Goal: Task Accomplishment & Management: Use online tool/utility

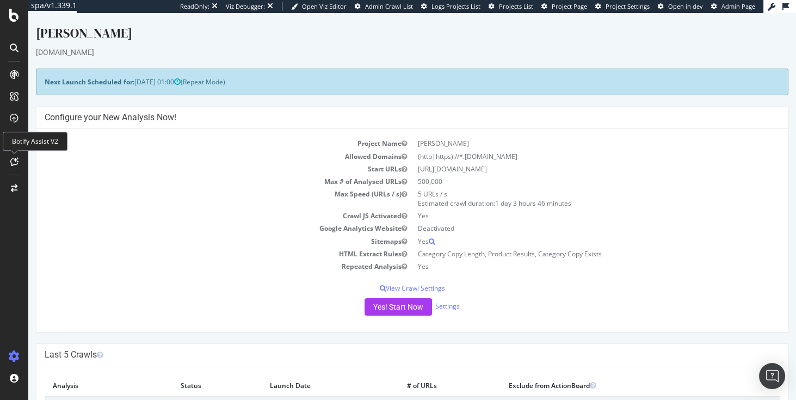
click at [64, 156] on td "Allowed Domains" at bounding box center [229, 156] width 368 height 13
click at [71, 168] on div "CustomReports" at bounding box center [66, 165] width 53 height 11
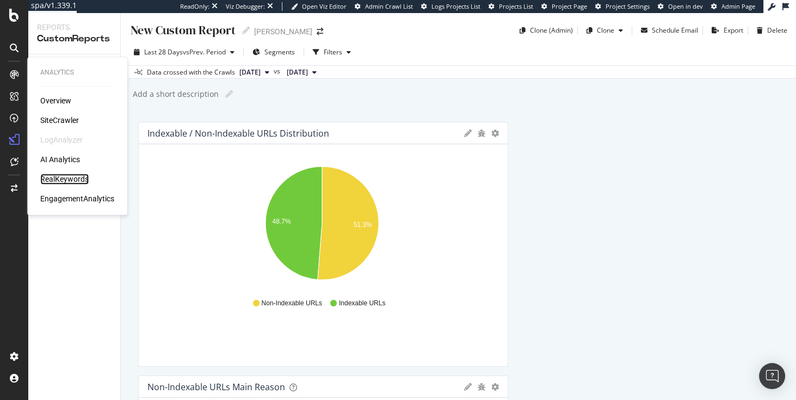
click at [61, 180] on div "RealKeywords" at bounding box center [64, 179] width 48 height 11
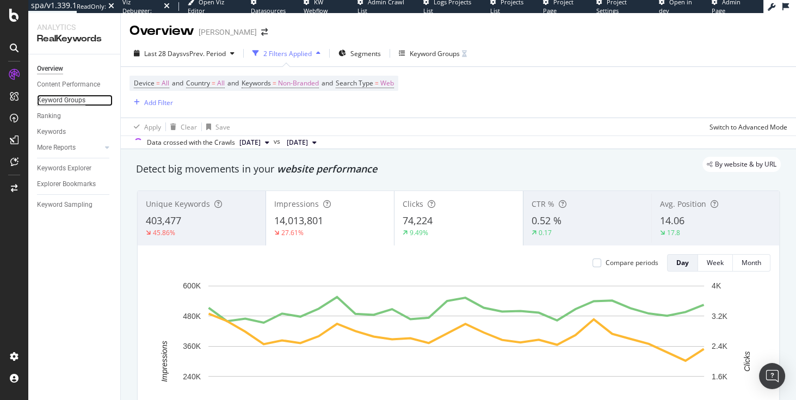
click at [64, 101] on div "Keyword Groups" at bounding box center [61, 100] width 48 height 11
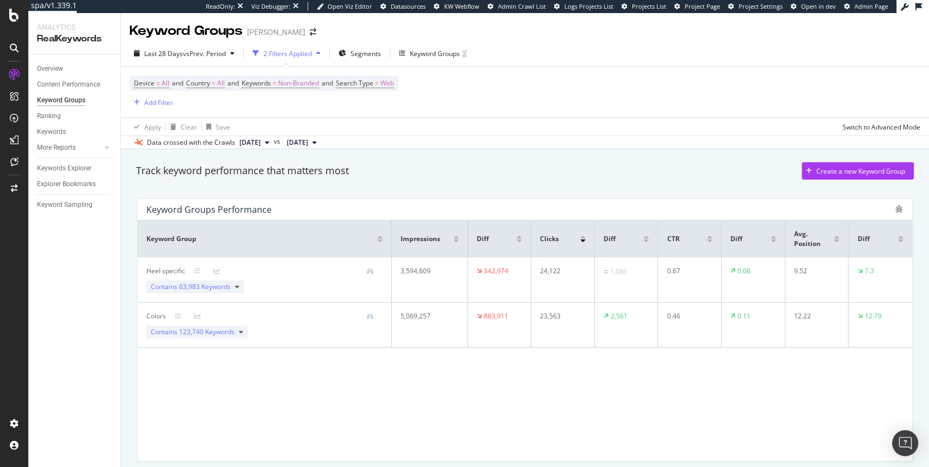
drag, startPoint x: 651, startPoint y: 429, endPoint x: 739, endPoint y: 419, distance: 89.2
click at [739, 399] on div "Keyword Group Impressions Diff Clicks Diff CTR Diff Avg. Position Diff Heel spe…" at bounding box center [525, 340] width 774 height 240
click at [795, 127] on div "Switch to Advanced Mode" at bounding box center [881, 126] width 78 height 9
click at [183, 330] on span "123,740 Keywords" at bounding box center [206, 331] width 55 height 9
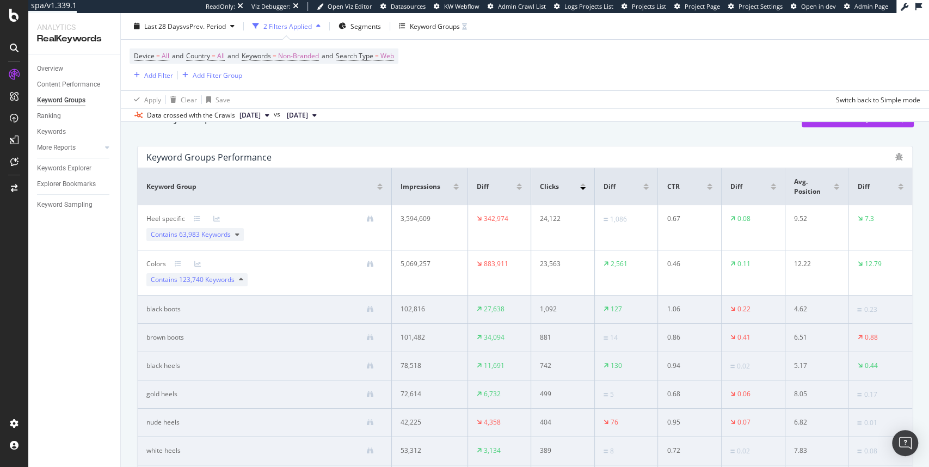
scroll to position [33, 0]
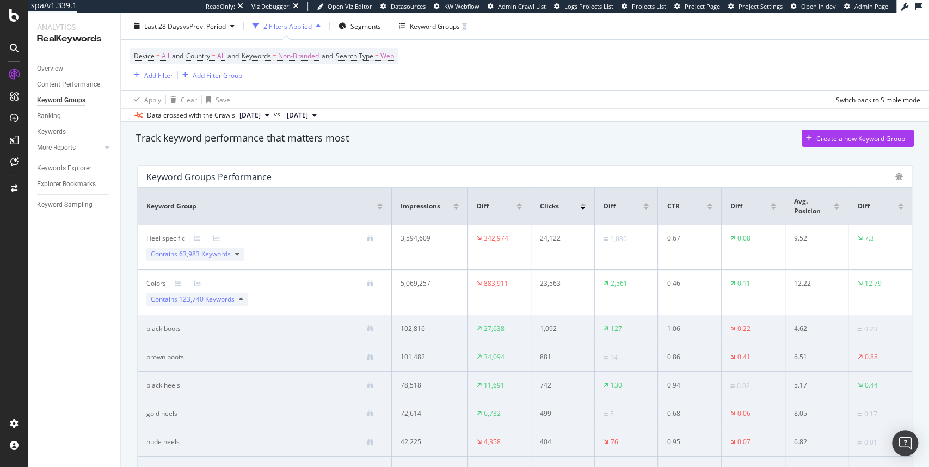
click at [795, 208] on div at bounding box center [835, 208] width 5 height 3
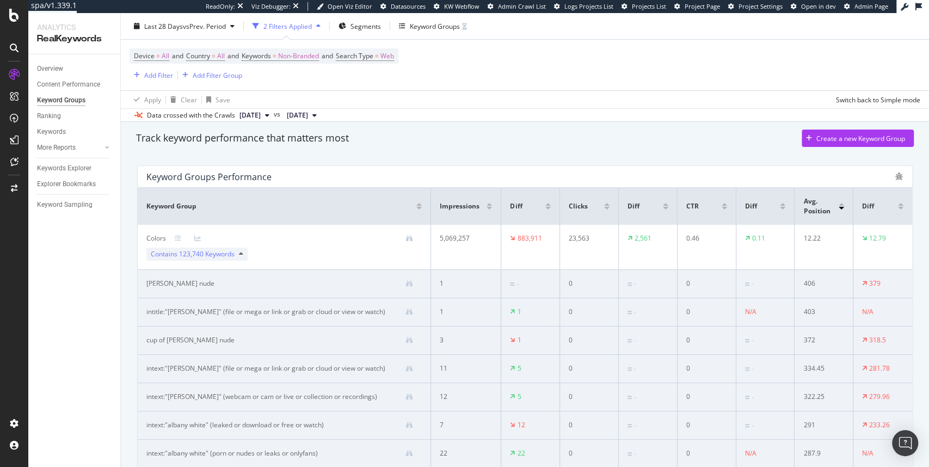
click at [795, 204] on div at bounding box center [840, 204] width 5 height 3
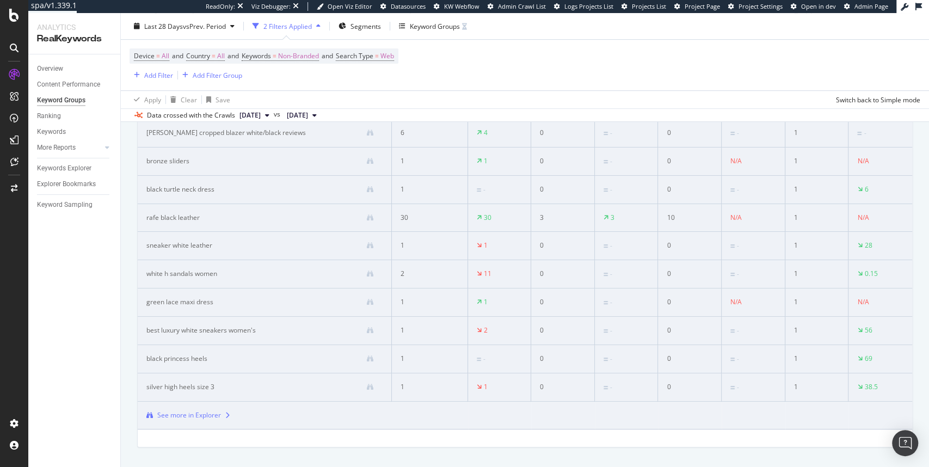
scroll to position [226, 0]
click at [161, 77] on div "Add Filter" at bounding box center [158, 74] width 29 height 9
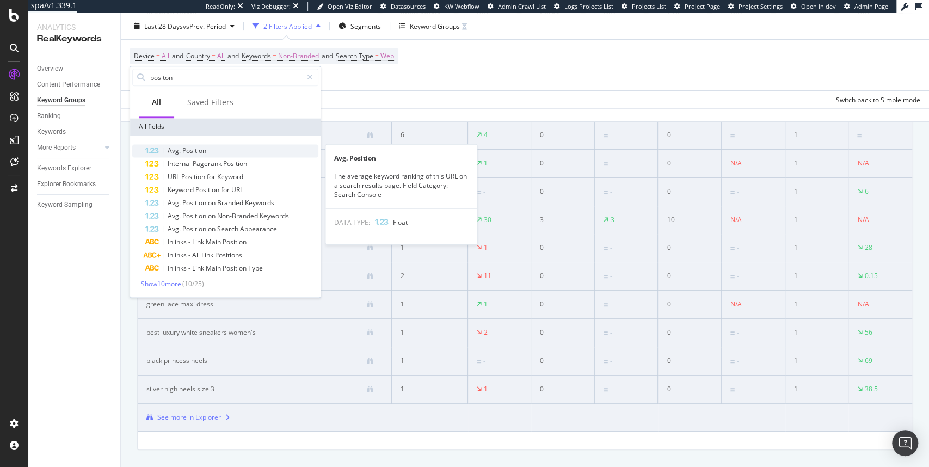
type input "positon"
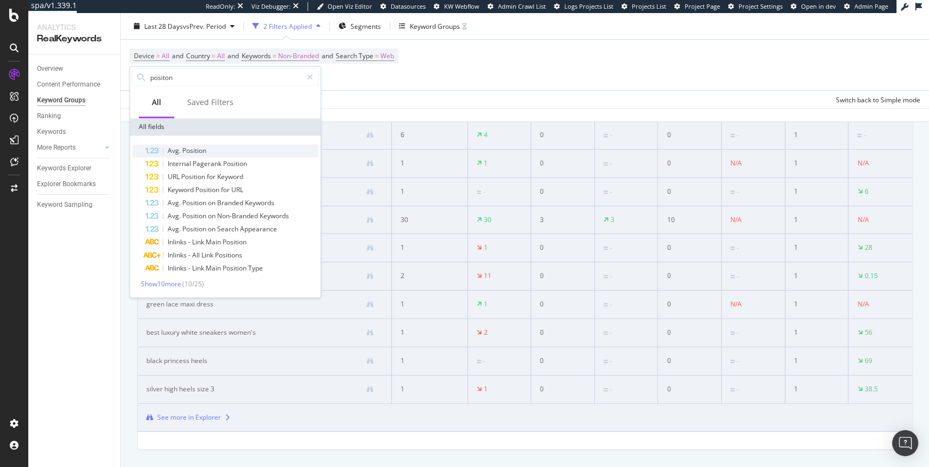
click at [192, 151] on span "Position" at bounding box center [194, 150] width 24 height 9
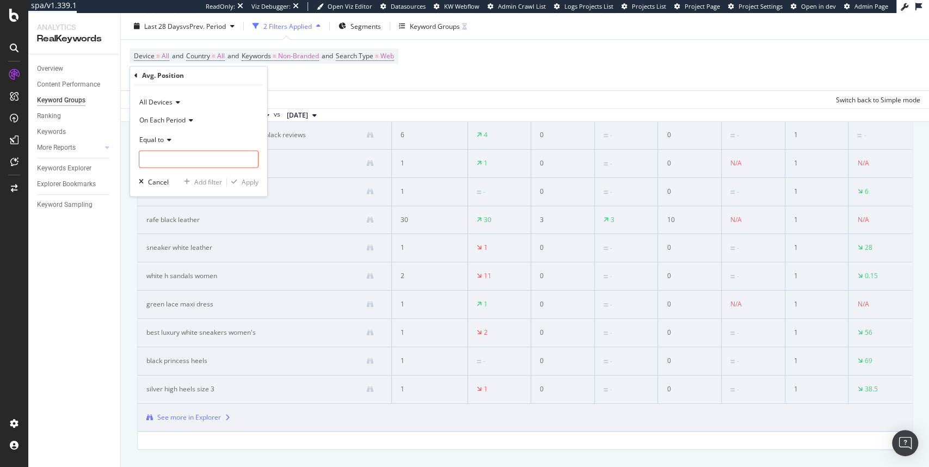
click at [168, 142] on icon at bounding box center [168, 140] width 8 height 7
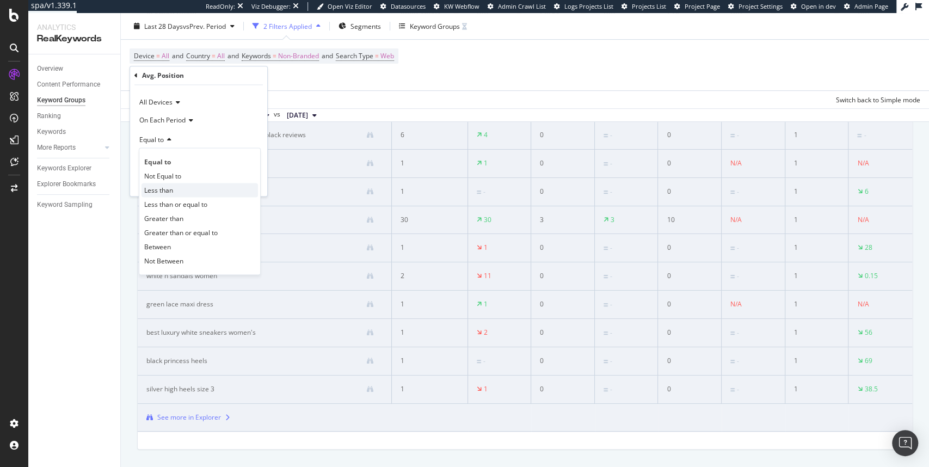
click at [166, 188] on span "Less than" at bounding box center [158, 190] width 29 height 9
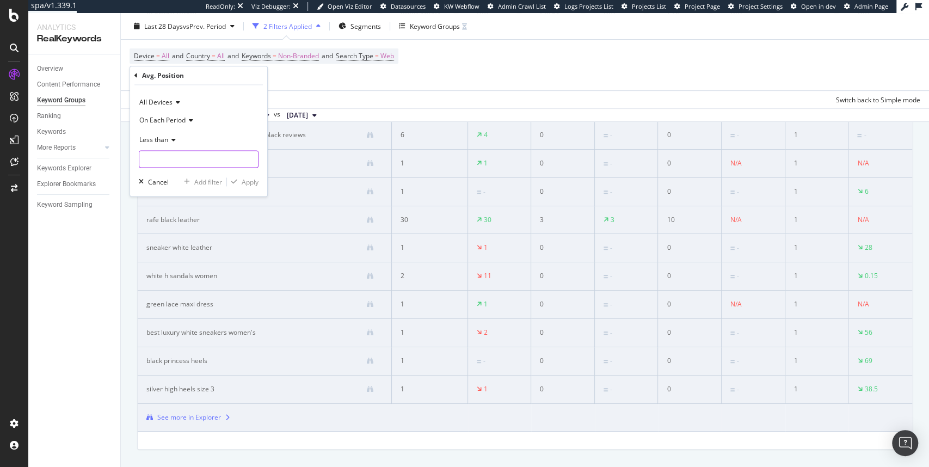
click at [182, 162] on input "number" at bounding box center [199, 158] width 120 height 17
type input "3"
click at [257, 181] on div "Apply" at bounding box center [250, 181] width 17 height 9
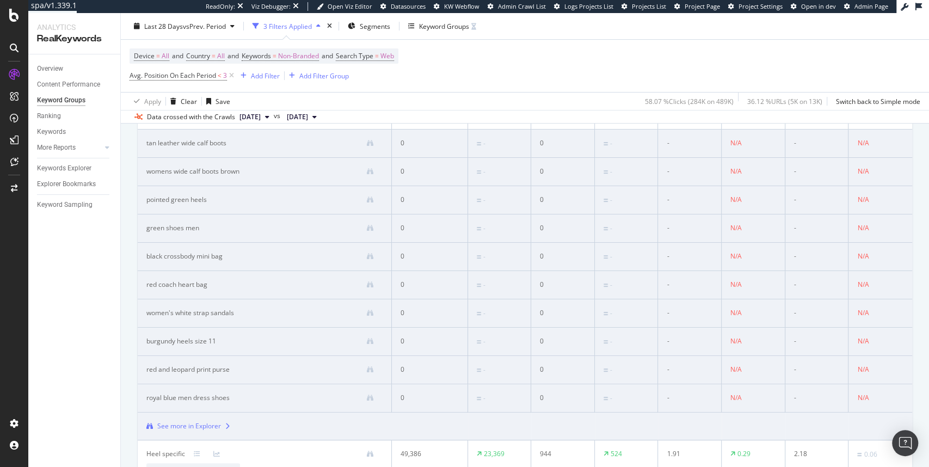
scroll to position [174, 0]
click at [262, 74] on div "Add Filter" at bounding box center [265, 75] width 29 height 9
click at [213, 77] on span "Avg. Position On Each Period" at bounding box center [172, 75] width 87 height 9
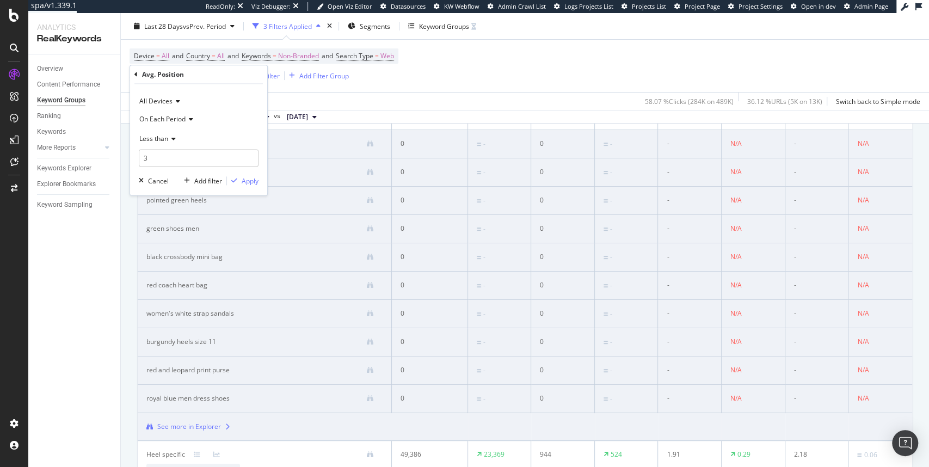
click at [159, 133] on div "Less than" at bounding box center [199, 137] width 120 height 17
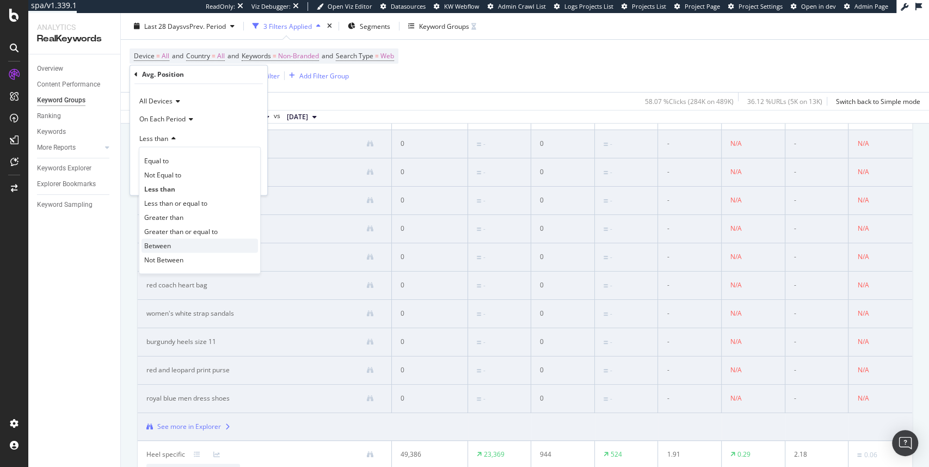
click at [168, 241] on span "Between" at bounding box center [157, 245] width 27 height 9
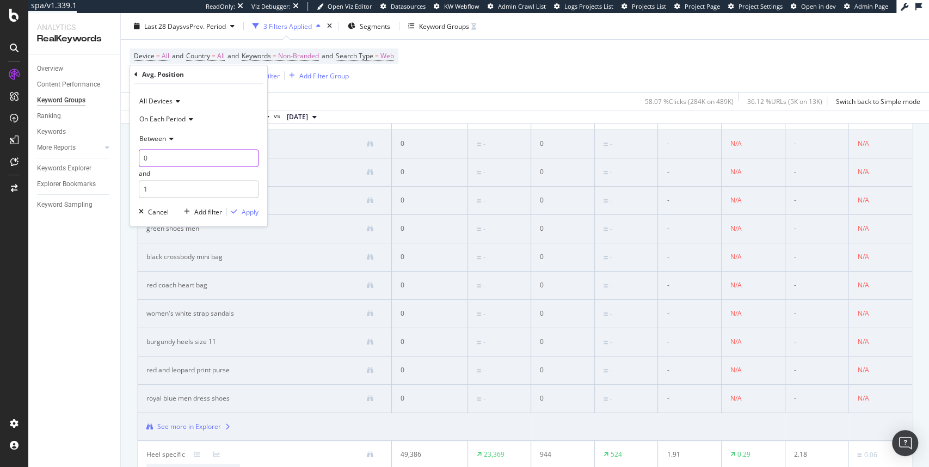
click at [170, 159] on input "0" at bounding box center [199, 157] width 120 height 17
type input "1"
click at [163, 189] on input "1" at bounding box center [199, 189] width 120 height 17
type input "4"
click at [170, 155] on input "1" at bounding box center [199, 157] width 120 height 17
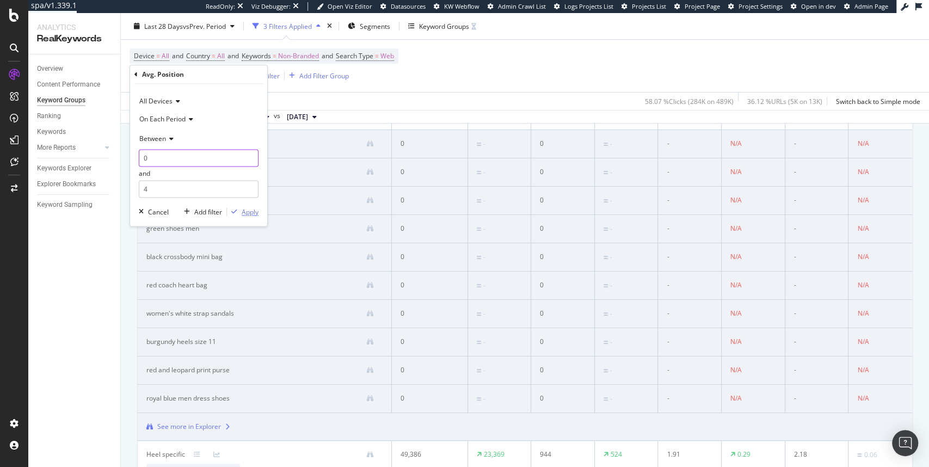
type input "0"
click at [253, 208] on div "Apply" at bounding box center [250, 211] width 17 height 9
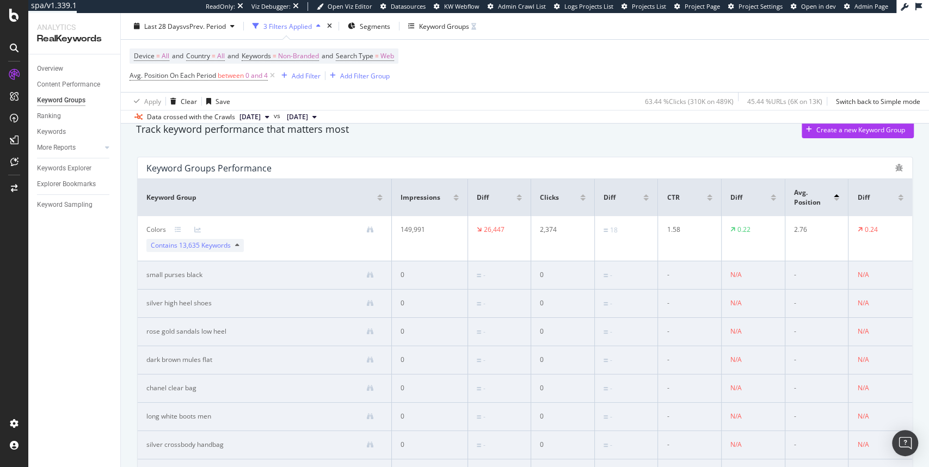
scroll to position [174, 0]
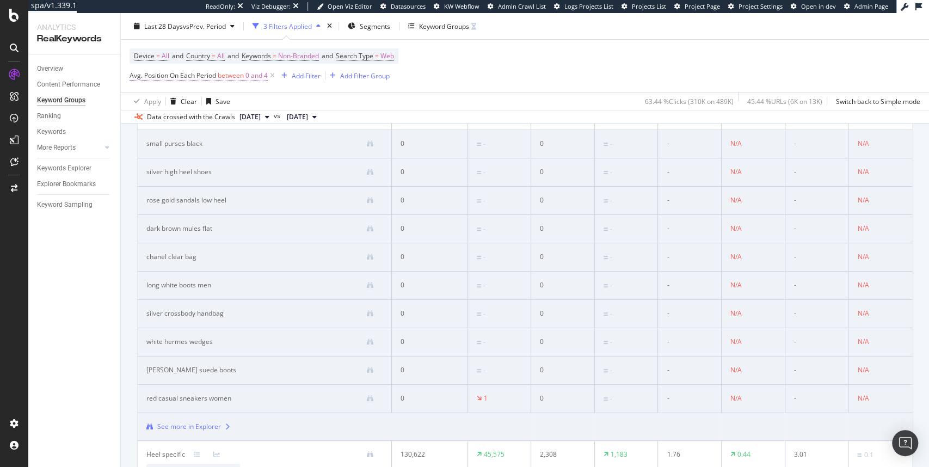
click at [236, 77] on span "between" at bounding box center [231, 75] width 26 height 9
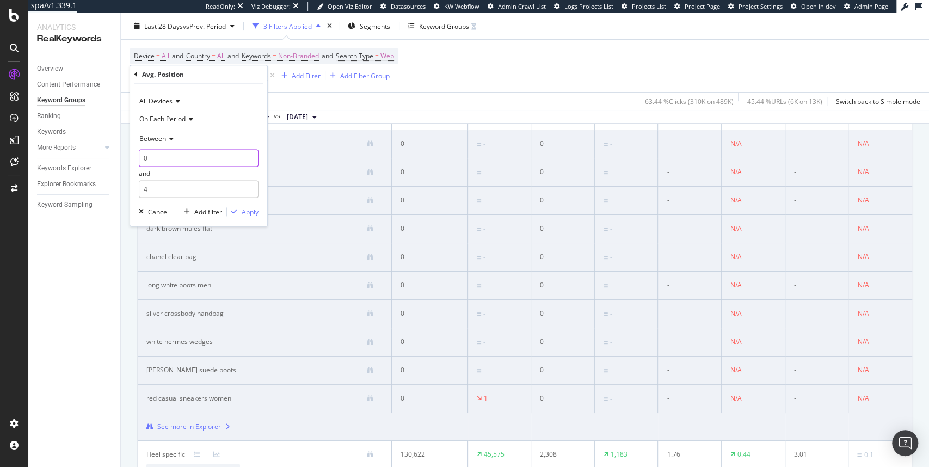
click at [194, 152] on input "0" at bounding box center [199, 157] width 120 height 17
type input "1"
type input "3"
click at [245, 213] on div "Apply" at bounding box center [250, 211] width 17 height 9
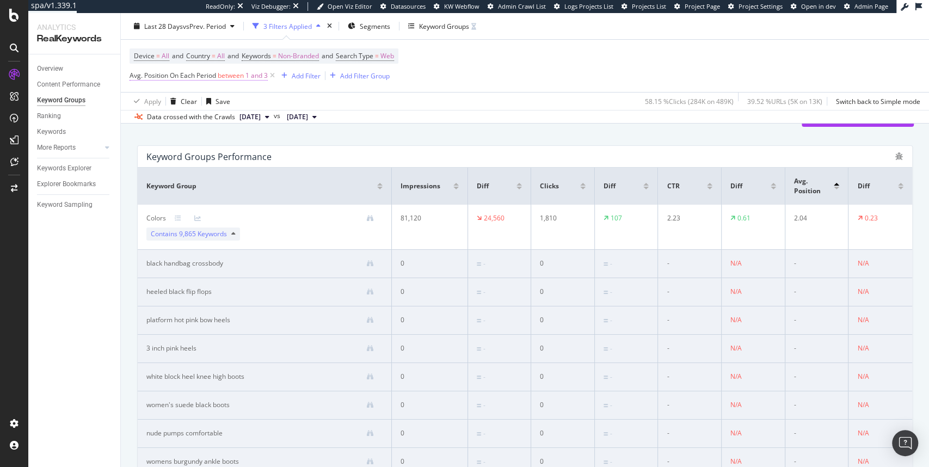
scroll to position [44, 0]
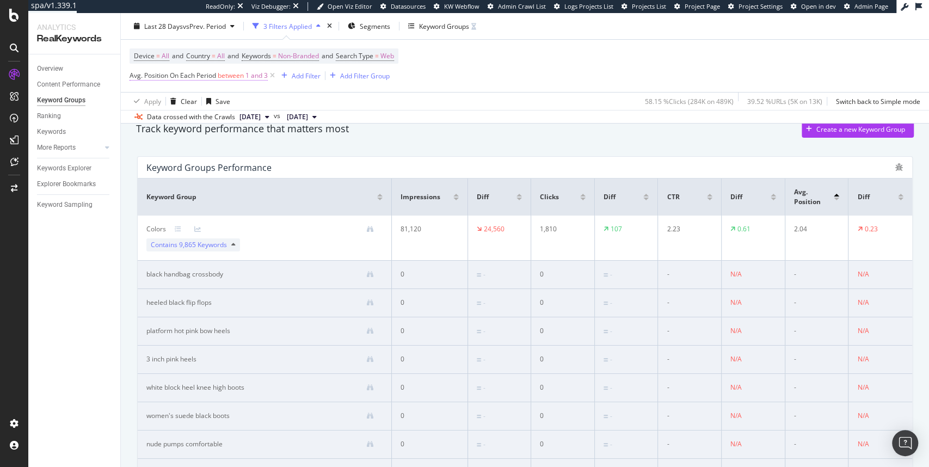
click at [240, 77] on span "between" at bounding box center [231, 75] width 26 height 9
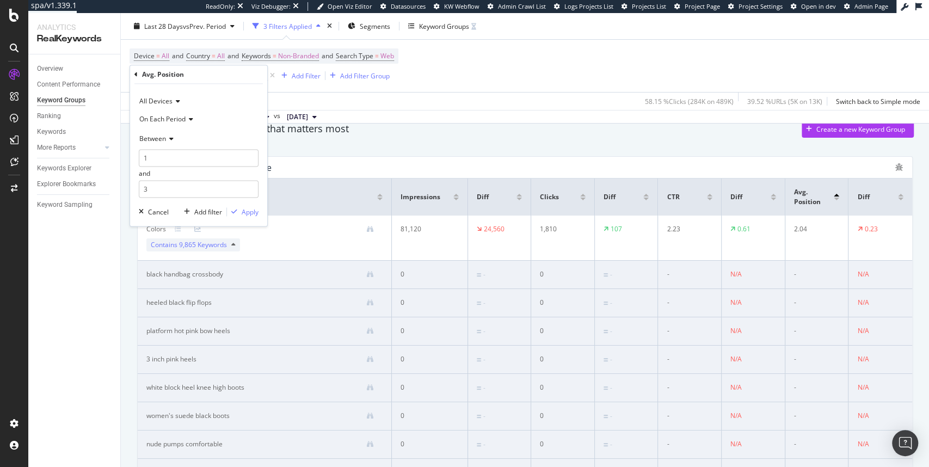
click at [137, 75] on icon at bounding box center [135, 74] width 3 height 7
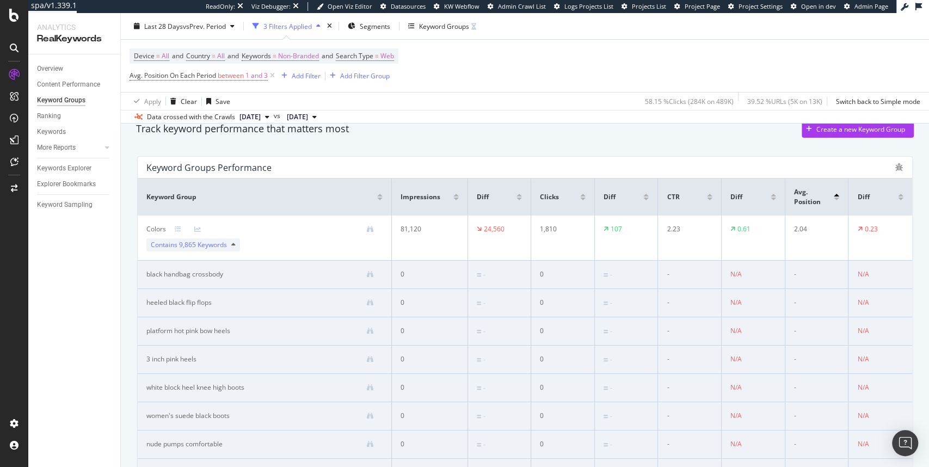
click at [341, 98] on div "Apply Clear Save 58.15 % Clicks ( 284K on 489K ) 39.52 % URLs ( 5K on 13K ) Swi…" at bounding box center [525, 101] width 808 height 18
click at [273, 76] on icon at bounding box center [272, 75] width 9 height 11
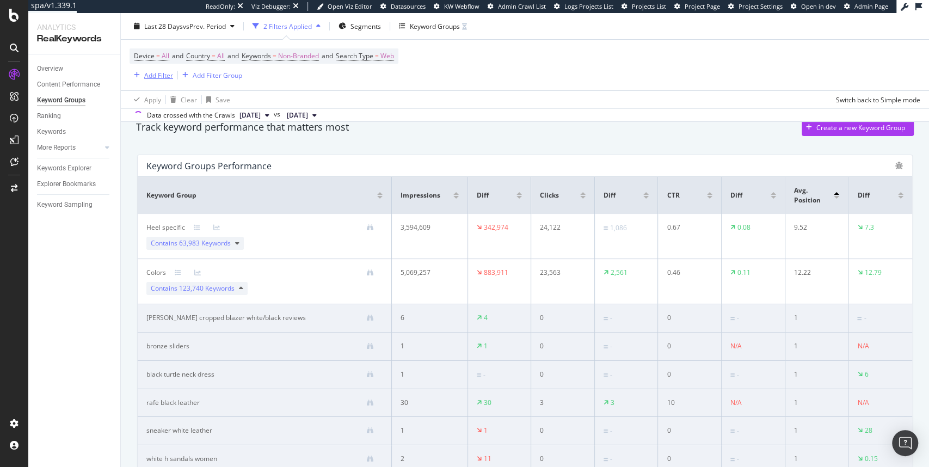
scroll to position [41, 0]
click at [162, 77] on div "Add Filter" at bounding box center [158, 74] width 29 height 9
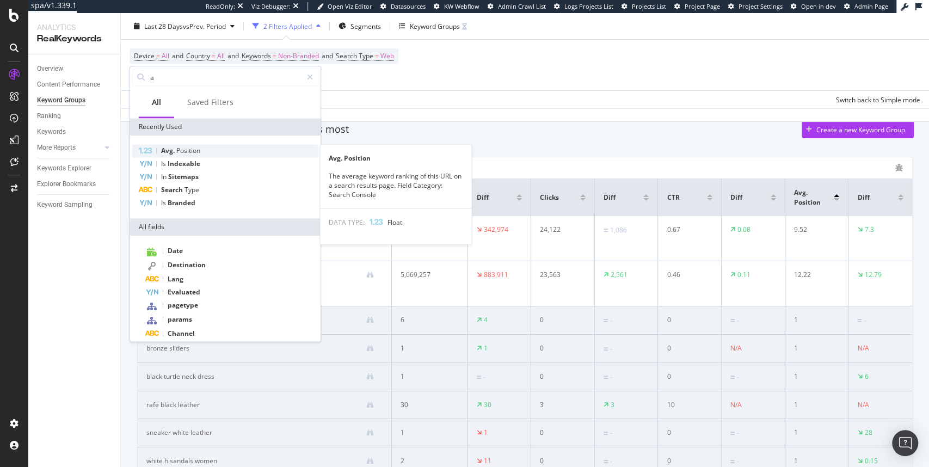
type input "a"
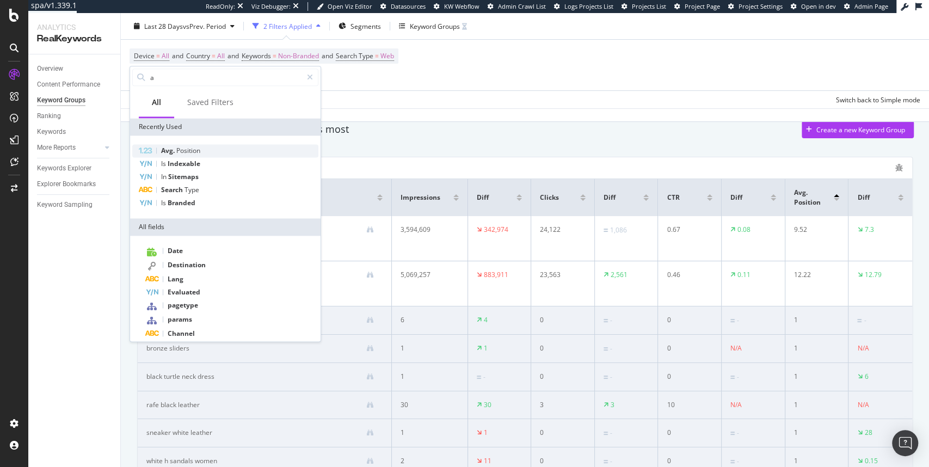
click at [180, 151] on span "Position" at bounding box center [188, 150] width 24 height 9
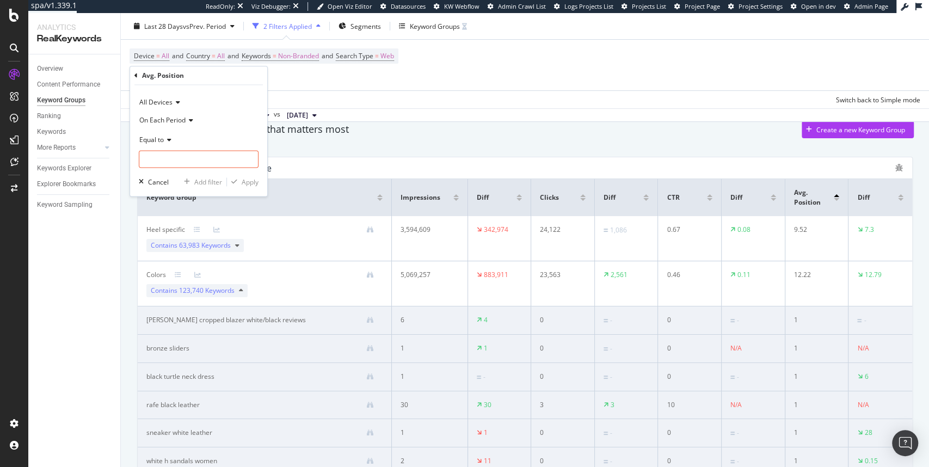
click at [182, 122] on span "On Each Period" at bounding box center [162, 119] width 46 height 9
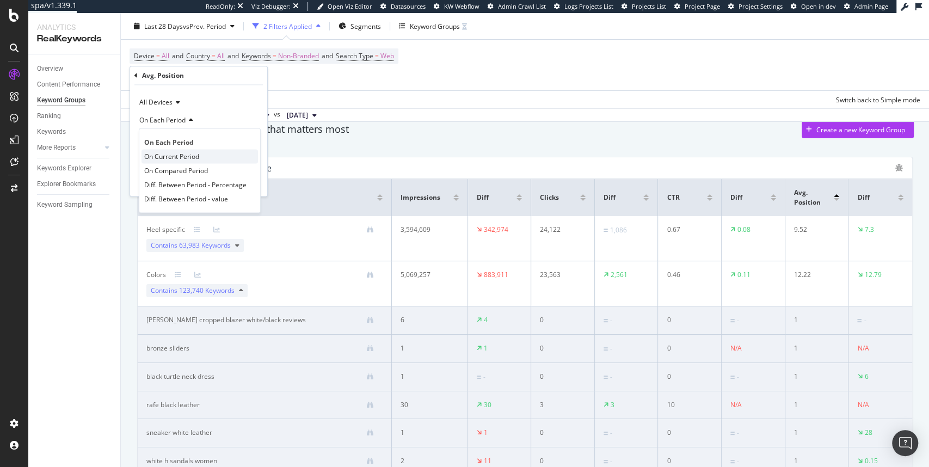
click at [193, 154] on span "On Current Period" at bounding box center [171, 156] width 55 height 9
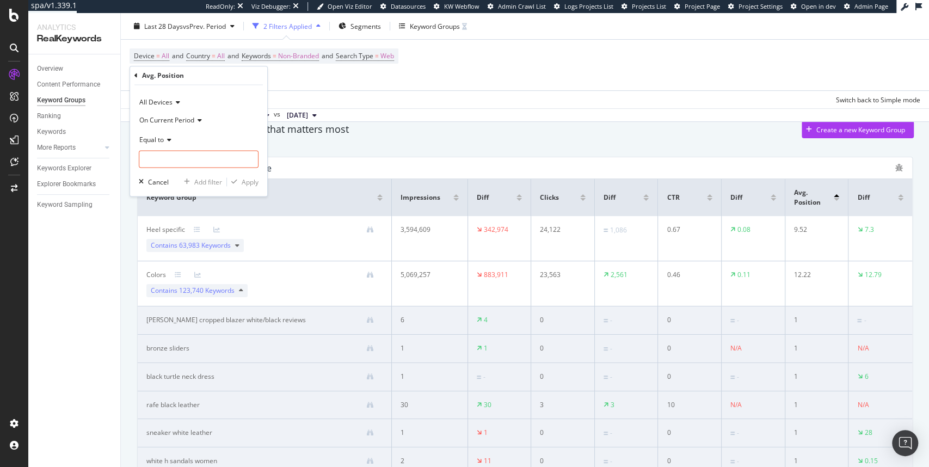
click at [167, 141] on icon at bounding box center [168, 140] width 8 height 7
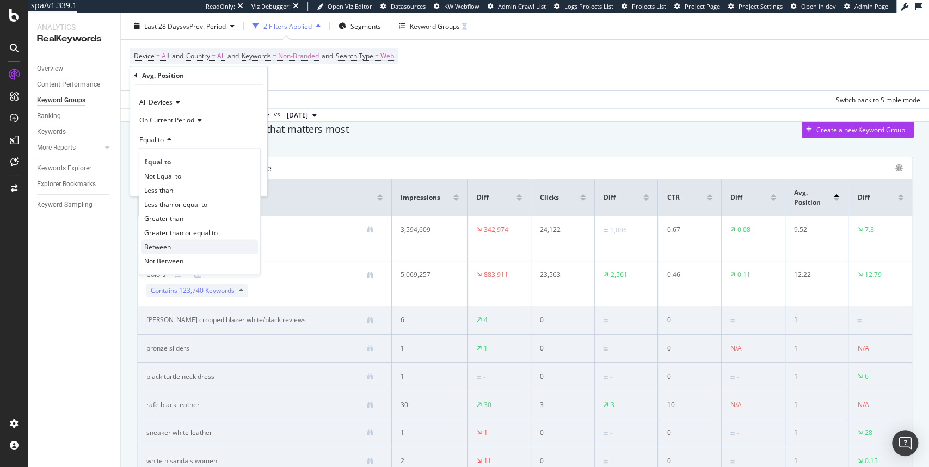
click at [163, 250] on span "Between" at bounding box center [157, 246] width 27 height 9
click at [176, 157] on input "0" at bounding box center [199, 158] width 120 height 17
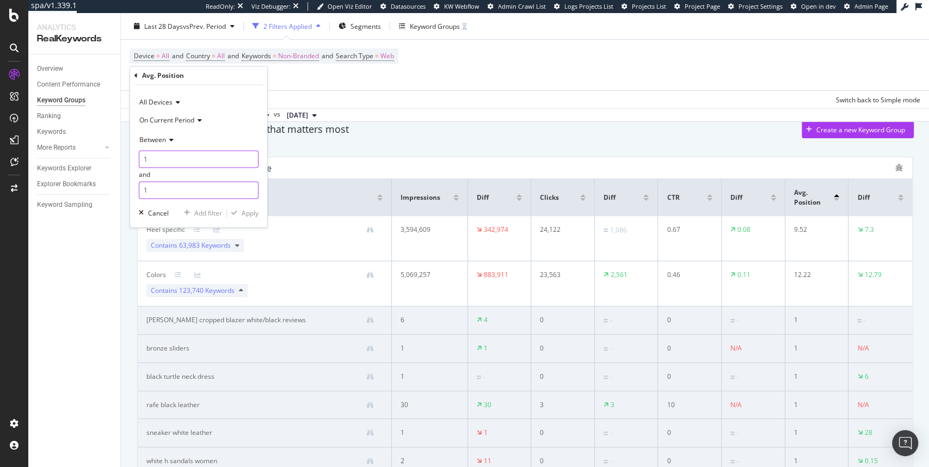
type input "1"
click at [182, 187] on input "1" at bounding box center [199, 190] width 120 height 17
type input "3"
click at [245, 209] on div "Apply" at bounding box center [250, 212] width 17 height 9
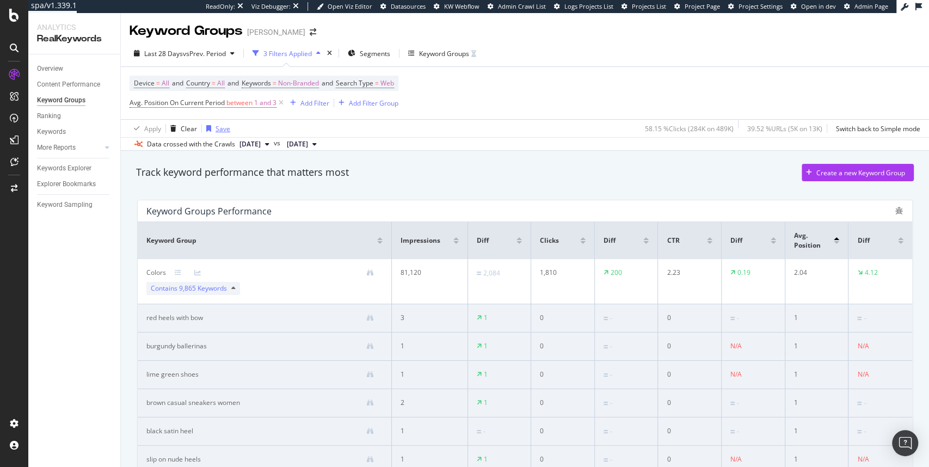
click at [219, 131] on div "Save" at bounding box center [222, 128] width 15 height 9
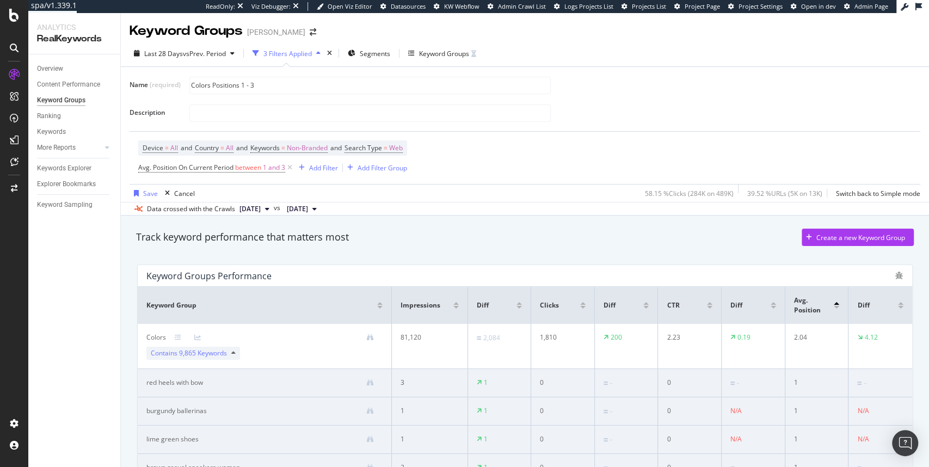
type input "Colors Positions 1 - 3"
click at [300, 81] on input "Colors Positions 1 - 3" at bounding box center [370, 85] width 360 height 16
click at [271, 100] on div "Name (required) Colors Positions 1 - 3 Description" at bounding box center [524, 99] width 791 height 47
click at [269, 108] on input "text" at bounding box center [370, 113] width 360 height 16
click at [280, 82] on input "Colors Positions 1 - 3" at bounding box center [370, 85] width 360 height 16
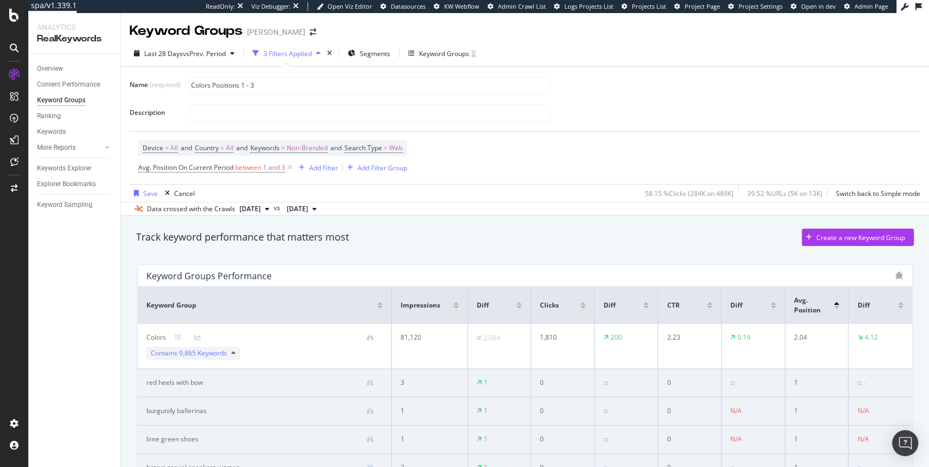
click at [277, 101] on div "Name (required) Colors Positions 1 - 3 Description" at bounding box center [524, 99] width 791 height 47
click at [287, 108] on input "text" at bounding box center [370, 113] width 360 height 16
click at [228, 189] on div "Save Cancel 58.15 % Clicks ( 284K on 489K ) 39.52 % URLs ( 5K on 13K ) Switch b…" at bounding box center [524, 192] width 791 height 17
click at [172, 82] on span "(required)" at bounding box center [165, 84] width 31 height 9
click at [280, 83] on input "Colors Positions 1 - 3" at bounding box center [370, 85] width 360 height 16
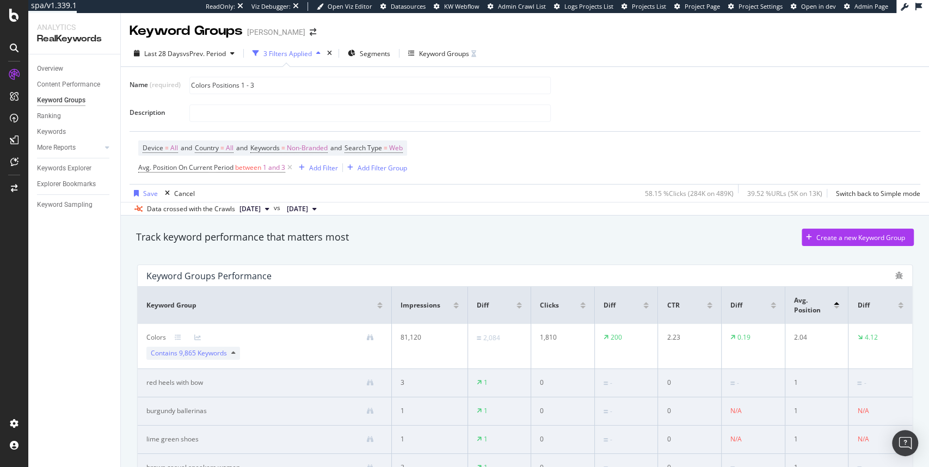
click at [646, 118] on div at bounding box center [550, 112] width 722 height 19
click at [518, 110] on input "text" at bounding box center [370, 113] width 360 height 16
click at [631, 102] on div "Name (required) Colors Positions 1 - 3 Description" at bounding box center [524, 99] width 791 height 47
click at [156, 195] on div "Save" at bounding box center [150, 193] width 15 height 9
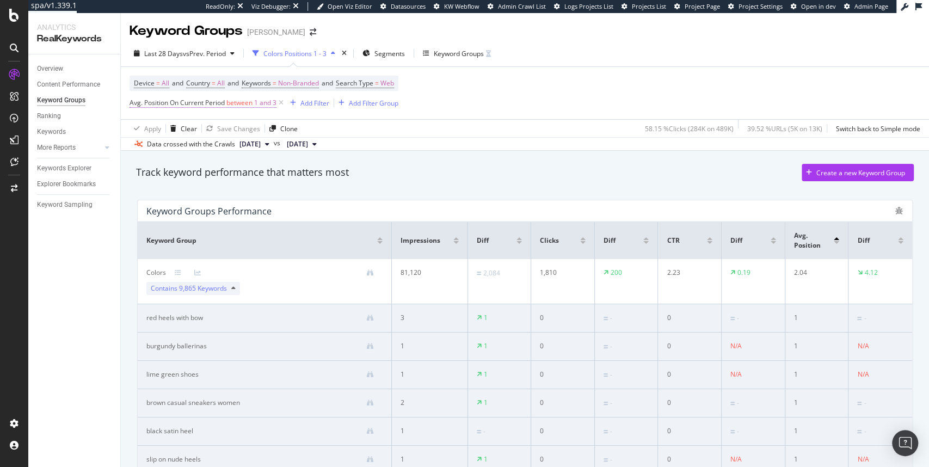
click at [252, 103] on span "between" at bounding box center [239, 102] width 26 height 9
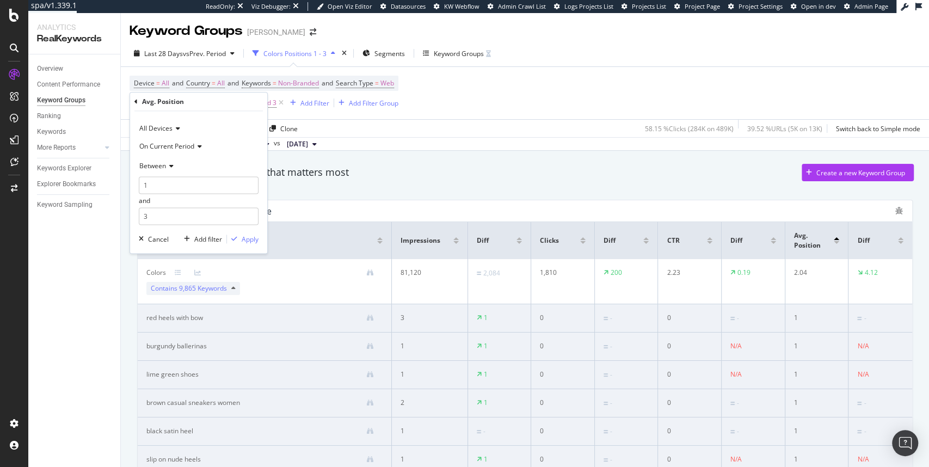
click at [168, 168] on icon at bounding box center [170, 166] width 8 height 7
click at [157, 246] on span "Greater than" at bounding box center [163, 244] width 39 height 9
click at [178, 186] on input "number" at bounding box center [199, 184] width 120 height 17
type input "4"
click at [251, 206] on div "Apply" at bounding box center [250, 207] width 17 height 9
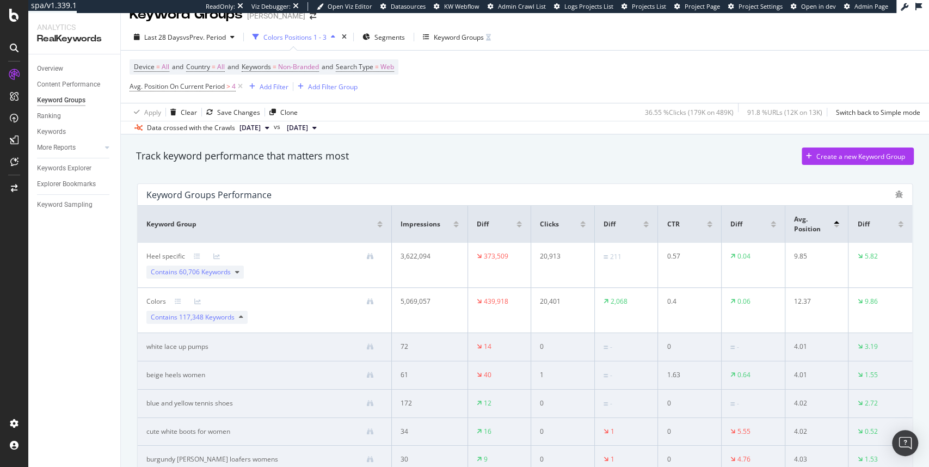
scroll to position [11, 0]
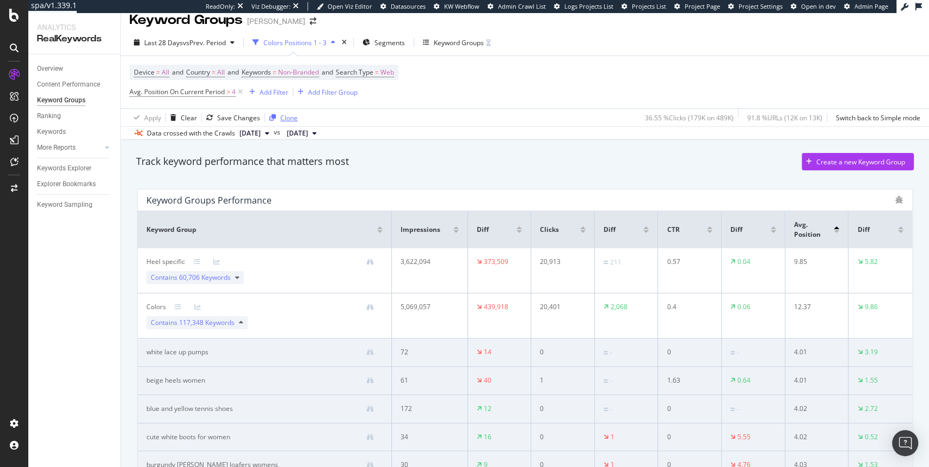
click at [280, 115] on div "Clone" at bounding box center [288, 117] width 17 height 9
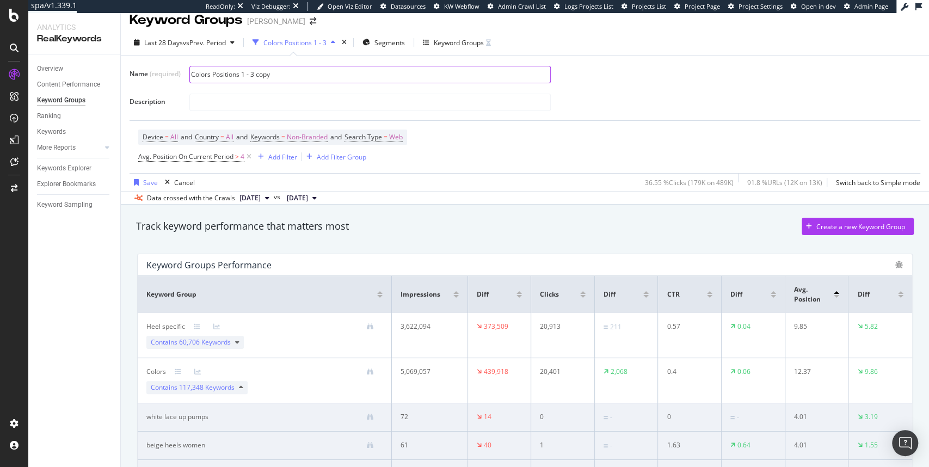
click at [255, 71] on input "Colors Positions 1 - 3 copy" at bounding box center [370, 74] width 360 height 16
type input "Colors Positions >4"
click at [149, 183] on div "Save" at bounding box center [150, 182] width 15 height 9
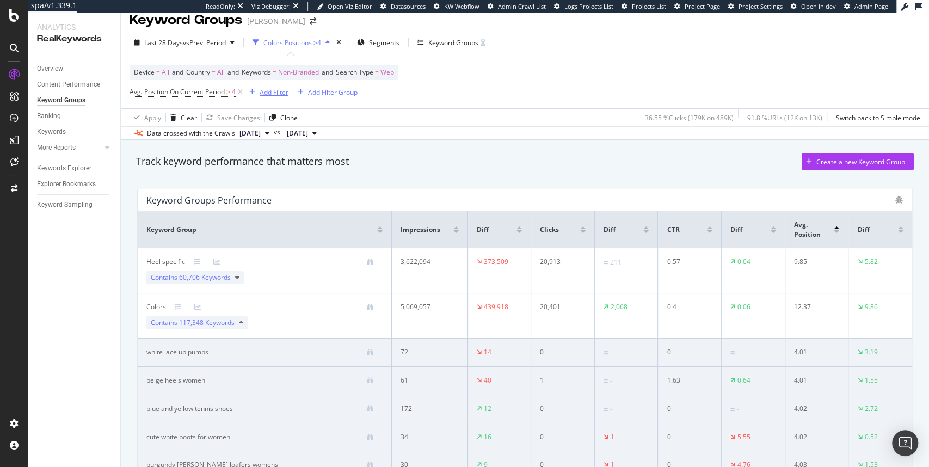
click at [275, 94] on div "Add Filter" at bounding box center [274, 92] width 29 height 9
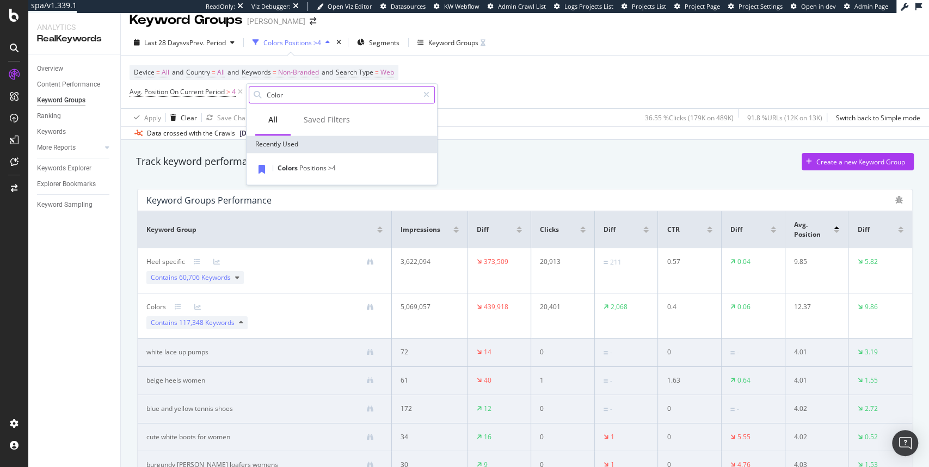
type input "Color"
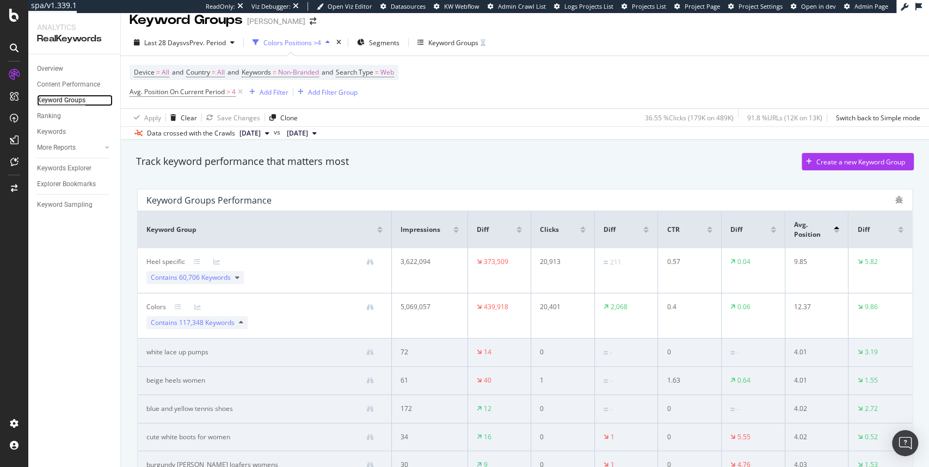
click at [55, 101] on div "Keyword Groups" at bounding box center [61, 100] width 48 height 11
click at [55, 118] on div "Ranking" at bounding box center [49, 115] width 24 height 11
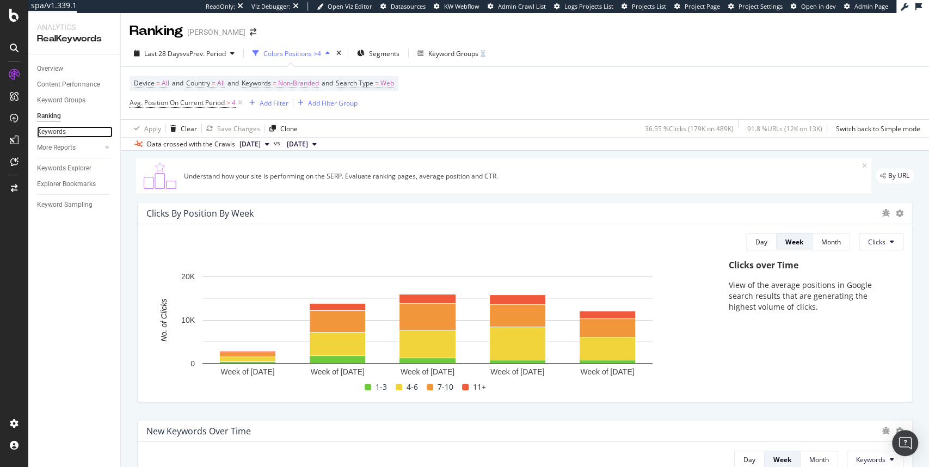
click at [46, 134] on div "Keywords" at bounding box center [51, 131] width 29 height 11
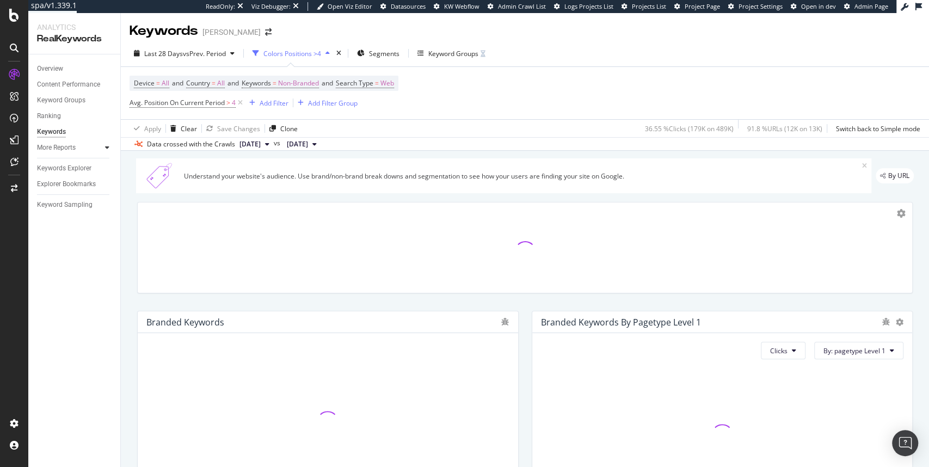
click at [106, 150] on icon at bounding box center [107, 147] width 4 height 7
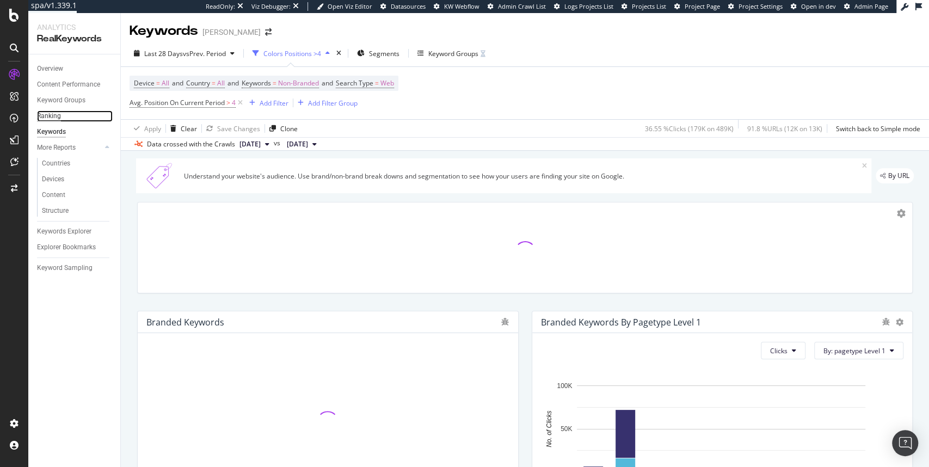
click at [55, 121] on div "Ranking" at bounding box center [49, 115] width 24 height 11
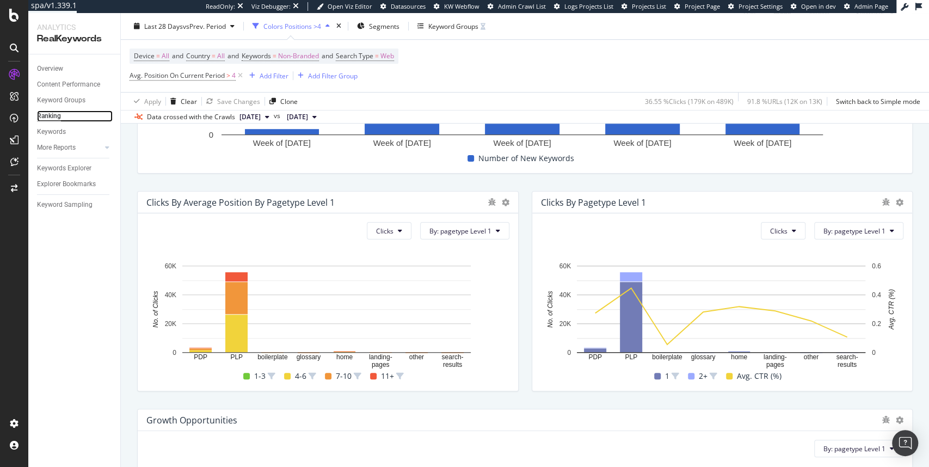
scroll to position [457, 0]
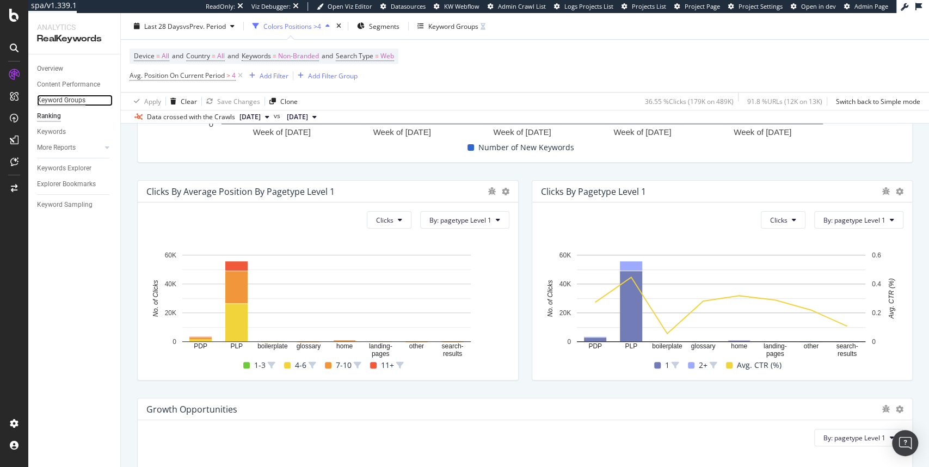
click at [66, 102] on div "Keyword Groups" at bounding box center [61, 100] width 48 height 11
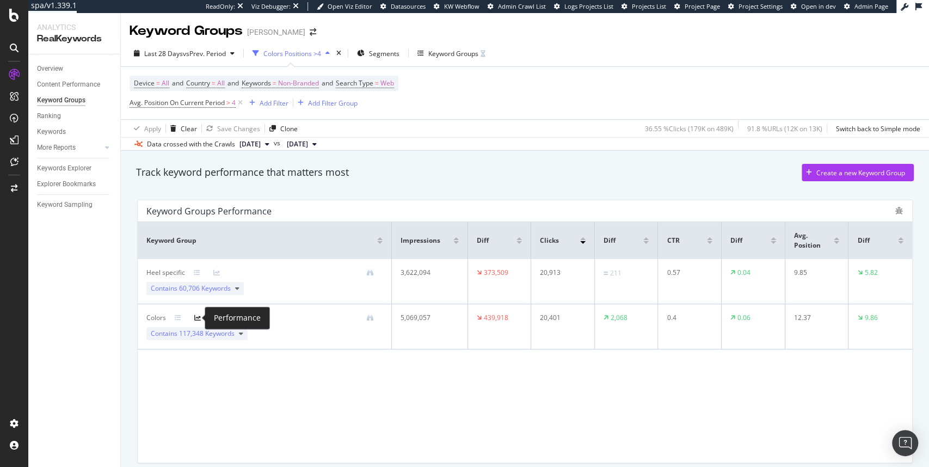
click at [195, 319] on icon at bounding box center [197, 317] width 7 height 7
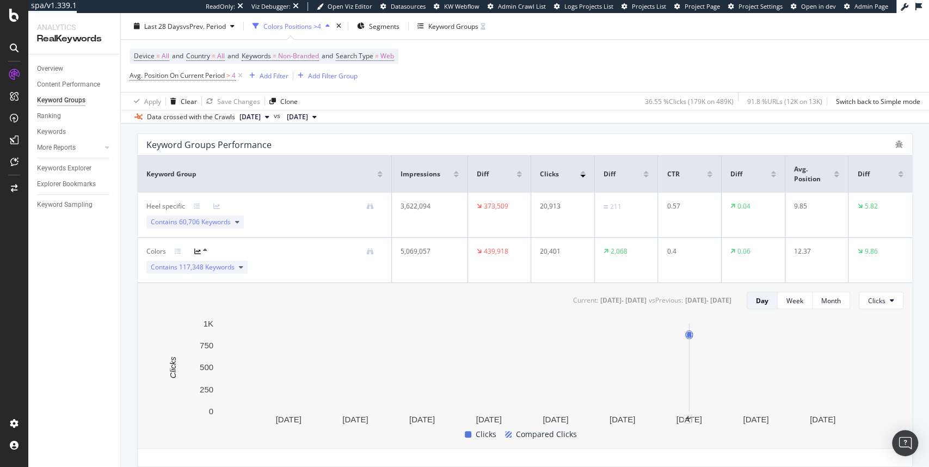
scroll to position [112, 0]
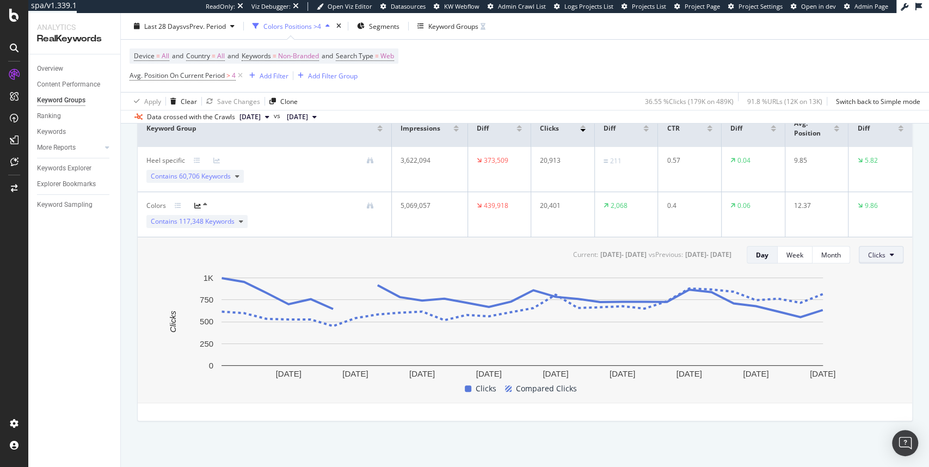
click at [795, 253] on button "Clicks" at bounding box center [881, 254] width 45 height 17
click at [795, 289] on icon "17 Sep. 2025 20 Sep. 2025 23 Sep. 2025 26 Sep. 2025 29 Sep. 2025 2 Oct. 2025 5 …" at bounding box center [521, 327] width 751 height 110
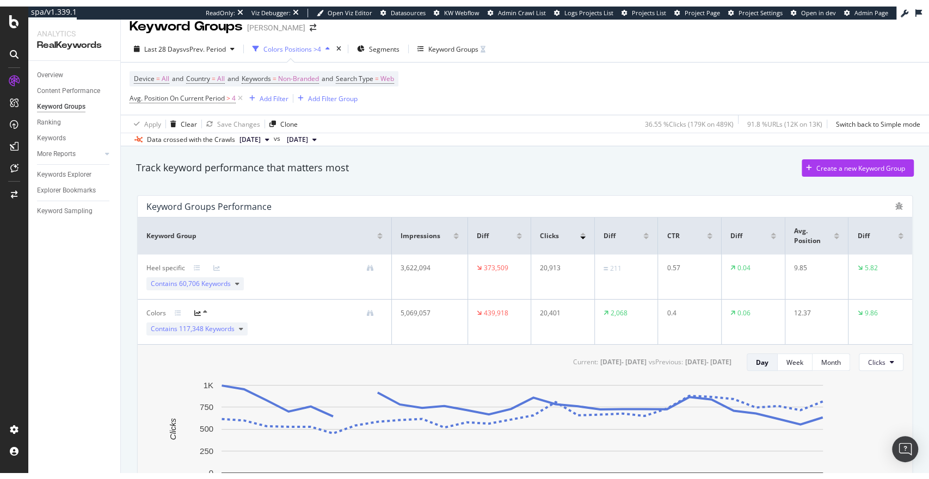
scroll to position [0, 0]
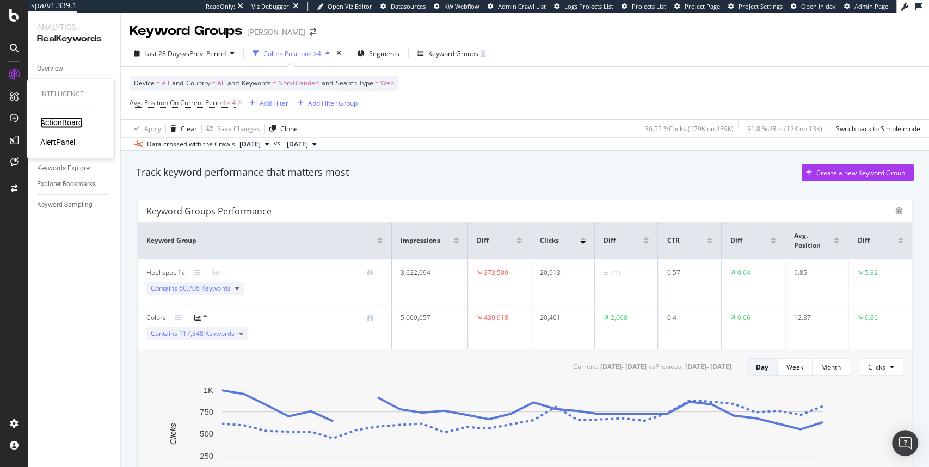
click at [63, 124] on div "ActionBoard" at bounding box center [61, 122] width 42 height 11
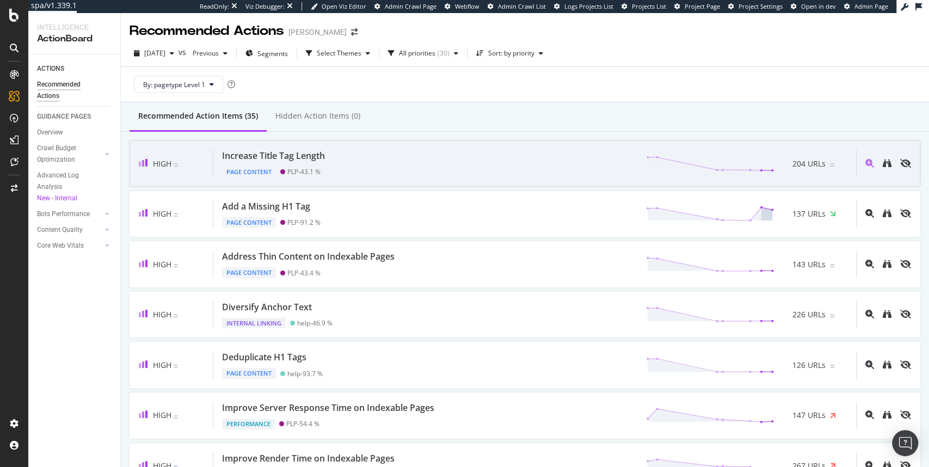
click at [293, 158] on div "Increase Title Tag Length" at bounding box center [273, 156] width 103 height 13
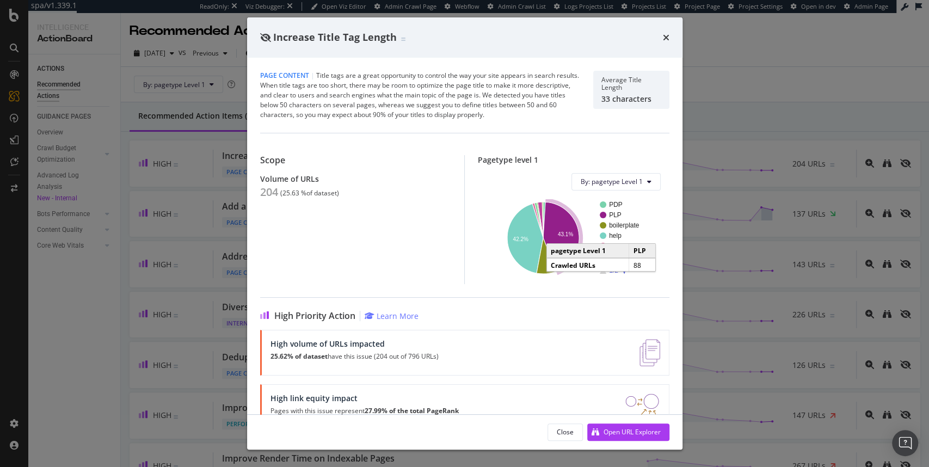
click at [566, 237] on icon "A chart." at bounding box center [561, 236] width 36 height 69
click at [518, 238] on text "42.2%" at bounding box center [520, 239] width 15 height 6
click at [520, 229] on icon "A chart." at bounding box center [525, 238] width 36 height 70
click at [531, 232] on icon "A chart." at bounding box center [525, 238] width 36 height 70
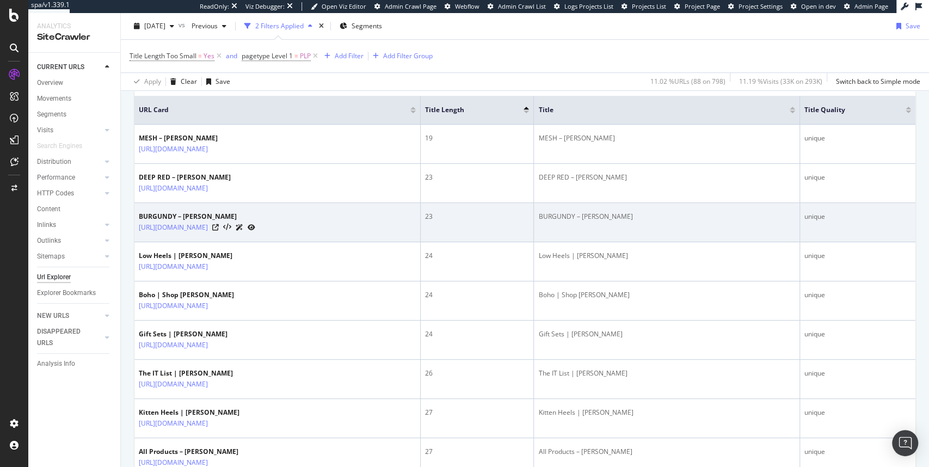
scroll to position [305, 0]
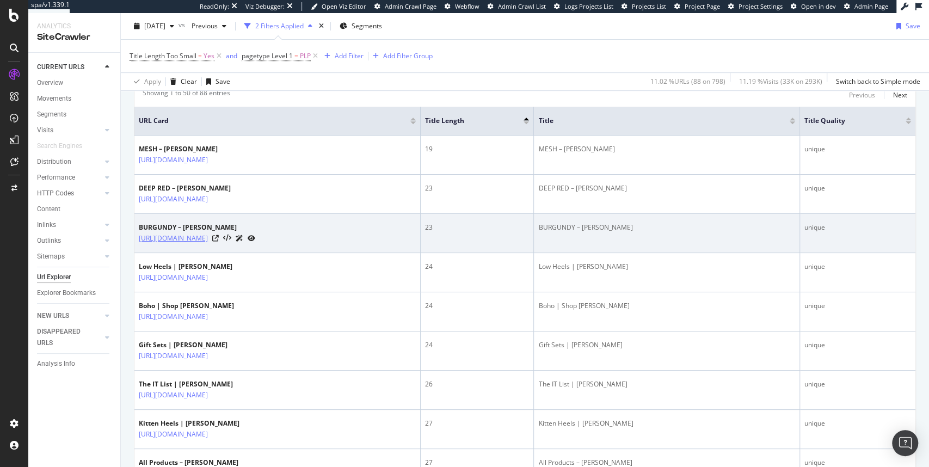
click at [198, 237] on link "https://www.stevemadden.com/collections/burgundy" at bounding box center [173, 238] width 69 height 11
click at [219, 235] on icon at bounding box center [215, 238] width 7 height 7
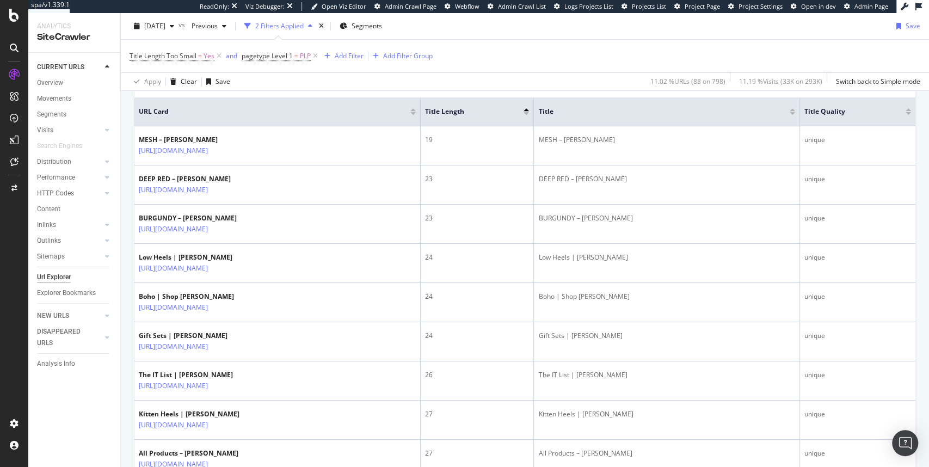
scroll to position [316, 0]
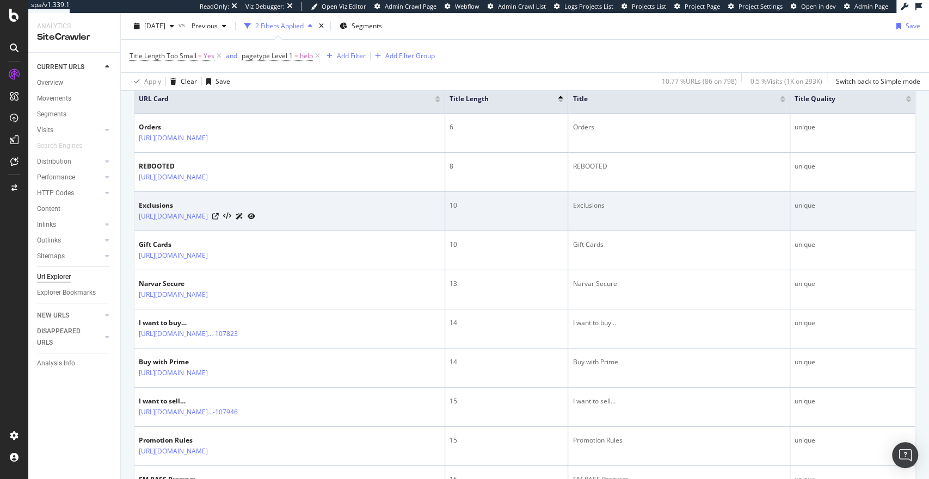
scroll to position [316, 0]
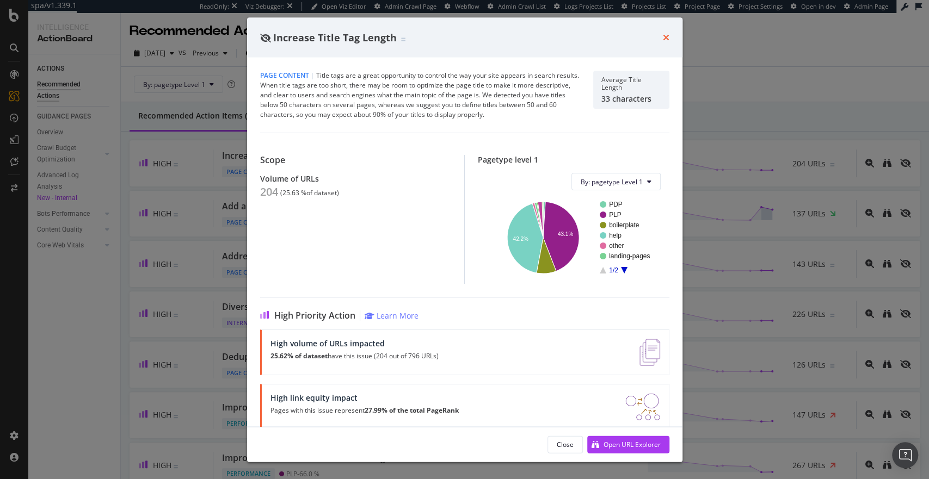
click at [664, 36] on icon "times" at bounding box center [666, 37] width 7 height 9
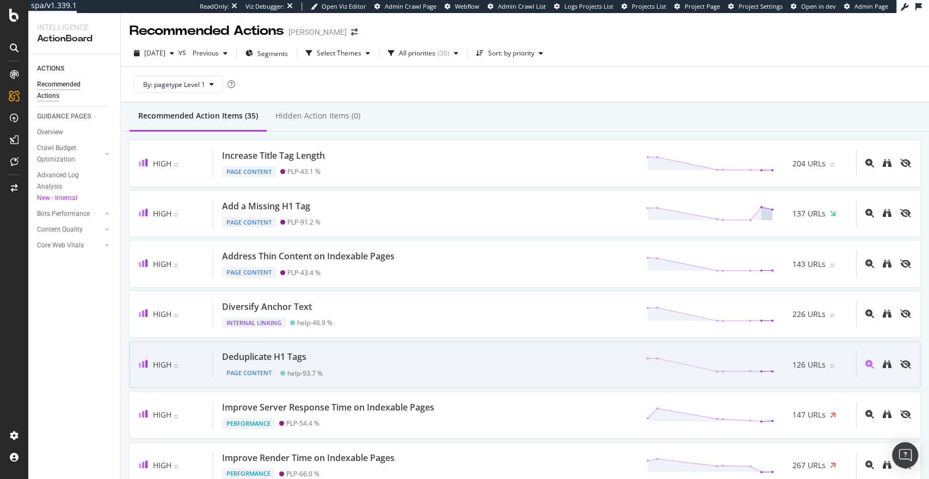
click at [294, 353] on div "Deduplicate H1 Tags" at bounding box center [264, 357] width 84 height 13
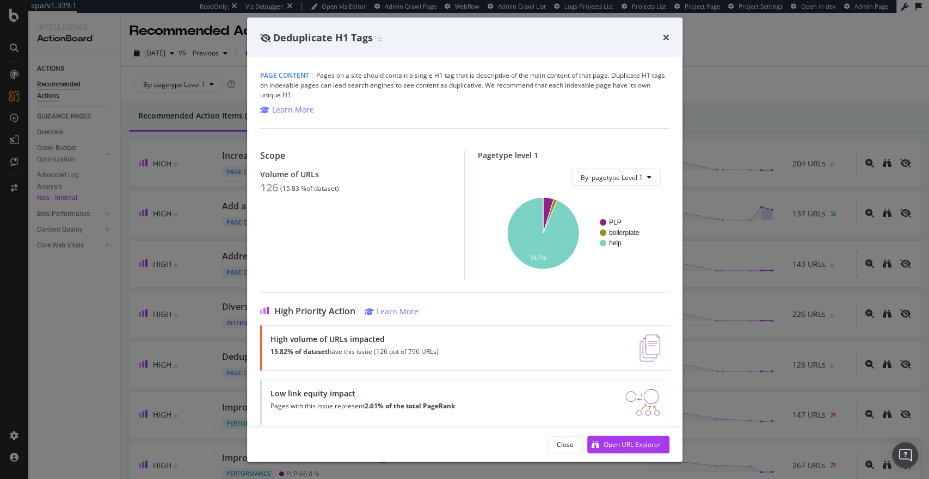
drag, startPoint x: 550, startPoint y: 262, endPoint x: 578, endPoint y: 274, distance: 30.9
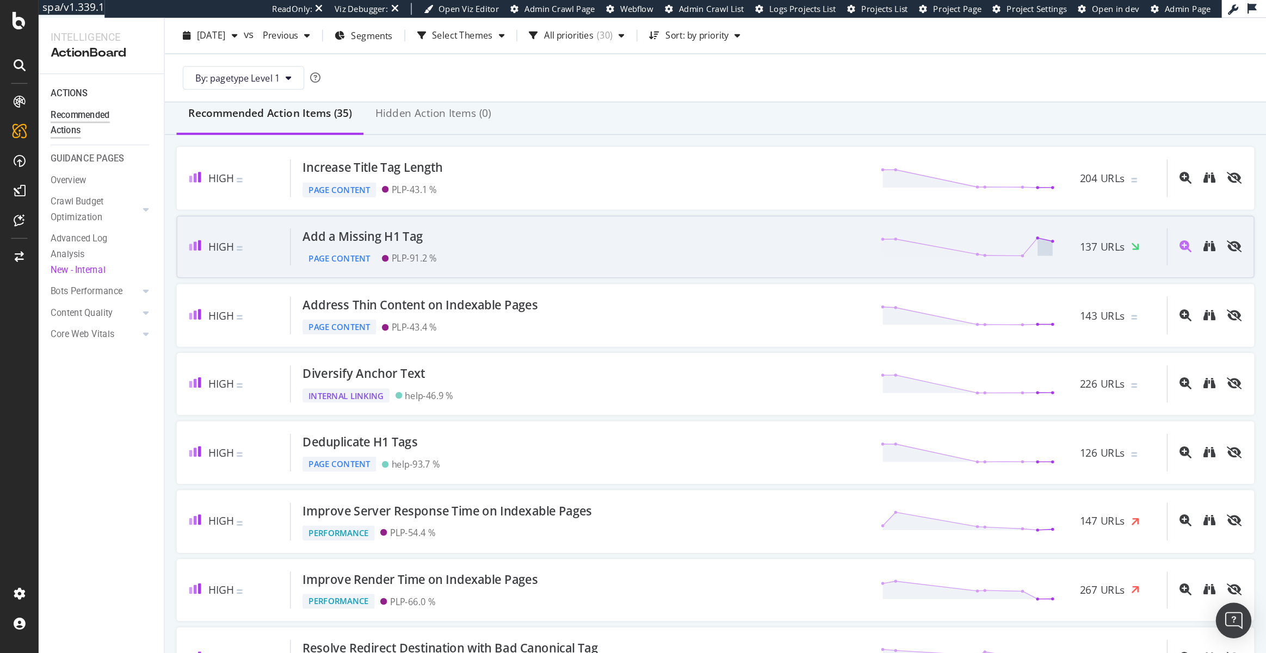
scroll to position [609, 0]
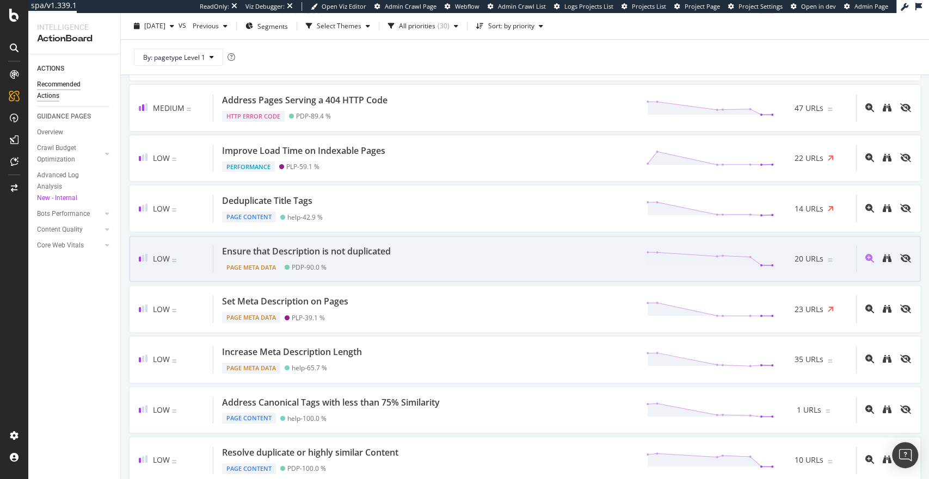
click at [345, 249] on div "Ensure that Description is not duplicated" at bounding box center [306, 251] width 169 height 13
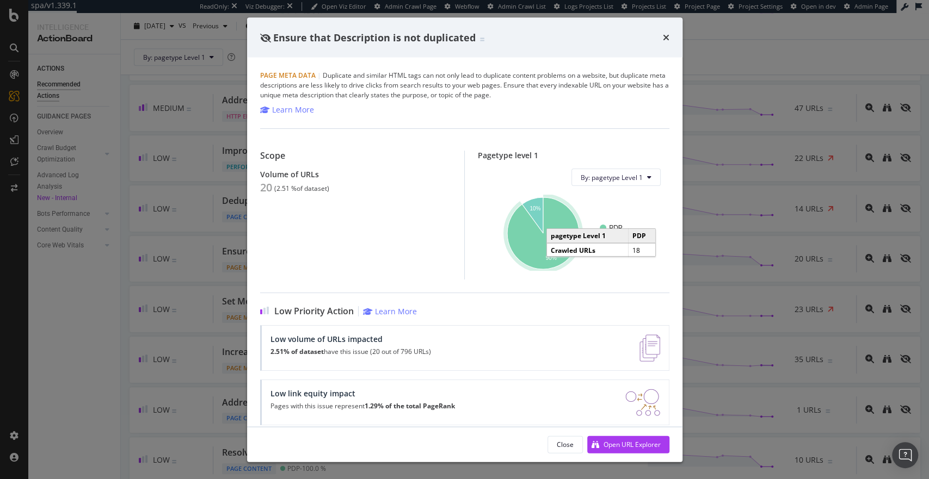
click at [535, 259] on icon "A chart." at bounding box center [543, 233] width 72 height 72
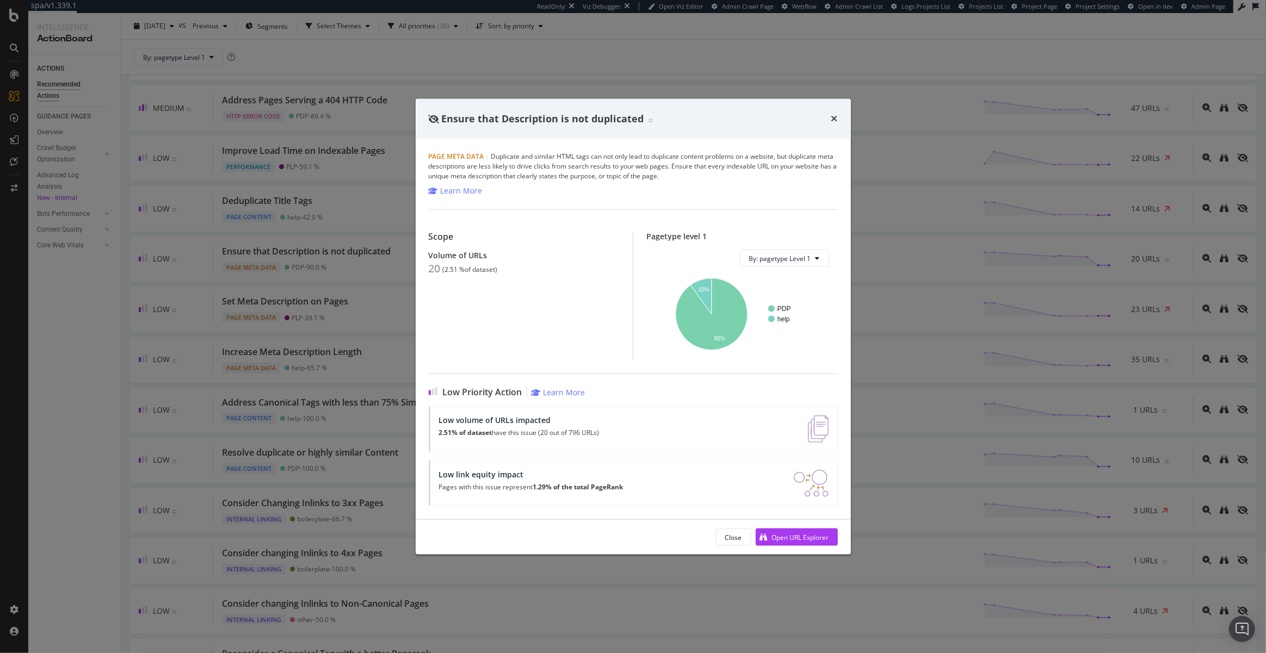
scroll to position [609, 0]
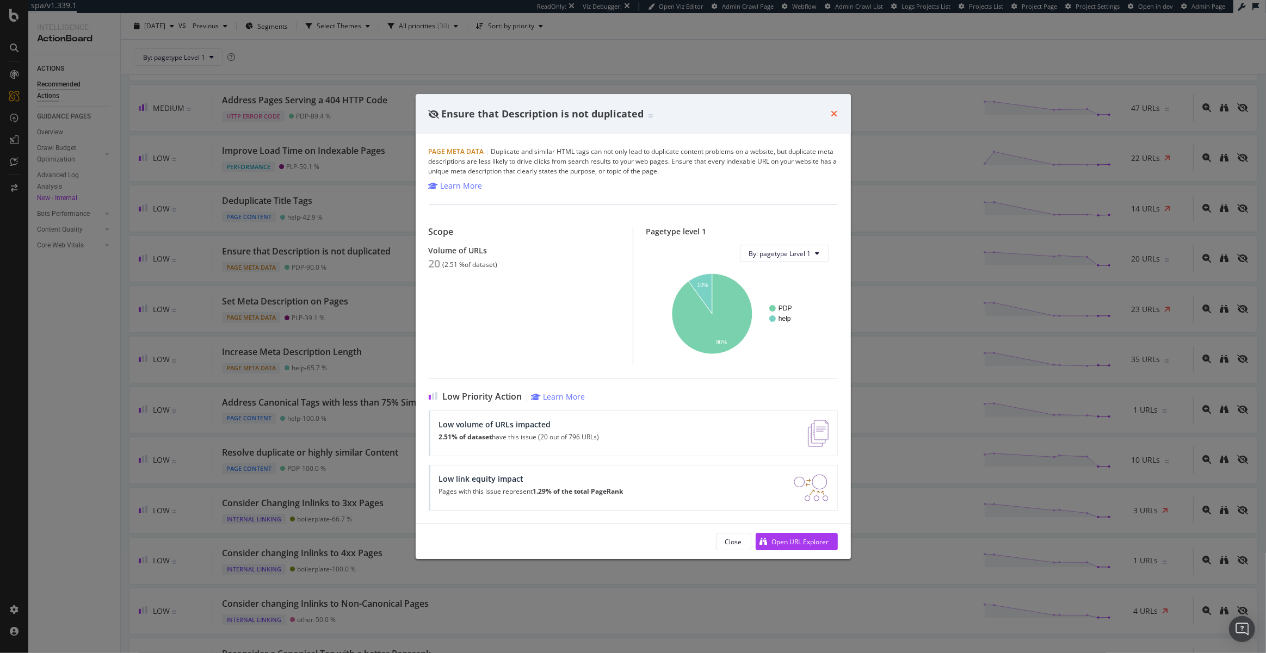
click at [834, 113] on icon "times" at bounding box center [834, 113] width 7 height 9
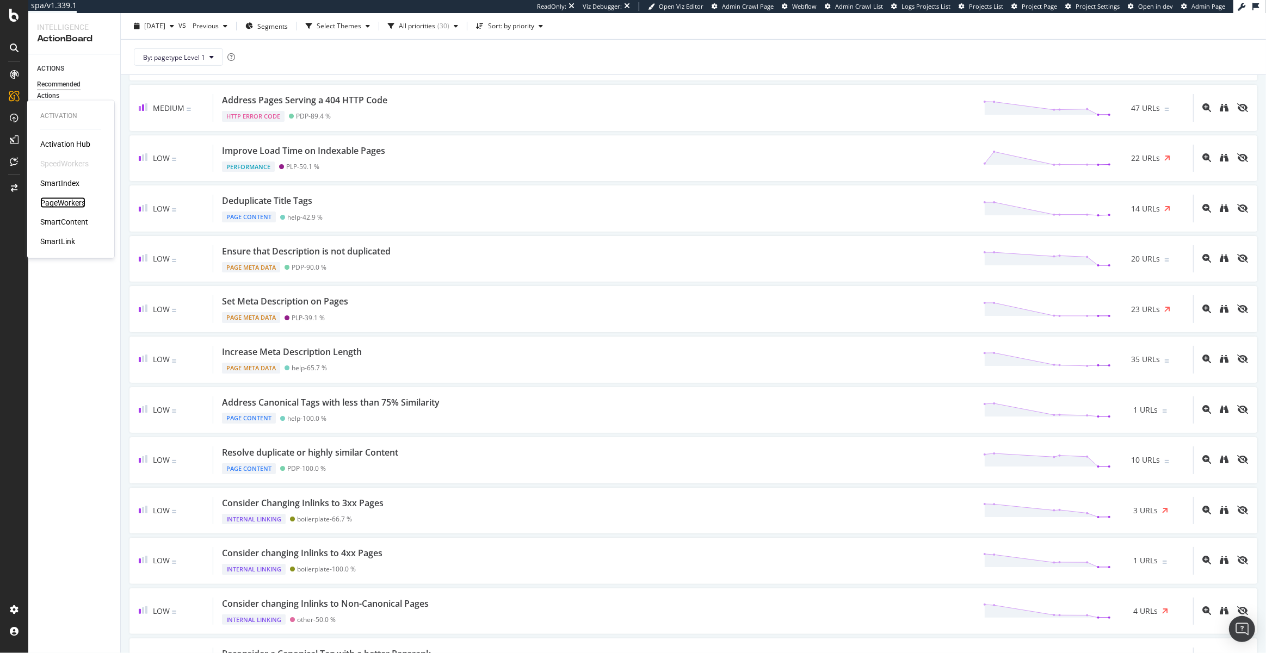
click at [64, 201] on div "PageWorkers" at bounding box center [62, 202] width 45 height 11
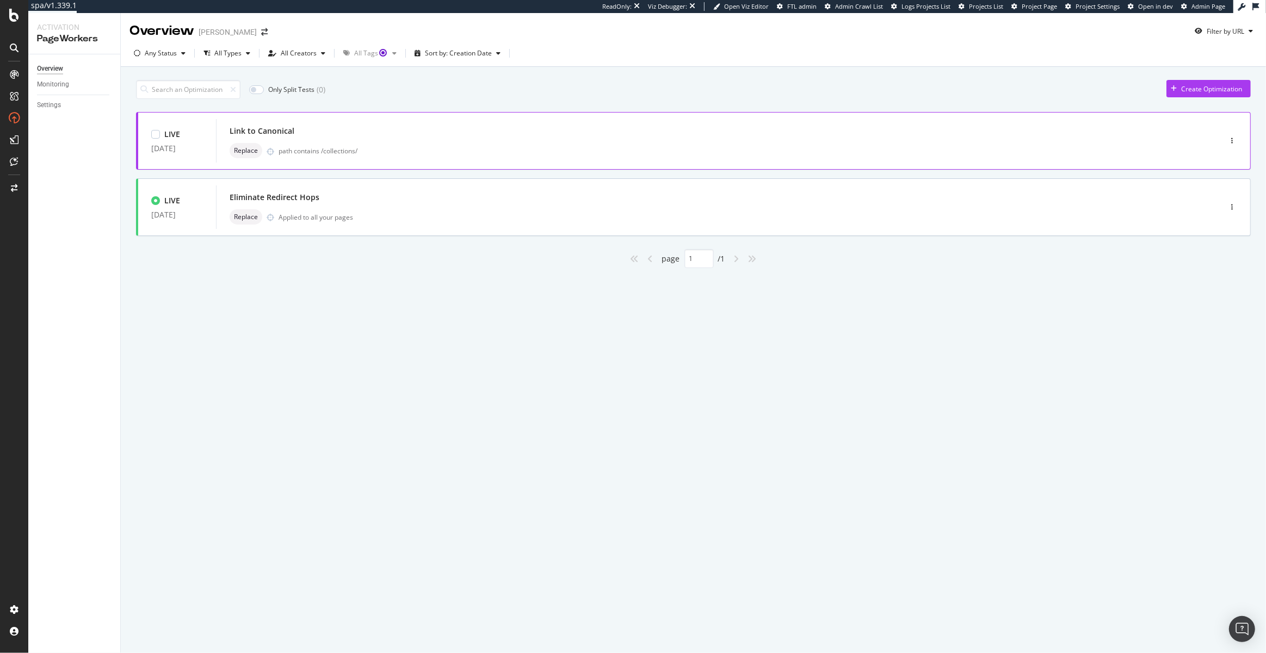
click at [243, 138] on div "Link to Canonical" at bounding box center [702, 131] width 945 height 15
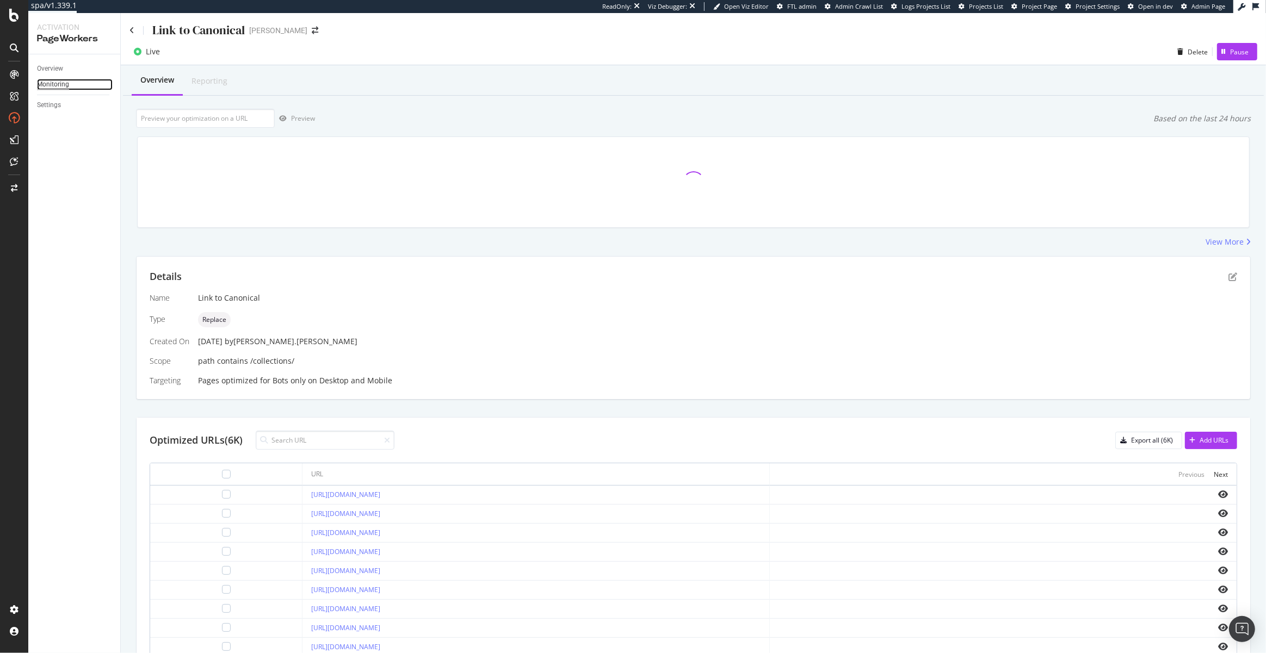
click at [59, 84] on div "Monitoring" at bounding box center [53, 84] width 32 height 11
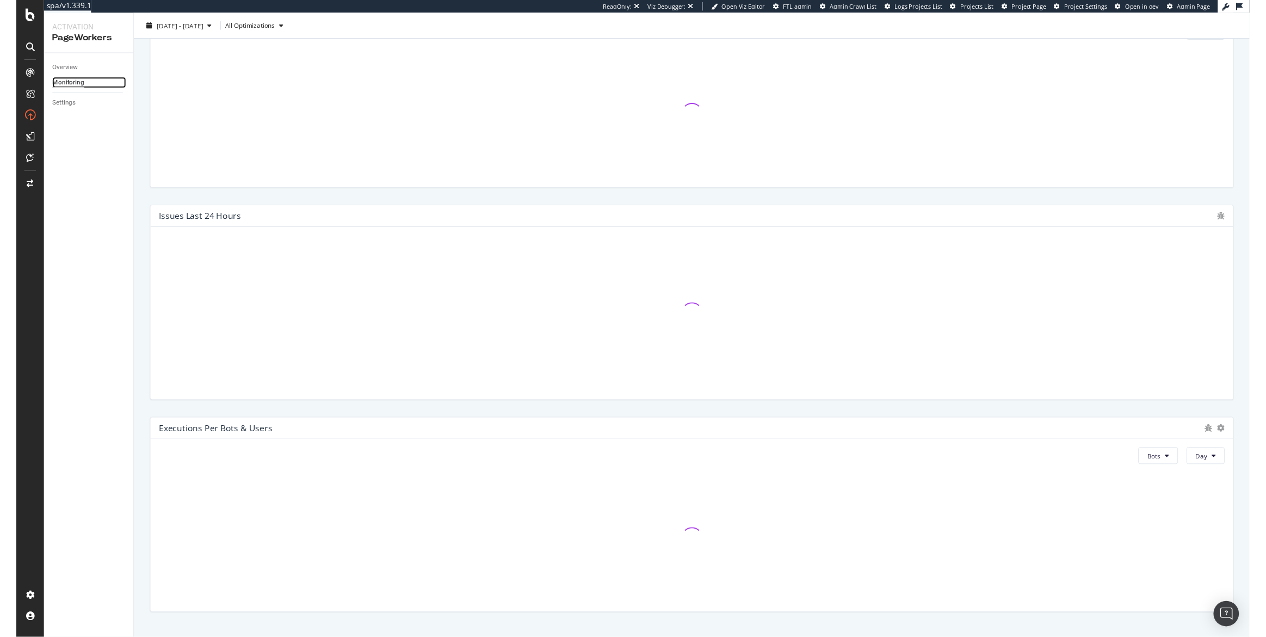
scroll to position [220, 0]
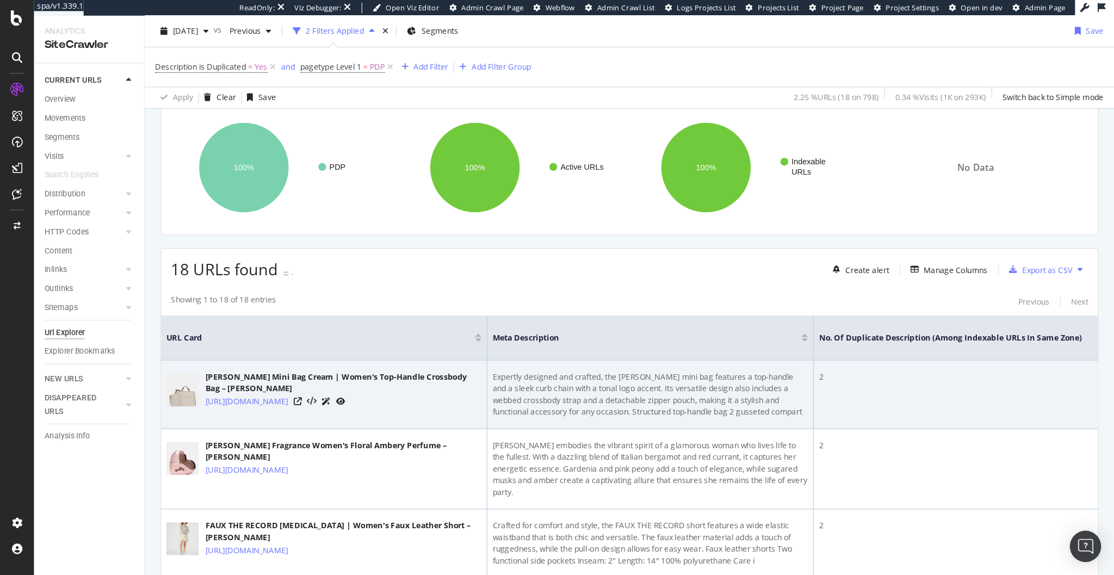
scroll to position [141, 0]
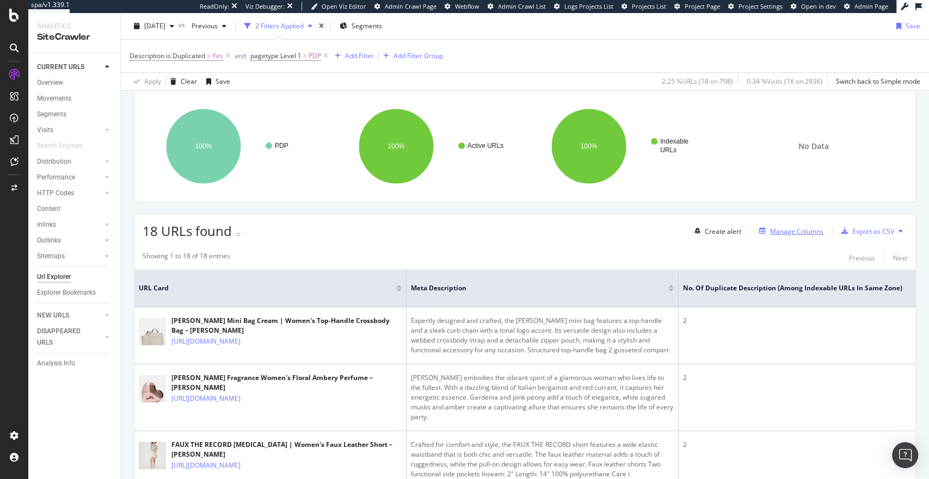
click at [785, 231] on div "Manage Columns" at bounding box center [796, 231] width 53 height 9
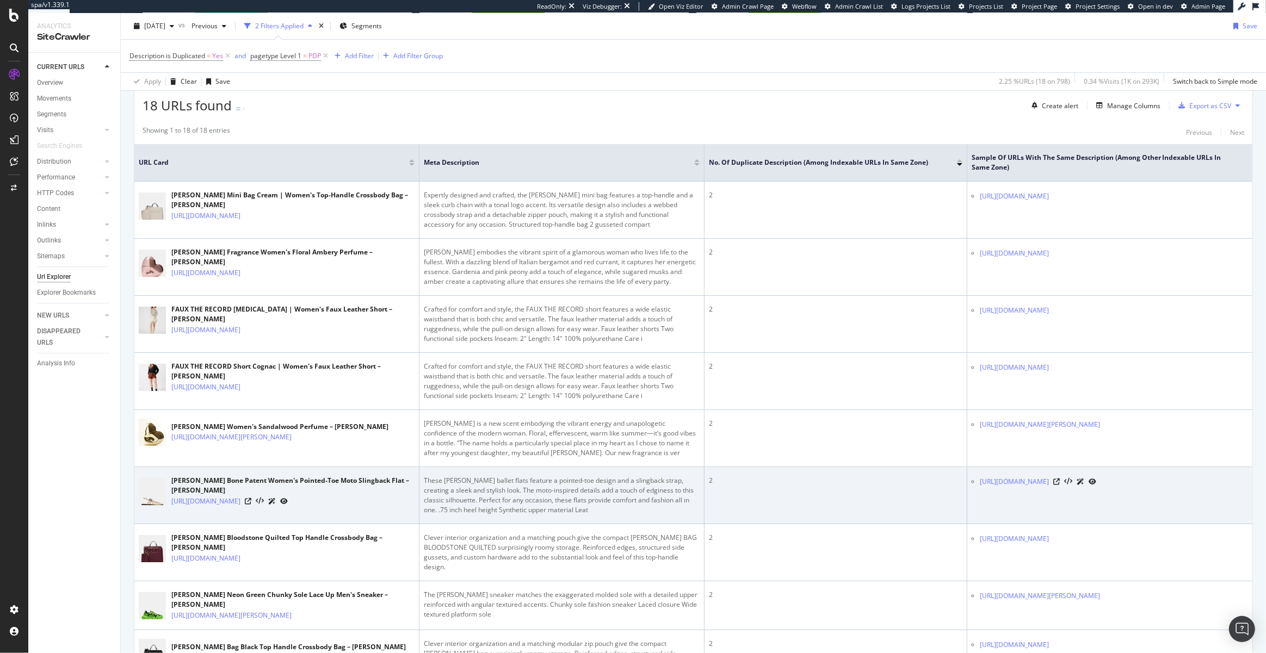
scroll to position [252, 0]
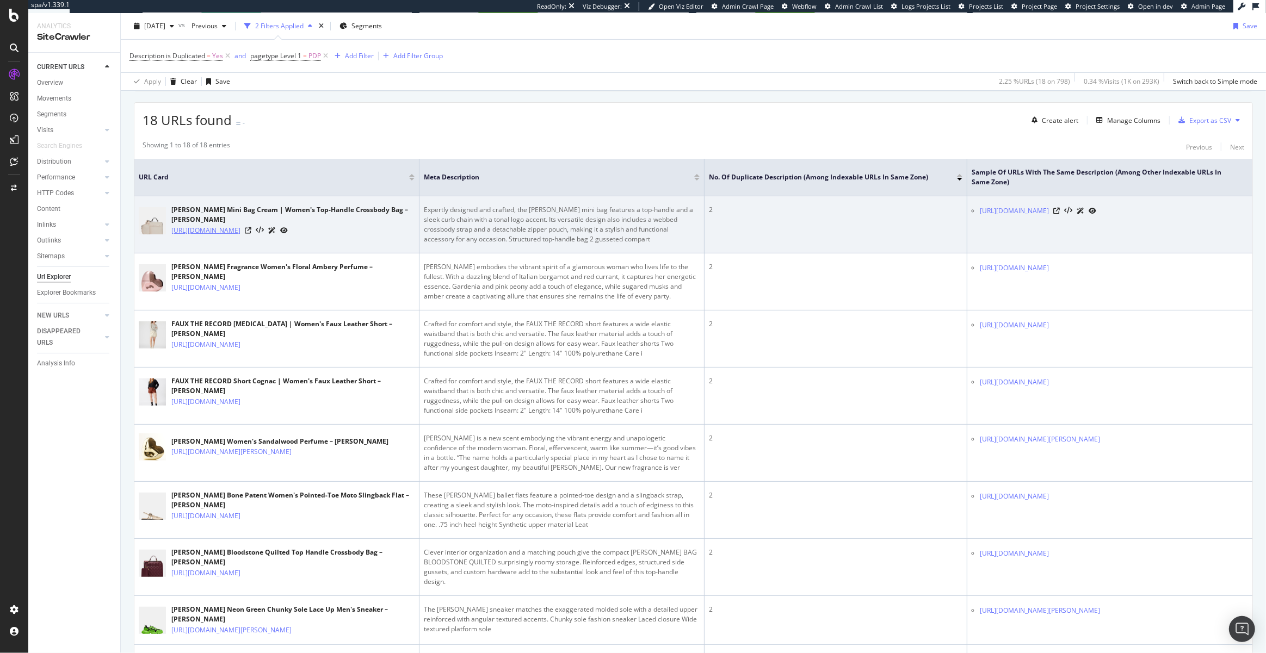
drag, startPoint x: 351, startPoint y: 230, endPoint x: 299, endPoint y: 229, distance: 52.2
click at [299, 229] on div "[URL][DOMAIN_NAME]" at bounding box center [292, 230] width 243 height 11
copy link "bevelymm-cream"
drag, startPoint x: 1151, startPoint y: 208, endPoint x: 1101, endPoint y: 213, distance: 50.2
click at [928, 213] on div "[URL][DOMAIN_NAME]" at bounding box center [1114, 210] width 268 height 11
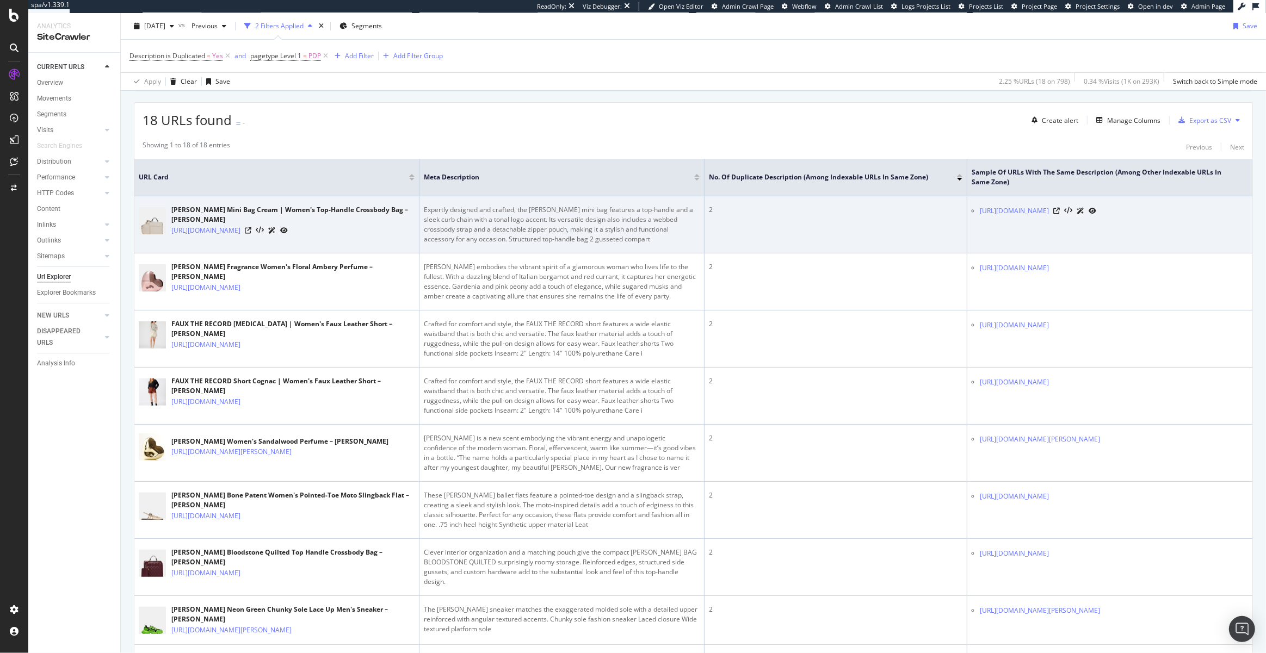
copy link "bevelymm-black"
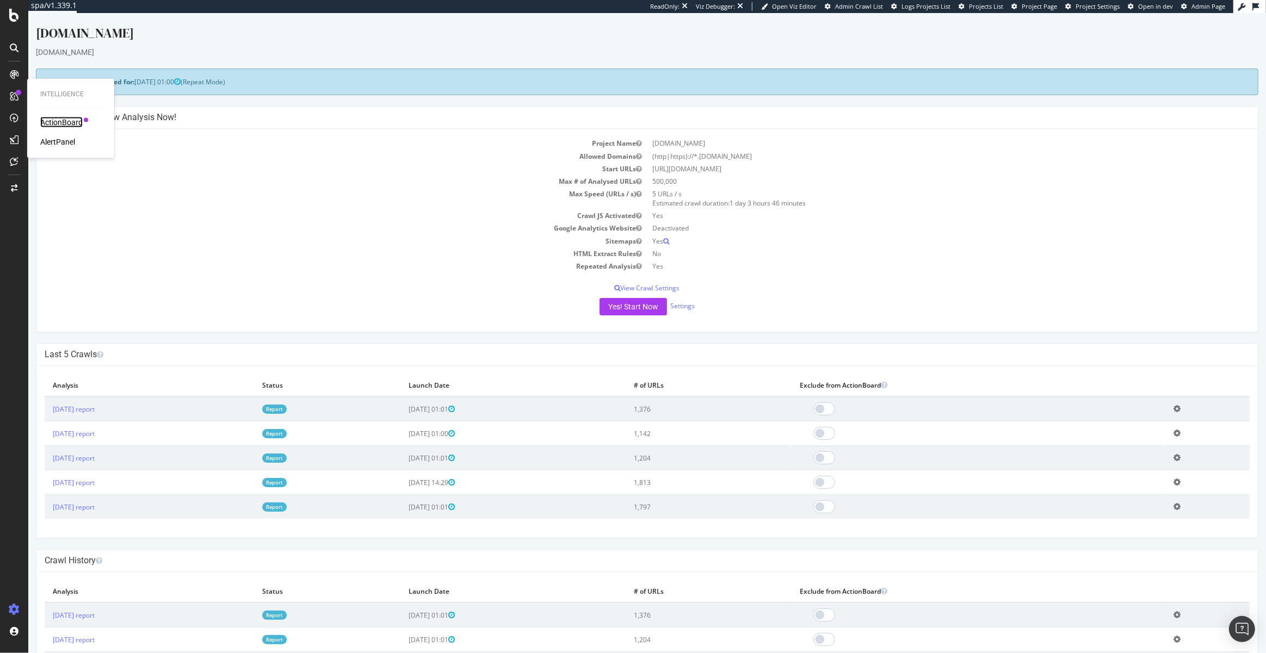
click at [60, 124] on div "ActionBoard" at bounding box center [61, 122] width 42 height 11
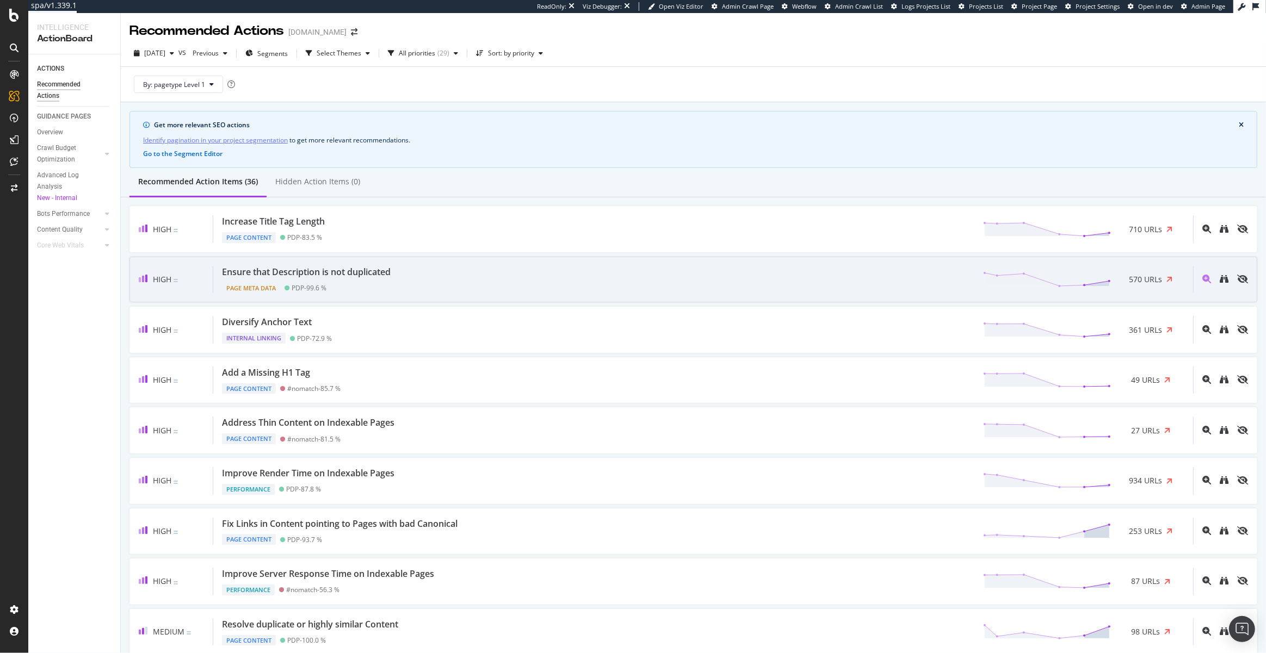
click at [378, 272] on div "Ensure that Description is not duplicated" at bounding box center [306, 272] width 169 height 13
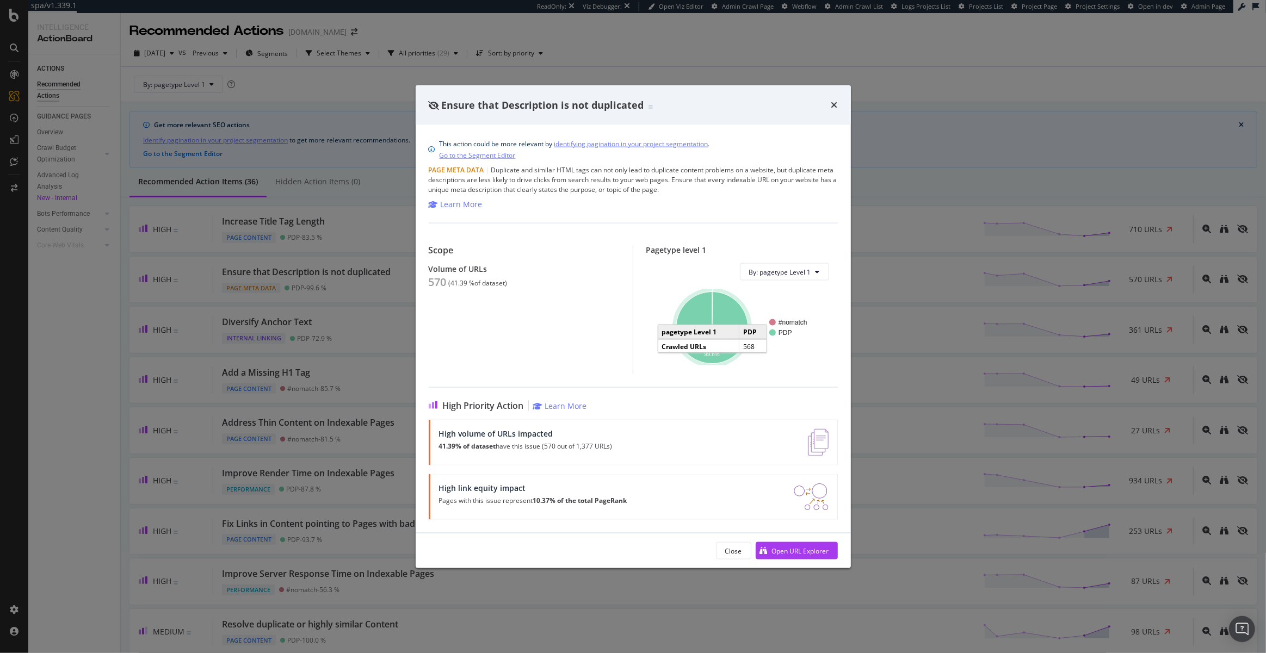
click at [697, 320] on icon "A chart." at bounding box center [712, 328] width 72 height 72
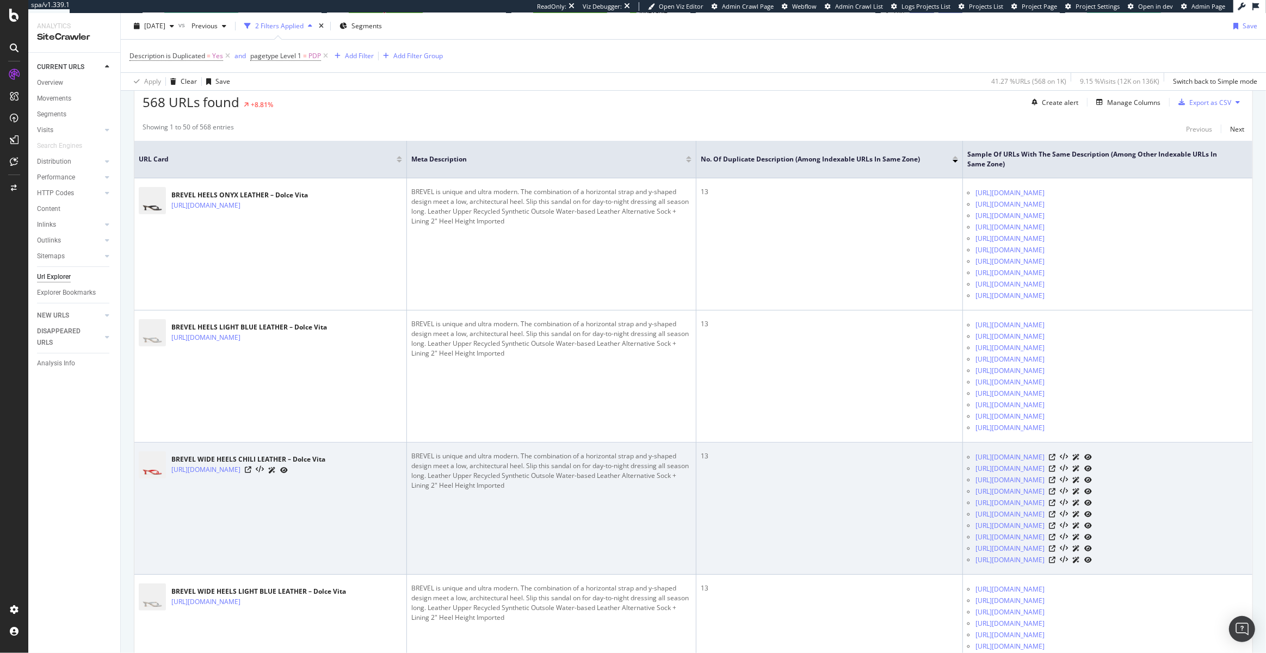
scroll to position [267, 0]
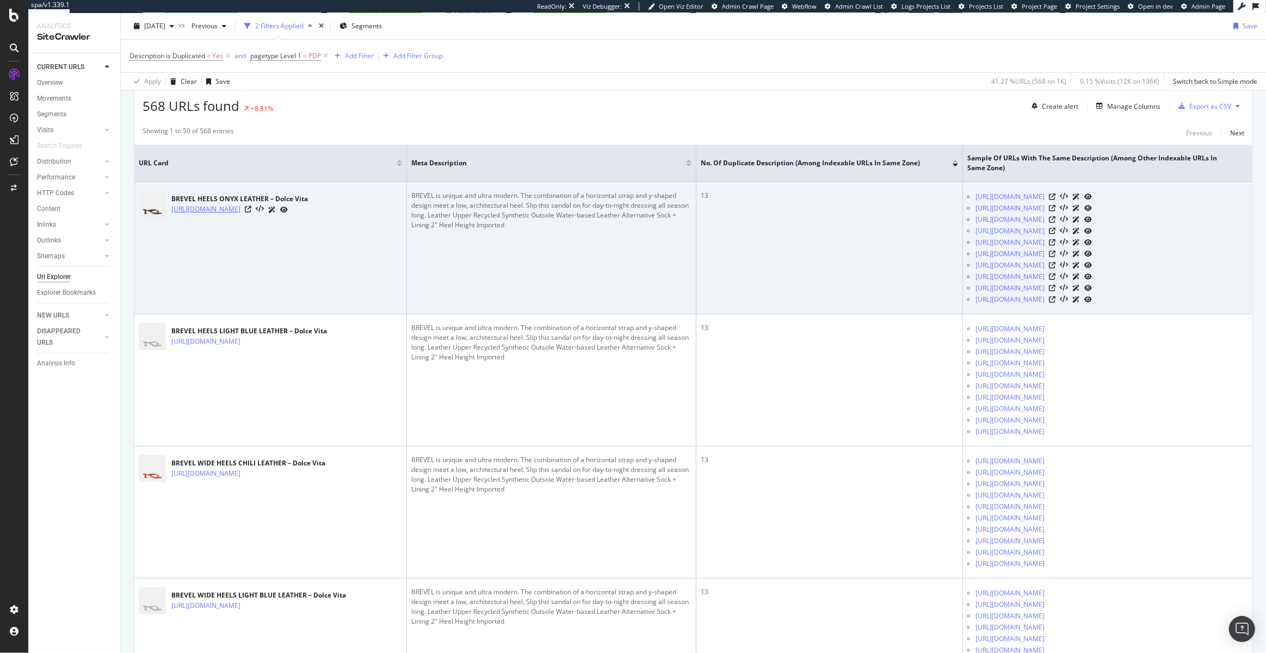
drag, startPoint x: 362, startPoint y: 209, endPoint x: 283, endPoint y: 211, distance: 79.4
click at [283, 211] on div "https://www.dolcevita.com/products/brevel-heels-onyx-leather" at bounding box center [239, 209] width 137 height 11
copy link "brevel-heels-onyx-leather"
click at [351, 271] on td "BREVEL HEELS ONYX LEATHER – Dolce Vita https://www.dolcevita.com/products/breve…" at bounding box center [270, 248] width 273 height 132
click at [1055, 197] on icon at bounding box center [1052, 197] width 7 height 7
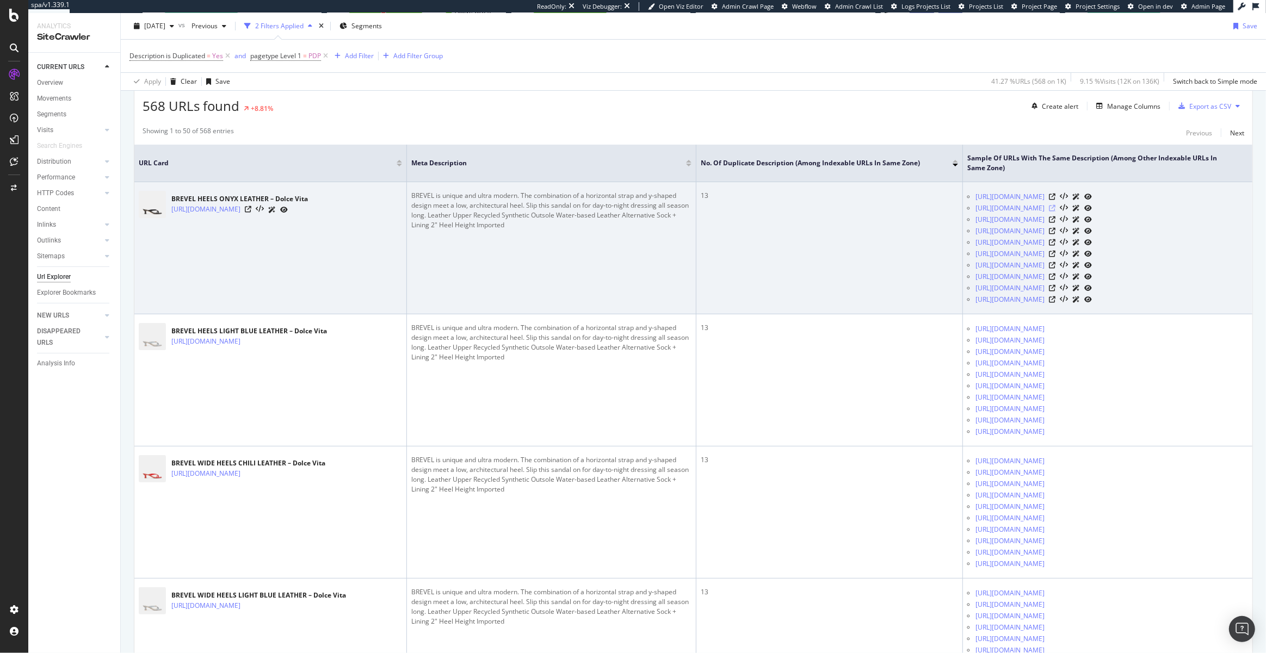
click at [1055, 207] on icon at bounding box center [1052, 208] width 7 height 7
drag, startPoint x: 972, startPoint y: 190, endPoint x: 1162, endPoint y: 341, distance: 242.0
click at [1163, 314] on td "https://www.dolcevita.com/products/brevel-wide-heels-saddle-leather https://www…" at bounding box center [1107, 248] width 289 height 132
copy ul "https://www.dolcevita.com/products/brevel-wide-heels-saddle-leather https://www…"
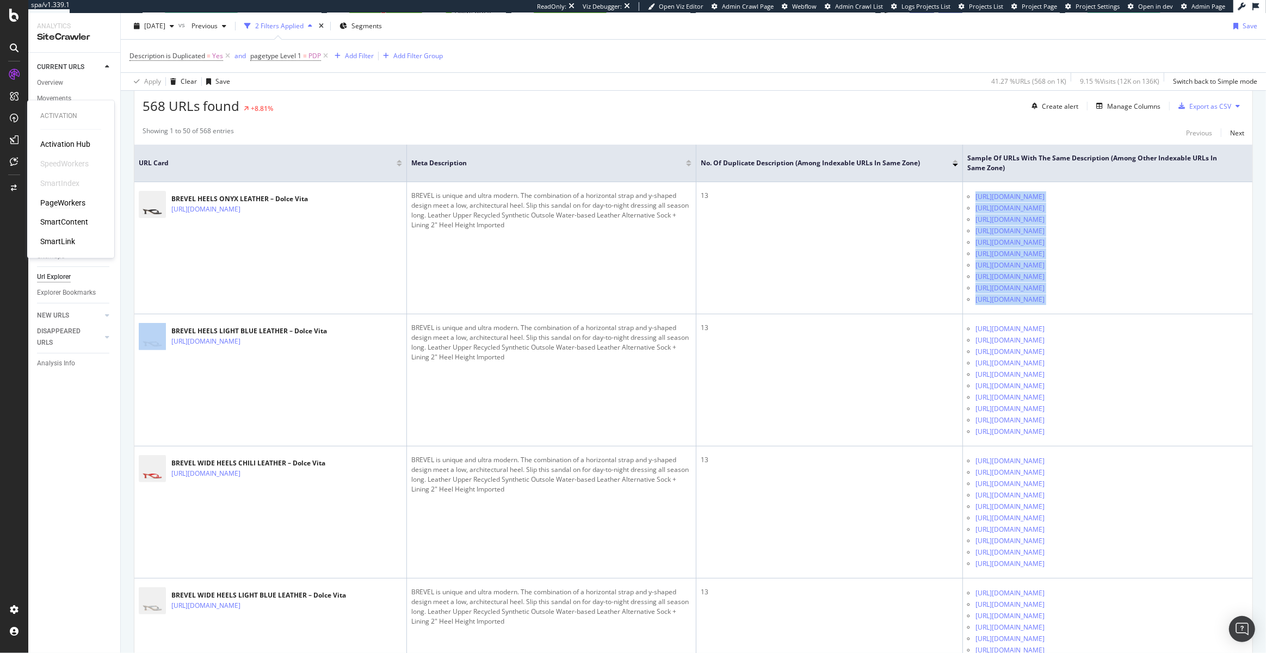
click at [71, 200] on div "PageWorkers" at bounding box center [62, 202] width 45 height 11
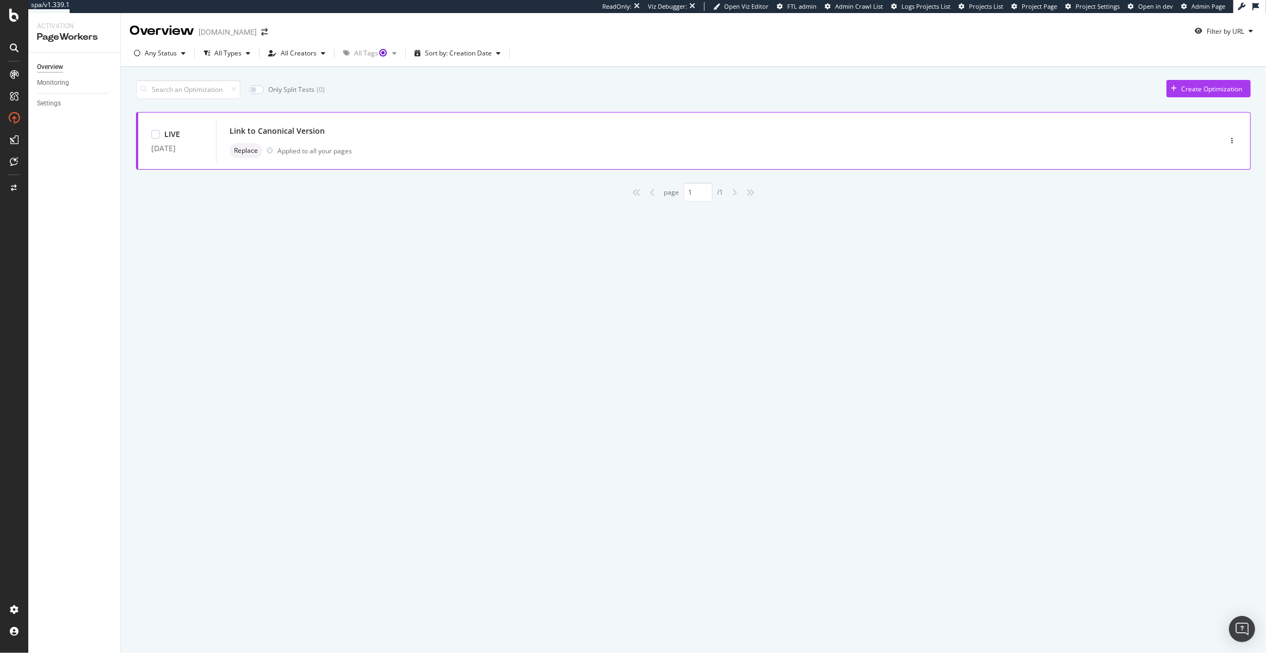
click at [297, 129] on div "Link to Canonical Version" at bounding box center [277, 131] width 95 height 11
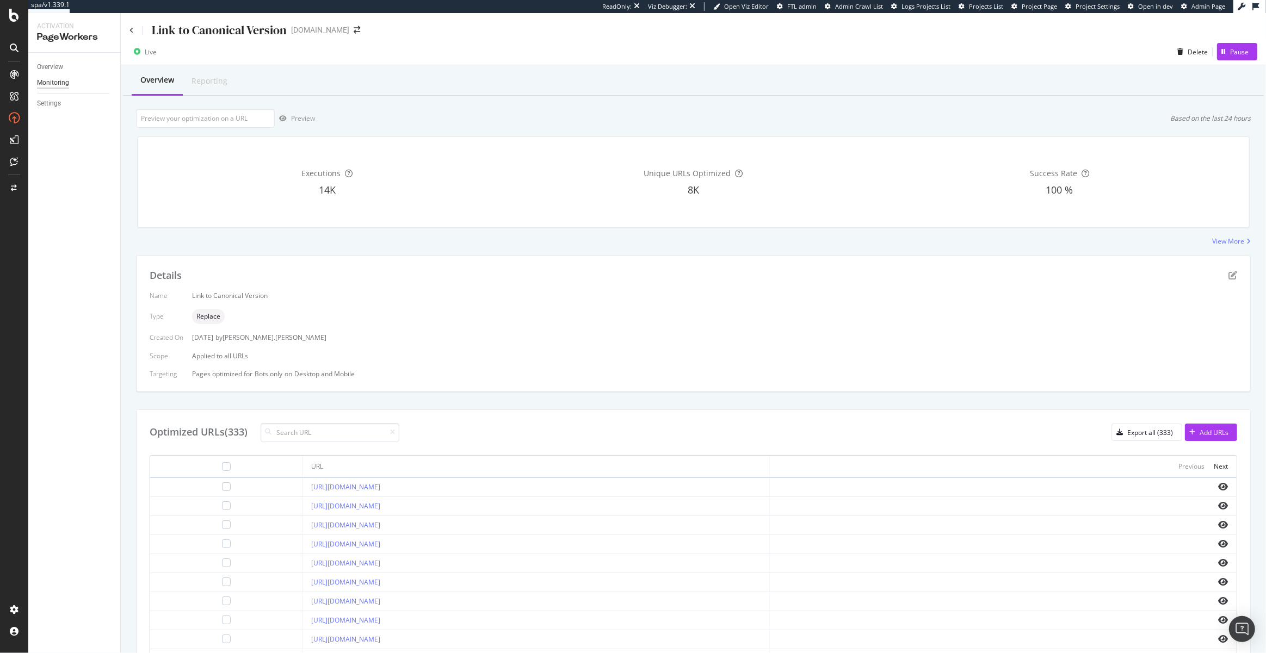
click at [49, 82] on div "Monitoring" at bounding box center [53, 82] width 32 height 11
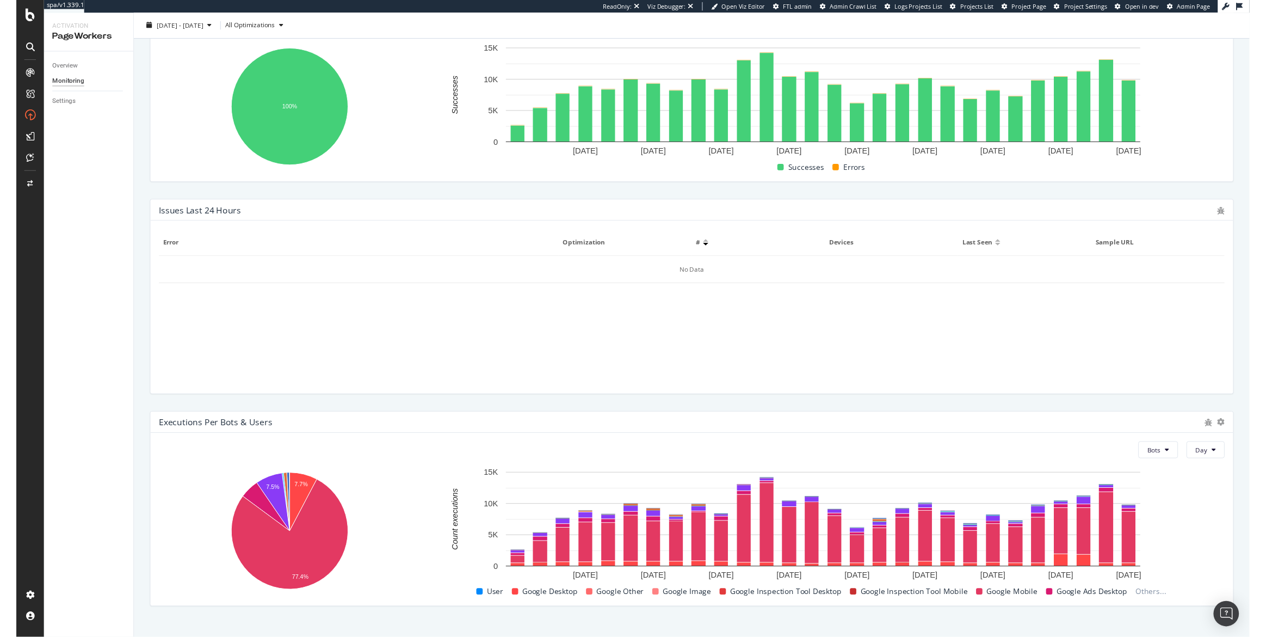
scroll to position [220, 0]
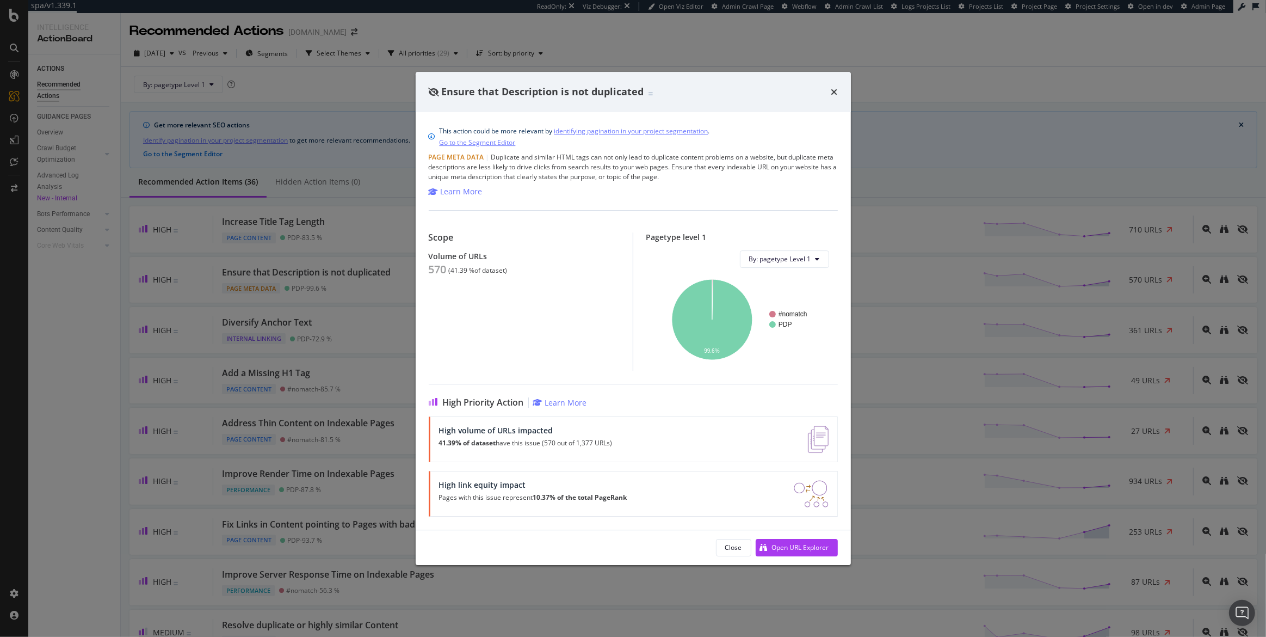
click at [839, 93] on div "Ensure that Description is not duplicated" at bounding box center [633, 92] width 435 height 40
click at [833, 88] on icon "times" at bounding box center [834, 92] width 7 height 9
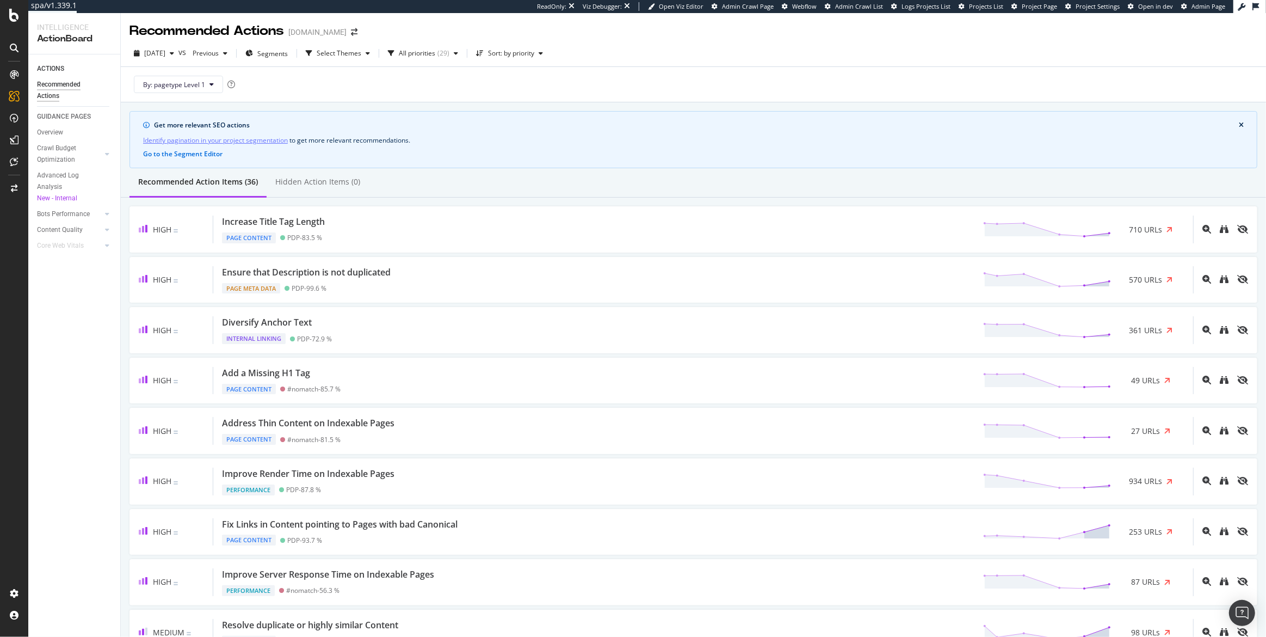
scroll to position [449, 0]
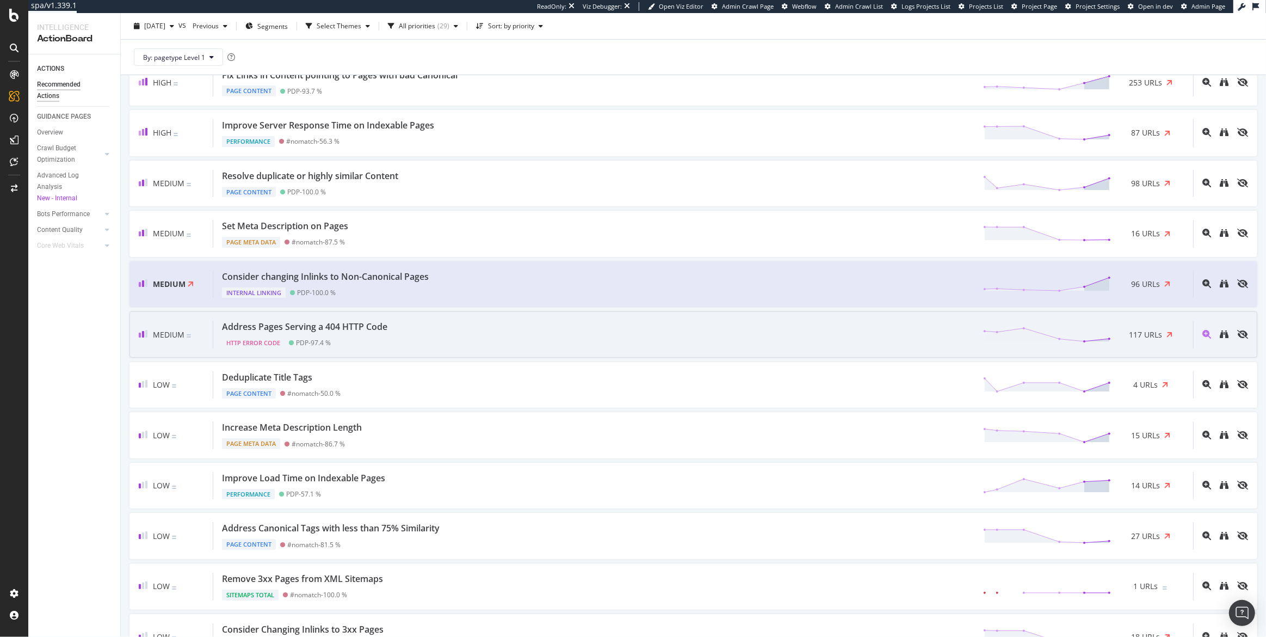
click at [316, 326] on div "Address Pages Serving a 404 HTTP Code" at bounding box center [304, 326] width 165 height 13
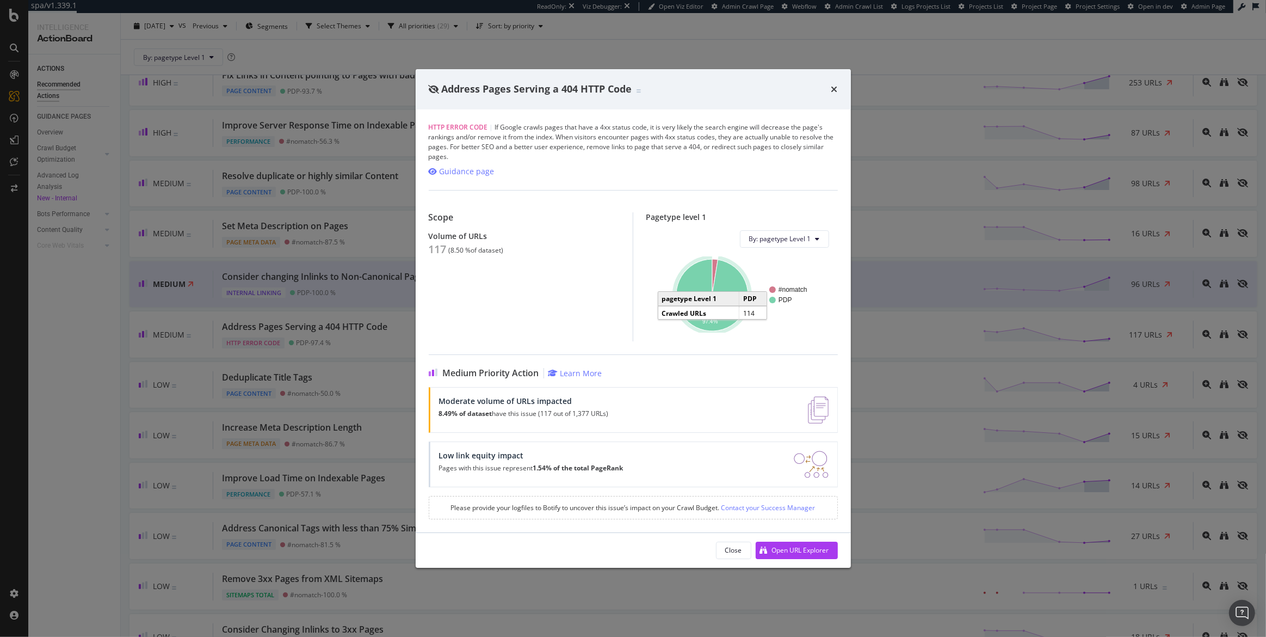
click at [726, 279] on icon "A chart." at bounding box center [712, 295] width 72 height 72
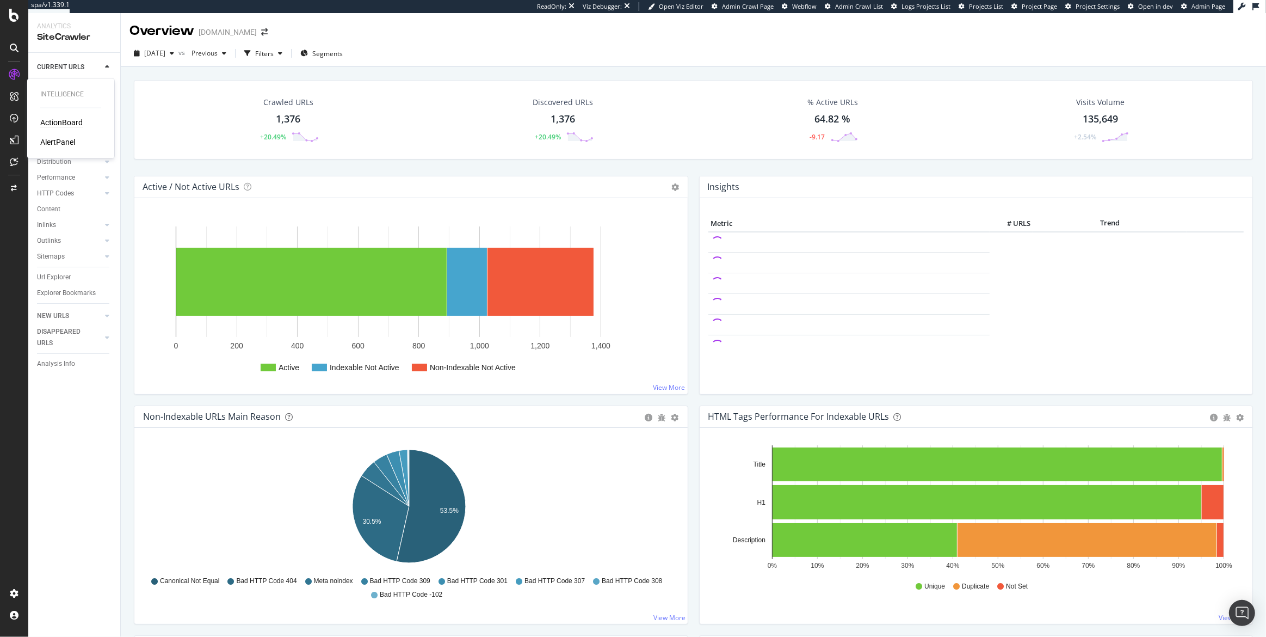
click at [57, 121] on div "ActionBoard" at bounding box center [61, 122] width 42 height 11
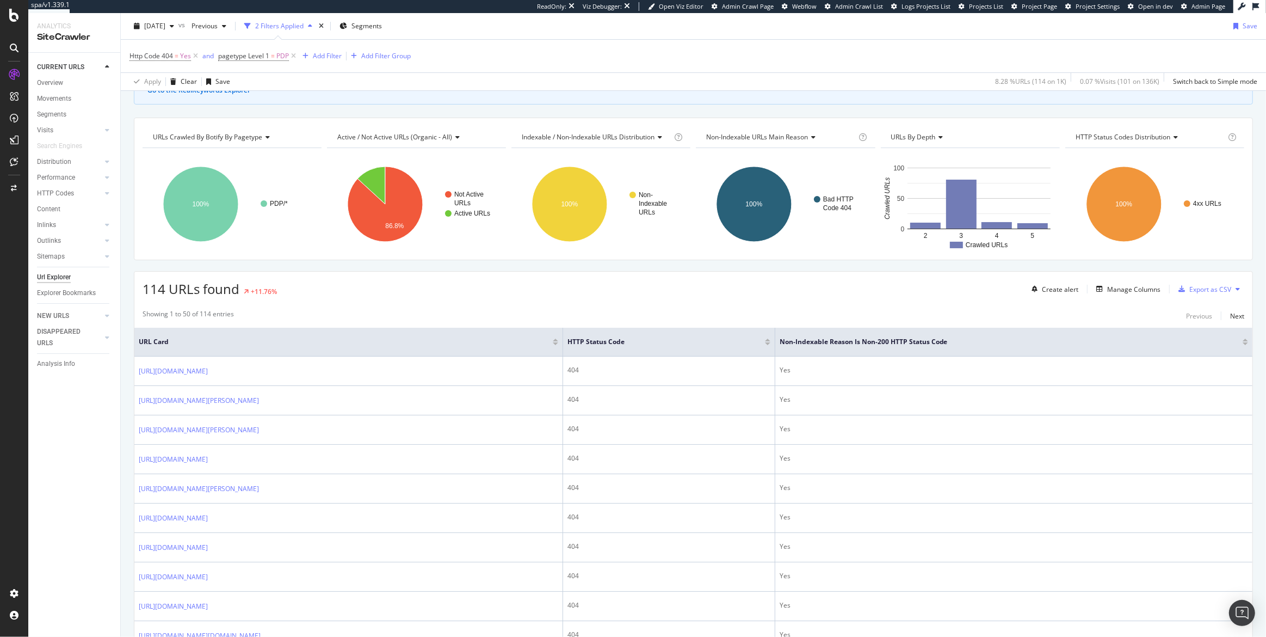
scroll to position [207, 0]
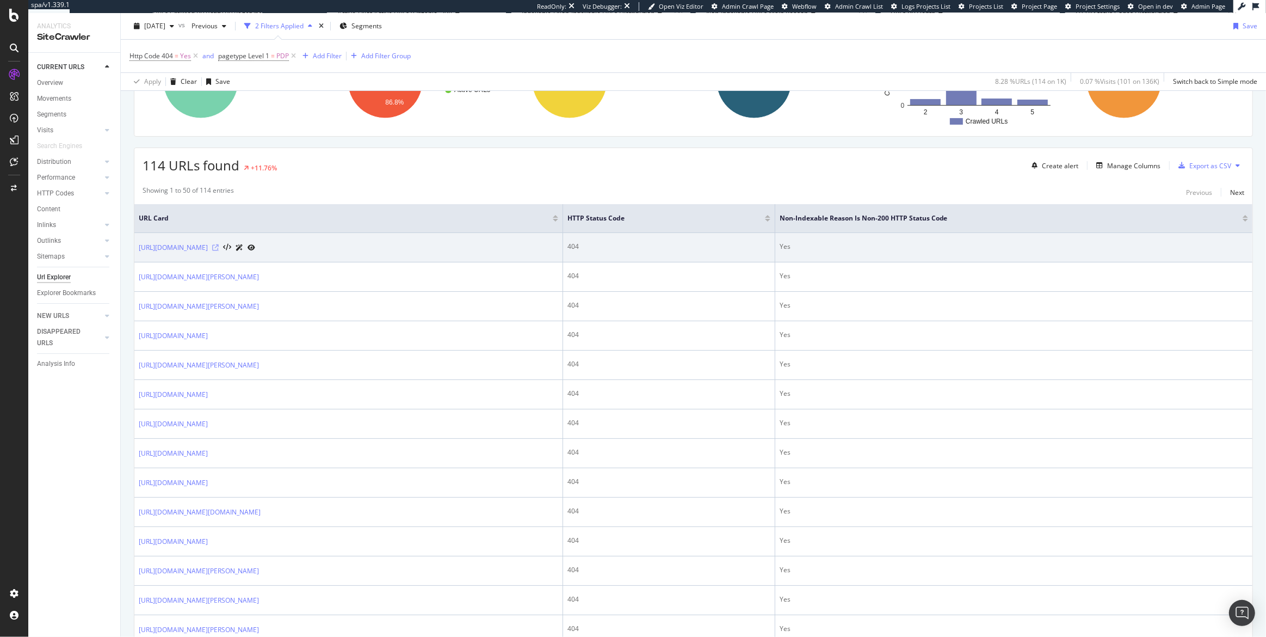
click at [219, 248] on icon at bounding box center [215, 247] width 7 height 7
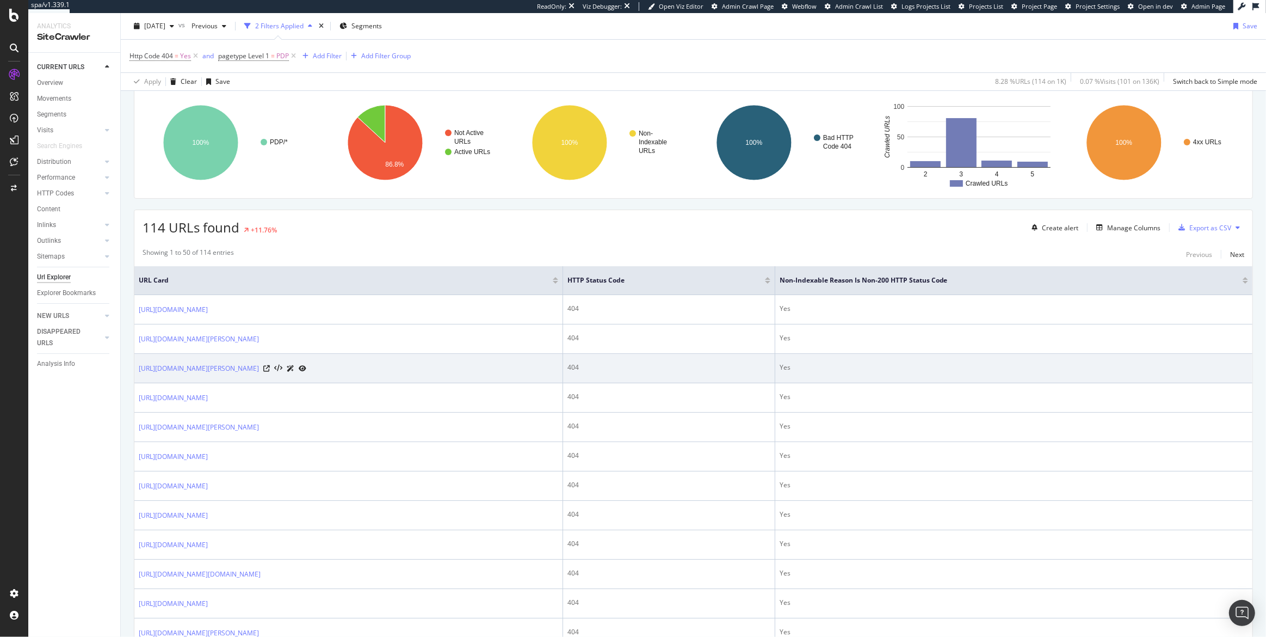
scroll to position [148, 0]
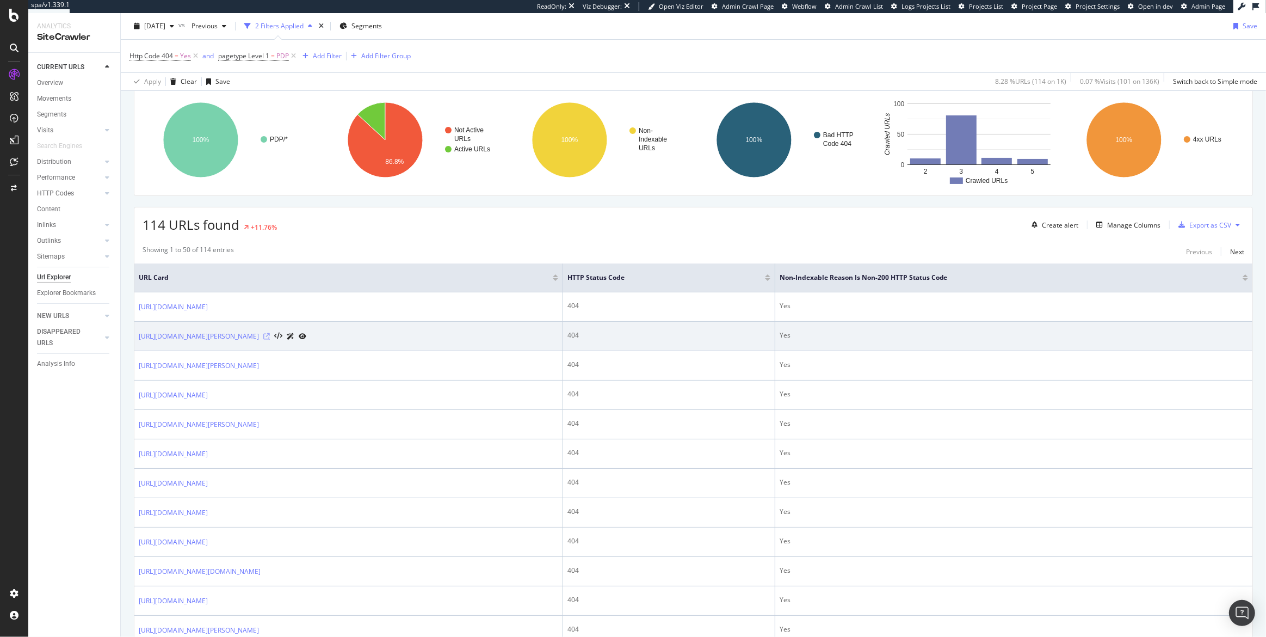
click at [270, 336] on icon at bounding box center [266, 336] width 7 height 7
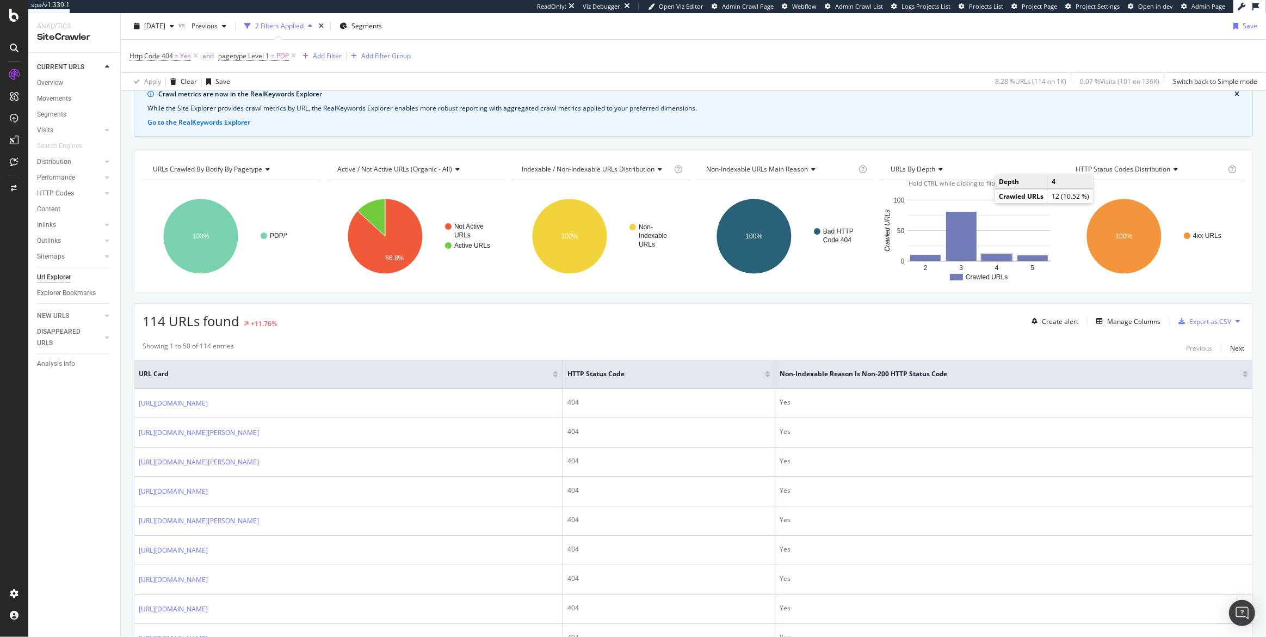
scroll to position [0, 0]
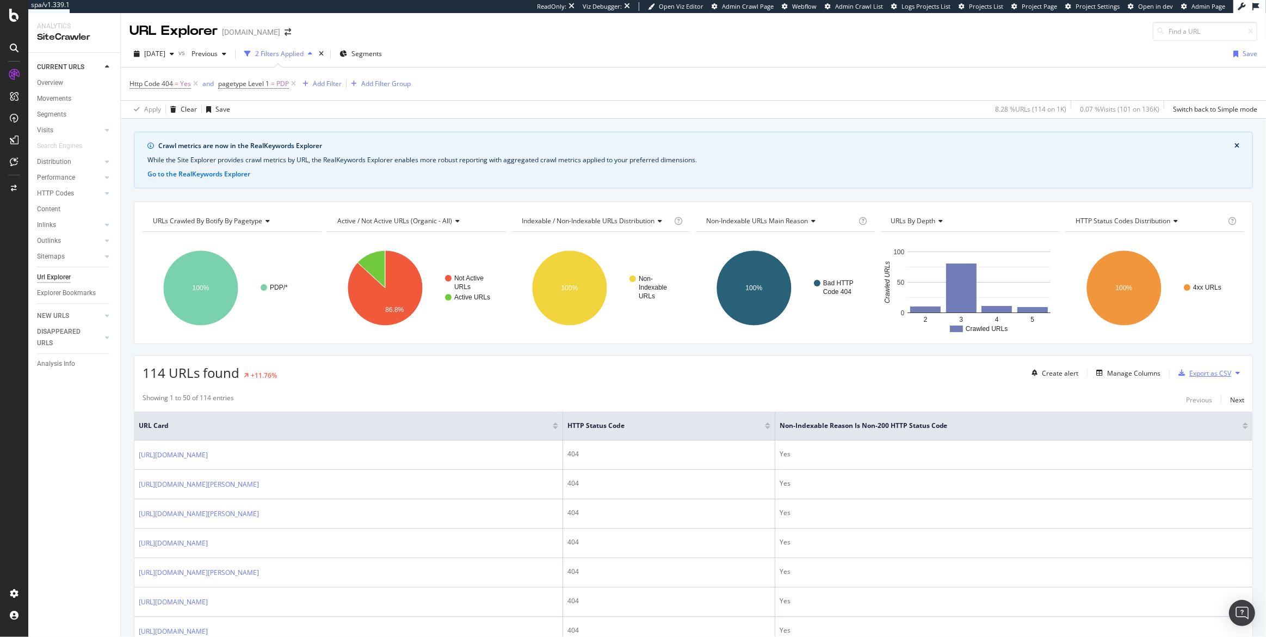
drag, startPoint x: 1206, startPoint y: 371, endPoint x: 995, endPoint y: 369, distance: 211.1
click at [995, 369] on div "114 URLs found +11.76% Create alert Manage Columns Export as CSV" at bounding box center [693, 368] width 1118 height 27
click at [1117, 374] on div "Manage Columns" at bounding box center [1133, 372] width 53 height 9
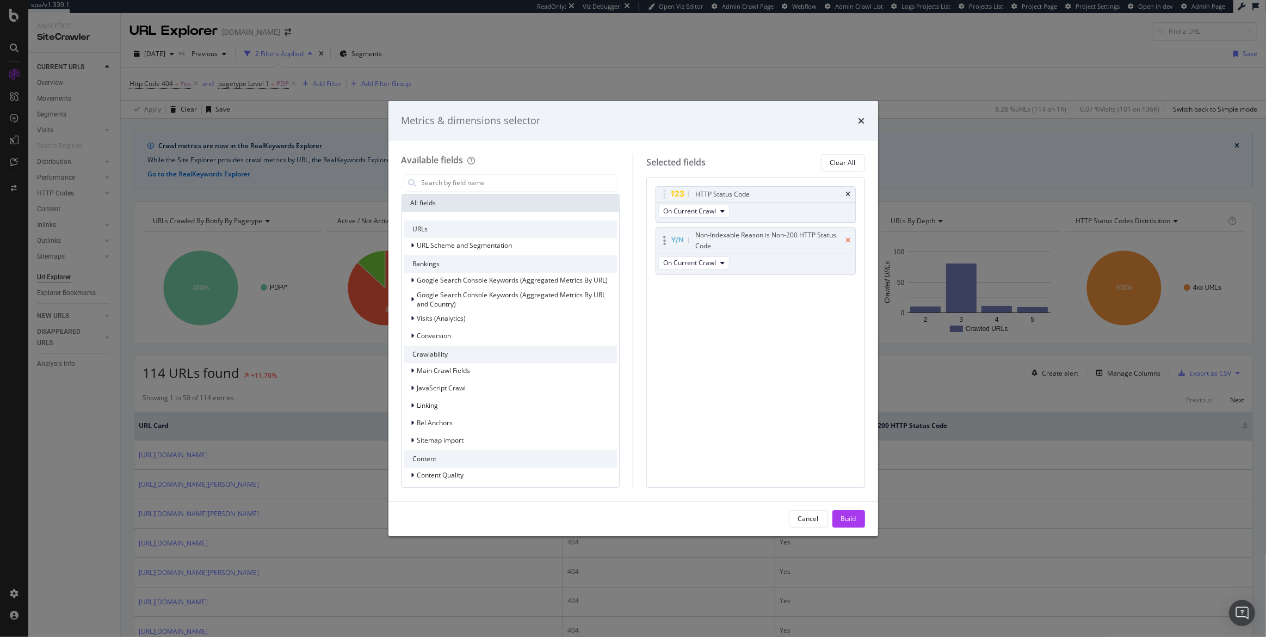
click at [847, 239] on icon "times" at bounding box center [848, 240] width 5 height 7
click at [846, 194] on icon "times" at bounding box center [848, 194] width 5 height 7
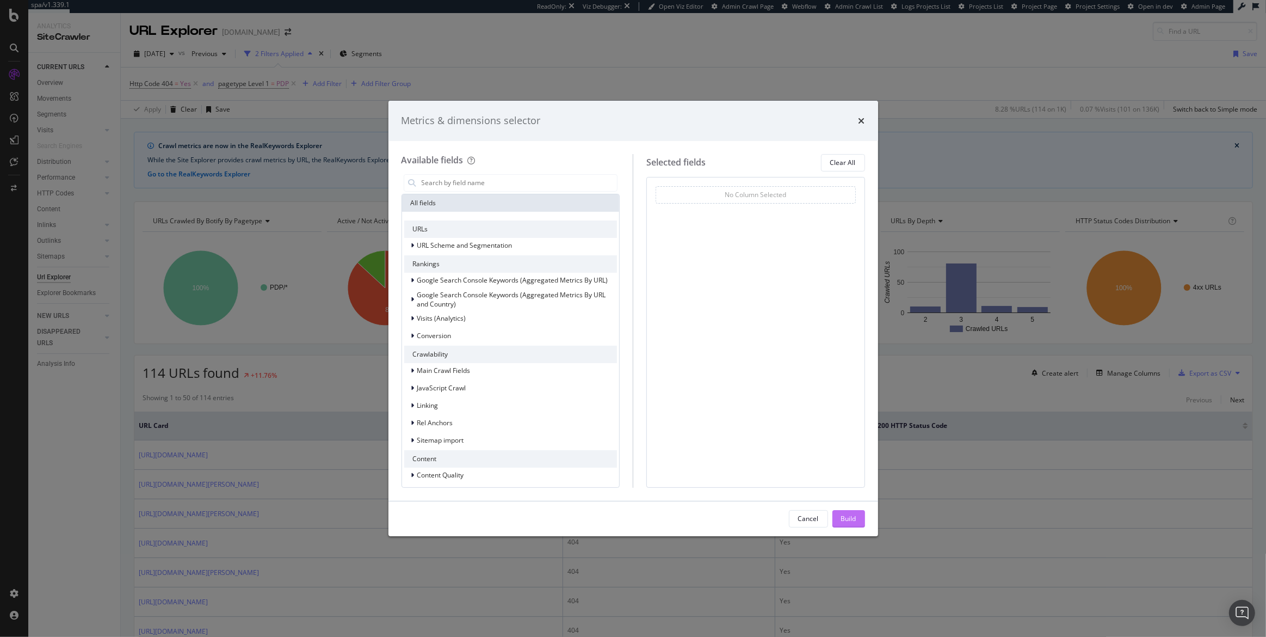
click at [850, 514] on div "Build" at bounding box center [848, 518] width 15 height 9
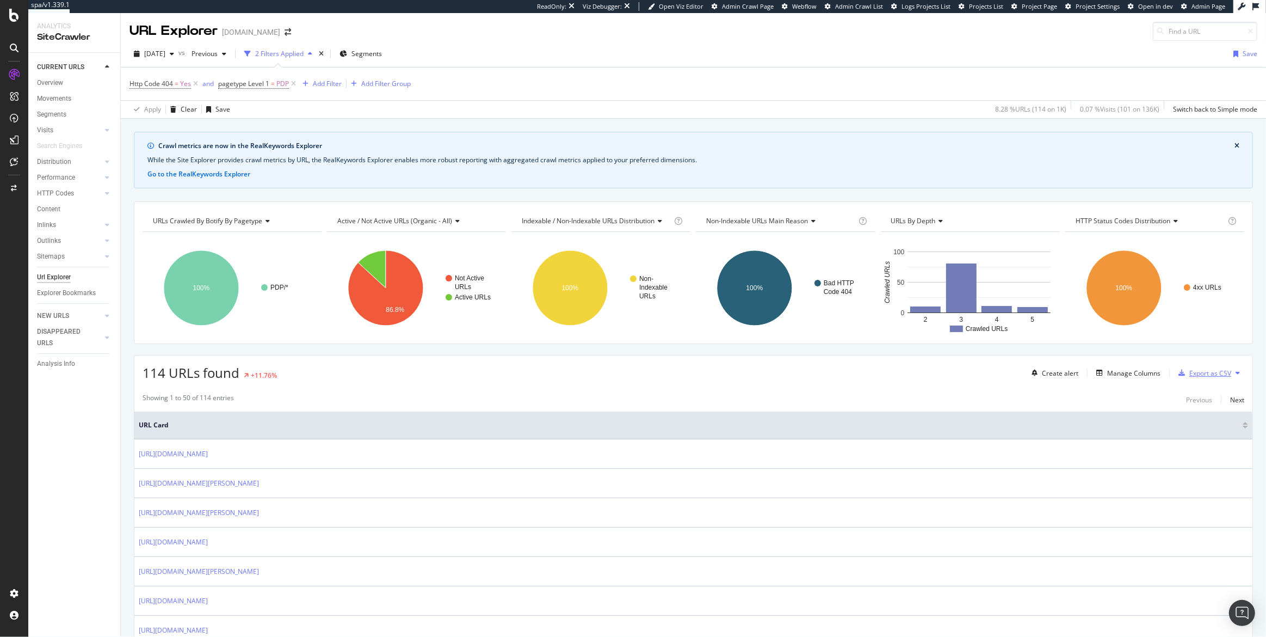
click at [1212, 377] on div "Export as CSV" at bounding box center [1202, 373] width 57 height 16
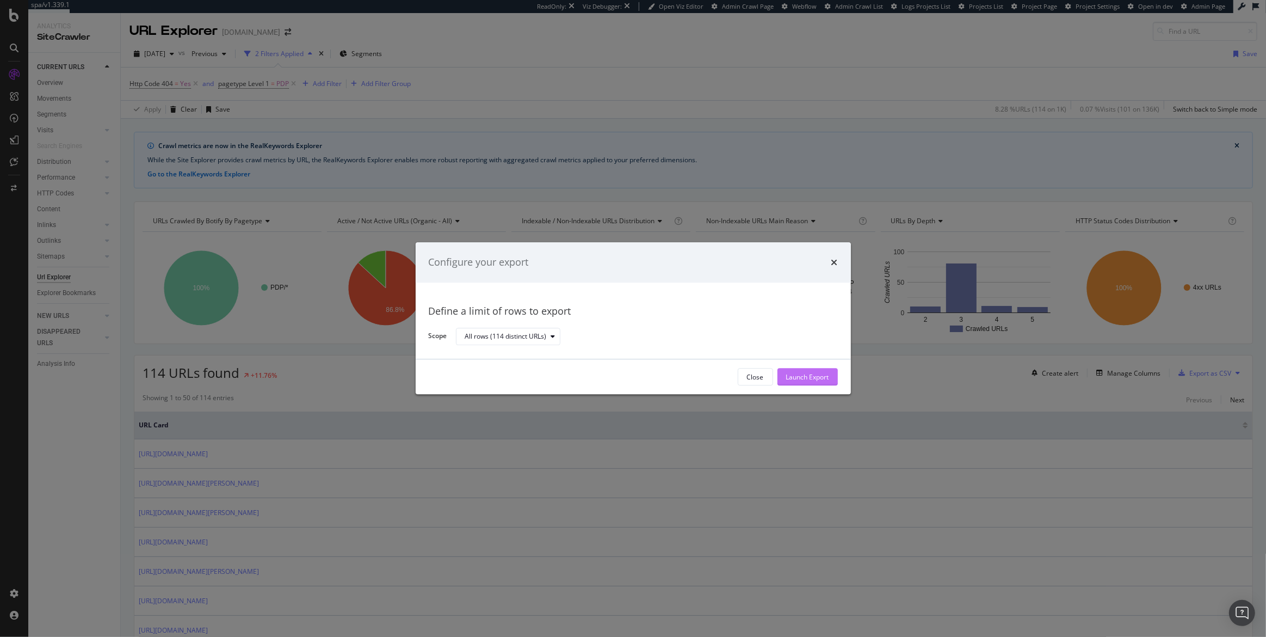
click at [815, 381] on div "Launch Export" at bounding box center [807, 376] width 43 height 9
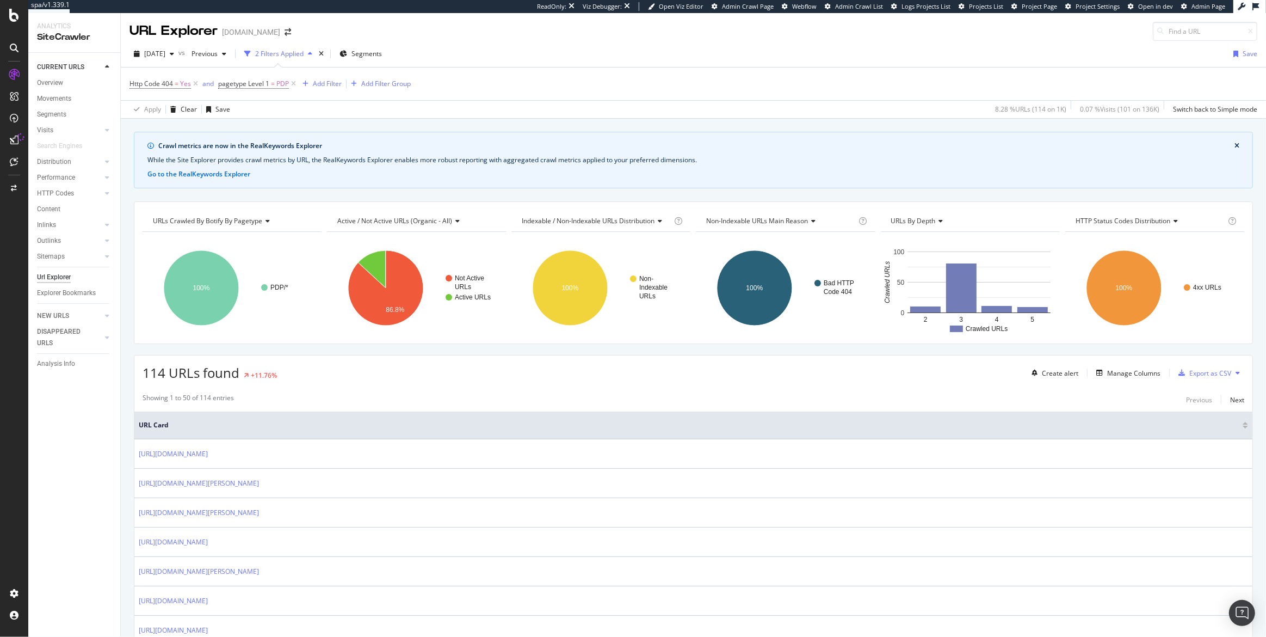
click at [11, 140] on icon at bounding box center [14, 139] width 9 height 9
click at [62, 177] on div "RealKeywords" at bounding box center [64, 179] width 48 height 11
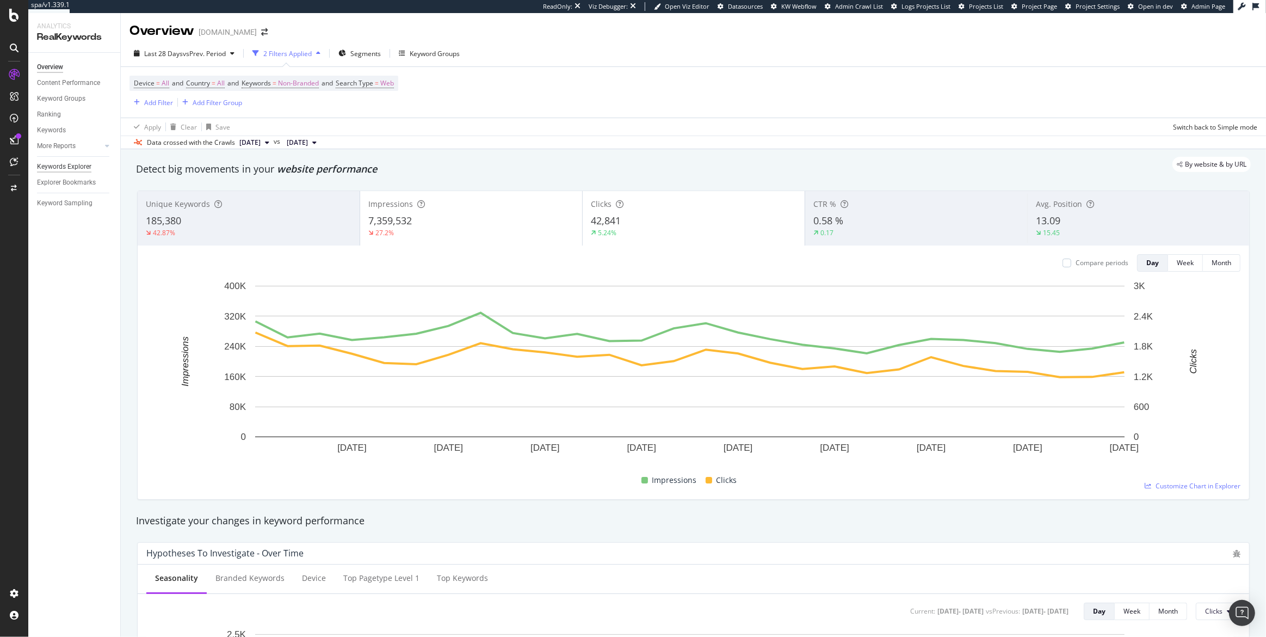
click at [57, 165] on div "Keywords Explorer" at bounding box center [64, 166] width 54 height 11
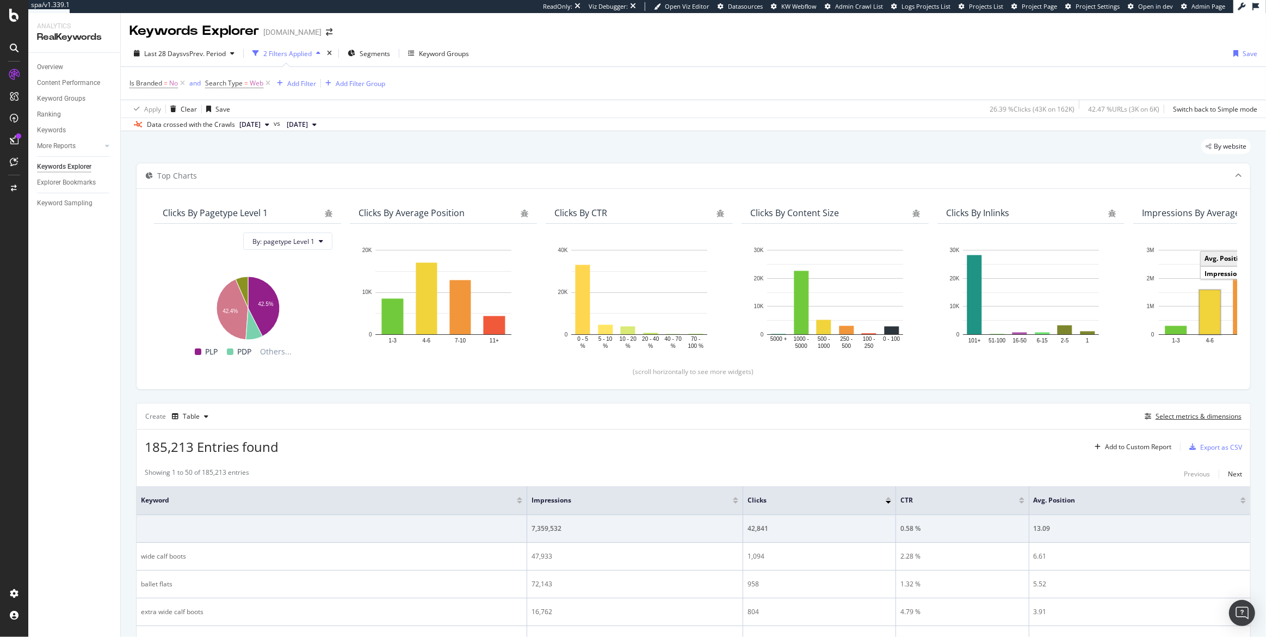
click at [1199, 427] on div "Create Table Select metrics & dimensions" at bounding box center [693, 416] width 1115 height 26
click at [1192, 414] on div "Select metrics & dimensions" at bounding box center [1199, 415] width 86 height 9
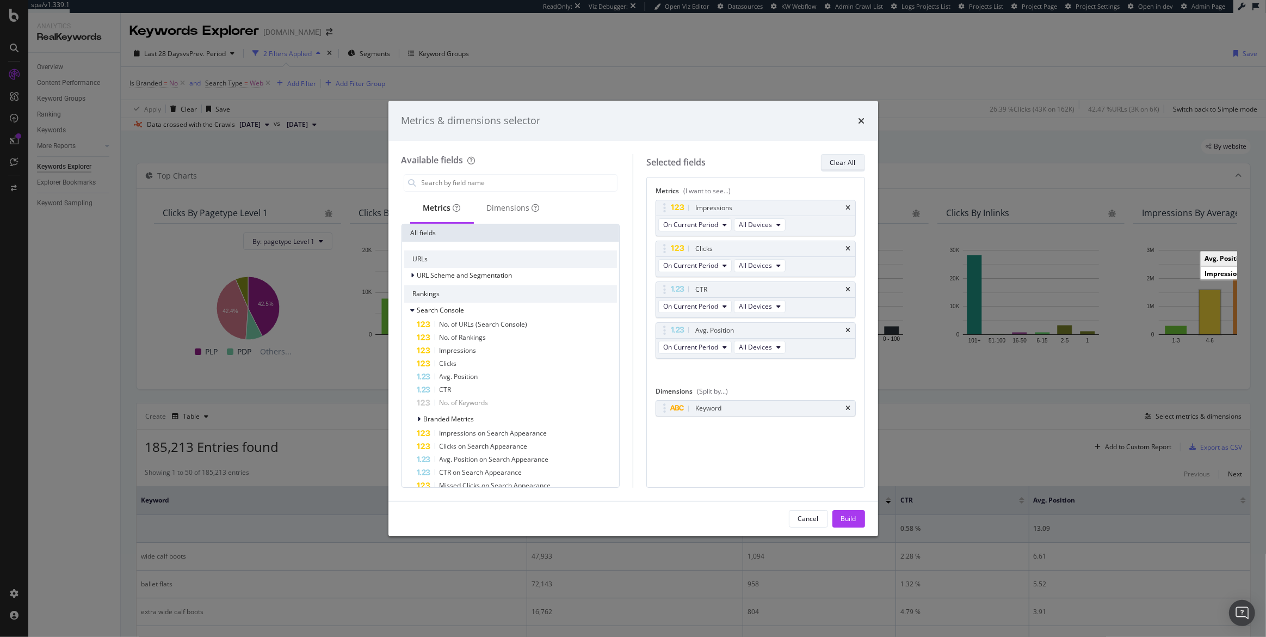
click at [843, 165] on div "Clear All" at bounding box center [843, 162] width 26 height 9
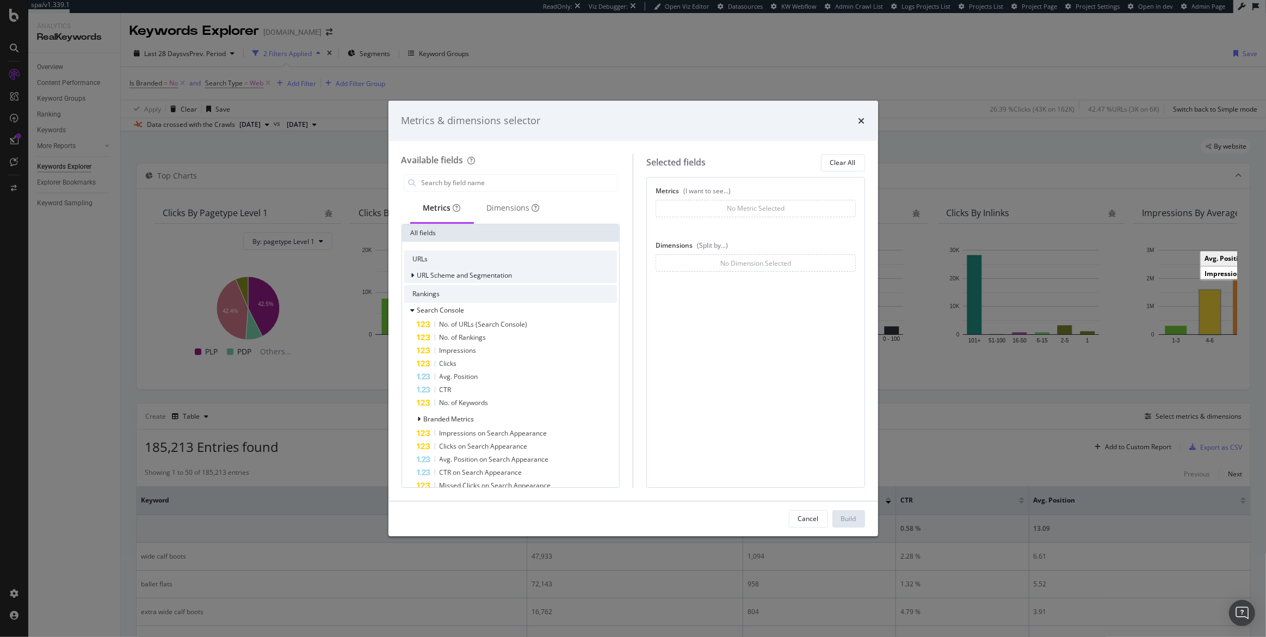
click at [425, 276] on span "URL Scheme and Segmentation" at bounding box center [464, 274] width 95 height 9
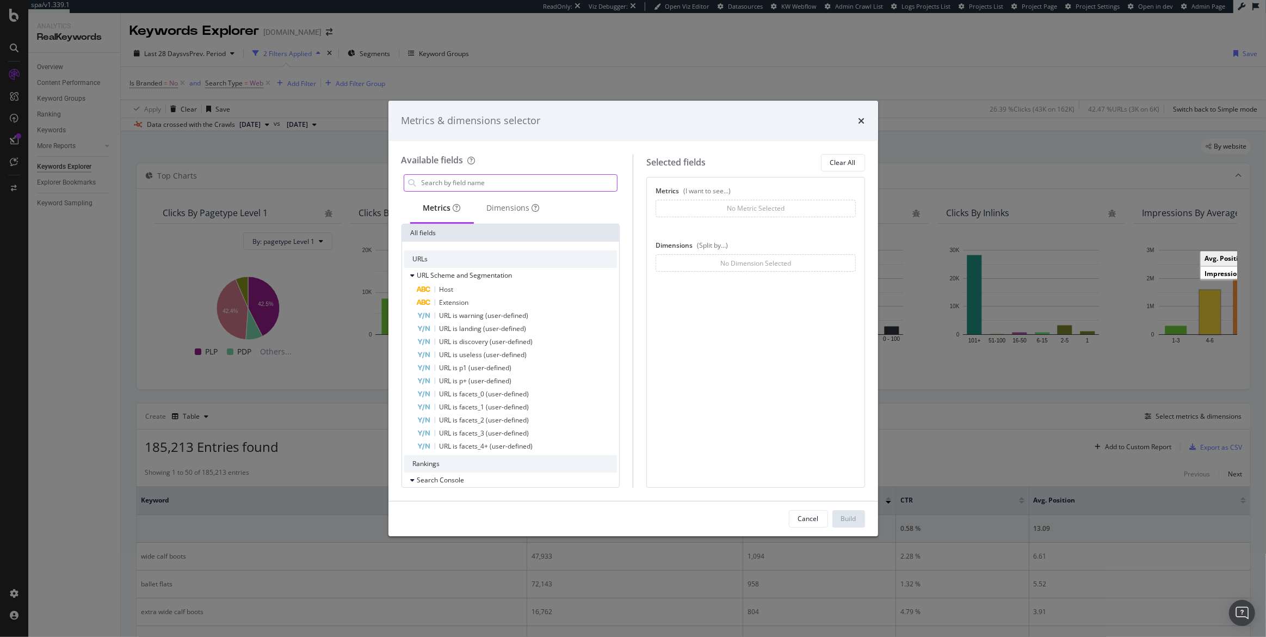
click at [466, 186] on input "modal" at bounding box center [519, 183] width 197 height 16
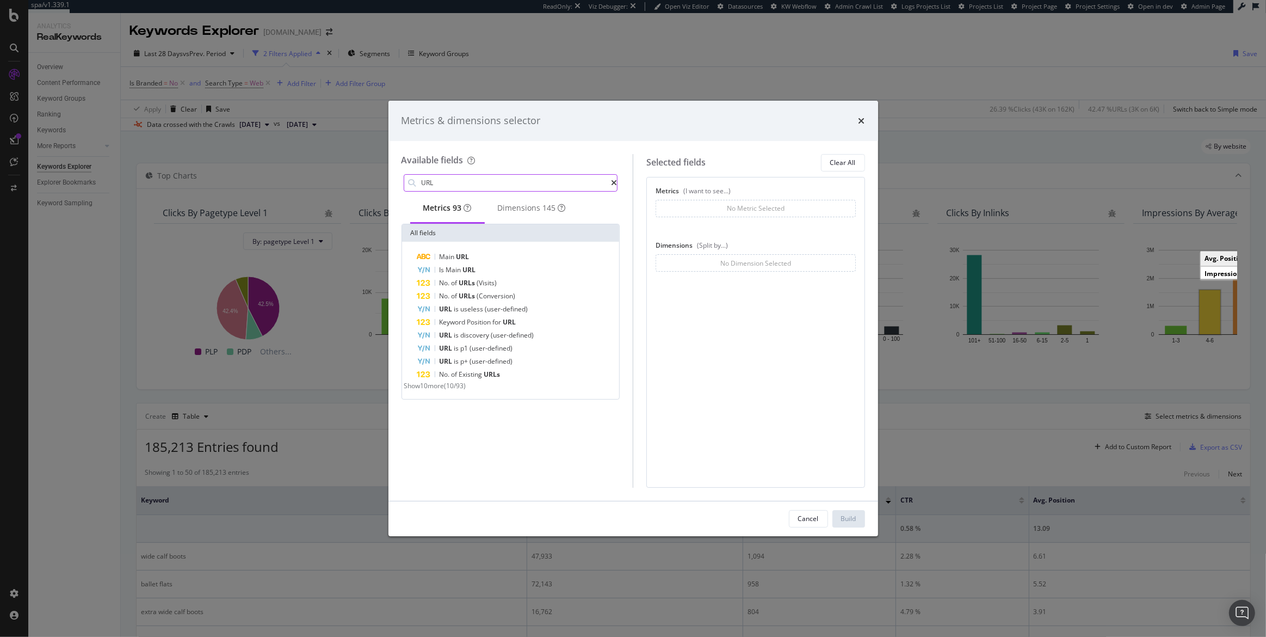
type input "URL"
click at [440, 390] on span "Show 10 more" at bounding box center [424, 385] width 40 height 9
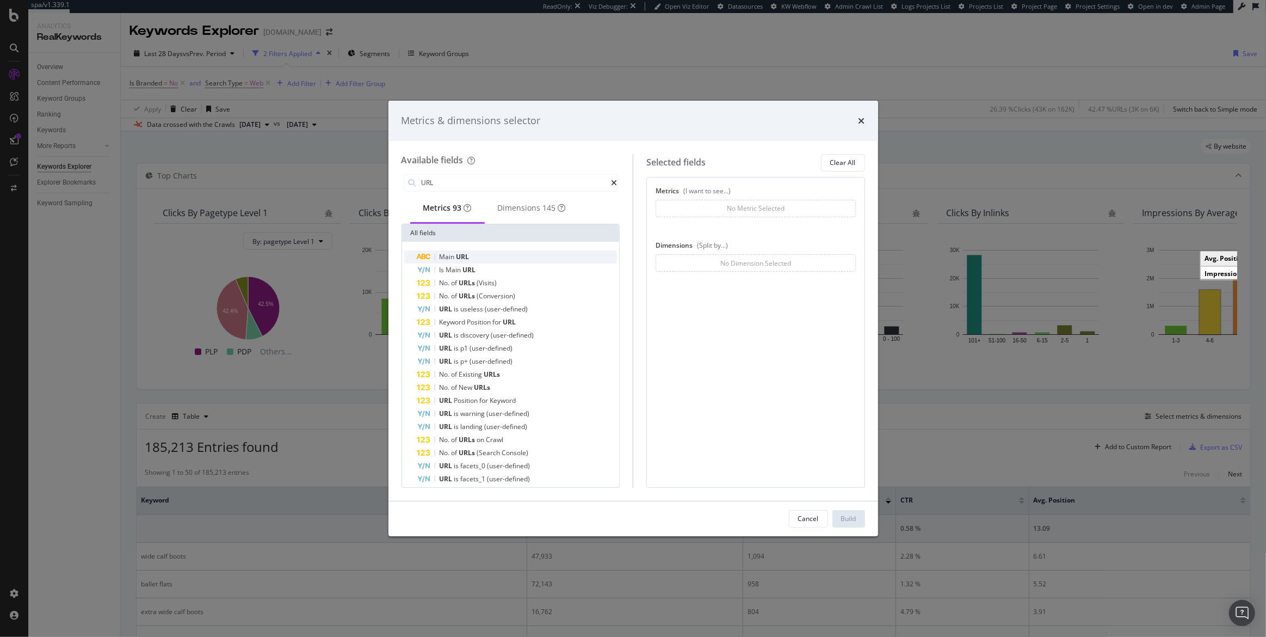
click at [471, 263] on div "Main URL" at bounding box center [517, 256] width 200 height 13
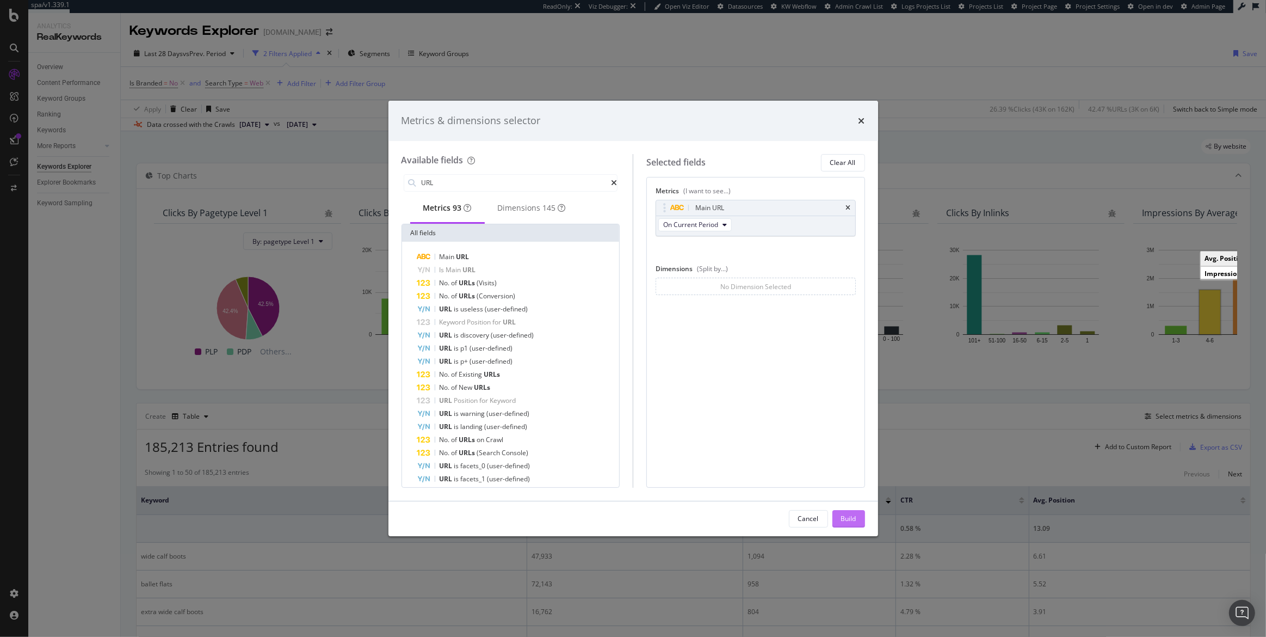
click at [843, 524] on div "Build" at bounding box center [848, 518] width 15 height 16
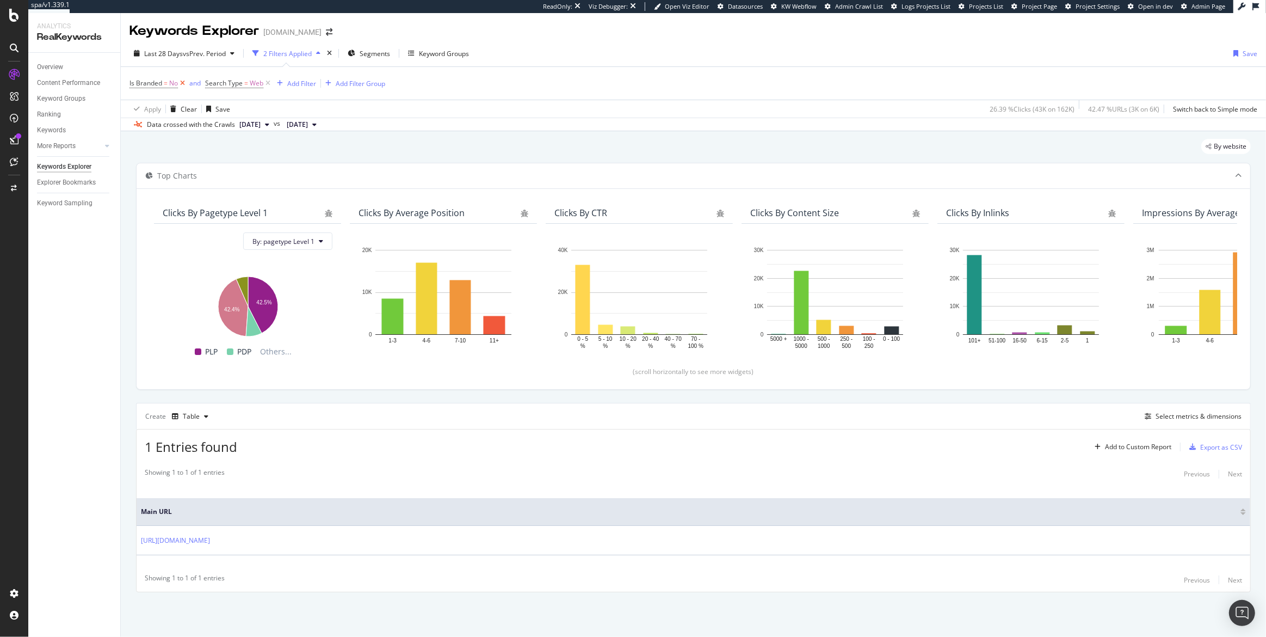
click at [181, 84] on icon at bounding box center [182, 83] width 9 height 11
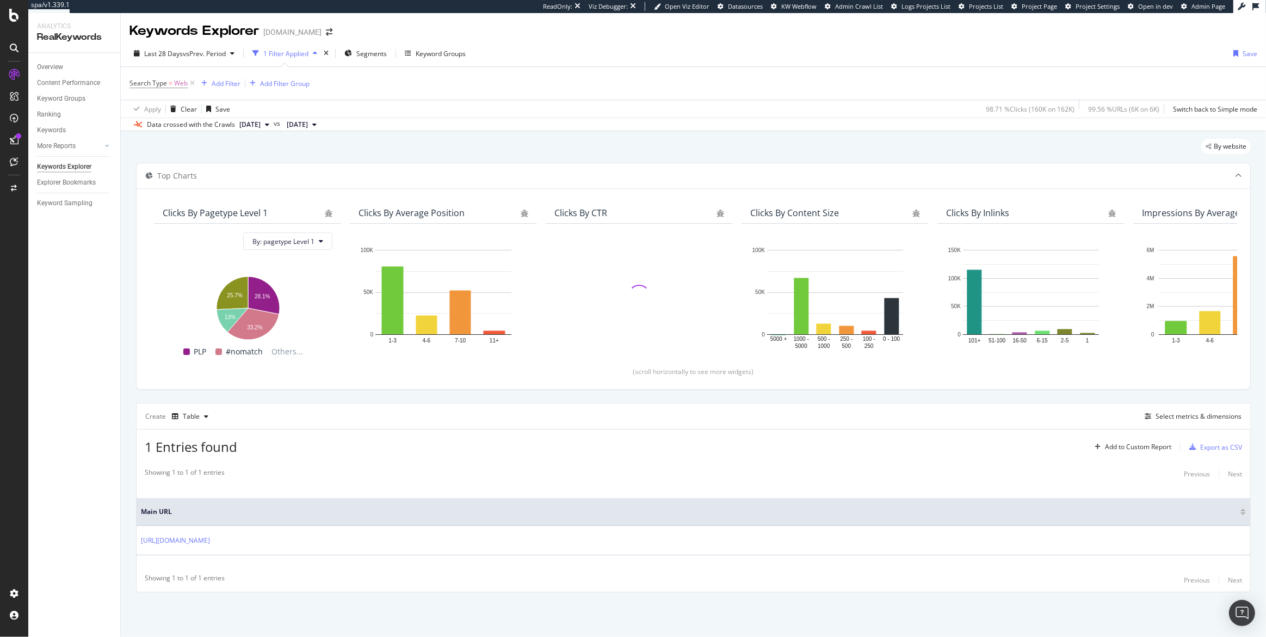
click at [69, 169] on div "Keywords Explorer" at bounding box center [64, 166] width 54 height 11
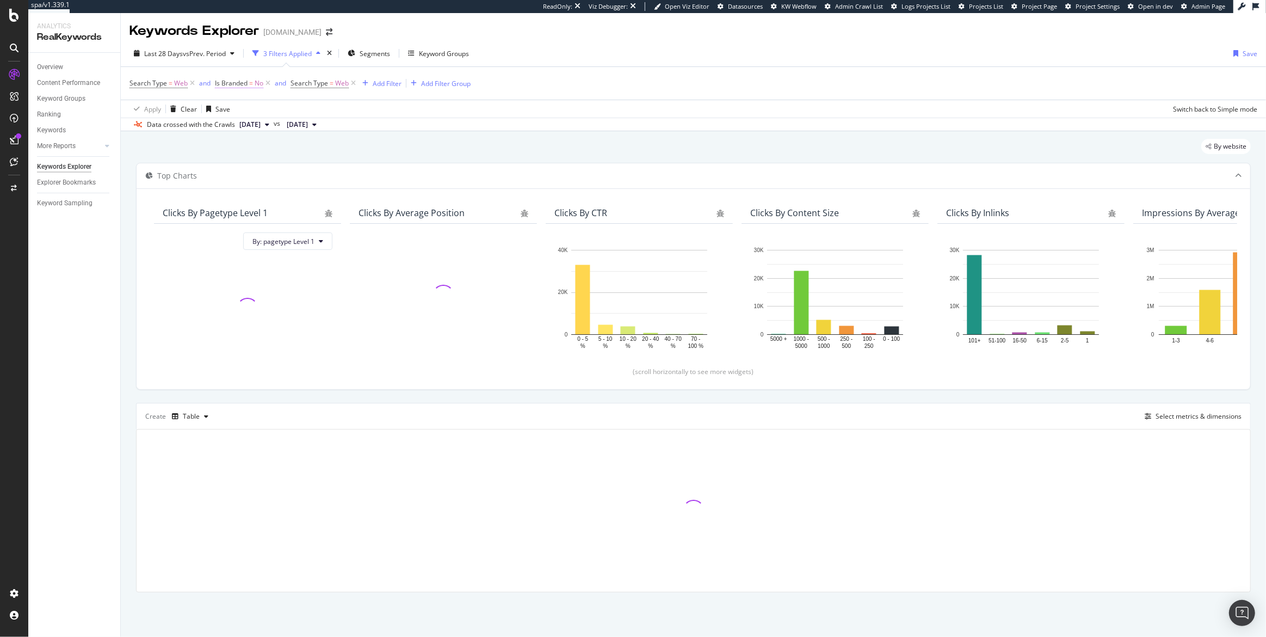
click at [262, 82] on span "No" at bounding box center [259, 83] width 9 height 15
click at [579, 89] on div "Search Type = Web and Is Branded = No and Search Type = Web Add Filter Add Filt…" at bounding box center [693, 83] width 1128 height 33
click at [267, 83] on icon at bounding box center [267, 83] width 9 height 11
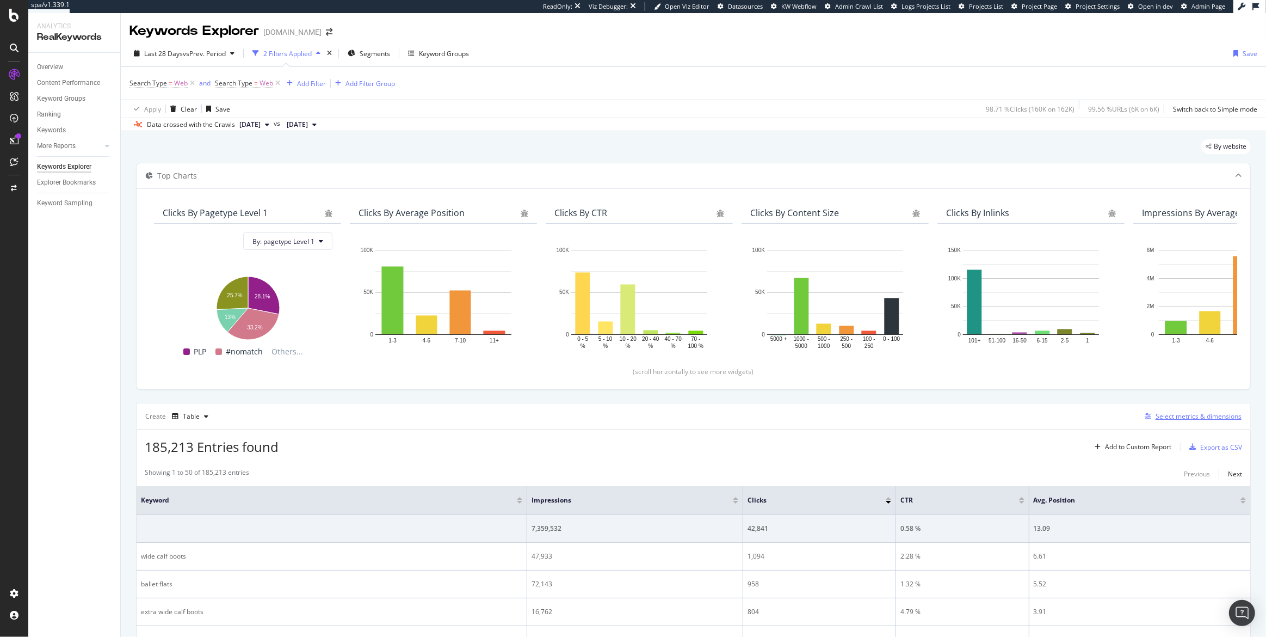
click at [1183, 417] on div "Select metrics & dimensions" at bounding box center [1199, 415] width 86 height 9
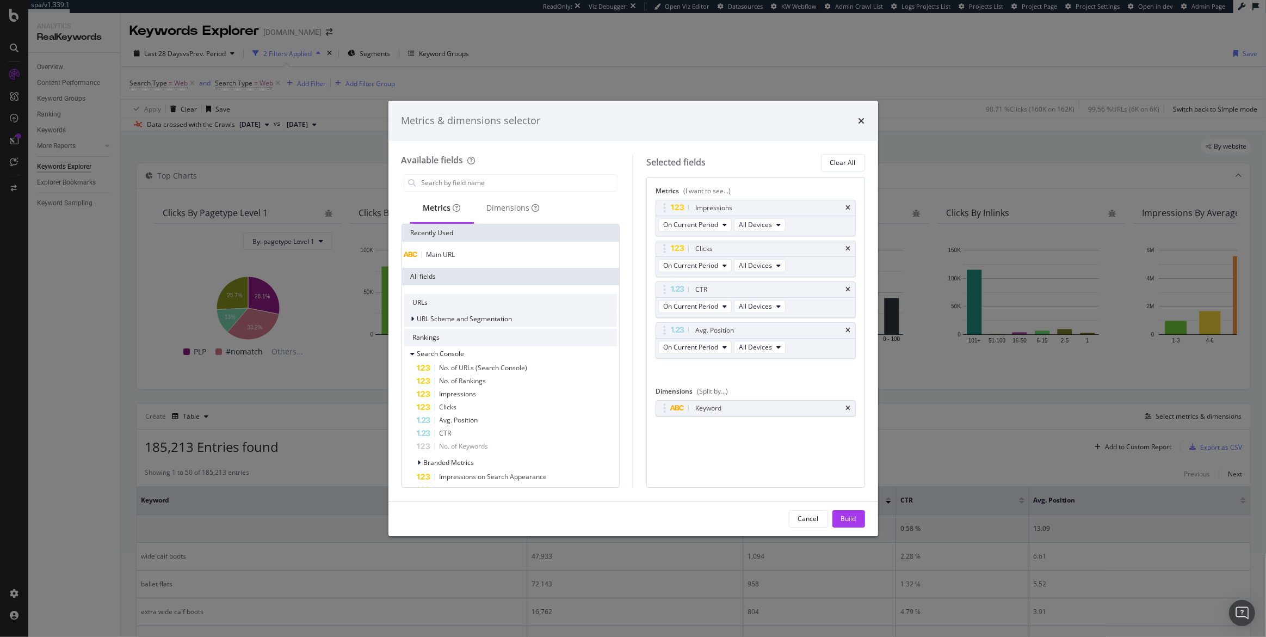
click at [413, 322] on icon "modal" at bounding box center [412, 319] width 3 height 7
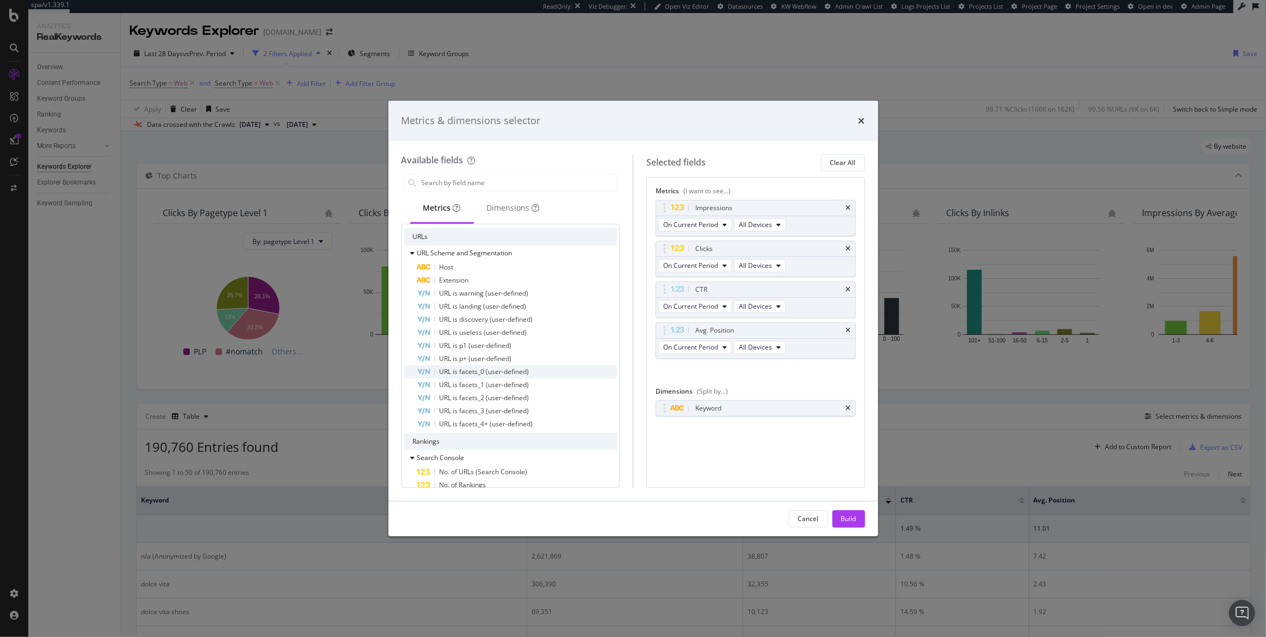
scroll to position [59, 0]
click at [415, 260] on div "modal" at bounding box center [414, 259] width 7 height 11
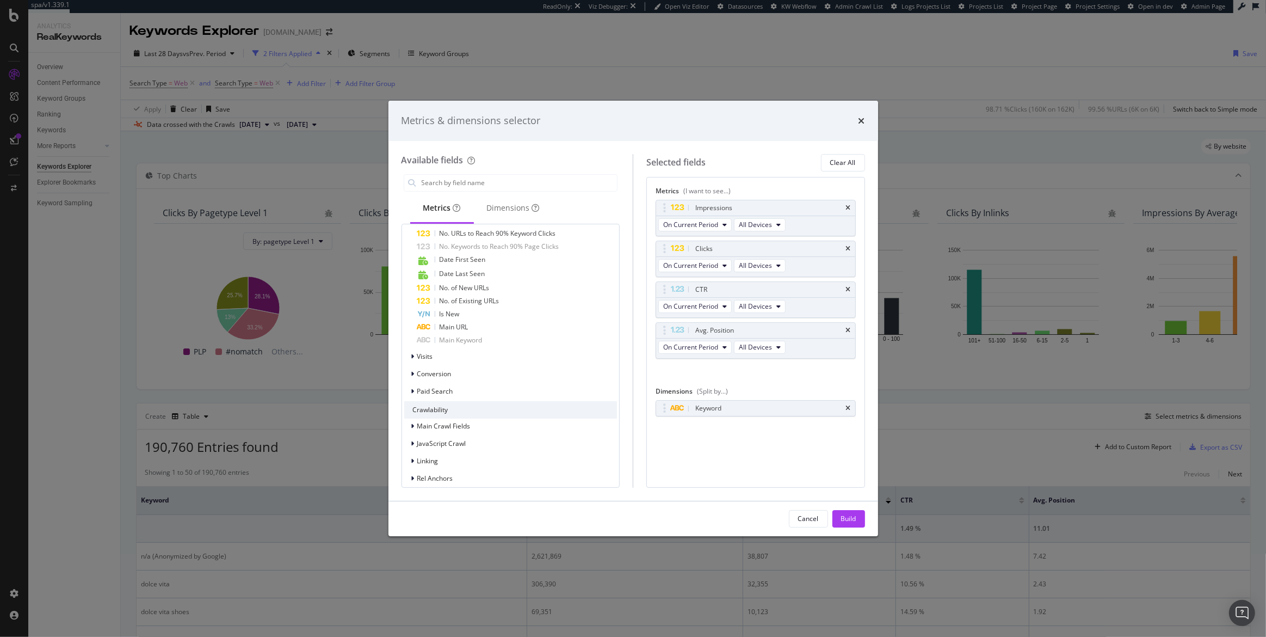
scroll to position [370, 0]
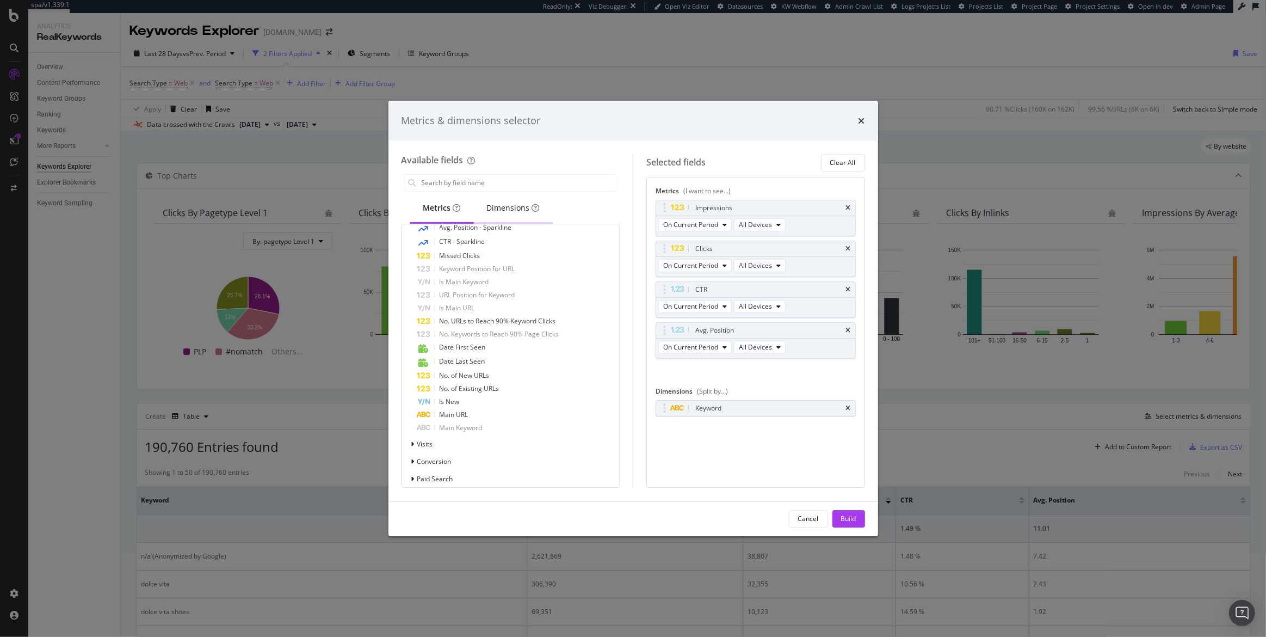
click at [498, 212] on div "Dimensions" at bounding box center [513, 207] width 53 height 11
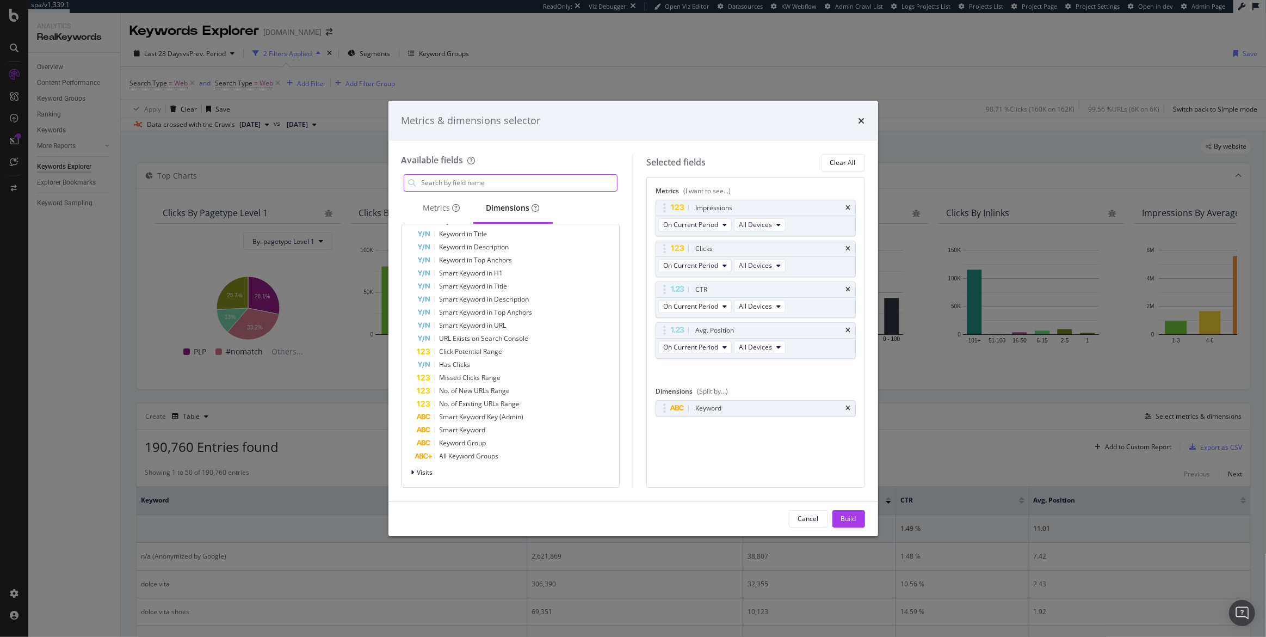
click at [461, 185] on input "modal" at bounding box center [519, 183] width 197 height 16
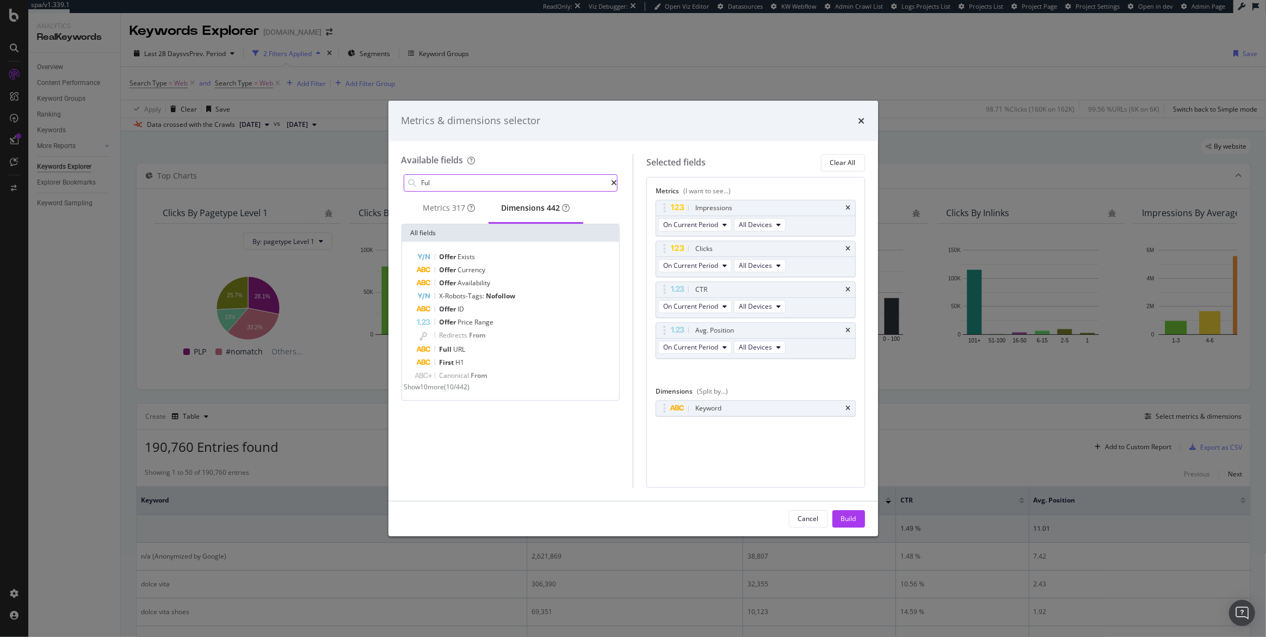
scroll to position [0, 0]
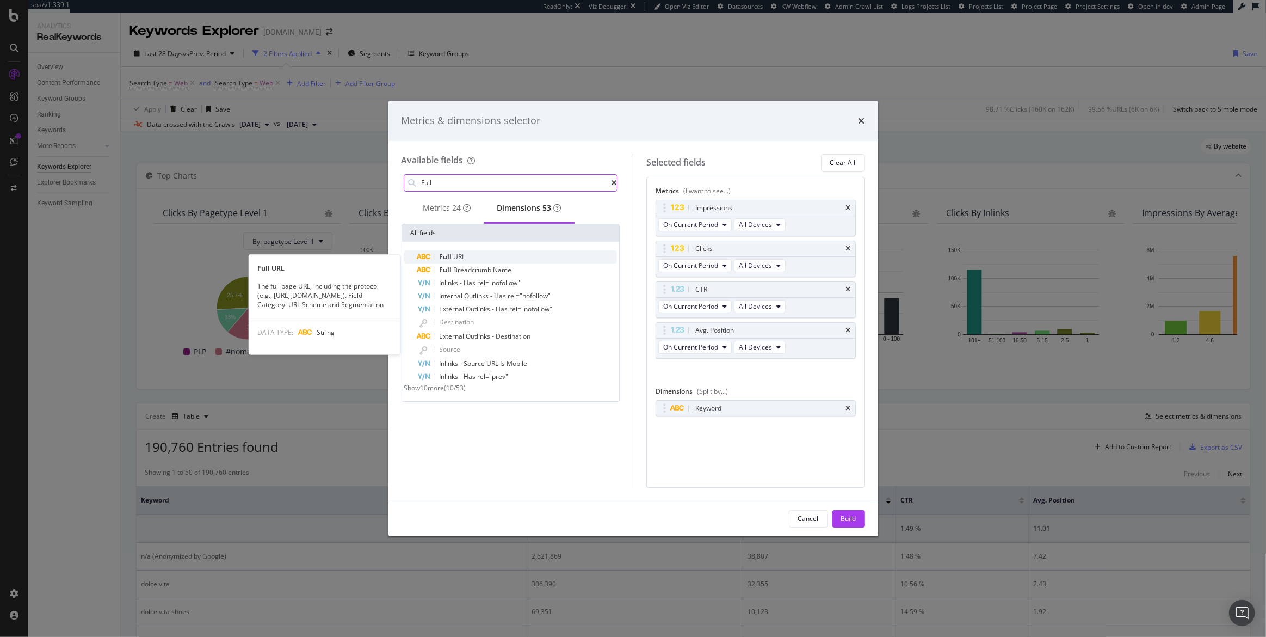
type input "Full"
click at [458, 261] on span "URL" at bounding box center [460, 256] width 12 height 9
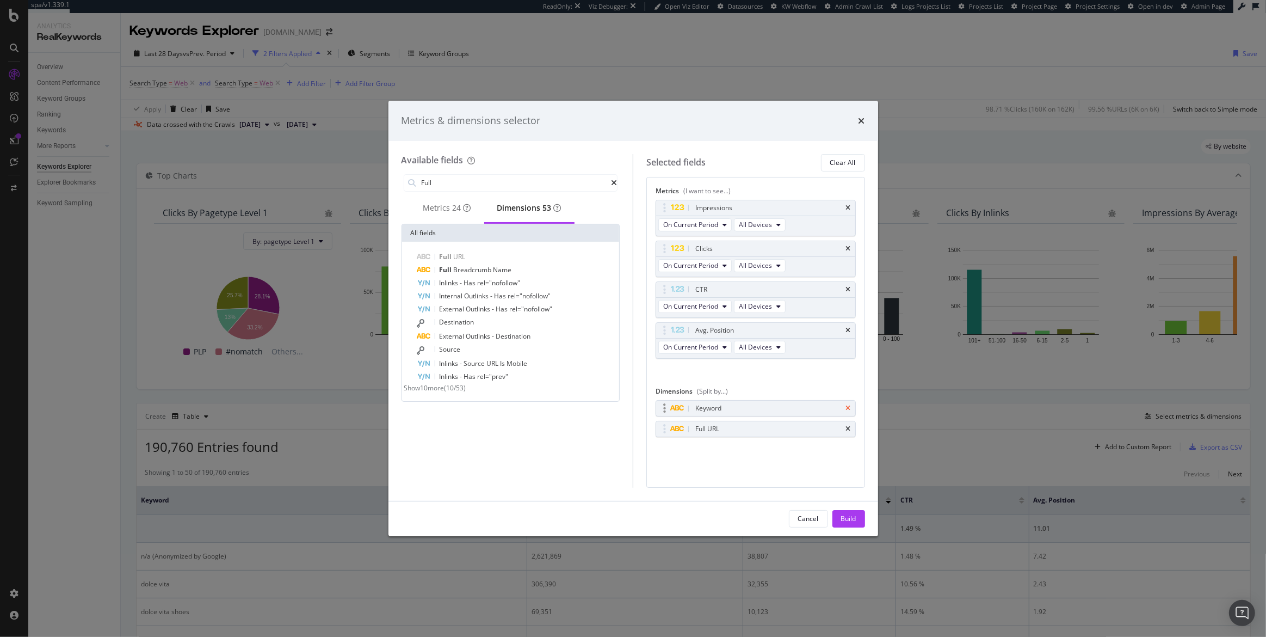
click at [849, 407] on icon "times" at bounding box center [848, 408] width 5 height 7
click at [851, 205] on div "Impressions" at bounding box center [755, 207] width 199 height 15
click at [847, 205] on icon "times" at bounding box center [848, 208] width 5 height 7
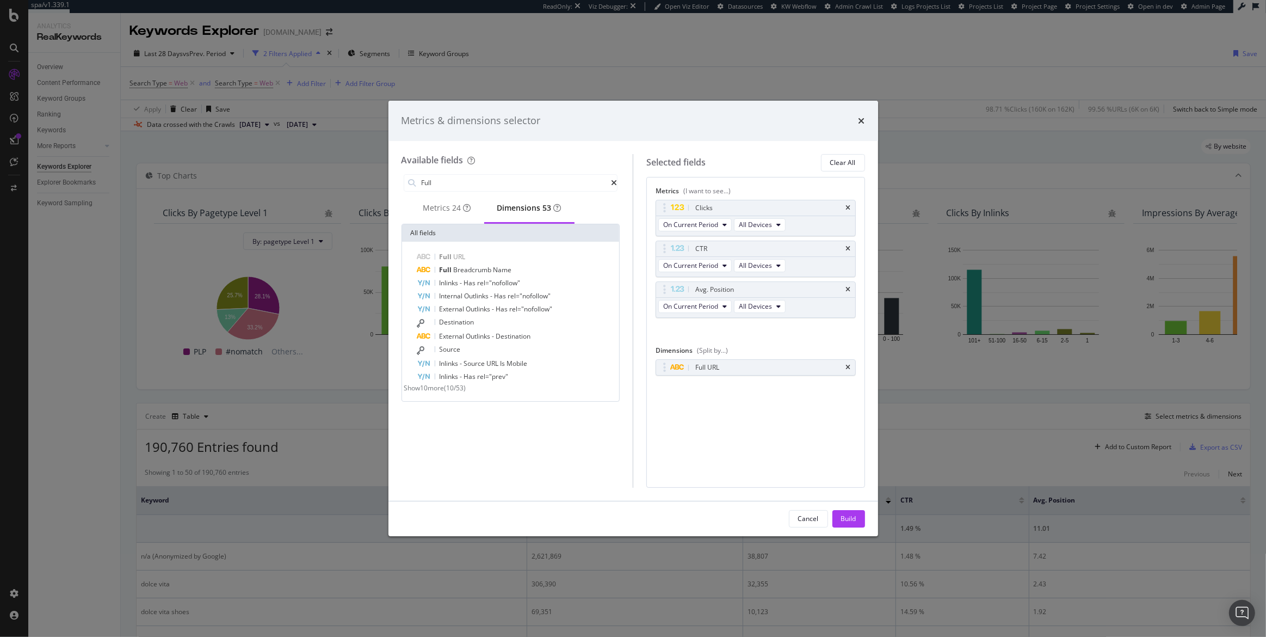
click at [847, 205] on icon "times" at bounding box center [848, 208] width 5 height 7
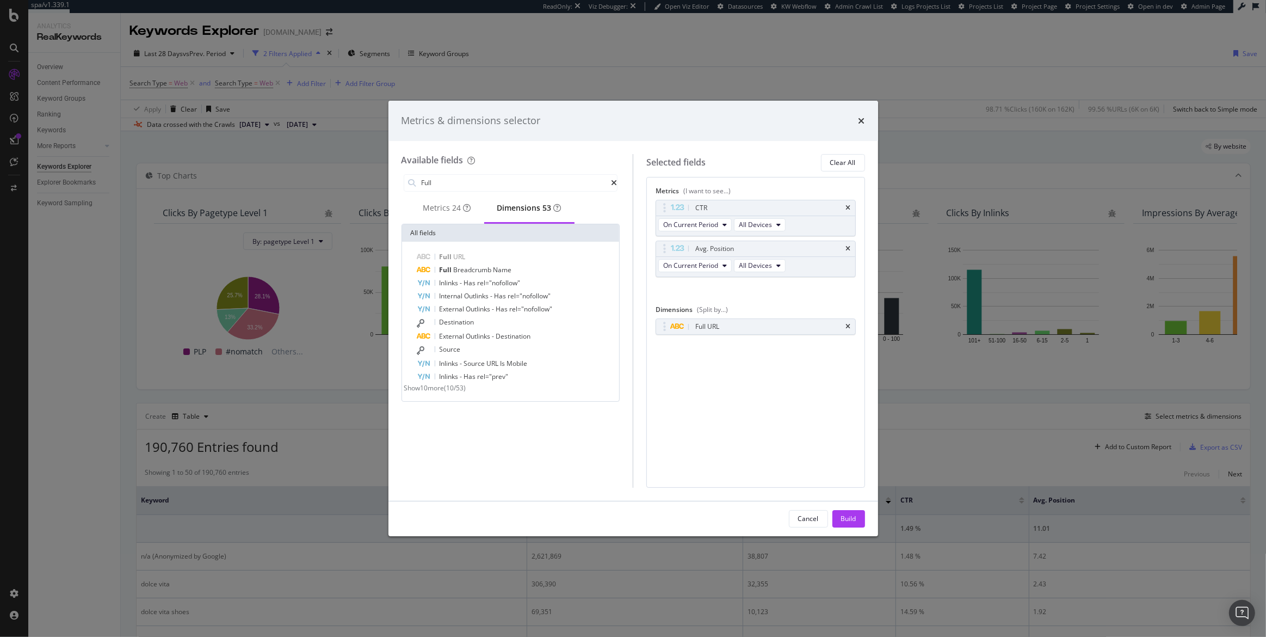
click at [847, 205] on icon "times" at bounding box center [848, 208] width 5 height 7
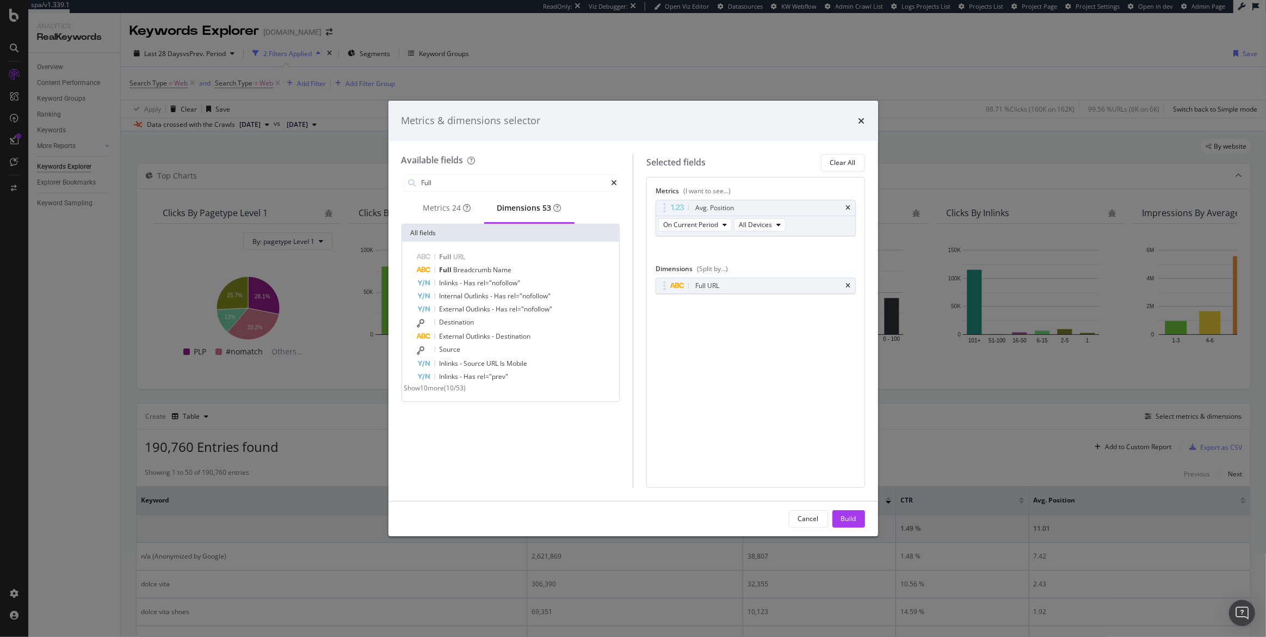
click at [847, 205] on icon "times" at bounding box center [848, 208] width 5 height 7
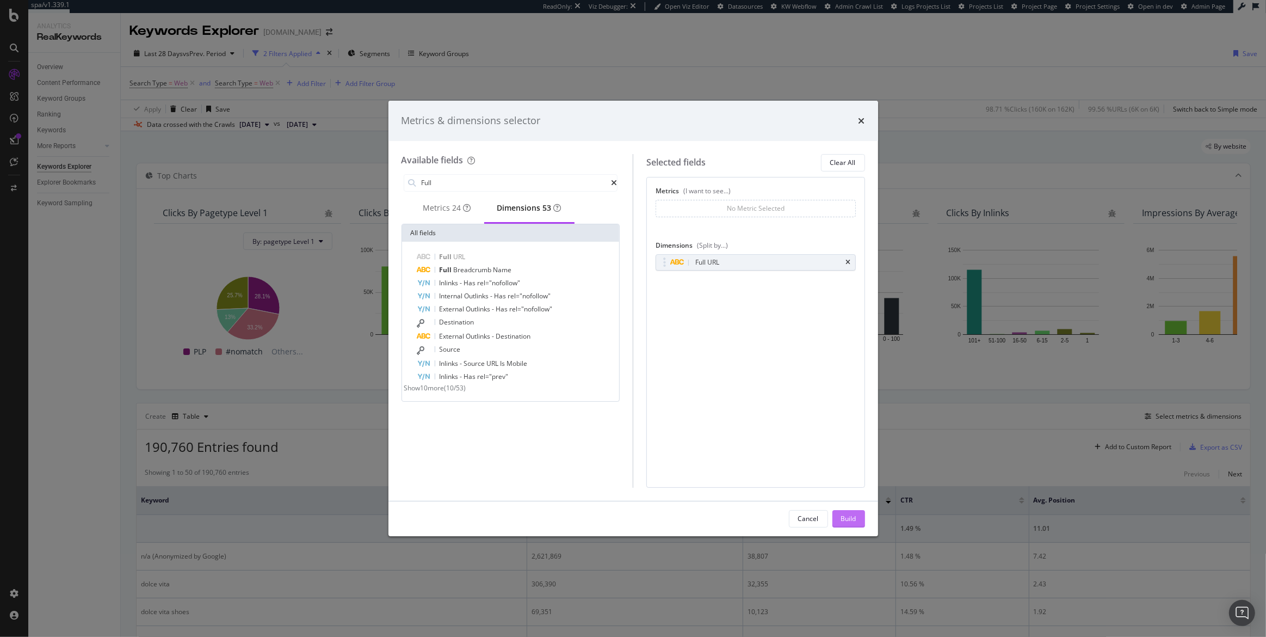
click at [849, 517] on div "Build" at bounding box center [848, 518] width 15 height 9
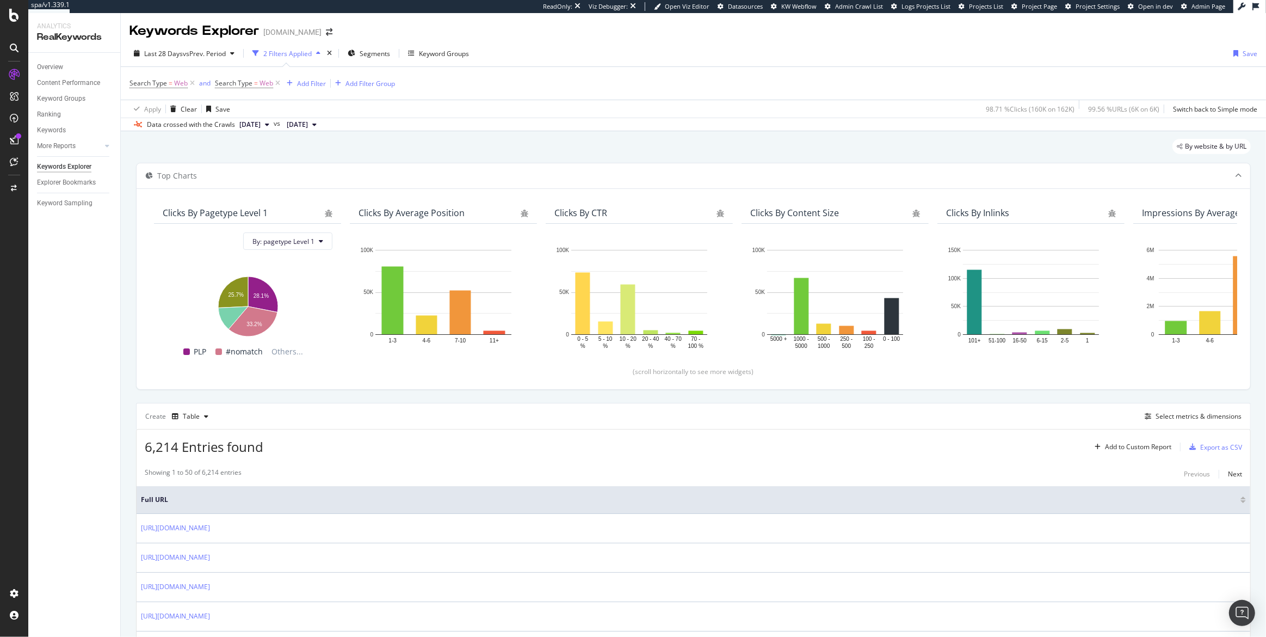
click at [60, 168] on div "Keywords Explorer" at bounding box center [64, 166] width 54 height 11
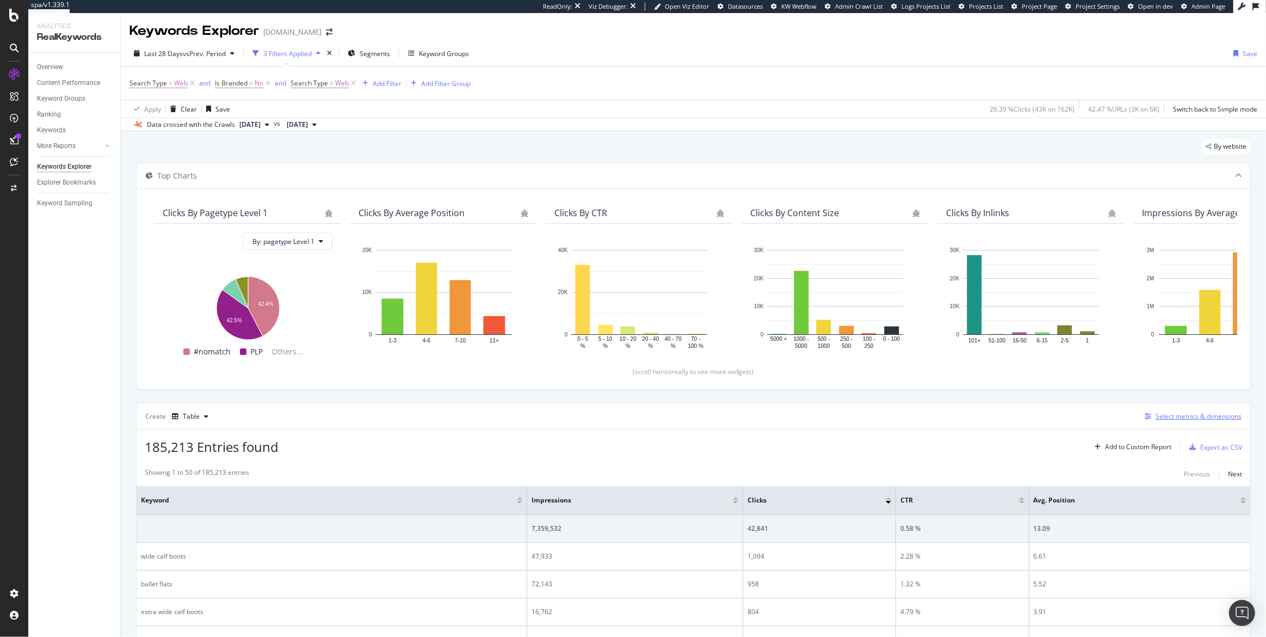
click at [1183, 418] on div "Select metrics & dimensions" at bounding box center [1199, 415] width 86 height 9
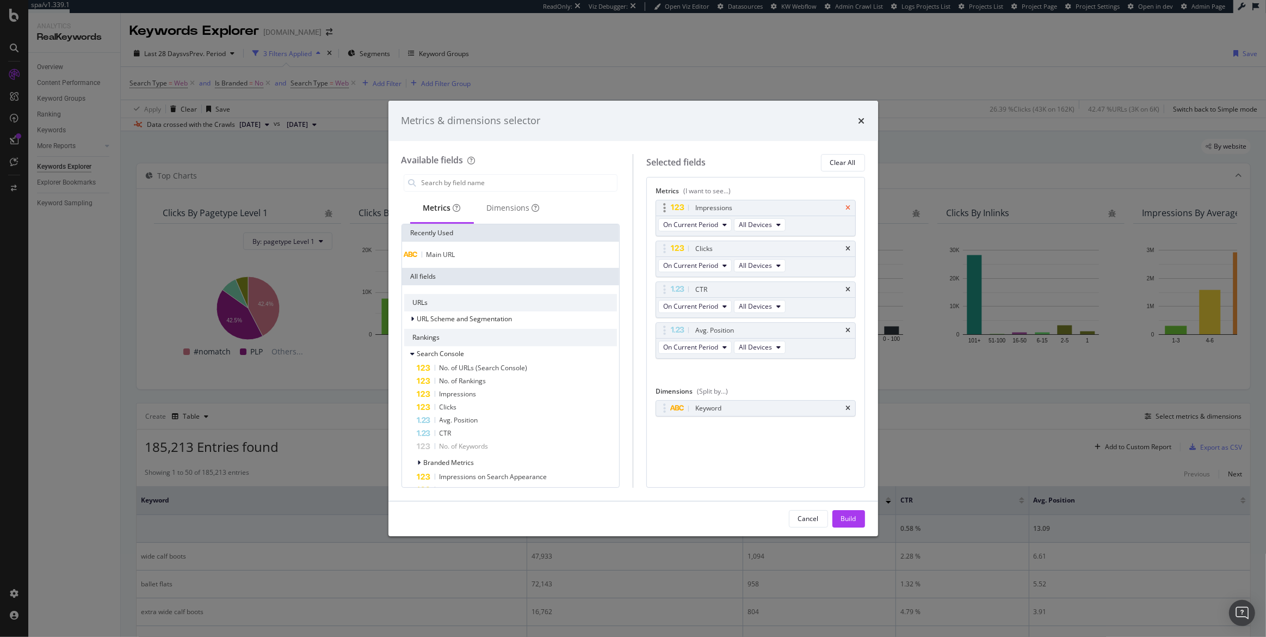
click at [848, 209] on icon "times" at bounding box center [848, 208] width 5 height 7
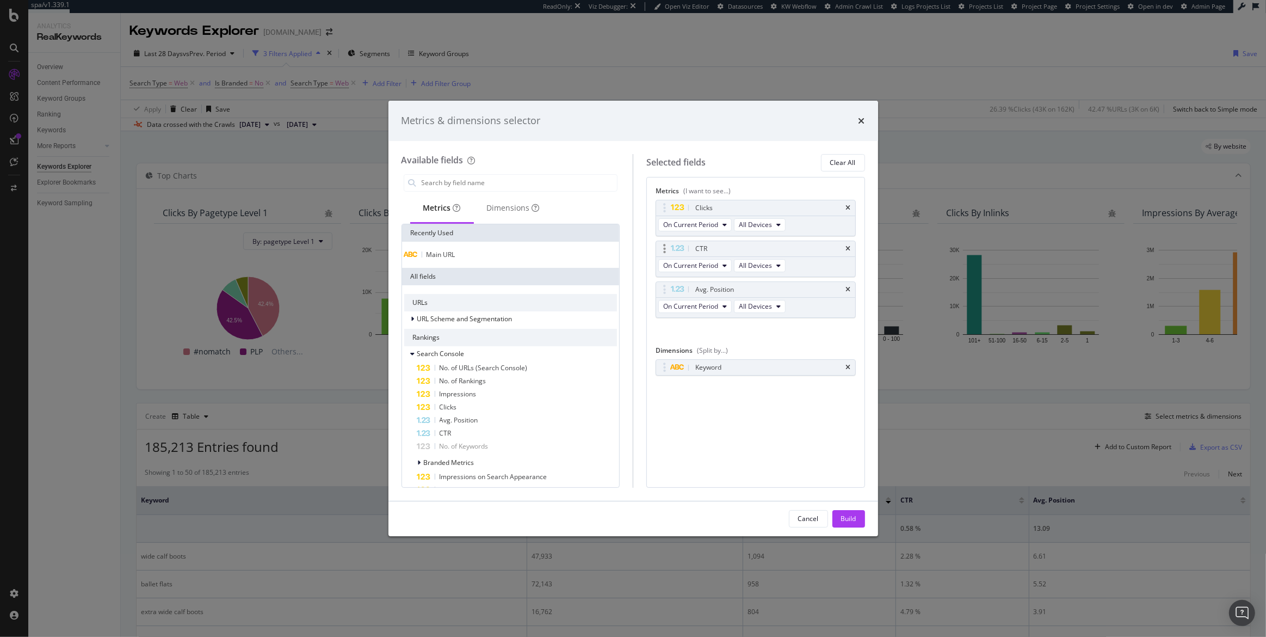
click at [845, 249] on div "CTR" at bounding box center [755, 248] width 199 height 15
click at [847, 246] on icon "times" at bounding box center [848, 248] width 5 height 7
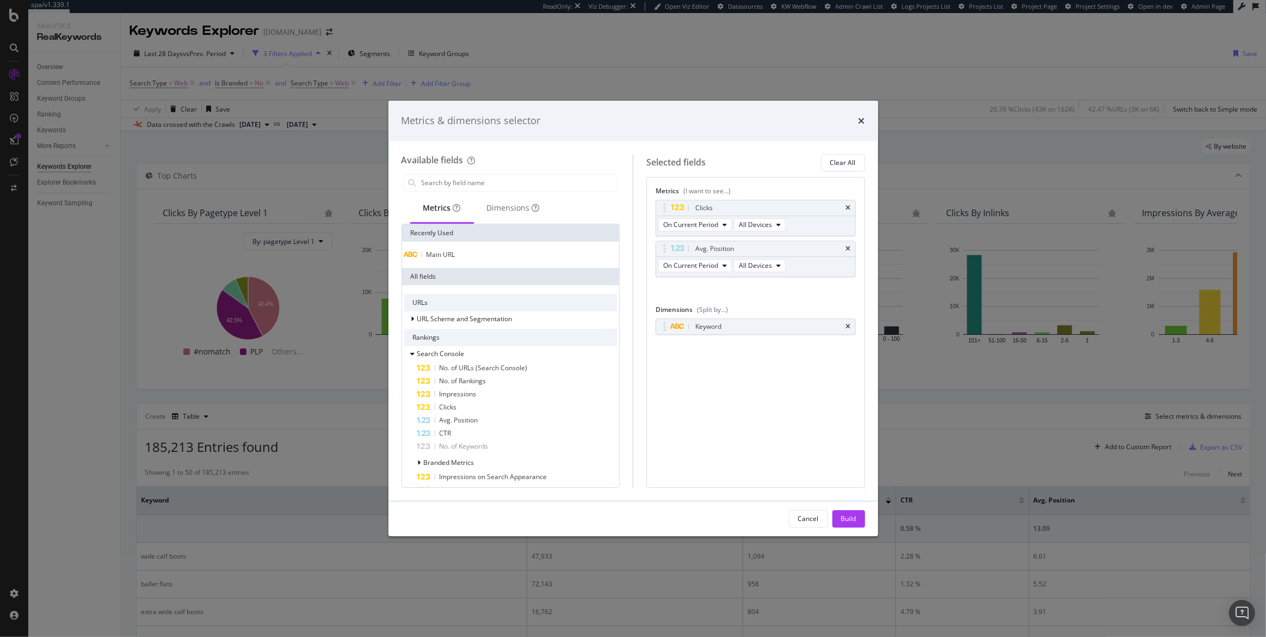
click at [847, 246] on icon "times" at bounding box center [848, 248] width 5 height 7
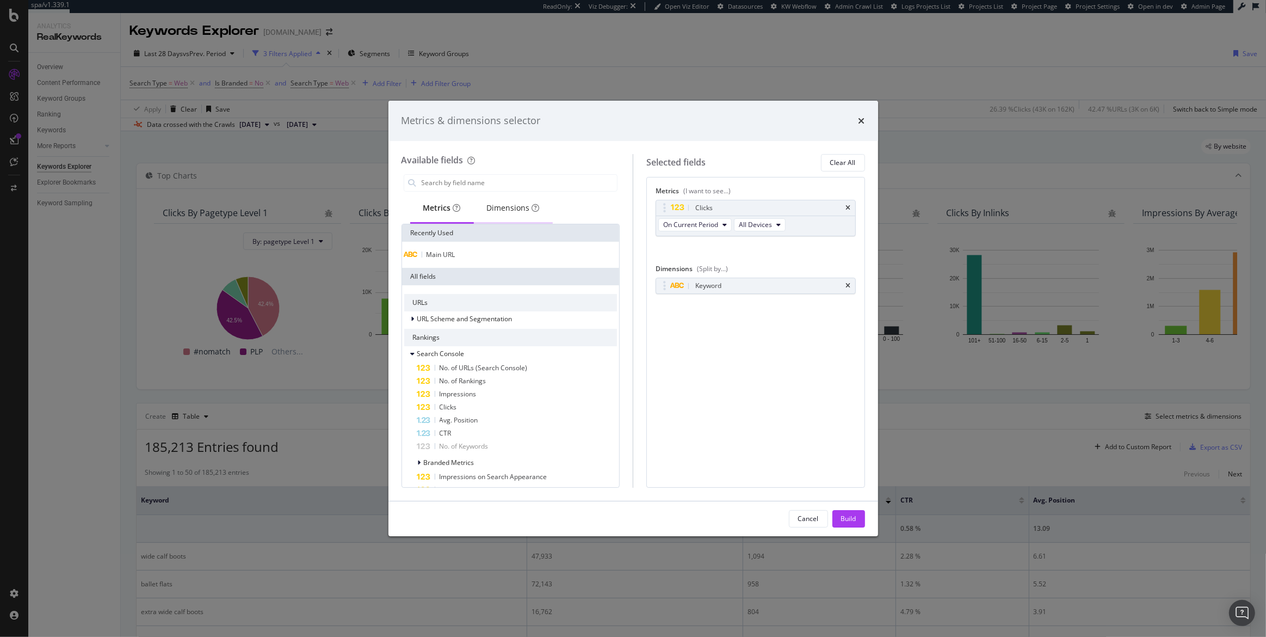
click at [504, 206] on div "Dimensions" at bounding box center [513, 207] width 53 height 11
click at [441, 256] on span "Full URL" at bounding box center [439, 254] width 24 height 9
click at [849, 284] on icon "times" at bounding box center [848, 285] width 5 height 7
click at [848, 522] on div "Build" at bounding box center [848, 518] width 15 height 9
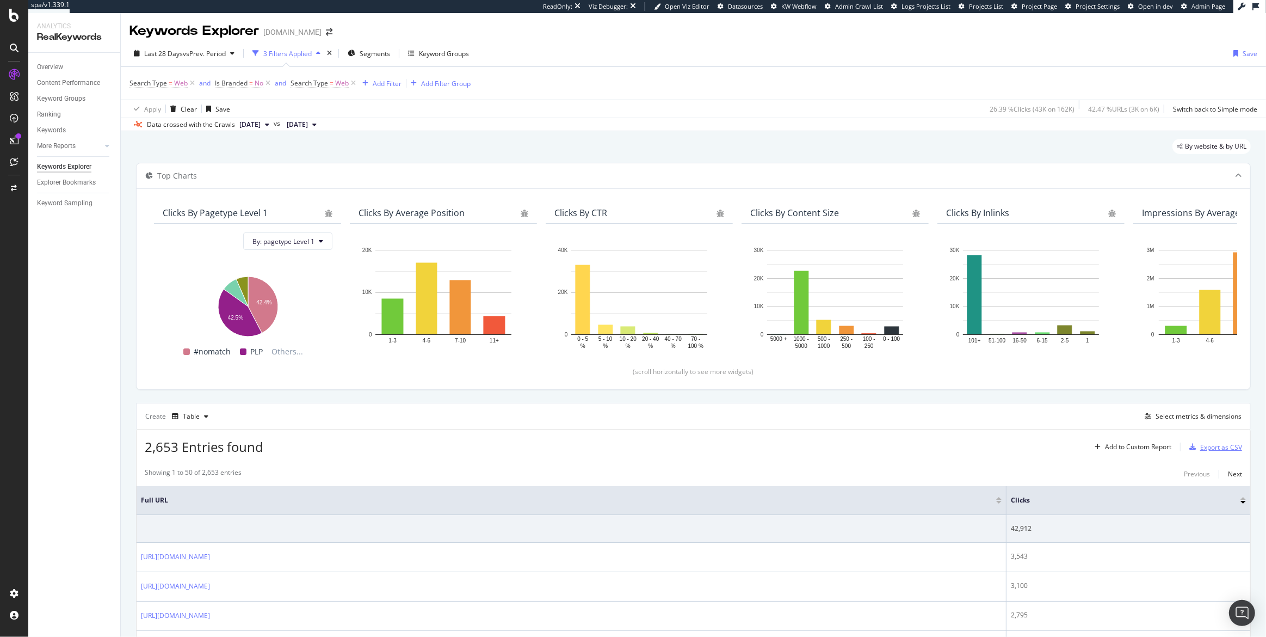
click at [1217, 444] on div "Export as CSV" at bounding box center [1221, 446] width 42 height 9
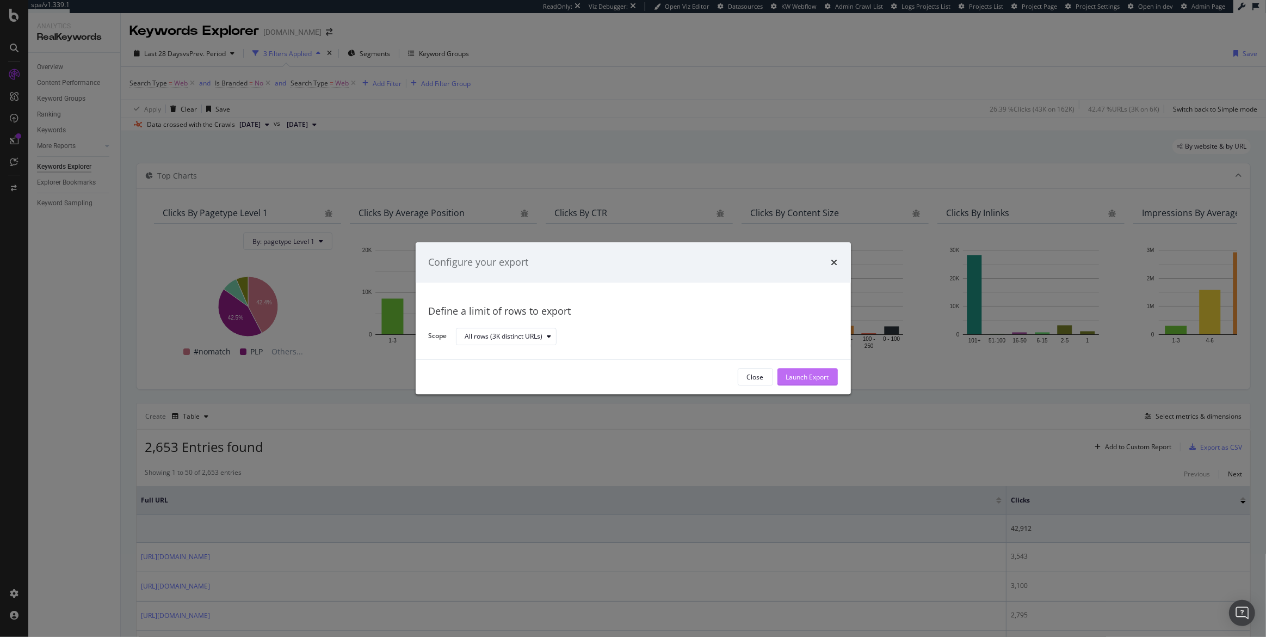
click at [794, 372] on div "Launch Export" at bounding box center [807, 376] width 43 height 9
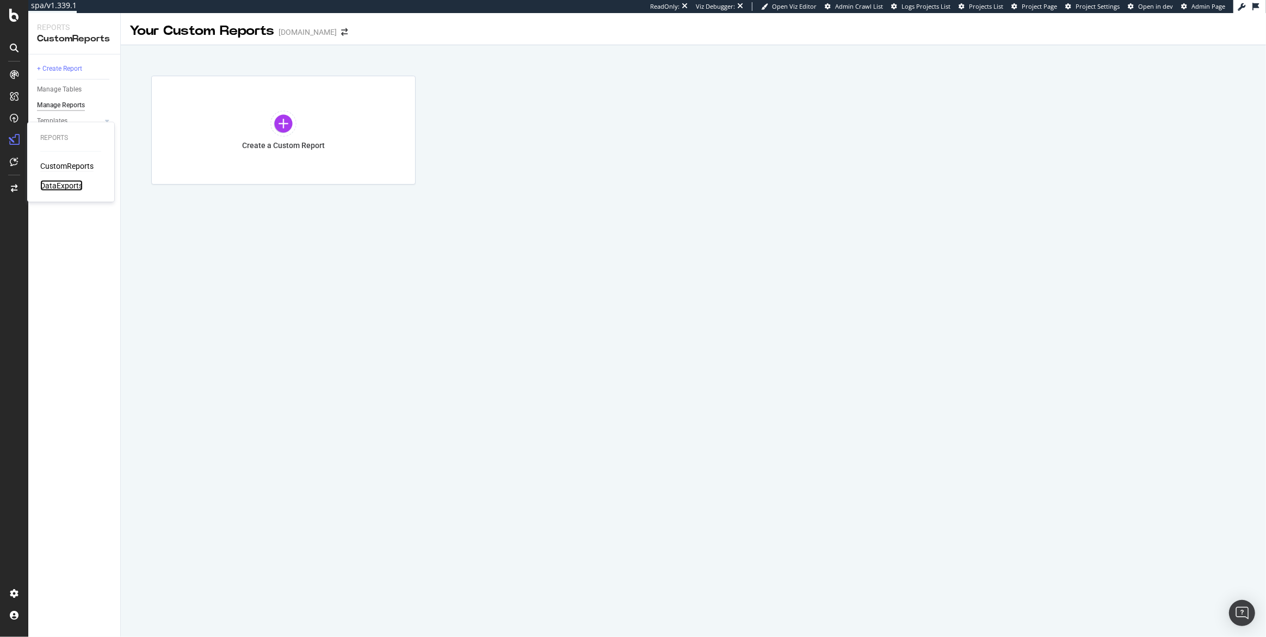
click at [61, 181] on div "DataExports" at bounding box center [61, 185] width 42 height 11
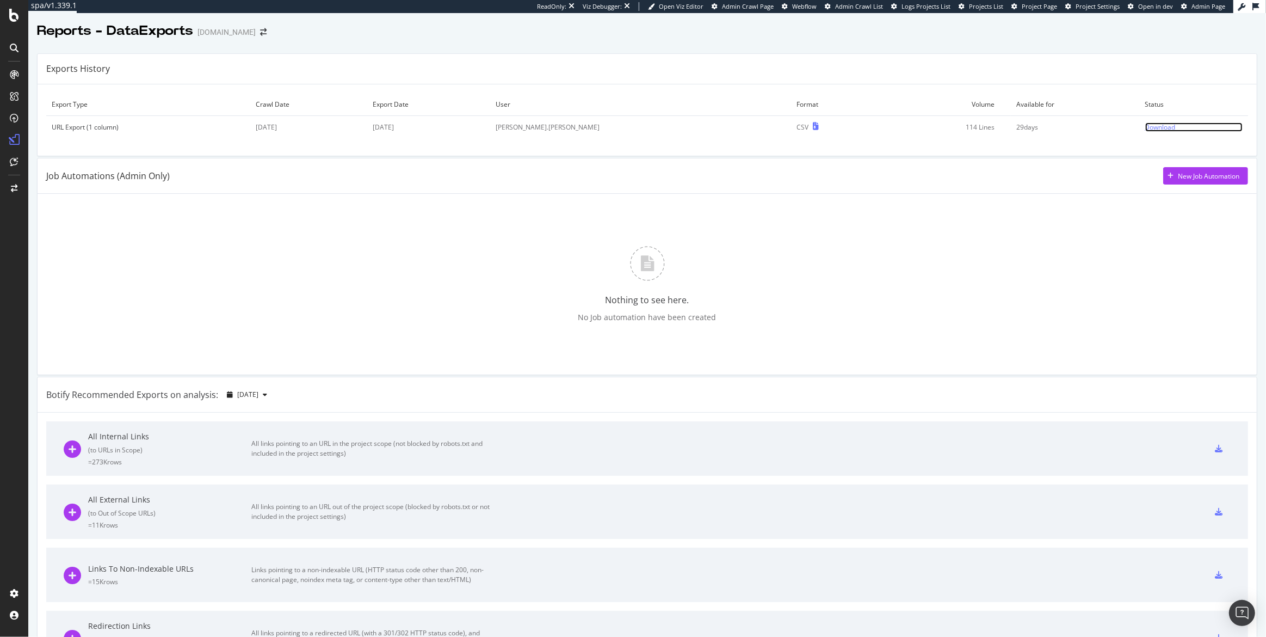
click at [1145, 125] on div "Download" at bounding box center [1160, 126] width 30 height 9
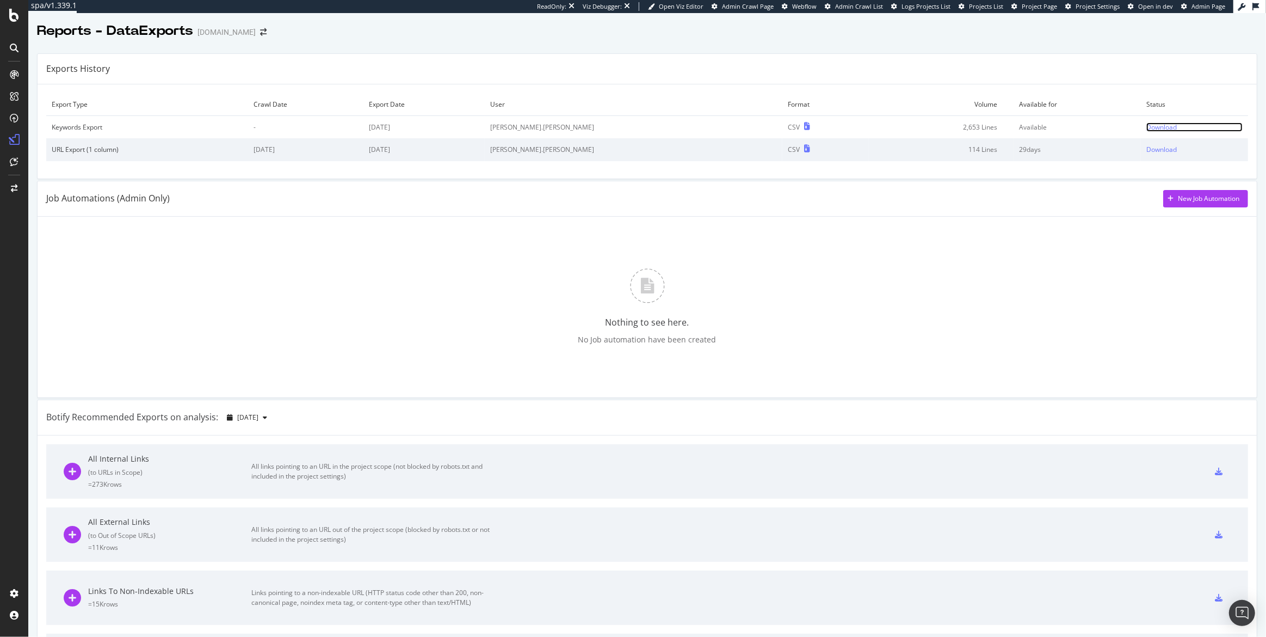
click at [1146, 130] on div "Download" at bounding box center [1161, 126] width 30 height 9
click at [69, 200] on div "PageWorkers" at bounding box center [62, 202] width 45 height 11
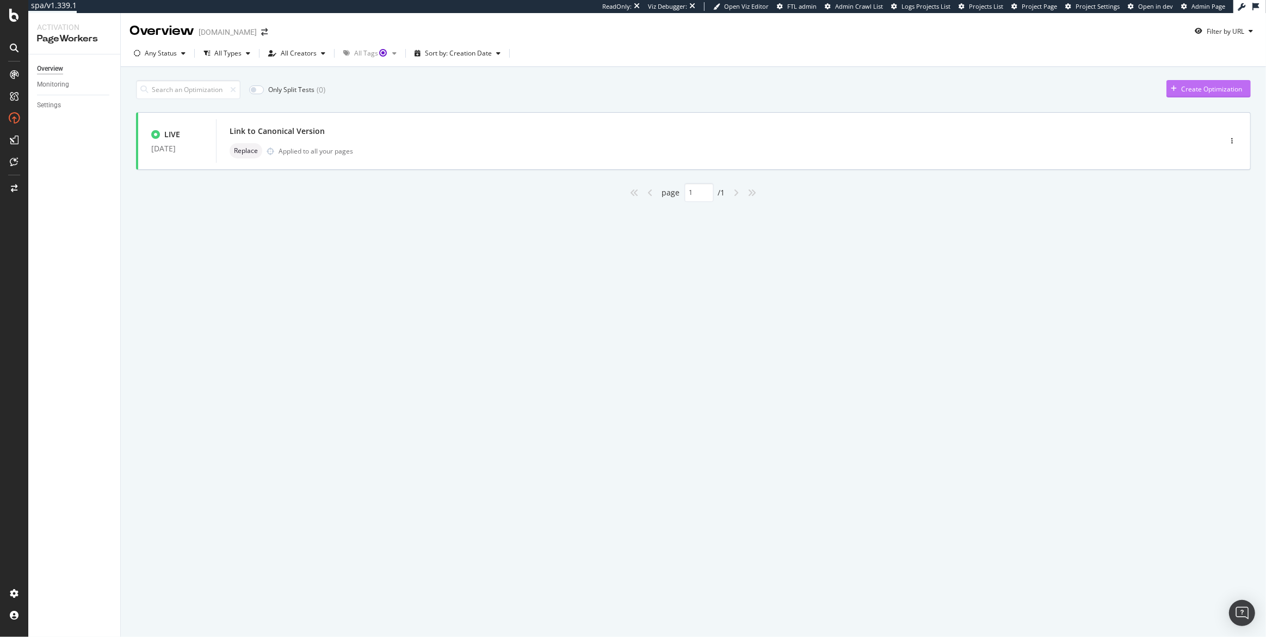
click at [1196, 87] on div "Create Optimization" at bounding box center [1211, 88] width 61 height 9
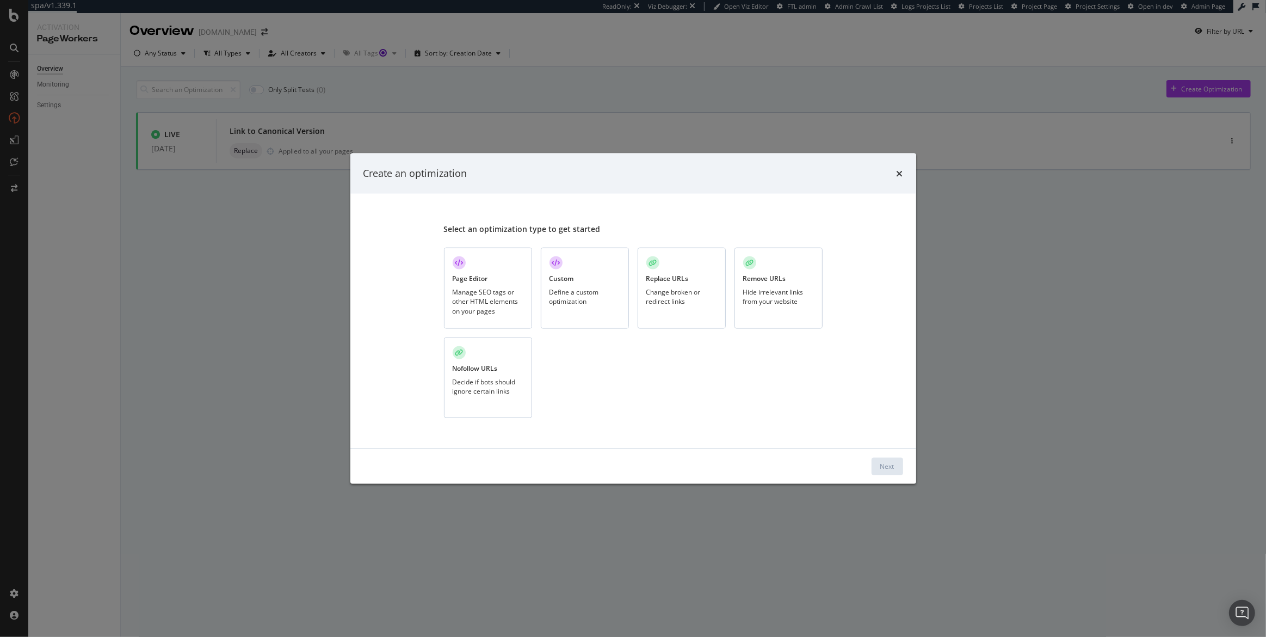
click at [686, 287] on div "Change broken or redirect links" at bounding box center [681, 296] width 71 height 18
click at [884, 470] on div "Next" at bounding box center [887, 465] width 14 height 9
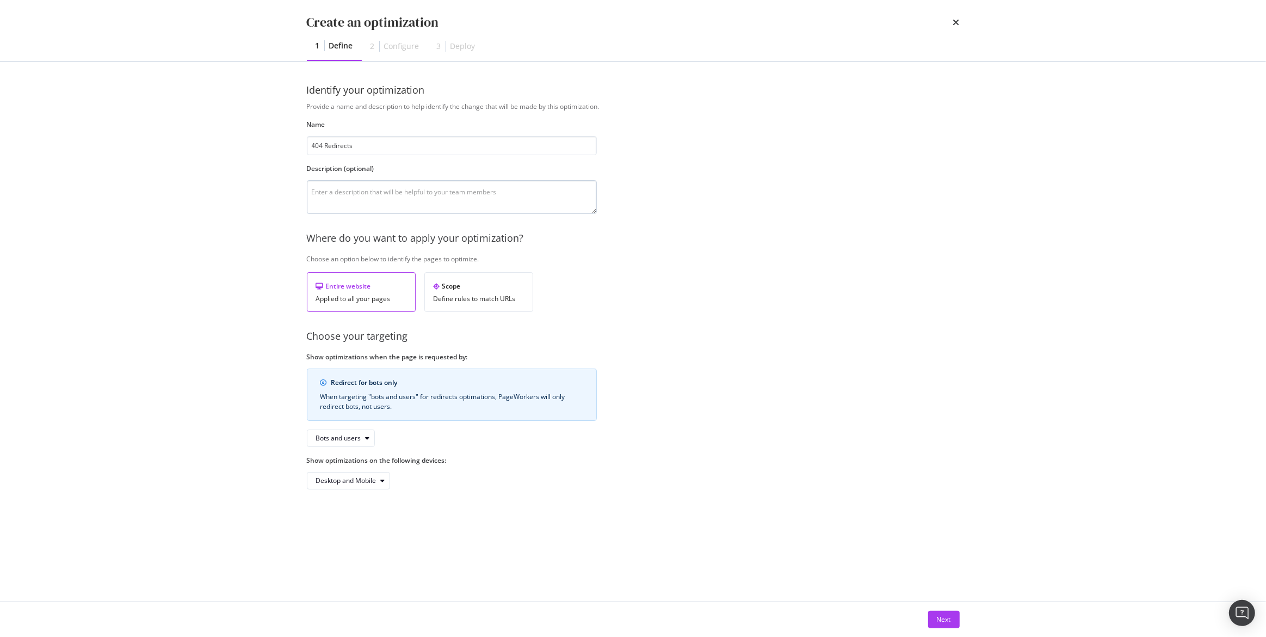
type input "404 Redirects"
click at [407, 194] on textarea "modal" at bounding box center [452, 197] width 290 height 34
click at [478, 301] on div "Define rules to match URLs" at bounding box center [479, 299] width 90 height 8
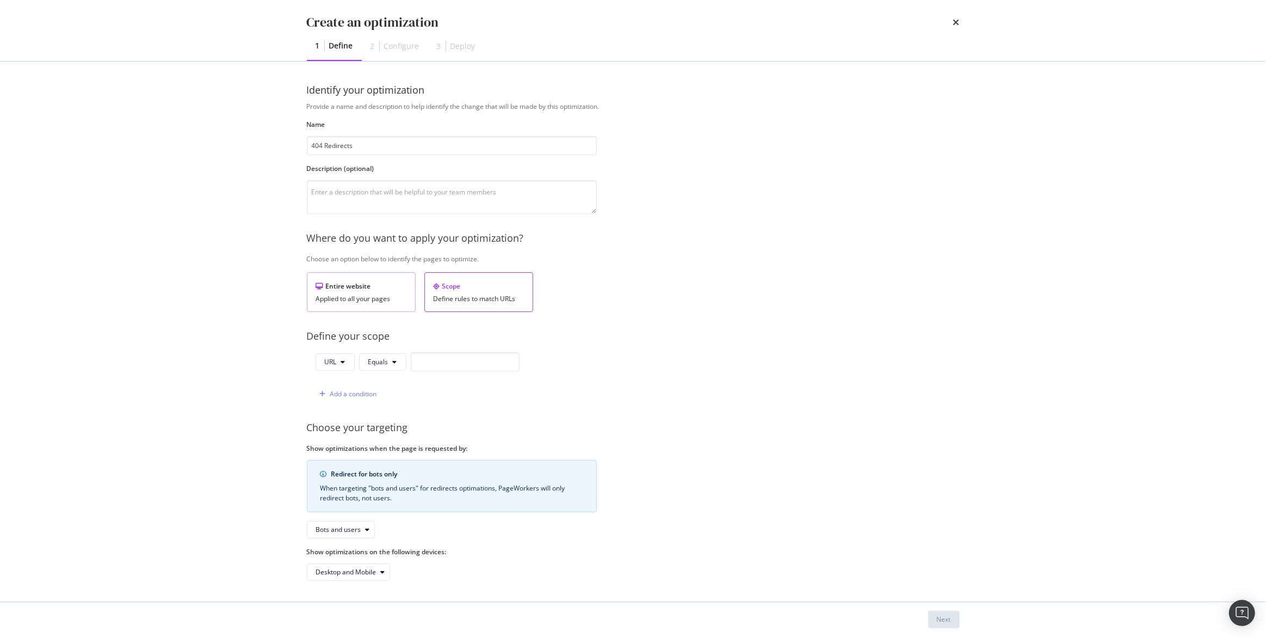
click at [362, 295] on div "Applied to all your pages" at bounding box center [361, 299] width 90 height 8
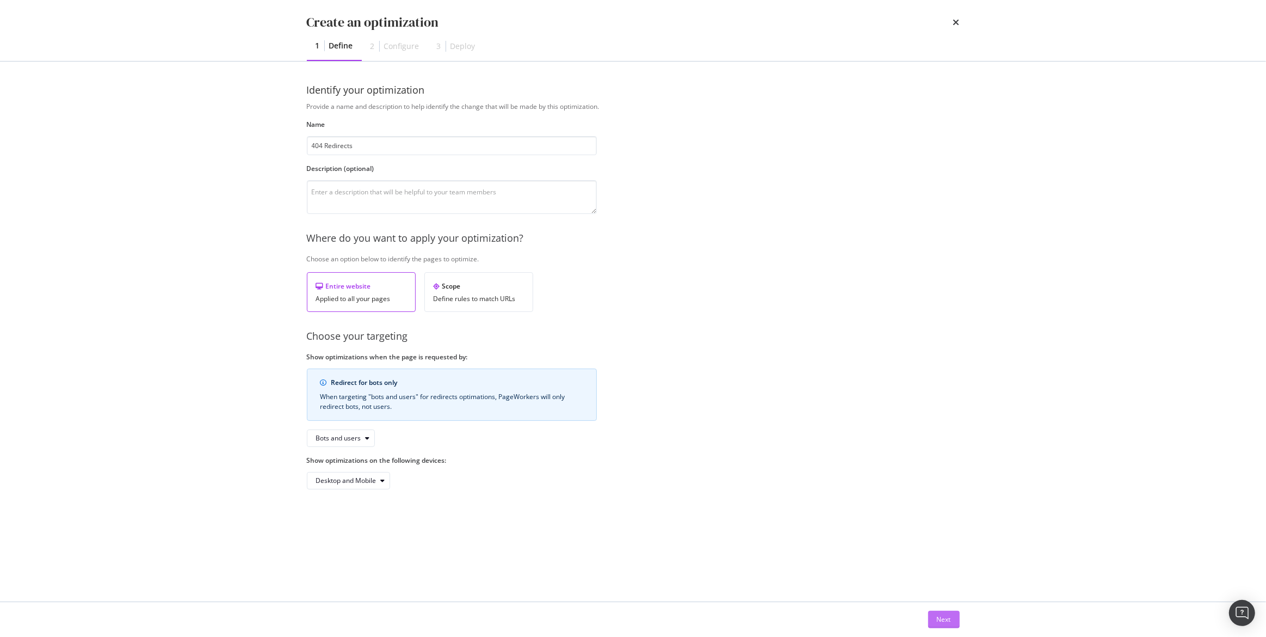
click at [950, 616] on div "Next" at bounding box center [944, 618] width 14 height 9
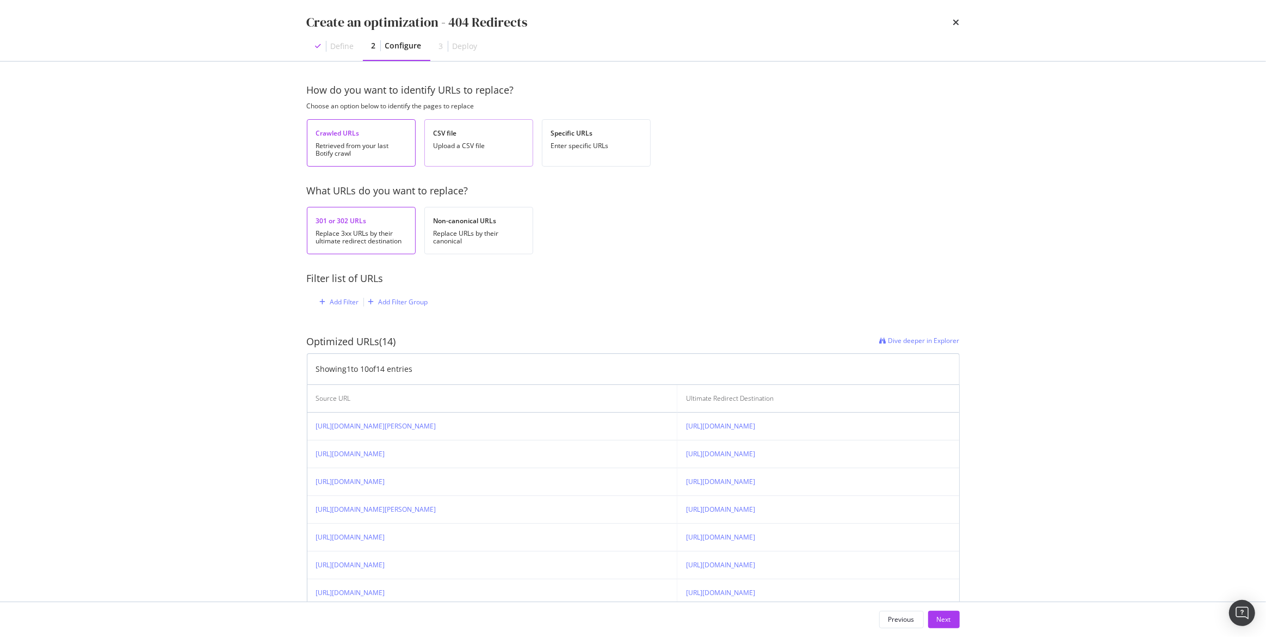
click at [495, 140] on div "CSV file Upload a CSV file" at bounding box center [478, 142] width 109 height 47
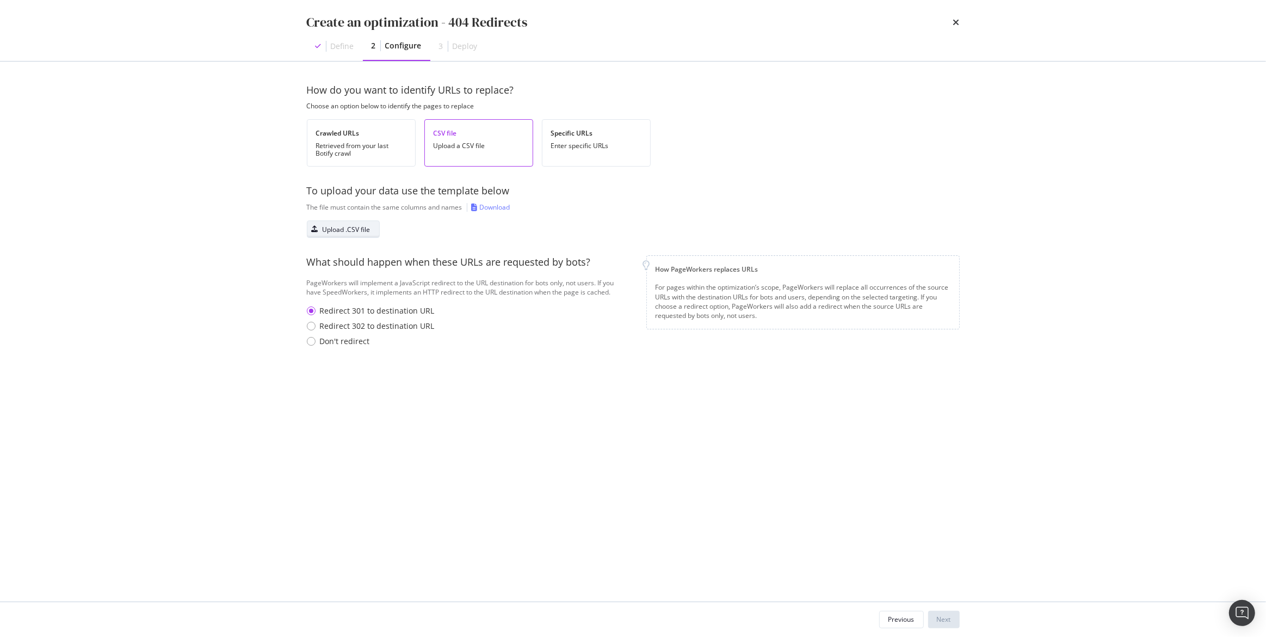
click at [348, 231] on div "Upload .CSV file" at bounding box center [347, 229] width 48 height 9
click at [493, 205] on div "Download" at bounding box center [495, 206] width 30 height 9
click at [345, 231] on div "Upload .CSV file" at bounding box center [347, 229] width 48 height 9
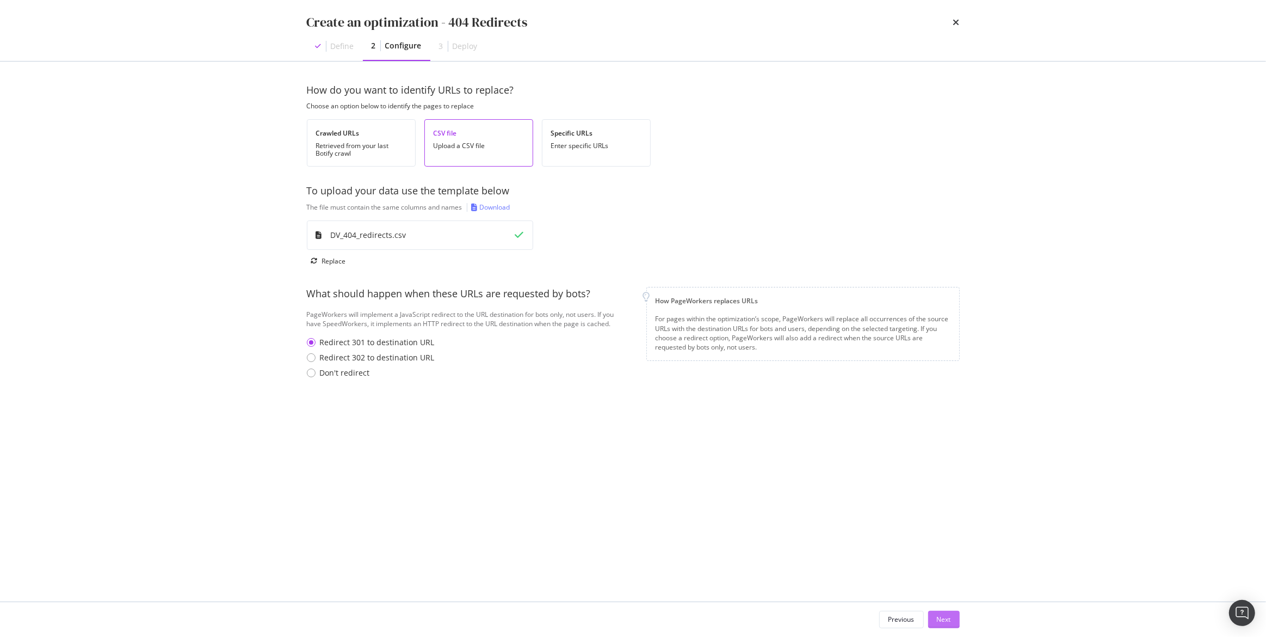
click at [952, 624] on button "Next" at bounding box center [944, 618] width 32 height 17
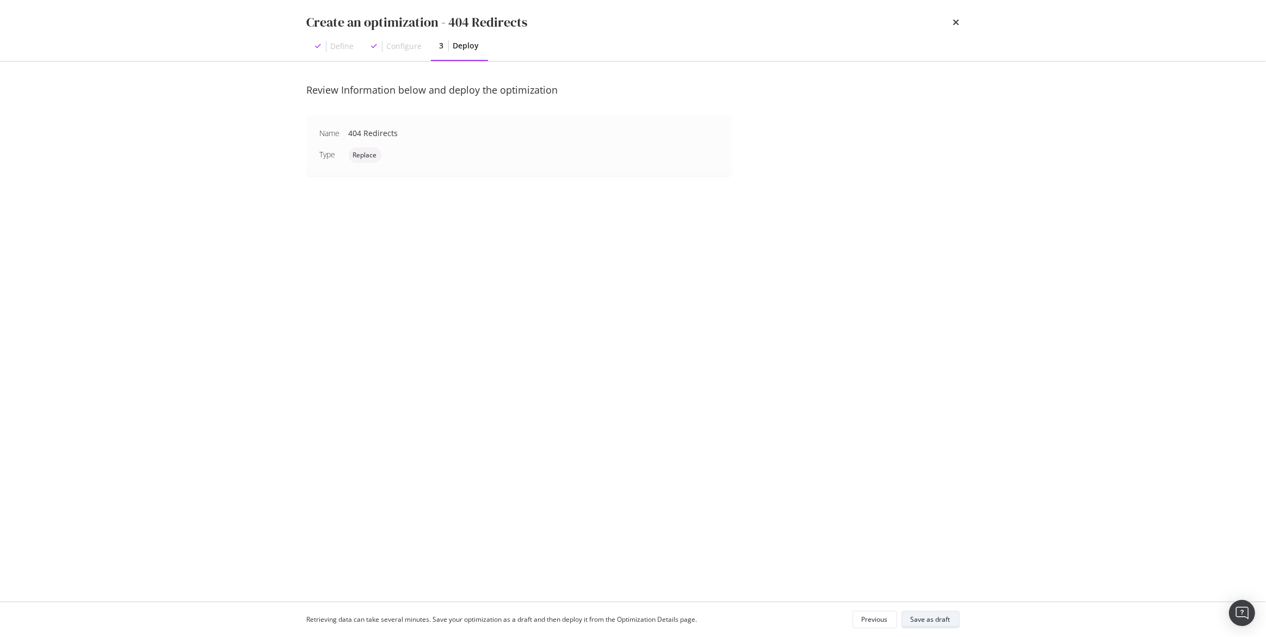
click at [927, 619] on div "Save as draft" at bounding box center [931, 618] width 40 height 9
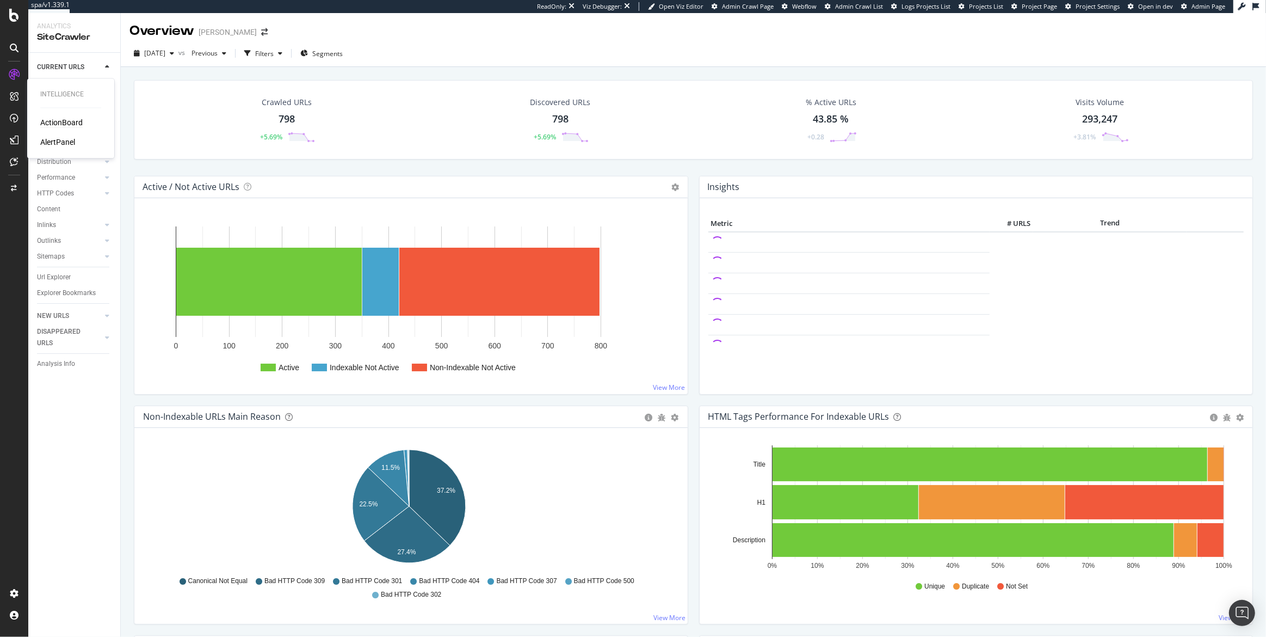
click at [59, 121] on div "ActionBoard" at bounding box center [61, 122] width 42 height 11
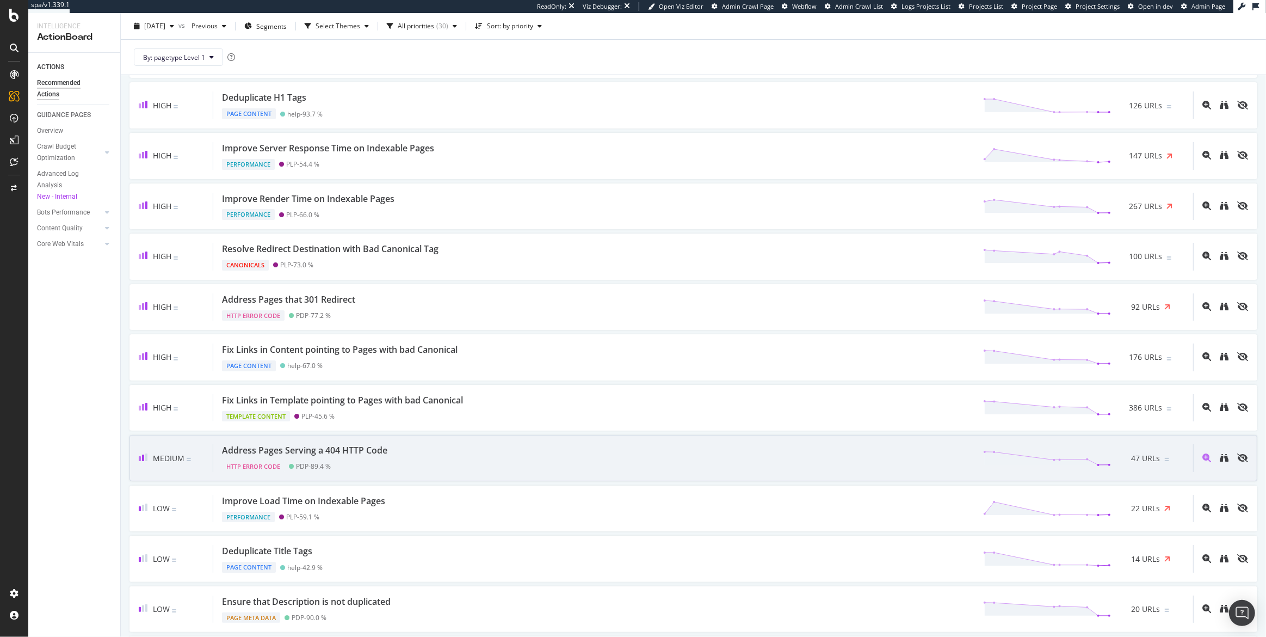
scroll to position [282, 0]
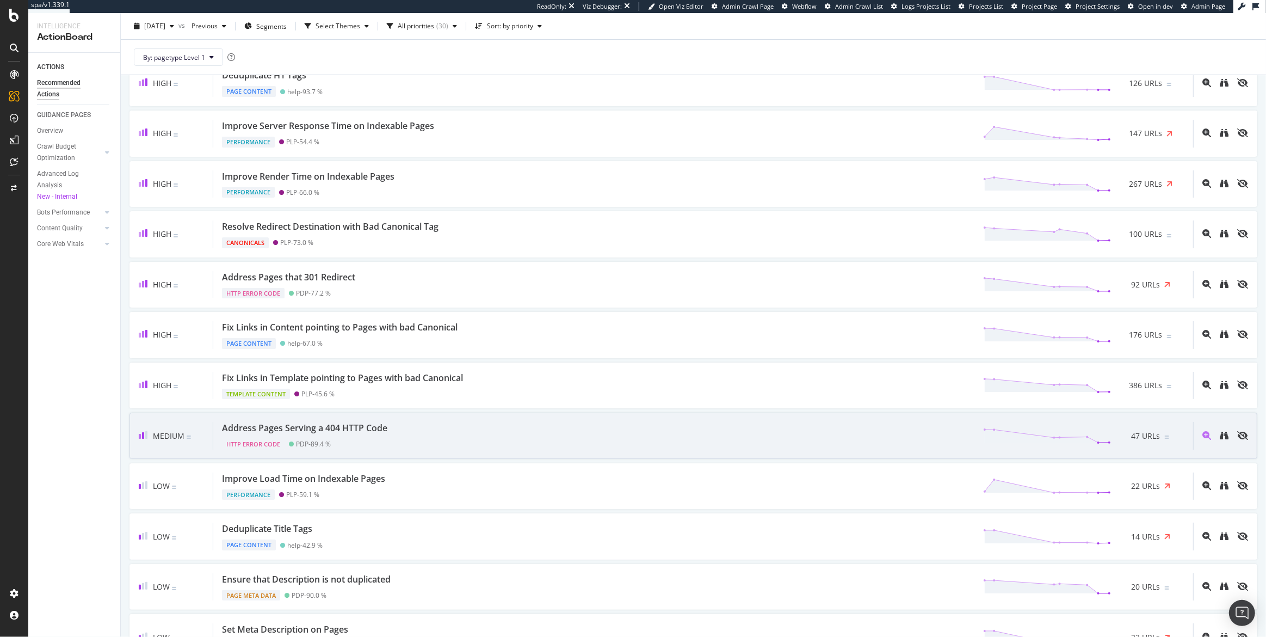
click at [357, 434] on div "HTTP Error Code PDP - 89.4 %" at bounding box center [307, 441] width 170 height 15
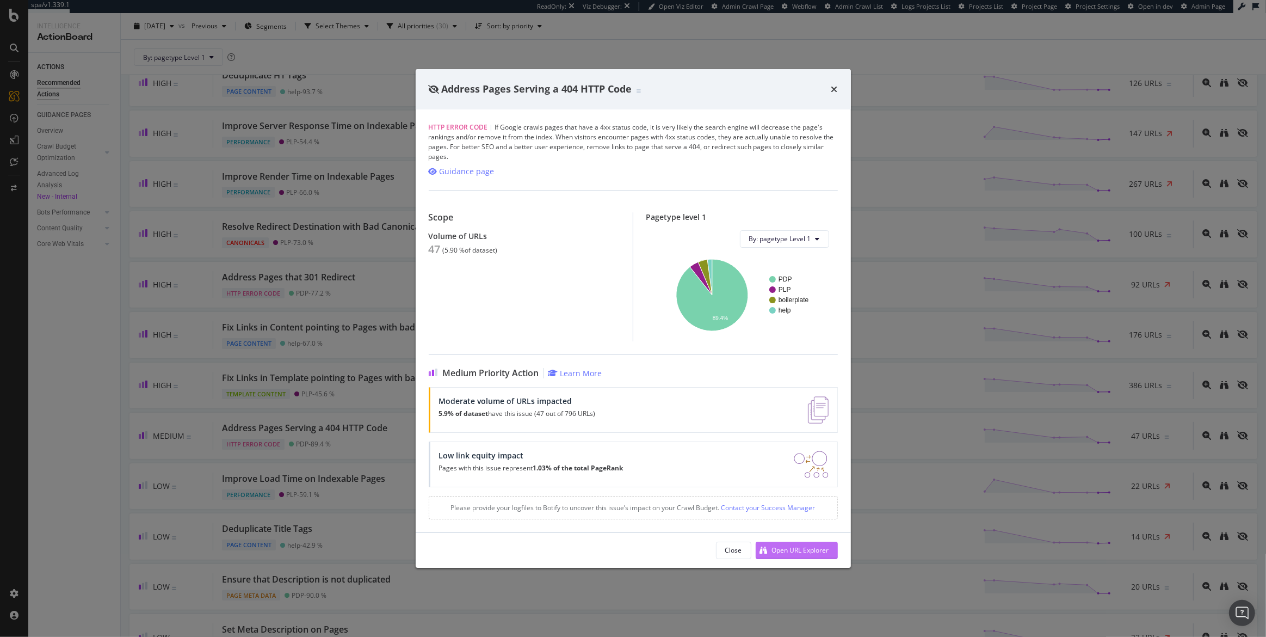
click at [797, 553] on div "Open URL Explorer" at bounding box center [800, 549] width 57 height 9
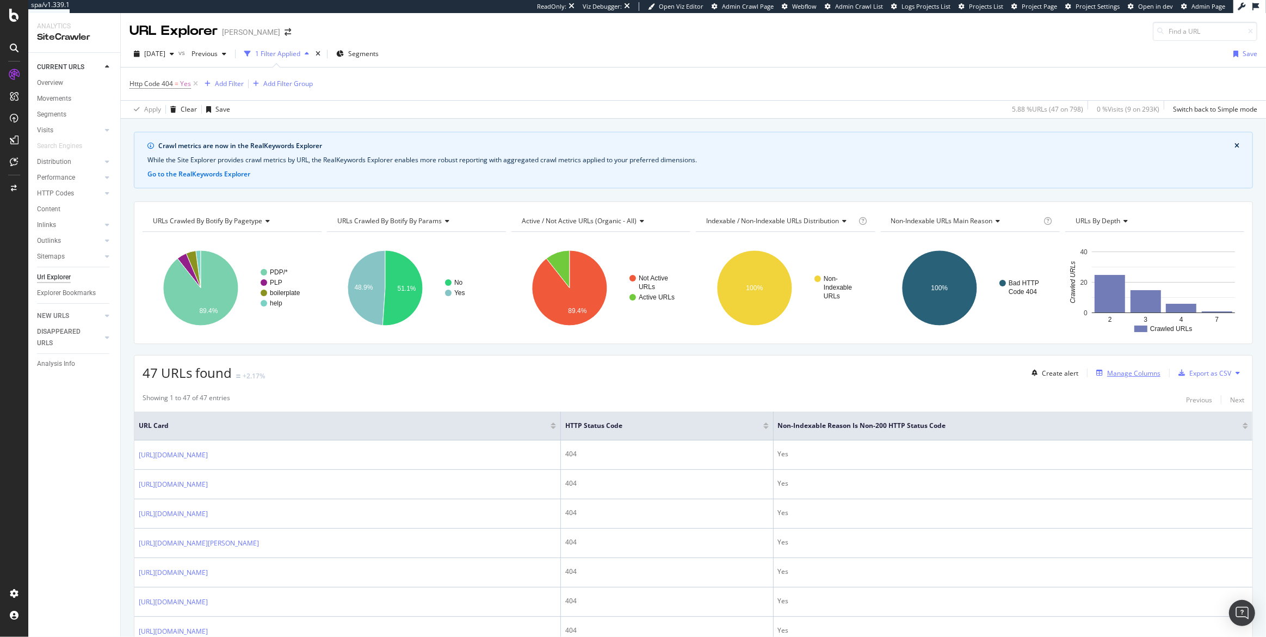
click at [1128, 376] on div "Manage Columns" at bounding box center [1133, 372] width 53 height 9
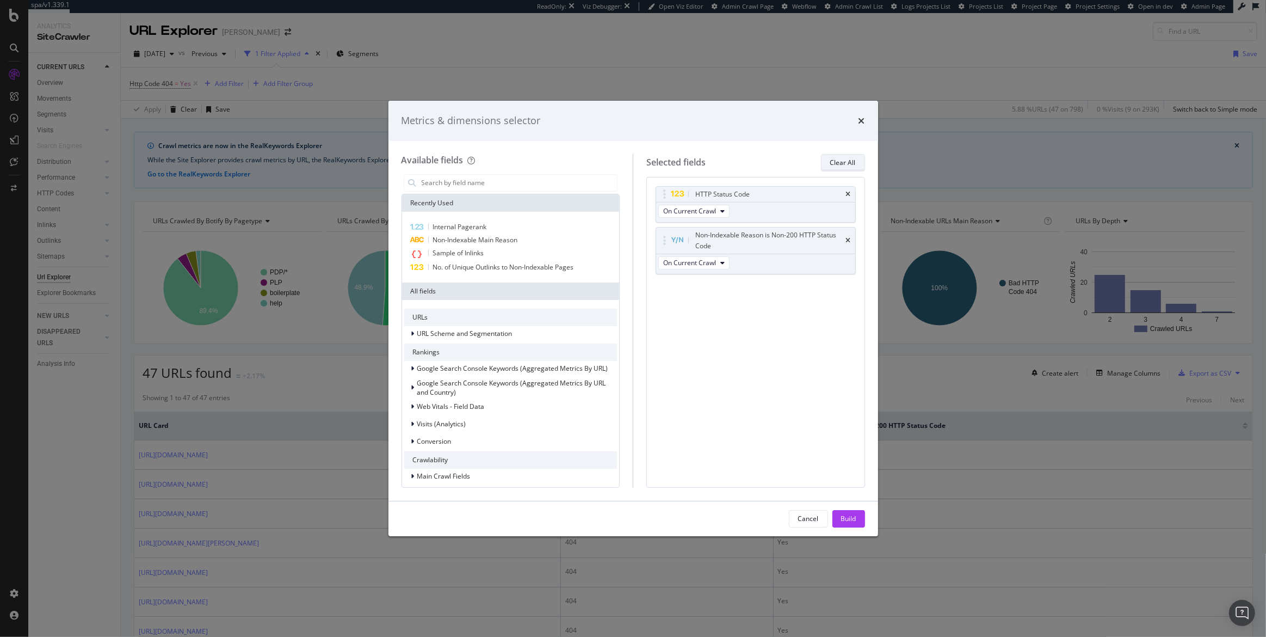
click at [833, 166] on div "Clear All" at bounding box center [843, 162] width 26 height 9
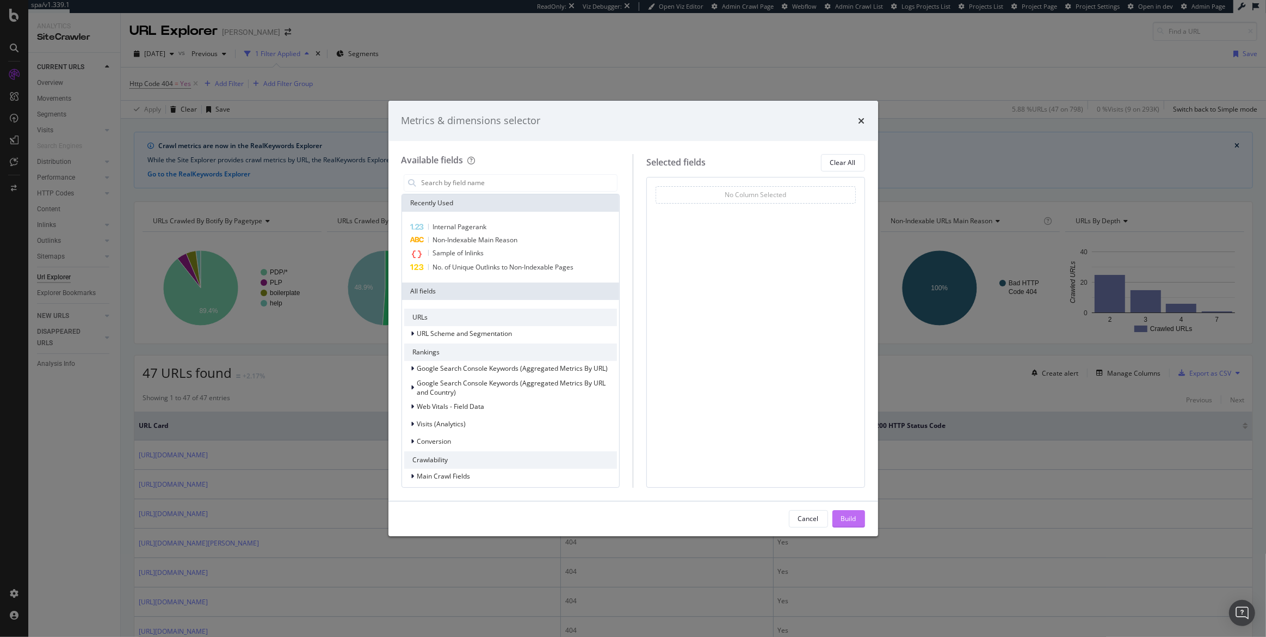
click at [854, 524] on div "Build" at bounding box center [848, 518] width 15 height 16
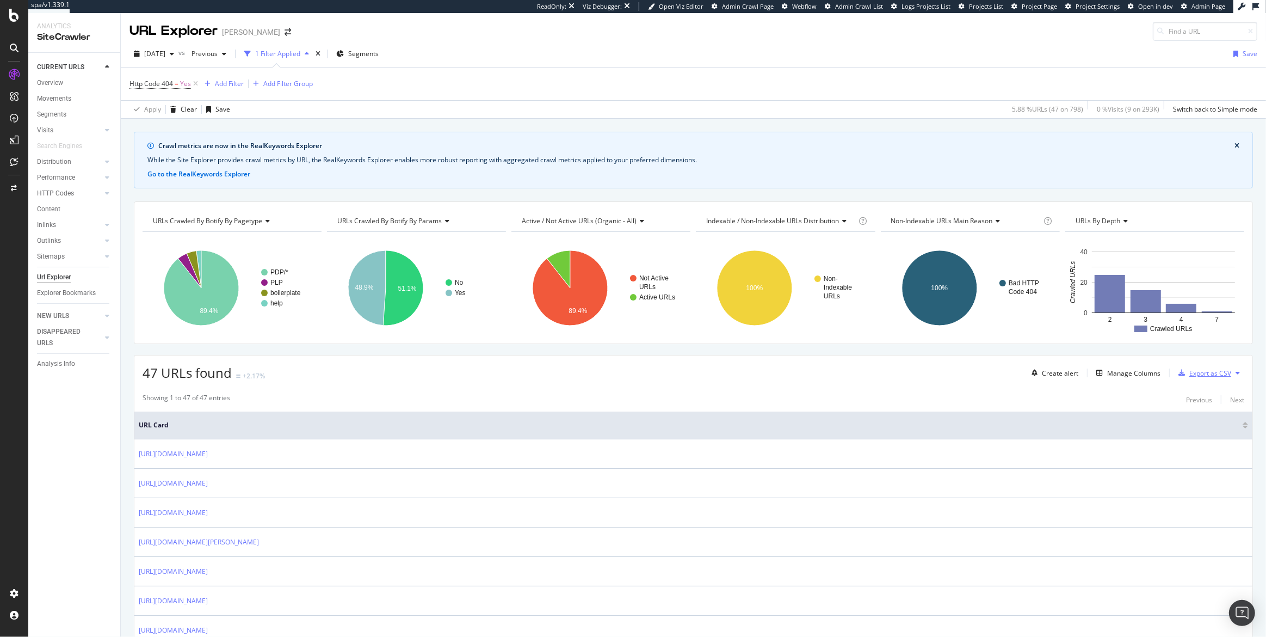
click at [1197, 376] on div "Export as CSV" at bounding box center [1210, 372] width 42 height 9
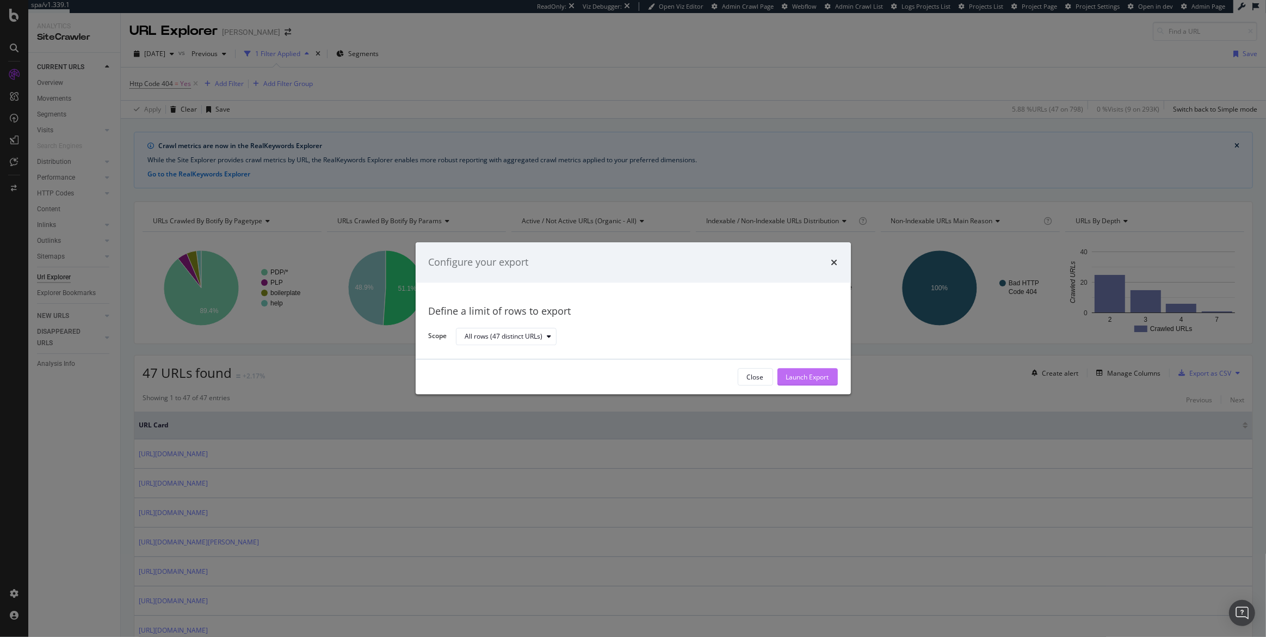
click at [808, 376] on div "Launch Export" at bounding box center [807, 376] width 43 height 9
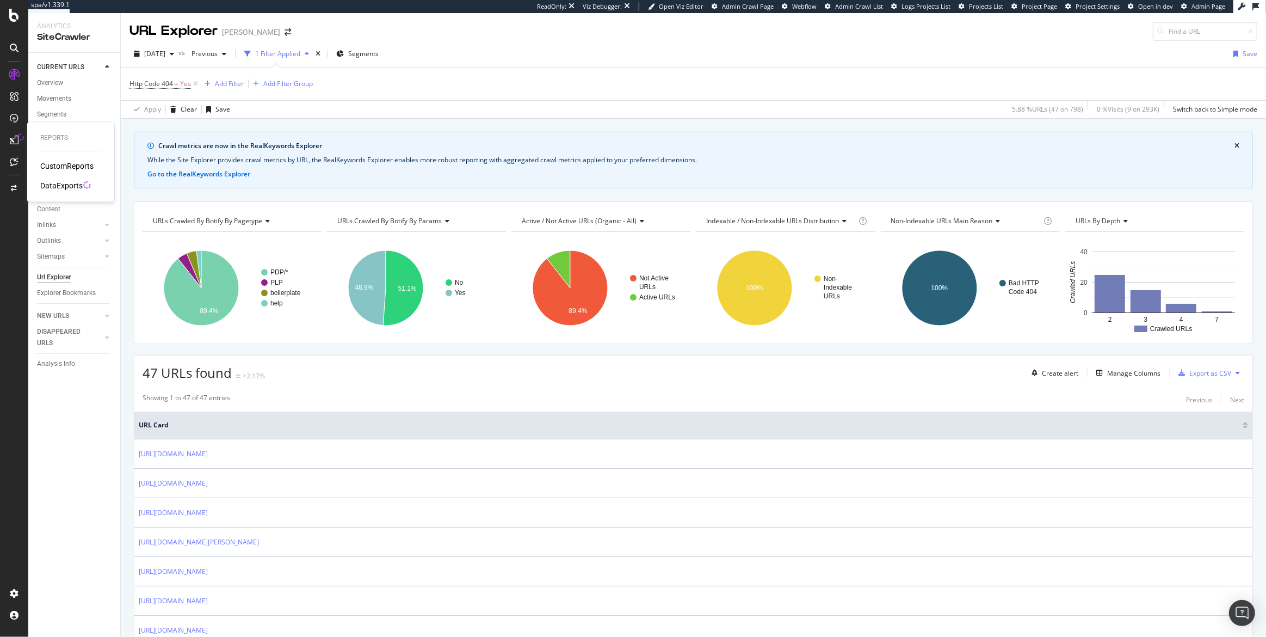
click at [63, 186] on div "DataExports" at bounding box center [61, 185] width 42 height 11
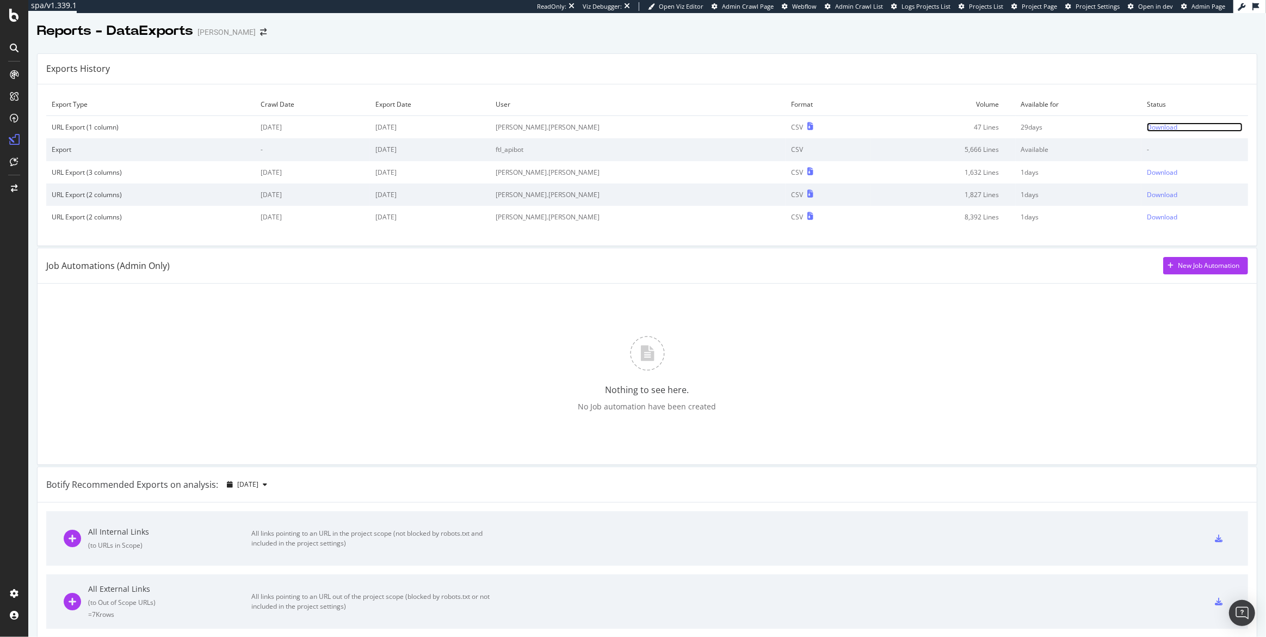
click at [1147, 122] on div "Download" at bounding box center [1162, 126] width 30 height 9
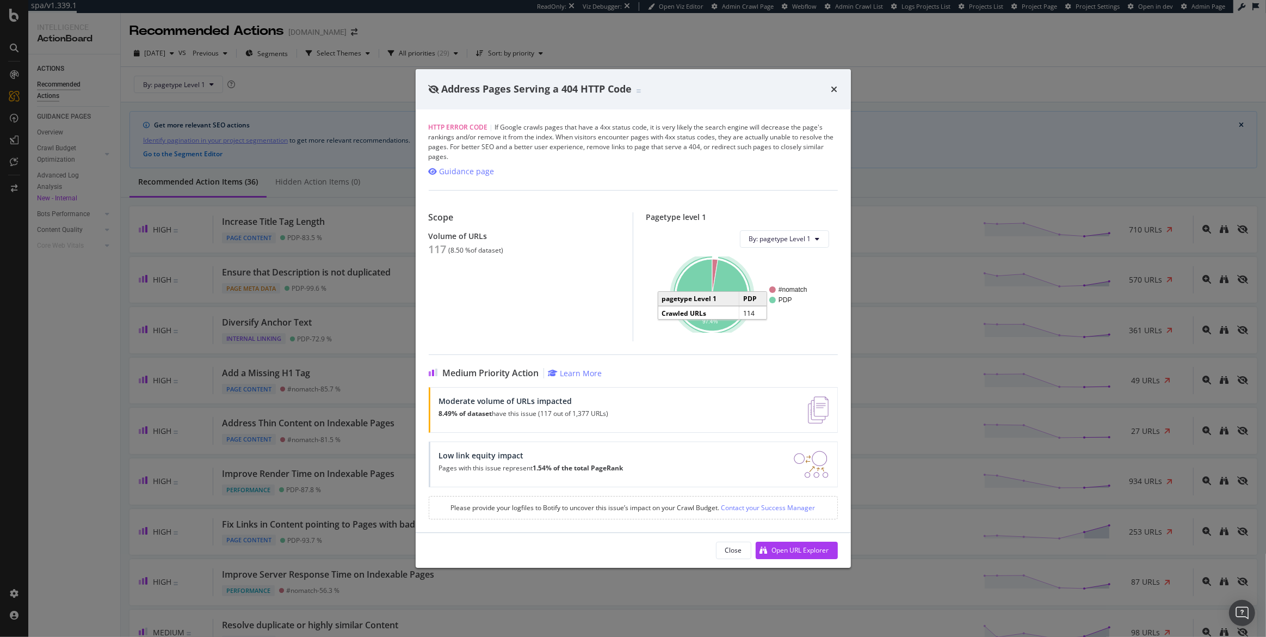
scroll to position [449, 0]
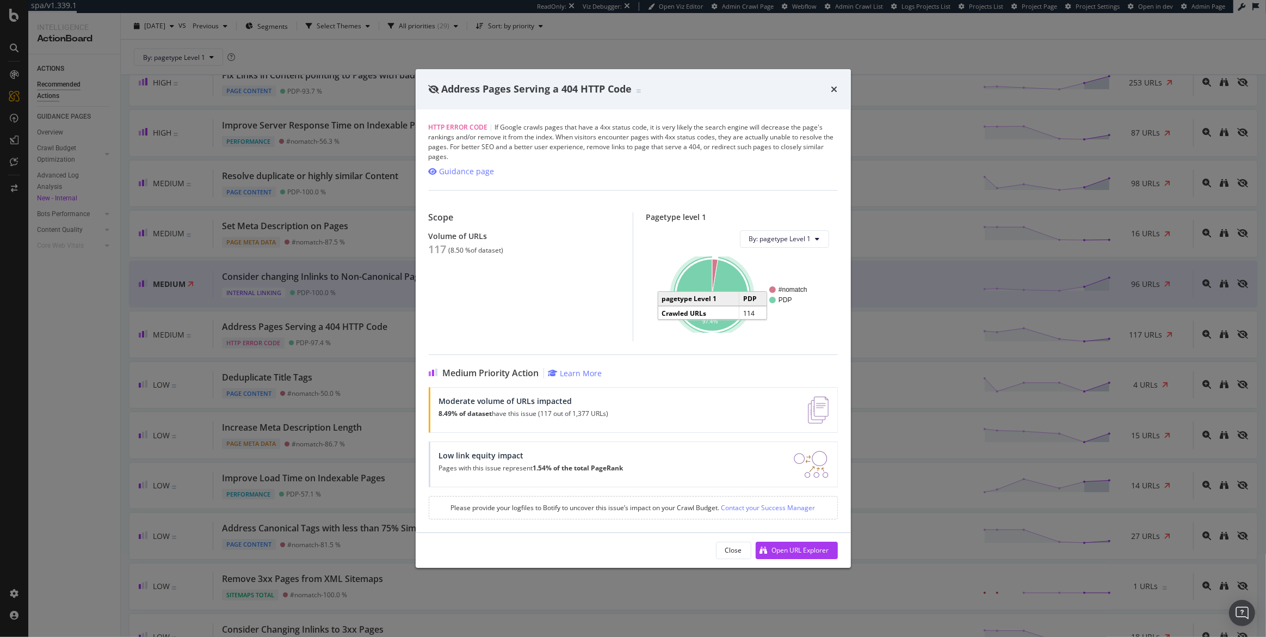
click at [9, 113] on div "Address Pages Serving a 404 HTTP Code HTTP Error Code | If Google crawls pages …" at bounding box center [633, 318] width 1266 height 637
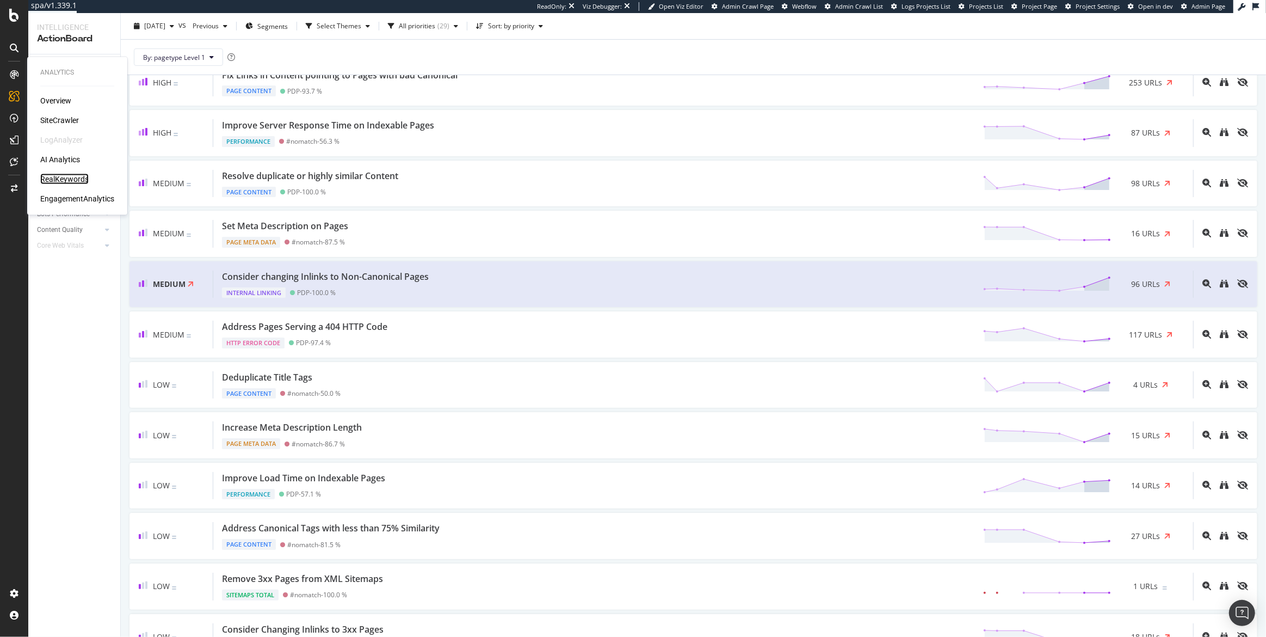
click at [69, 179] on div "RealKeywords" at bounding box center [64, 179] width 48 height 11
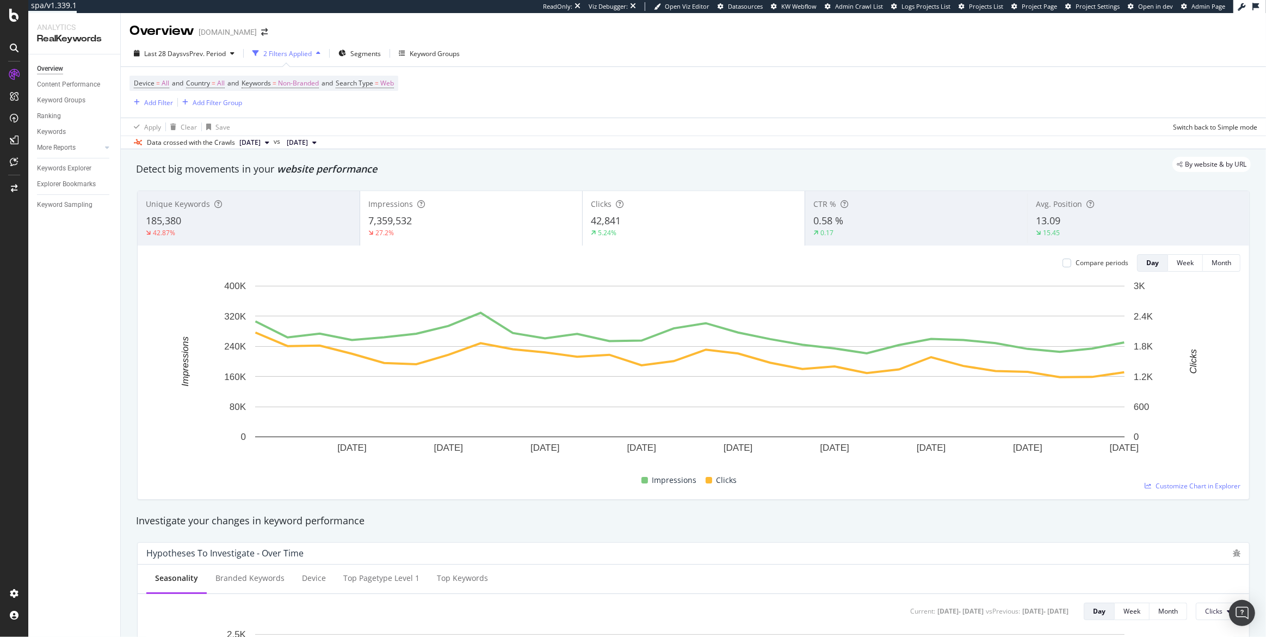
click at [271, 100] on div "Device = All and Country = All and Keywords = Non-Branded and Search Type = Web…" at bounding box center [263, 92] width 269 height 33
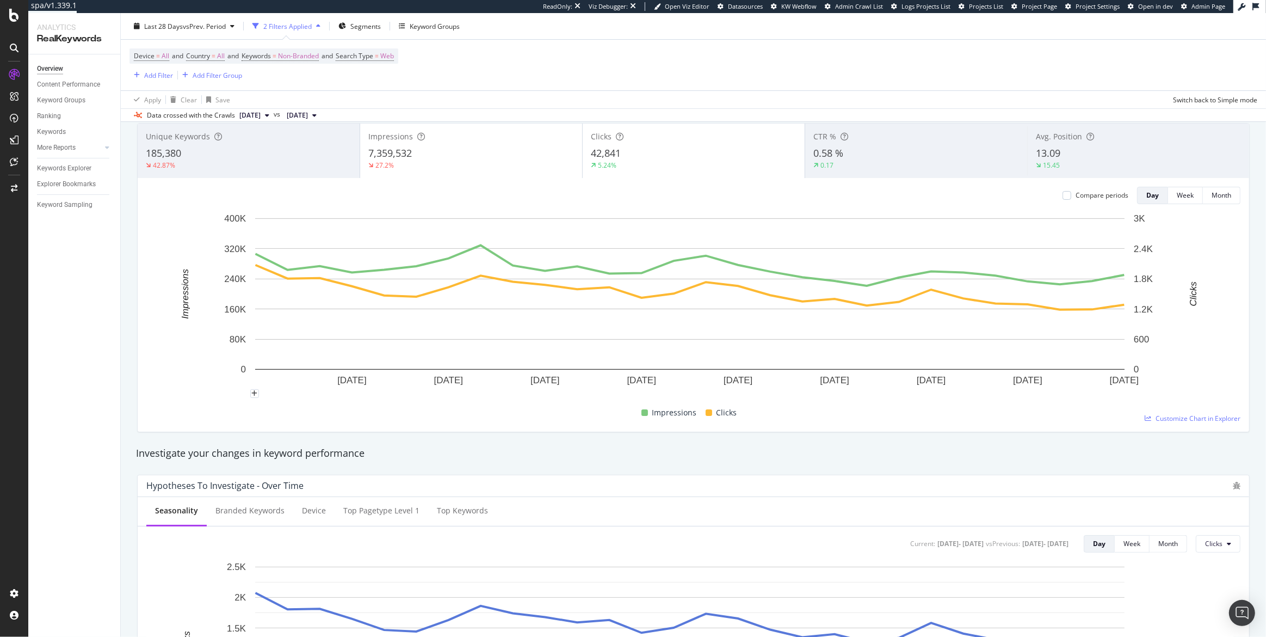
scroll to position [59, 0]
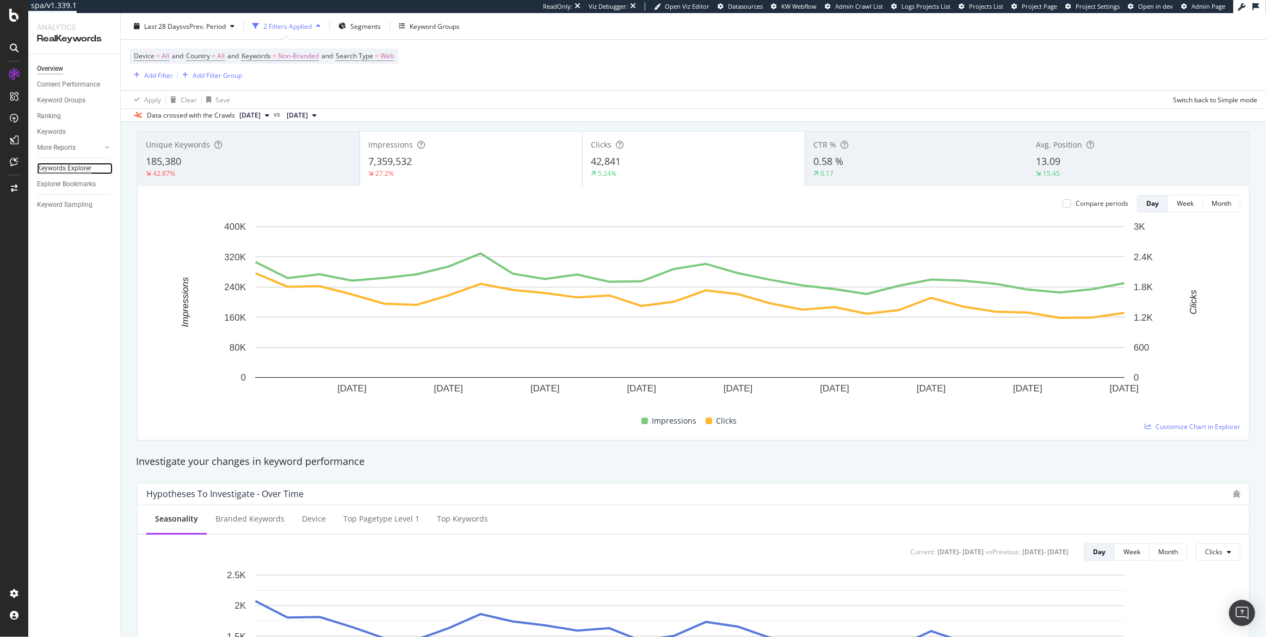
click at [58, 171] on div "Keywords Explorer" at bounding box center [64, 168] width 54 height 11
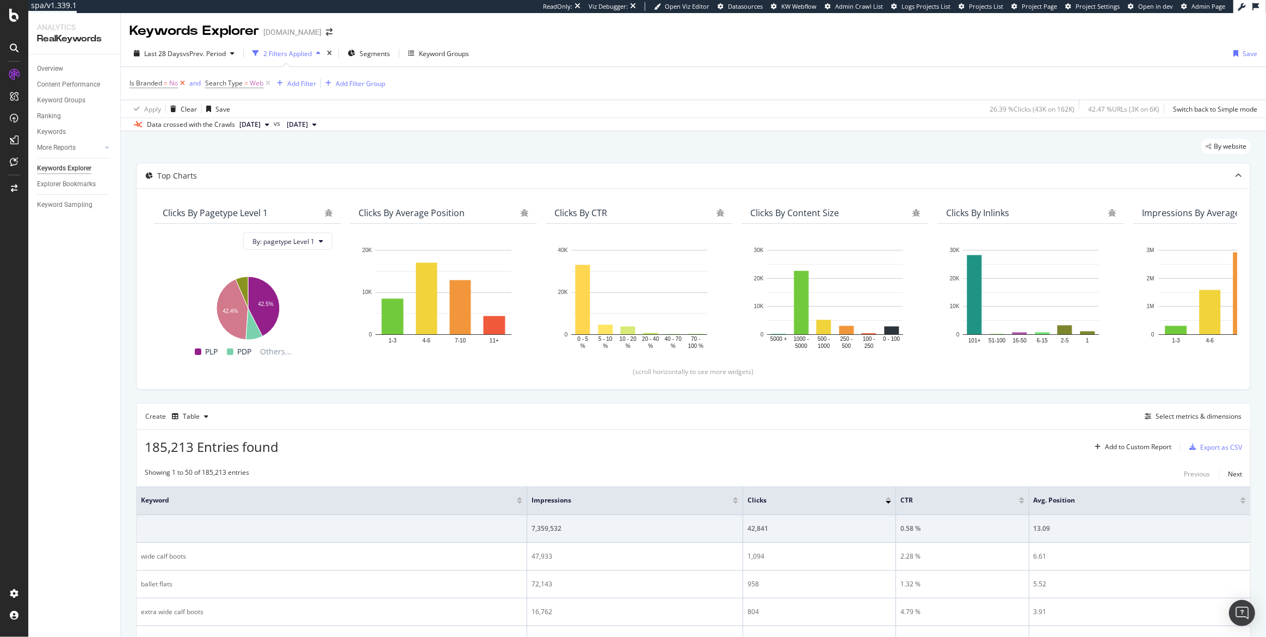
click at [181, 83] on icon at bounding box center [182, 83] width 9 height 11
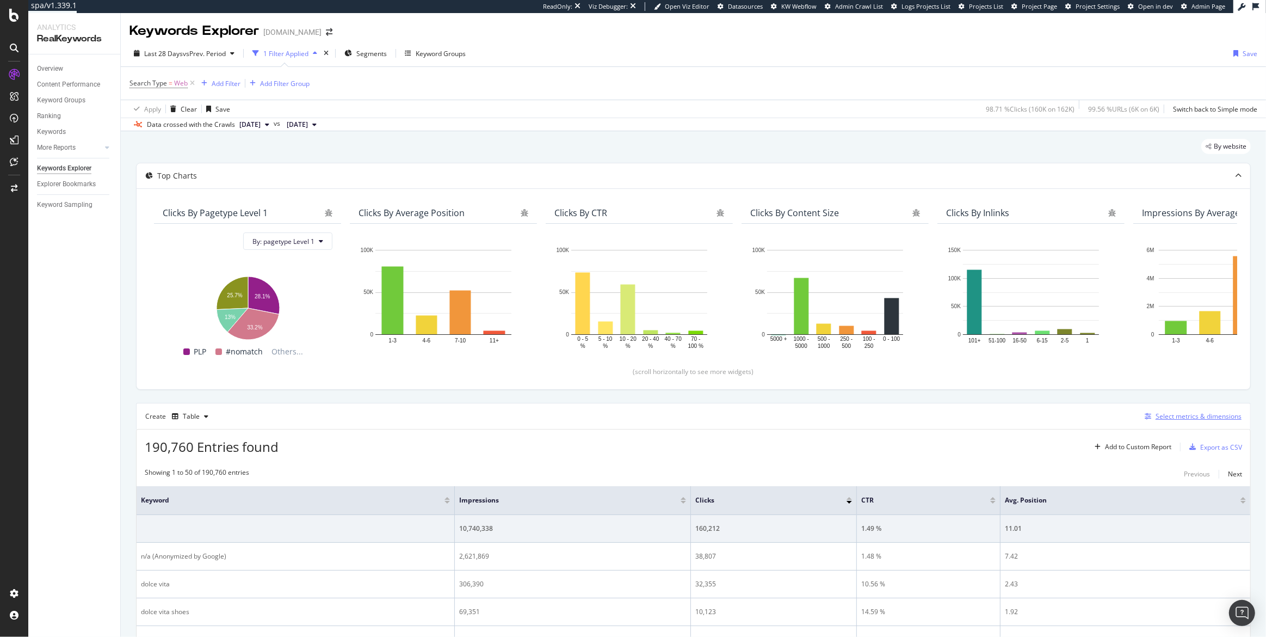
click at [1182, 414] on div "Select metrics & dimensions" at bounding box center [1199, 415] width 86 height 9
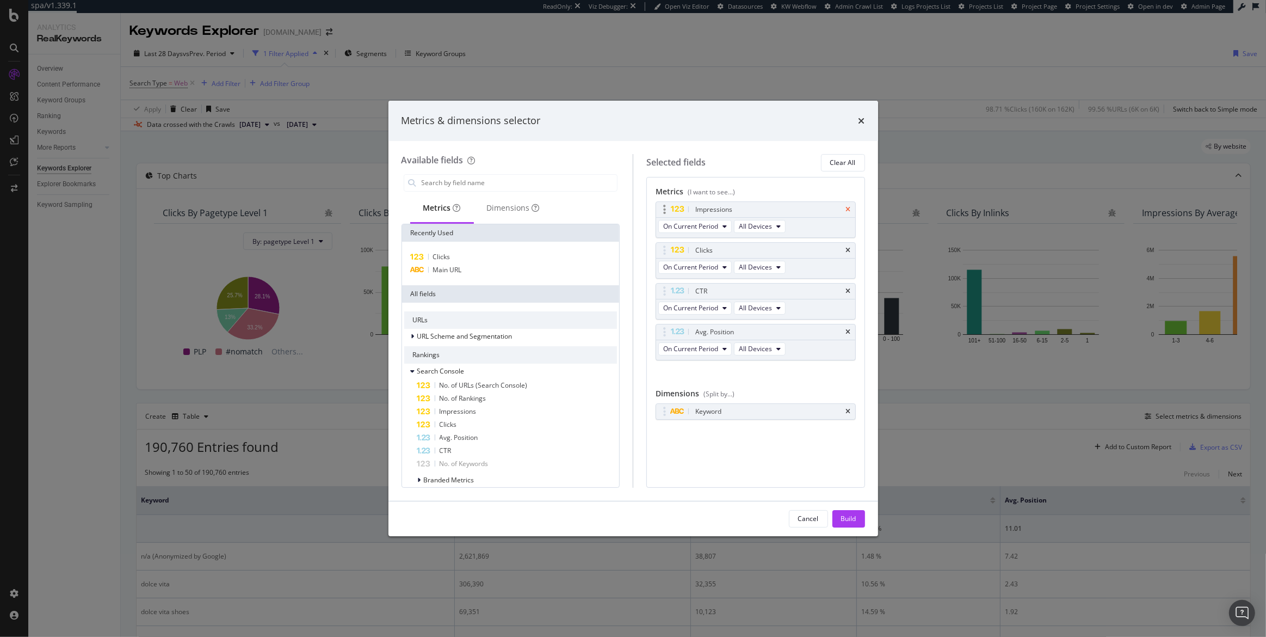
click at [846, 211] on icon "times" at bounding box center [848, 209] width 5 height 7
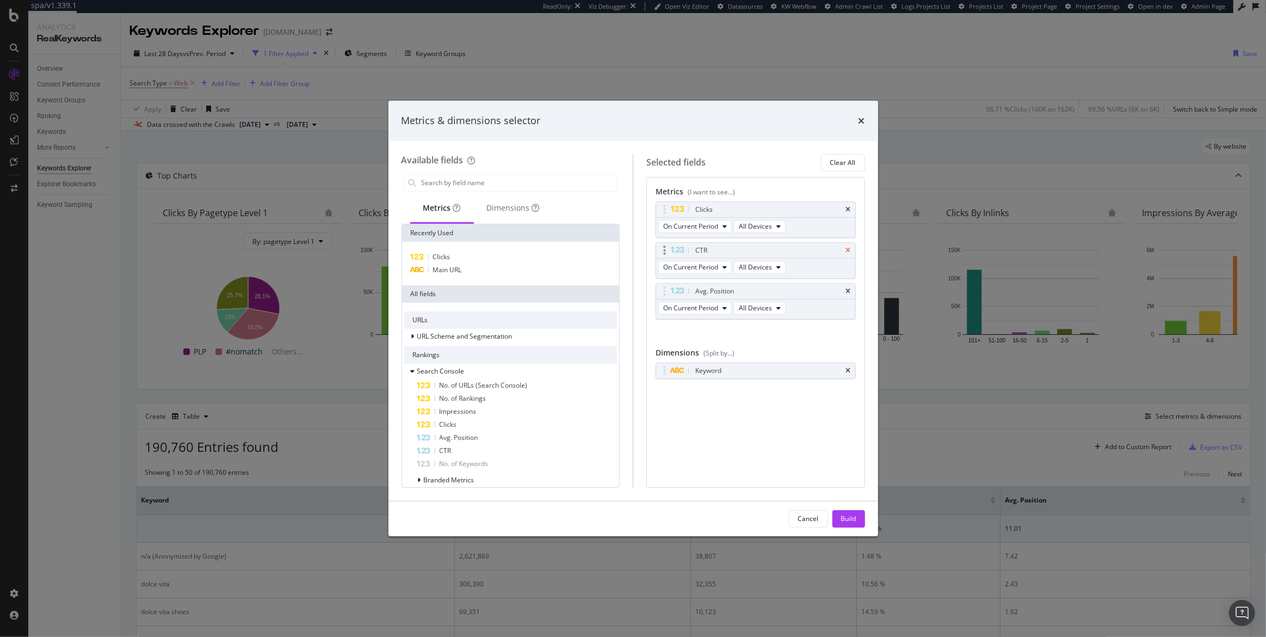
click at [848, 247] on icon "times" at bounding box center [848, 250] width 5 height 7
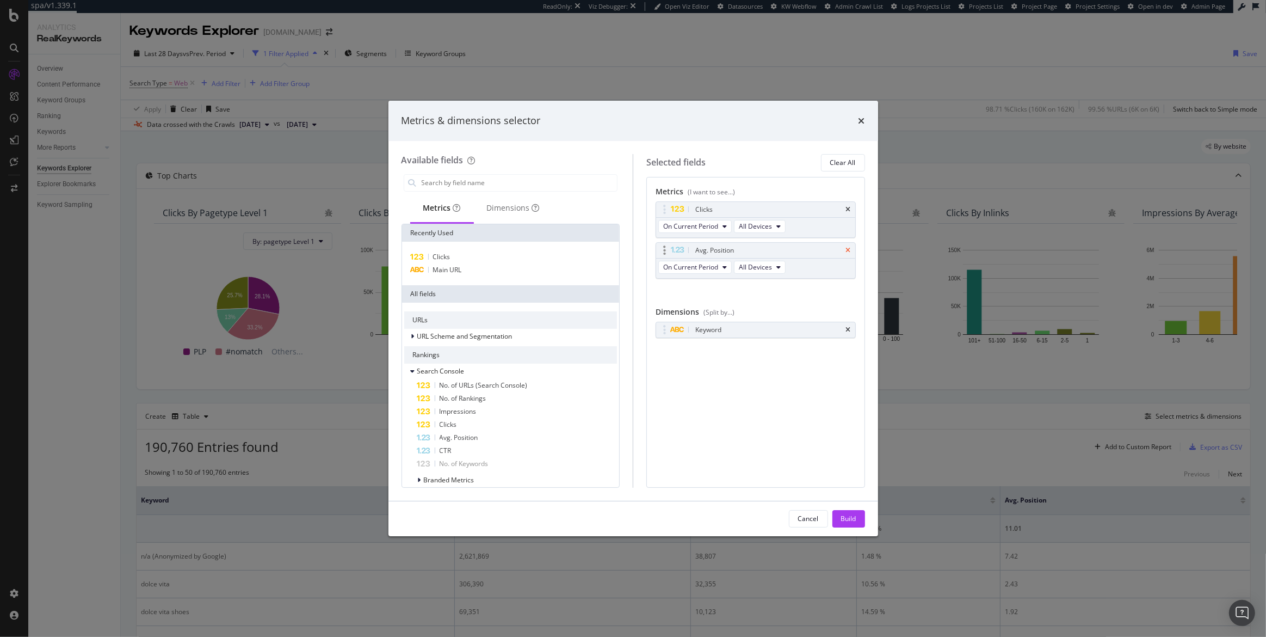
click at [847, 252] on icon "times" at bounding box center [848, 250] width 5 height 7
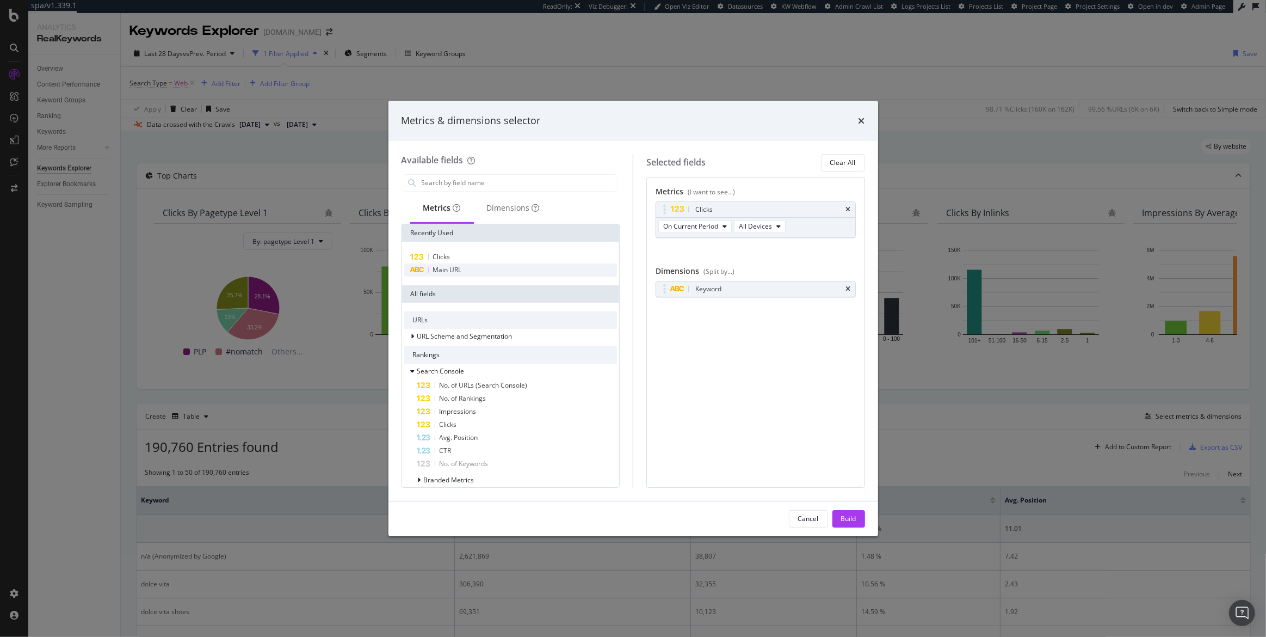
click at [459, 270] on span "Main URL" at bounding box center [447, 269] width 29 height 9
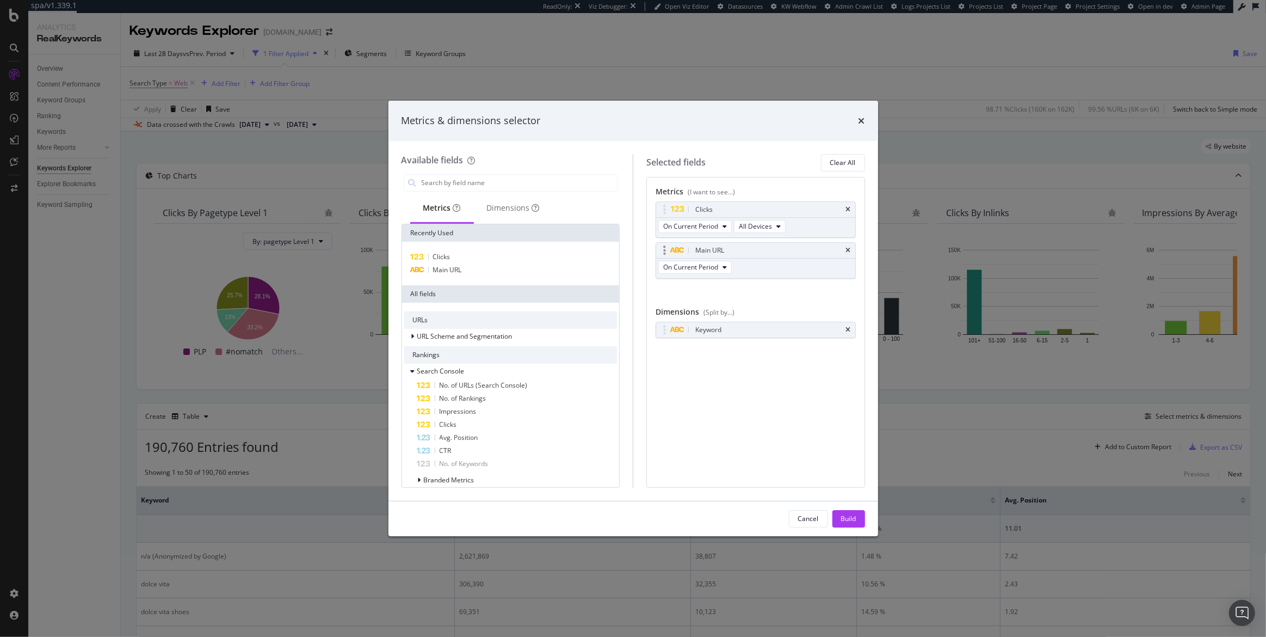
click at [845, 251] on div "Main URL" at bounding box center [755, 250] width 199 height 15
click at [844, 253] on div "Main URL" at bounding box center [755, 250] width 199 height 15
click at [849, 248] on icon "times" at bounding box center [848, 250] width 5 height 7
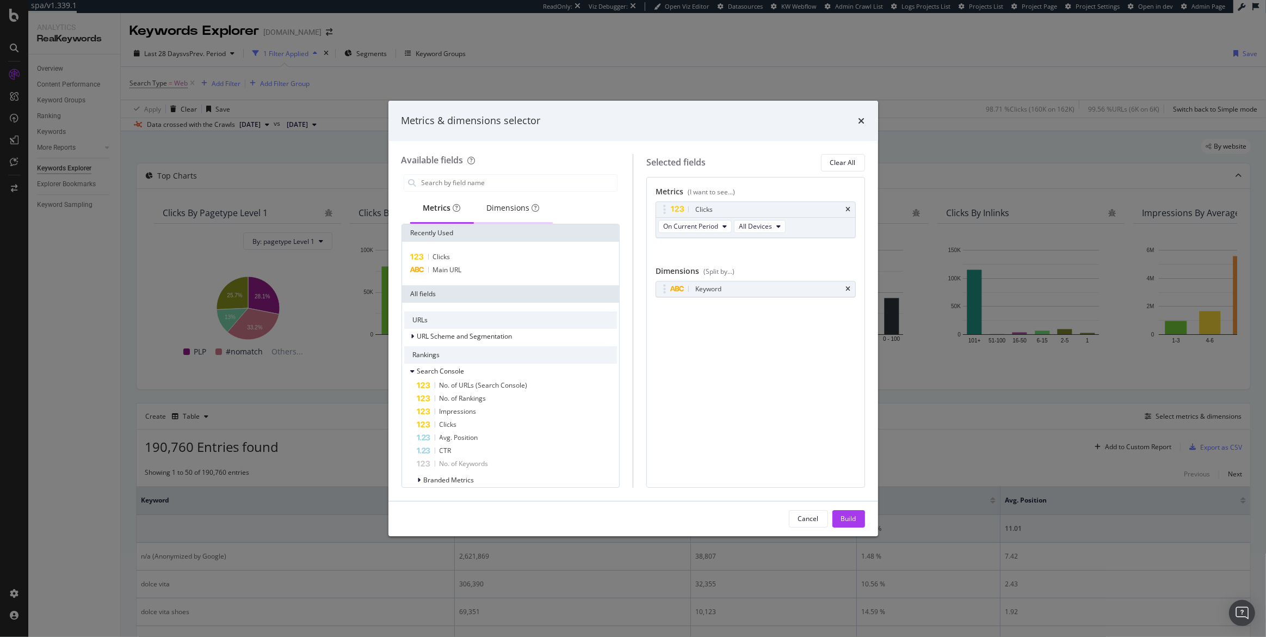
click at [506, 205] on div "Dimensions" at bounding box center [513, 207] width 53 height 11
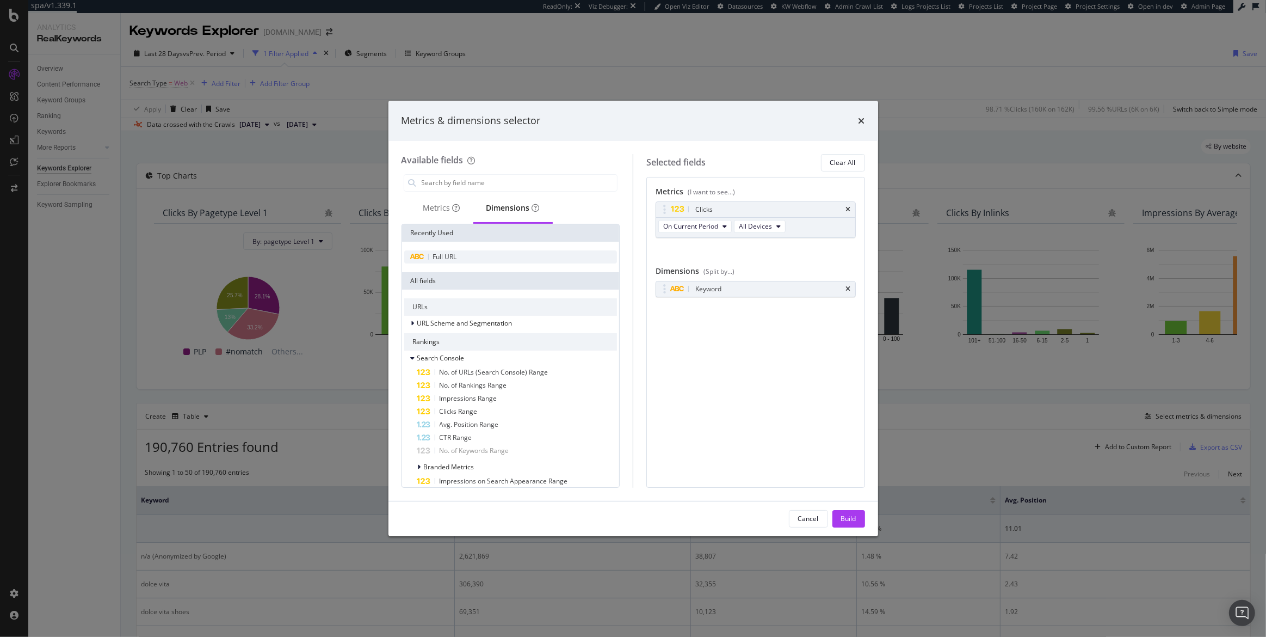
click at [444, 258] on span "Full URL" at bounding box center [445, 256] width 24 height 9
click at [848, 286] on icon "times" at bounding box center [848, 289] width 5 height 7
click at [853, 522] on div "Build" at bounding box center [848, 518] width 15 height 9
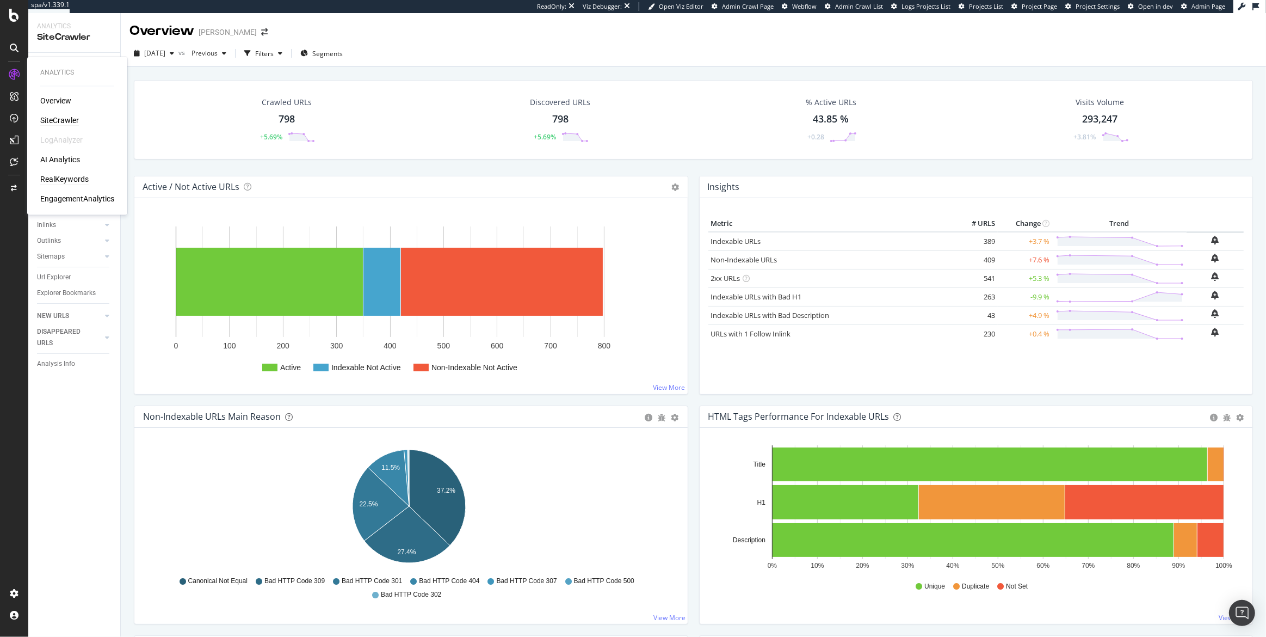
click at [70, 175] on div "RealKeywords" at bounding box center [64, 179] width 48 height 11
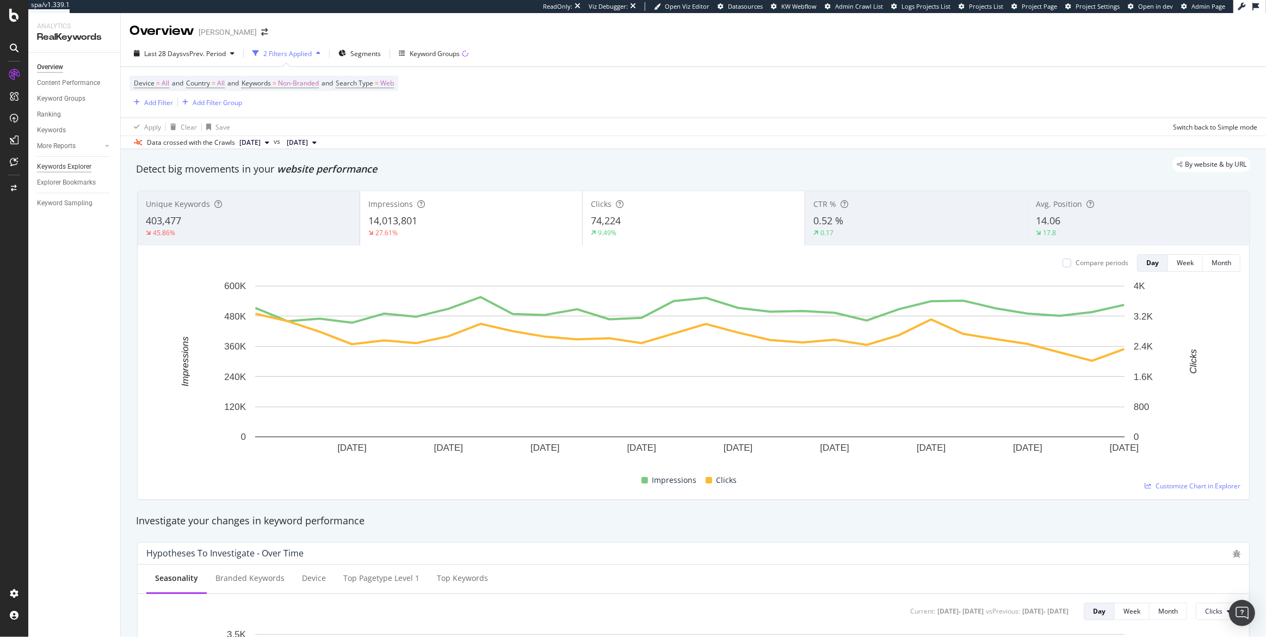
click at [59, 169] on div "Keywords Explorer" at bounding box center [64, 166] width 54 height 11
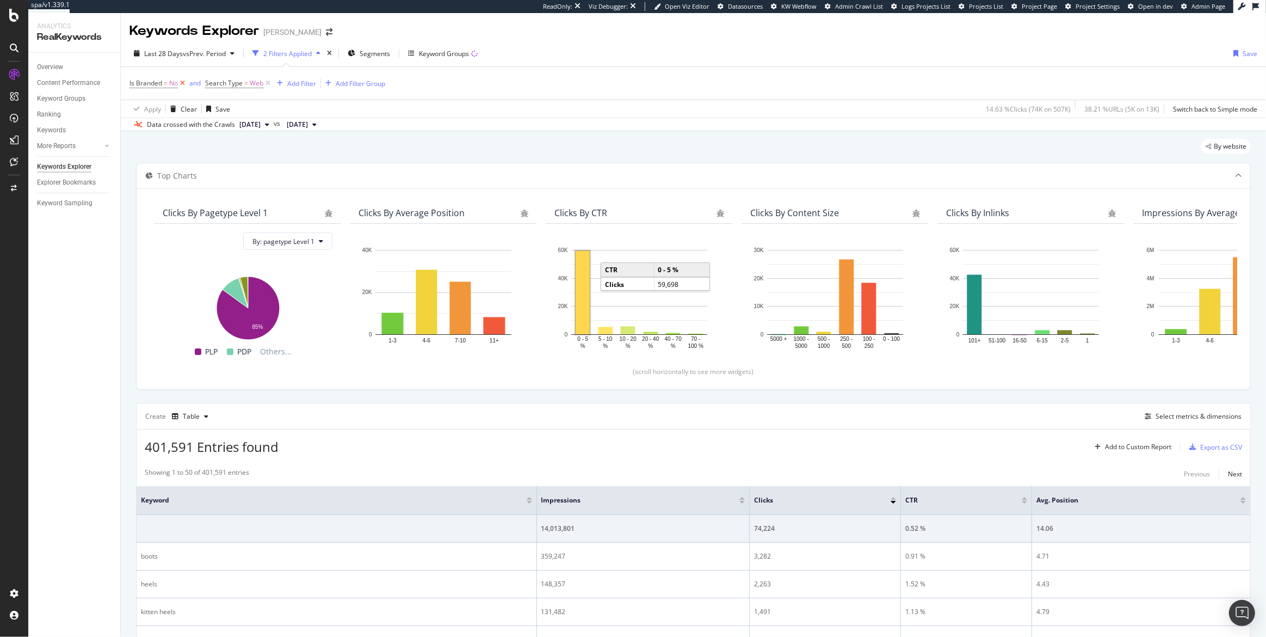
click at [182, 82] on icon at bounding box center [182, 83] width 9 height 11
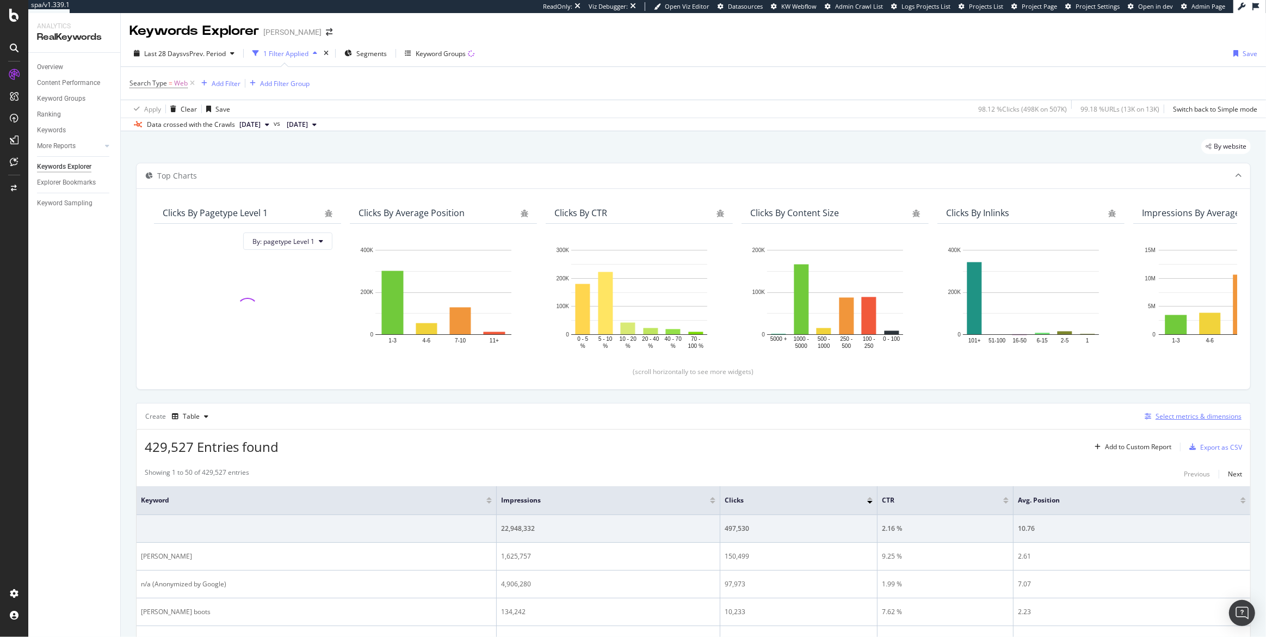
click at [1180, 414] on div "Select metrics & dimensions" at bounding box center [1199, 415] width 86 height 9
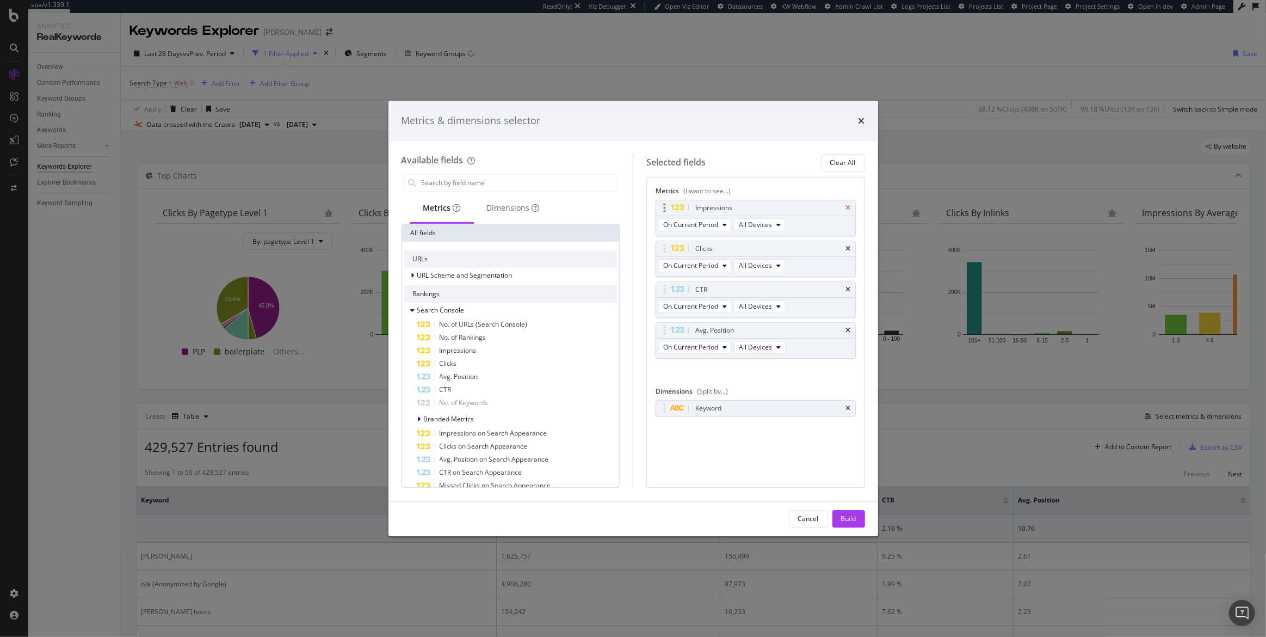
click at [846, 207] on icon "times" at bounding box center [848, 208] width 5 height 7
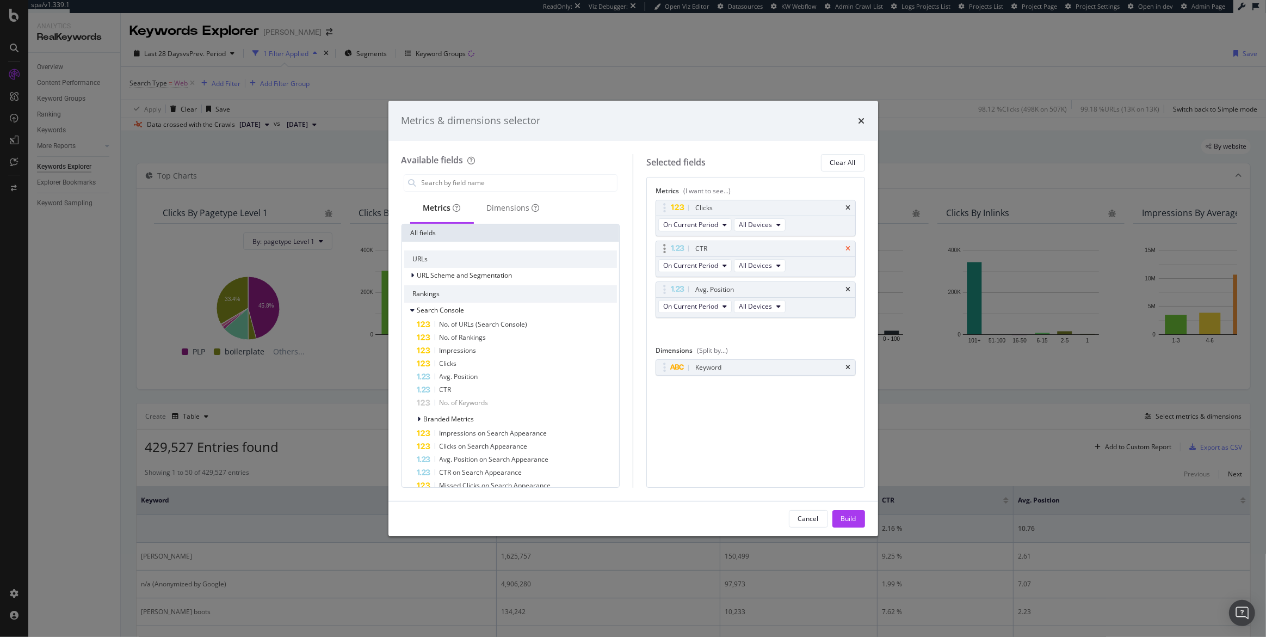
click at [847, 245] on icon "times" at bounding box center [848, 248] width 5 height 7
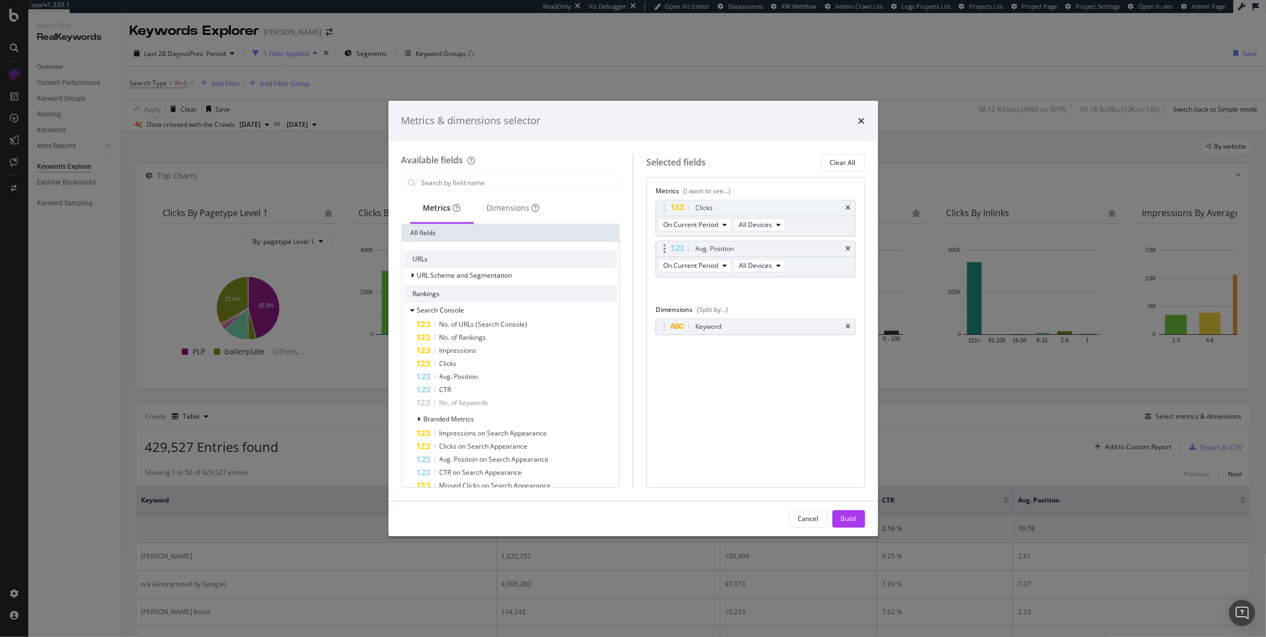
click at [844, 245] on div "Avg. Position" at bounding box center [755, 248] width 199 height 15
click at [849, 247] on icon "times" at bounding box center [848, 248] width 5 height 7
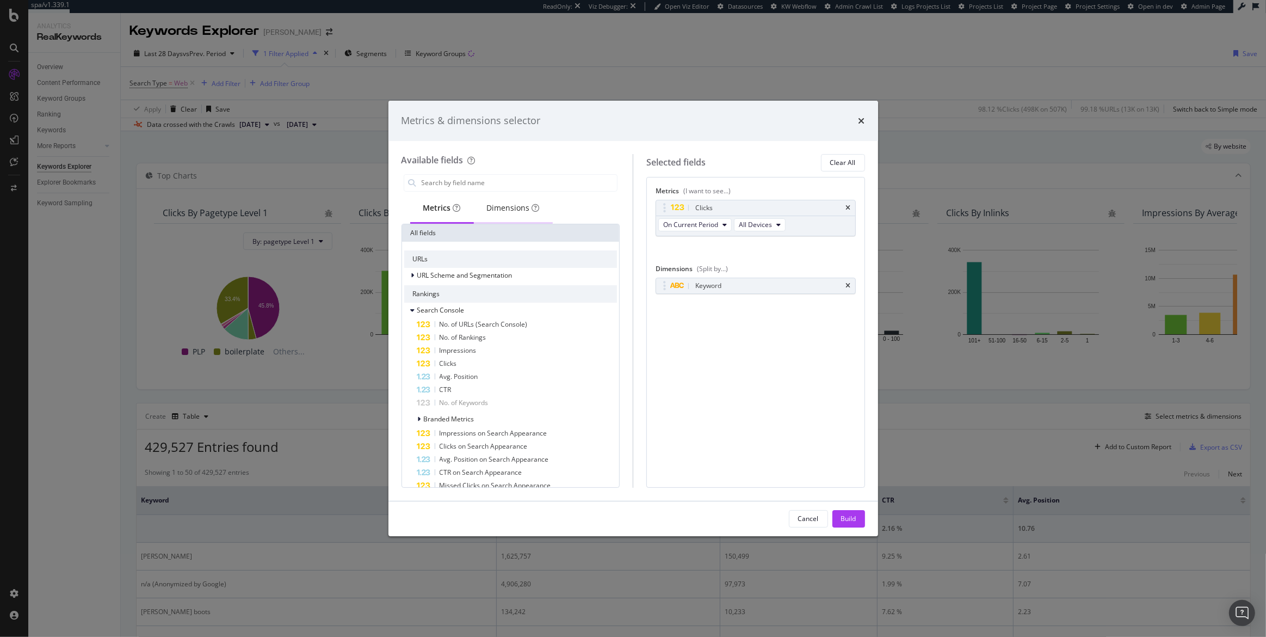
click at [513, 209] on div "Dimensions" at bounding box center [513, 207] width 53 height 11
click at [472, 189] on input "modal" at bounding box center [519, 183] width 197 height 16
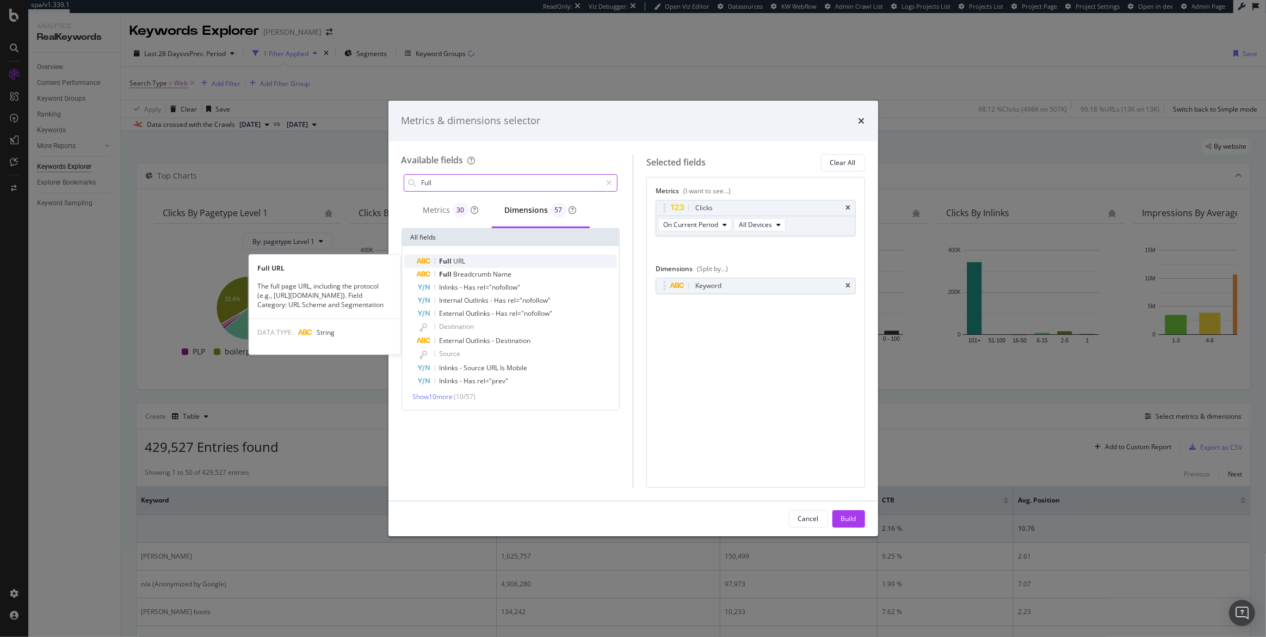
type input "Full"
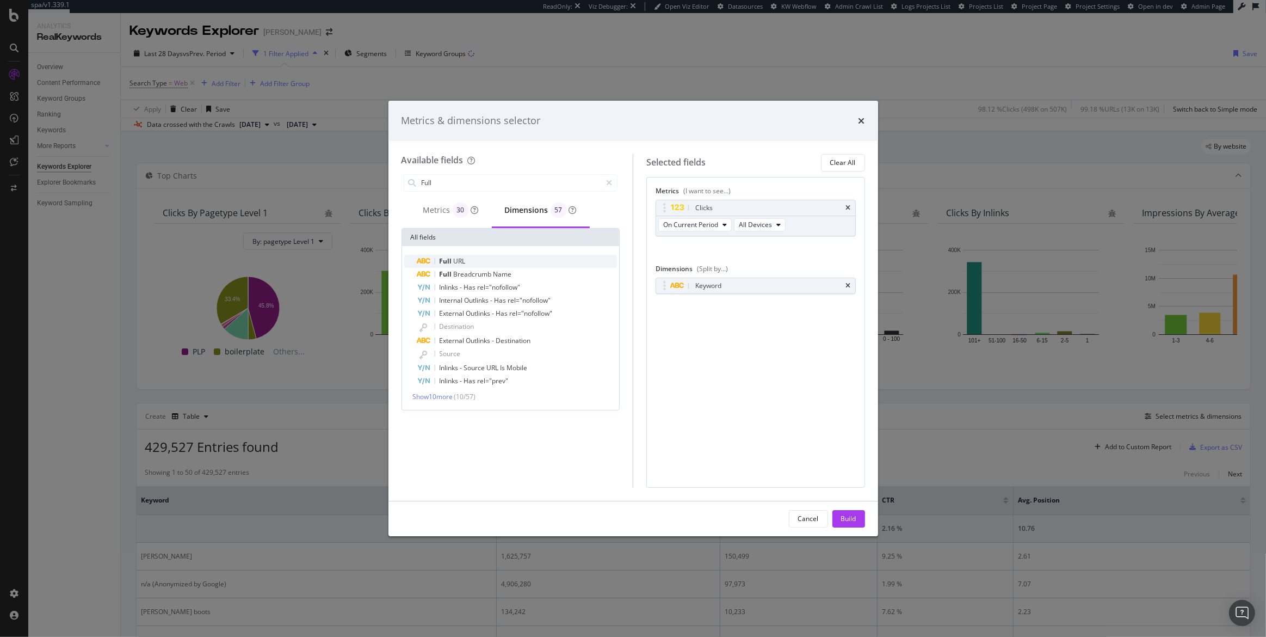
click at [459, 255] on div "Full URL" at bounding box center [517, 261] width 200 height 13
click at [848, 284] on icon "times" at bounding box center [848, 285] width 5 height 7
click at [855, 521] on div "Build" at bounding box center [848, 518] width 15 height 9
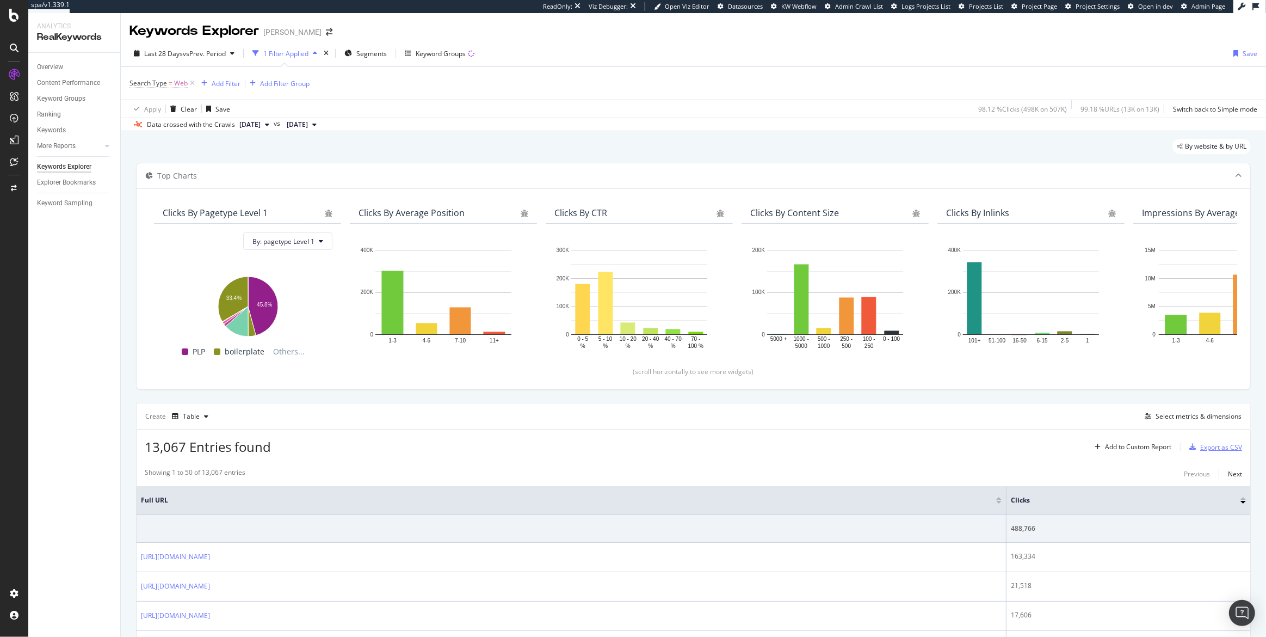
click at [1219, 451] on div "Export as CSV" at bounding box center [1221, 446] width 42 height 9
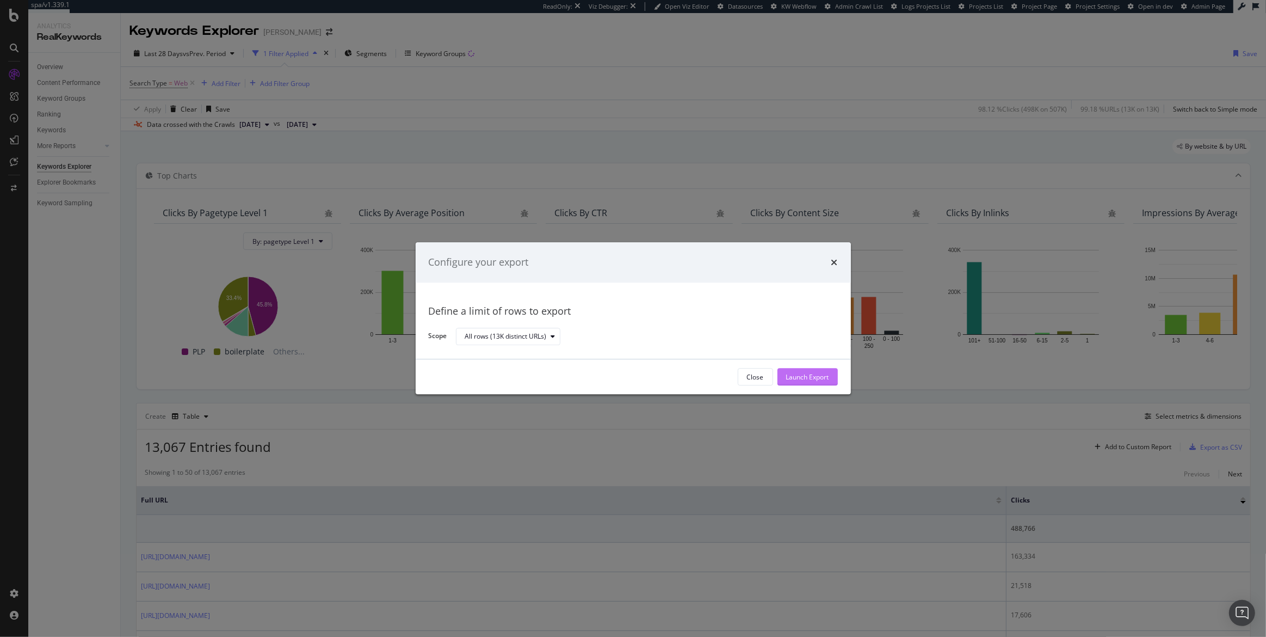
click at [808, 379] on div "Launch Export" at bounding box center [807, 376] width 43 height 9
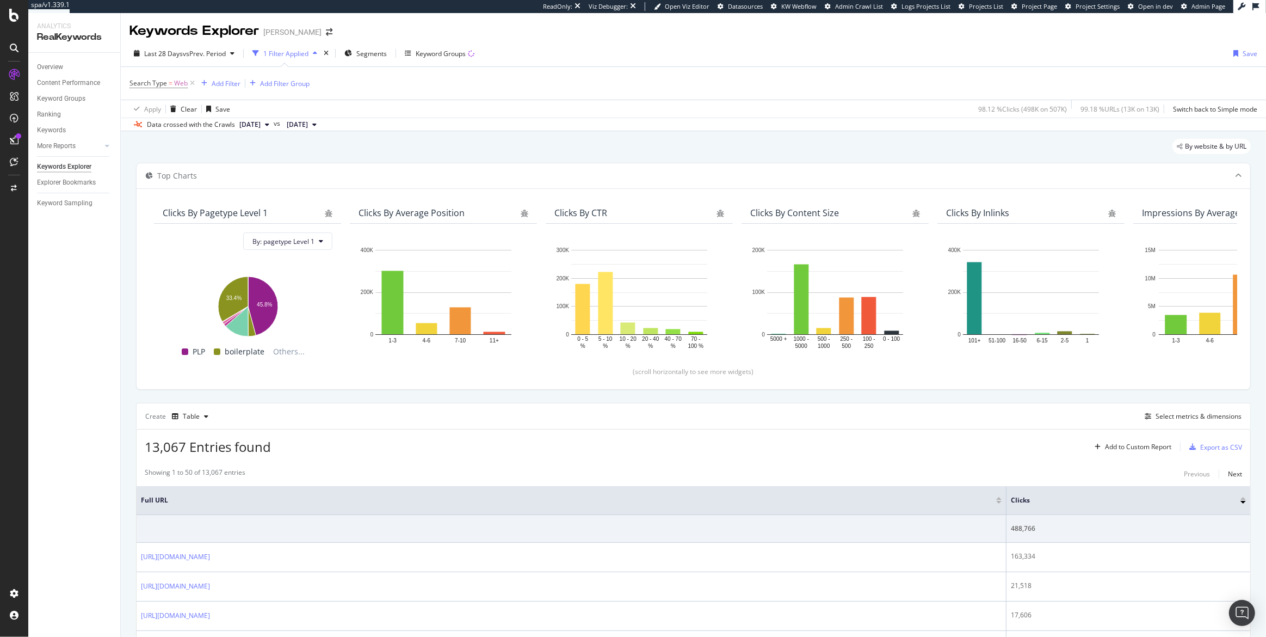
click at [754, 124] on div "Data crossed with the Crawls 2025 Oct. 5th vs 2025 Sep. 7th" at bounding box center [693, 124] width 1145 height 13
click at [63, 202] on div "PageWorkers" at bounding box center [62, 202] width 45 height 11
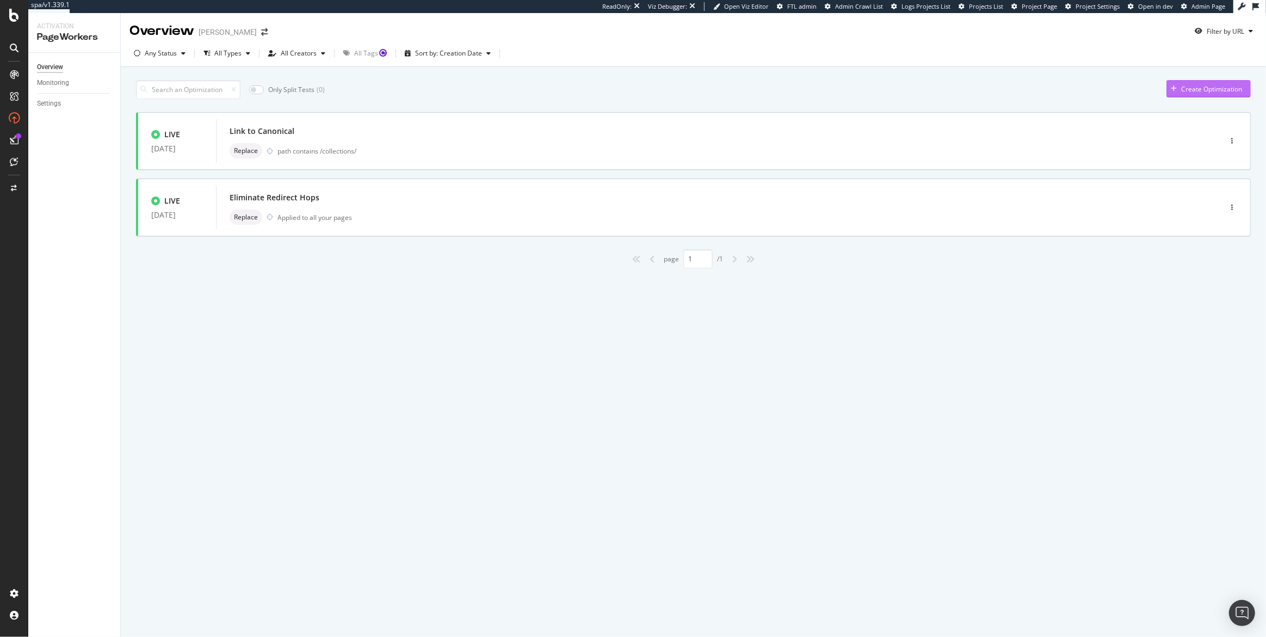
click at [1229, 92] on div "Create Optimization" at bounding box center [1211, 88] width 61 height 9
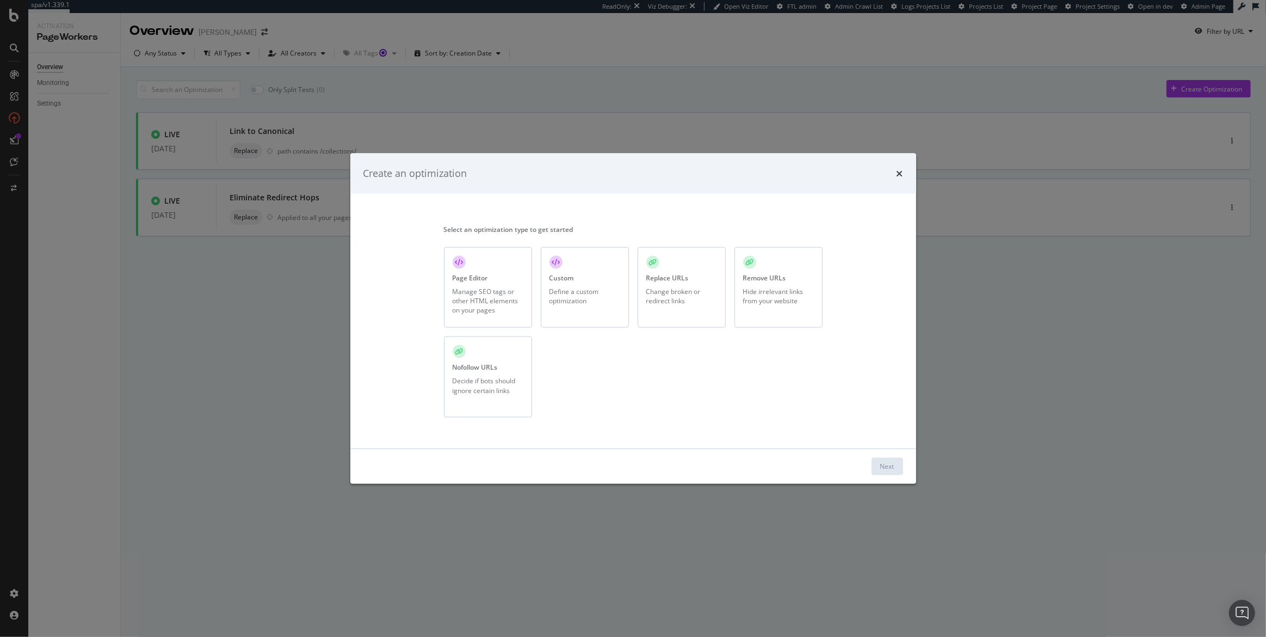
click at [693, 288] on div "Change broken or redirect links" at bounding box center [681, 295] width 71 height 18
click at [897, 465] on button "Next" at bounding box center [888, 465] width 32 height 17
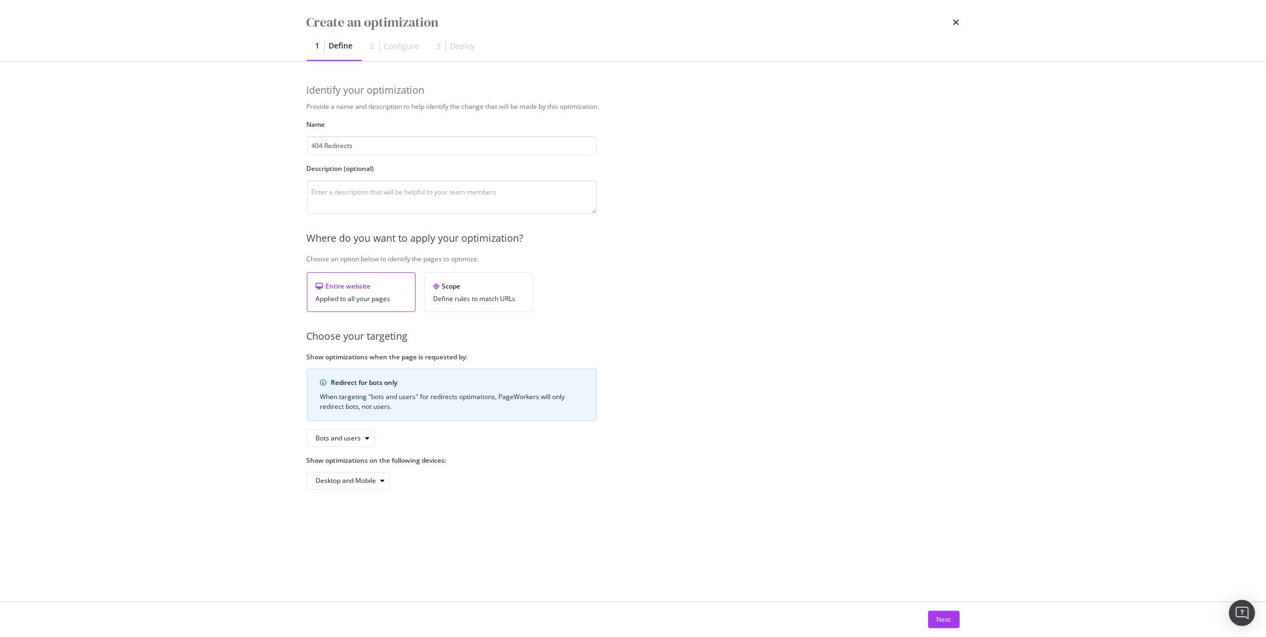
type input "404 Redirects"
click at [384, 301] on div "Applied to all your pages" at bounding box center [361, 299] width 90 height 8
click at [376, 395] on div "When targeting "bots and users" for redirects optimations, PageWorkers will onl…" at bounding box center [451, 402] width 263 height 20
click at [949, 620] on div "Next" at bounding box center [944, 618] width 14 height 9
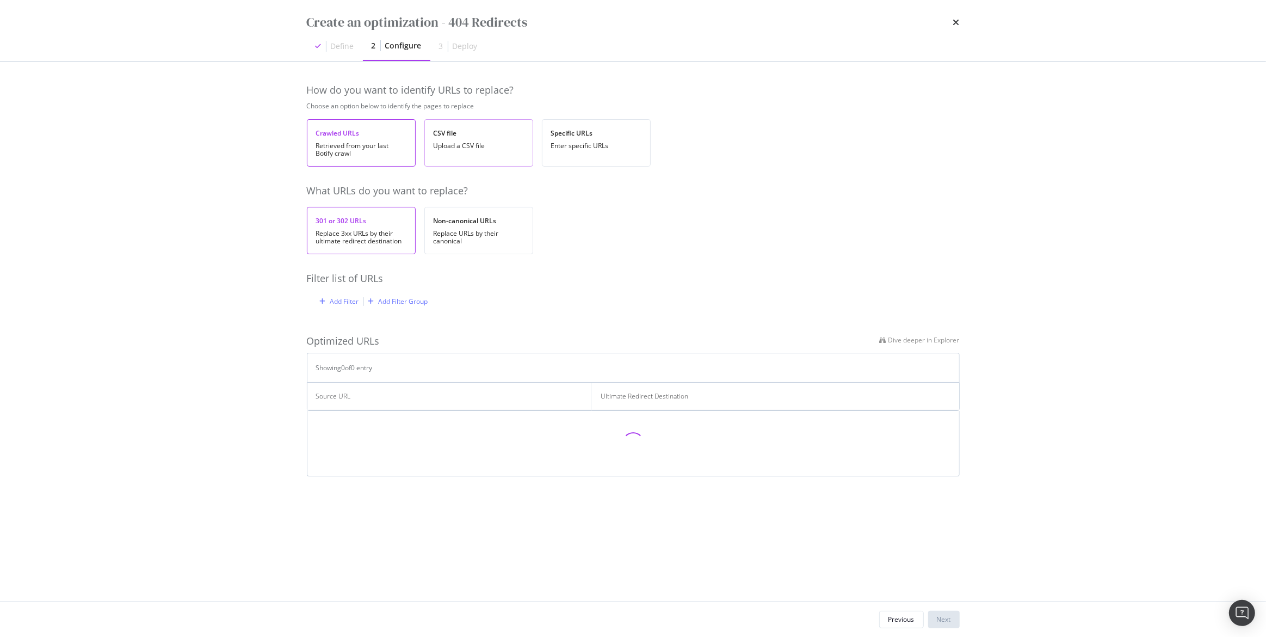
click at [478, 138] on div "CSV file Upload a CSV file" at bounding box center [478, 142] width 109 height 47
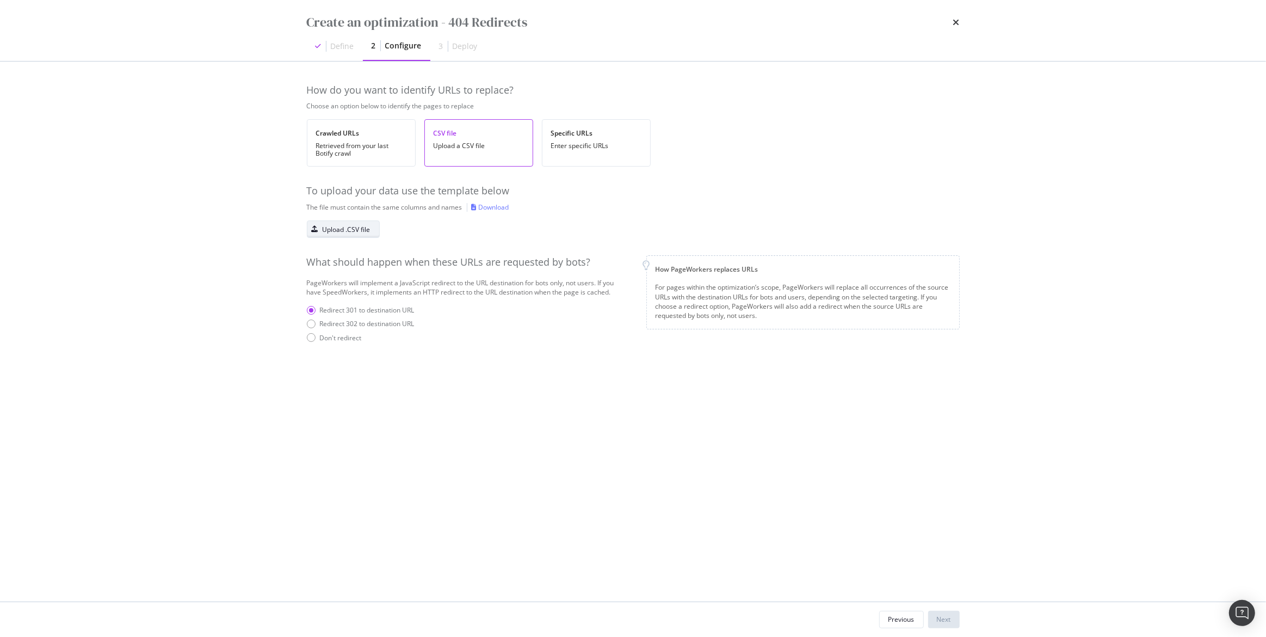
click at [353, 232] on div "Upload .CSV file" at bounding box center [347, 229] width 48 height 9
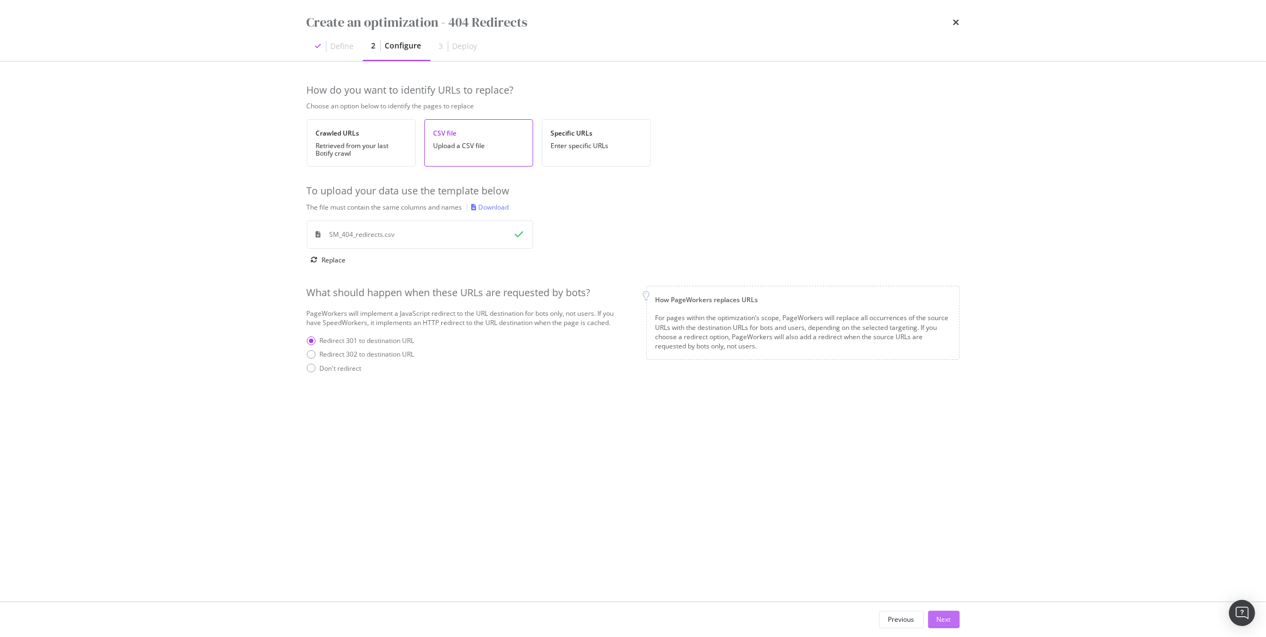
click at [942, 615] on div "Next" at bounding box center [944, 618] width 14 height 9
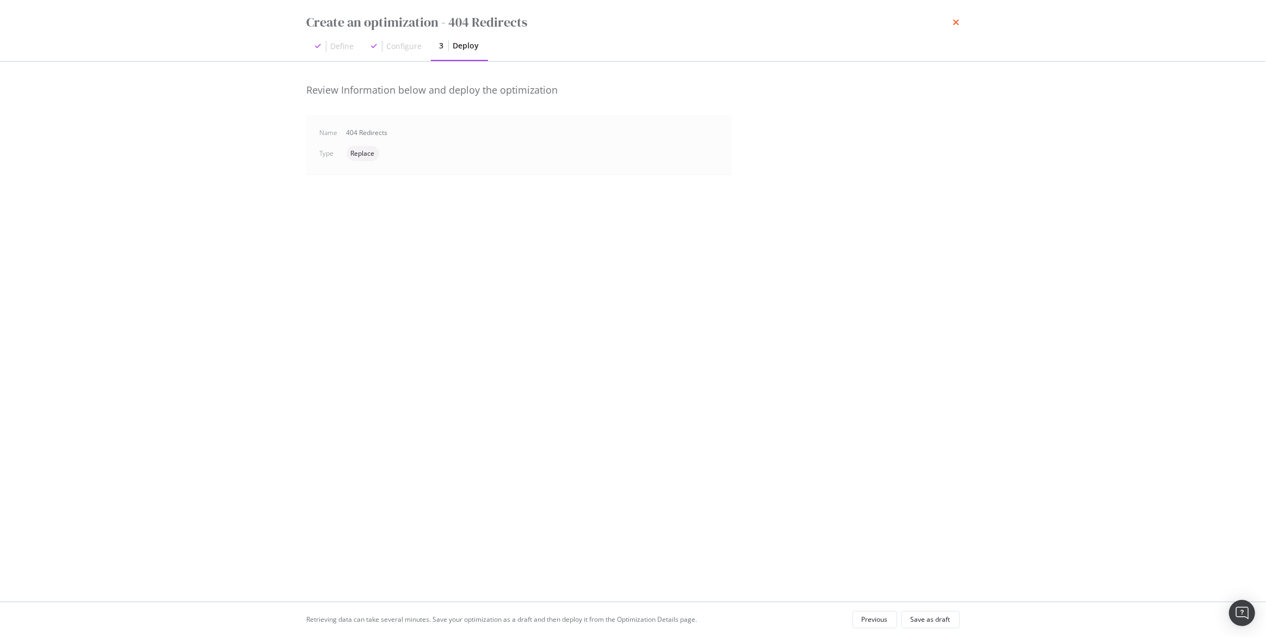
click at [953, 23] on icon "times" at bounding box center [956, 22] width 7 height 9
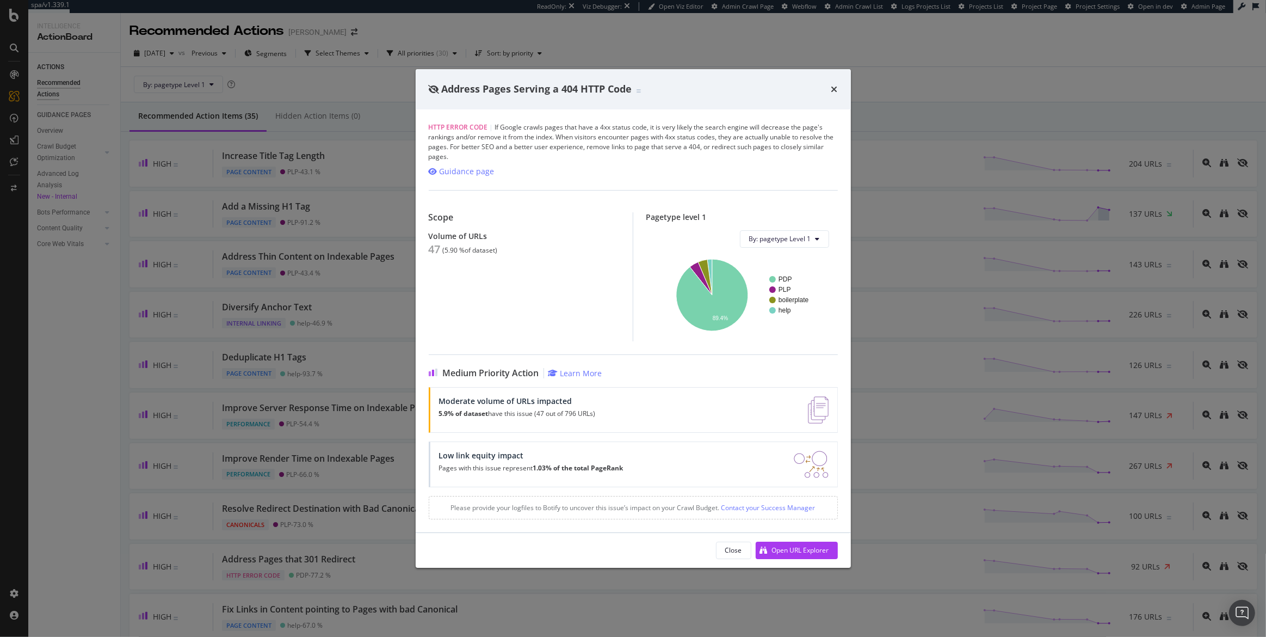
scroll to position [282, 0]
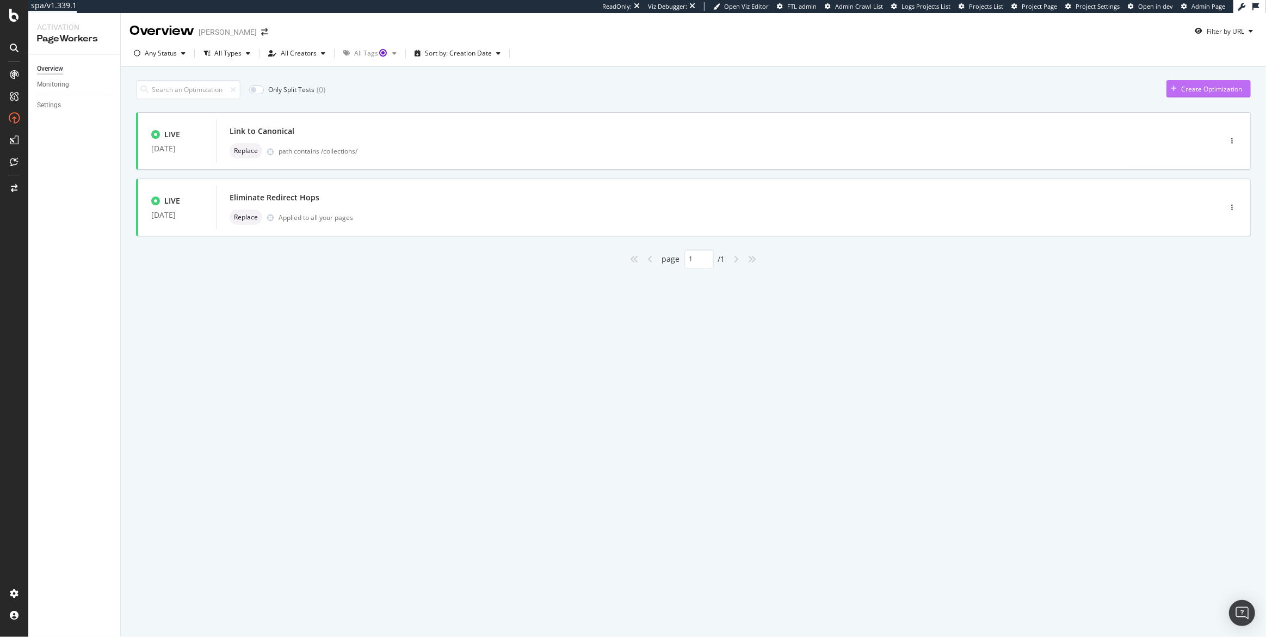
click at [1195, 87] on div "Create Optimization" at bounding box center [1211, 88] width 61 height 9
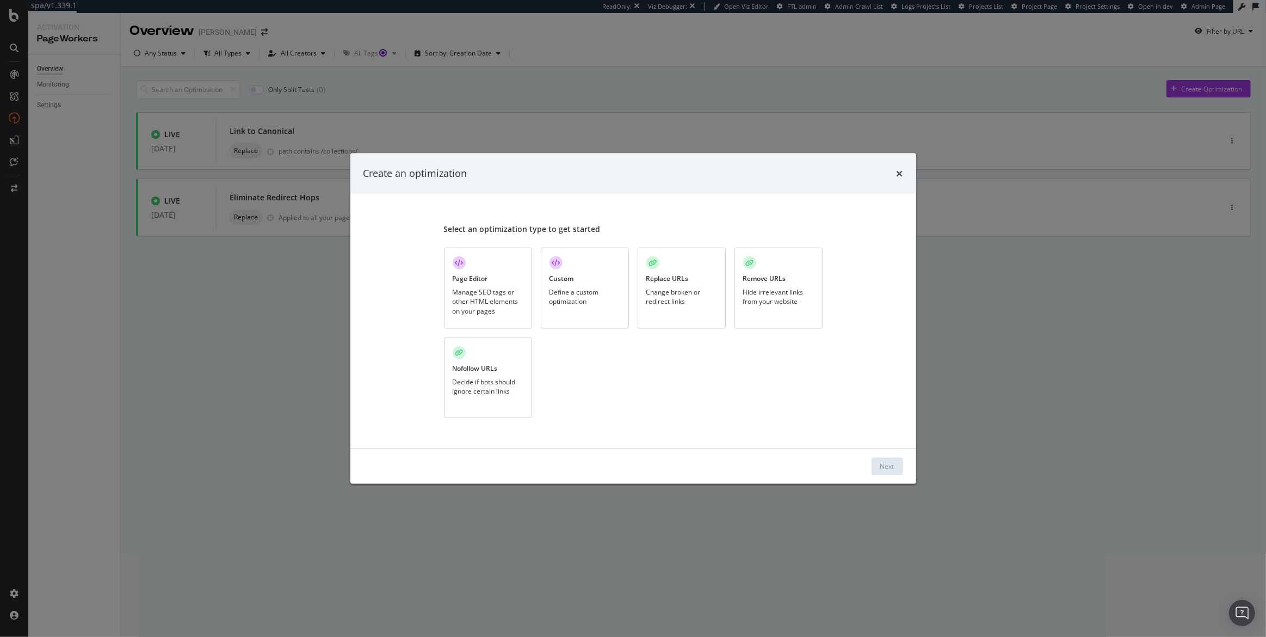
click at [678, 283] on div "Replace URLs" at bounding box center [667, 278] width 42 height 9
click at [884, 467] on div "Next" at bounding box center [887, 465] width 14 height 9
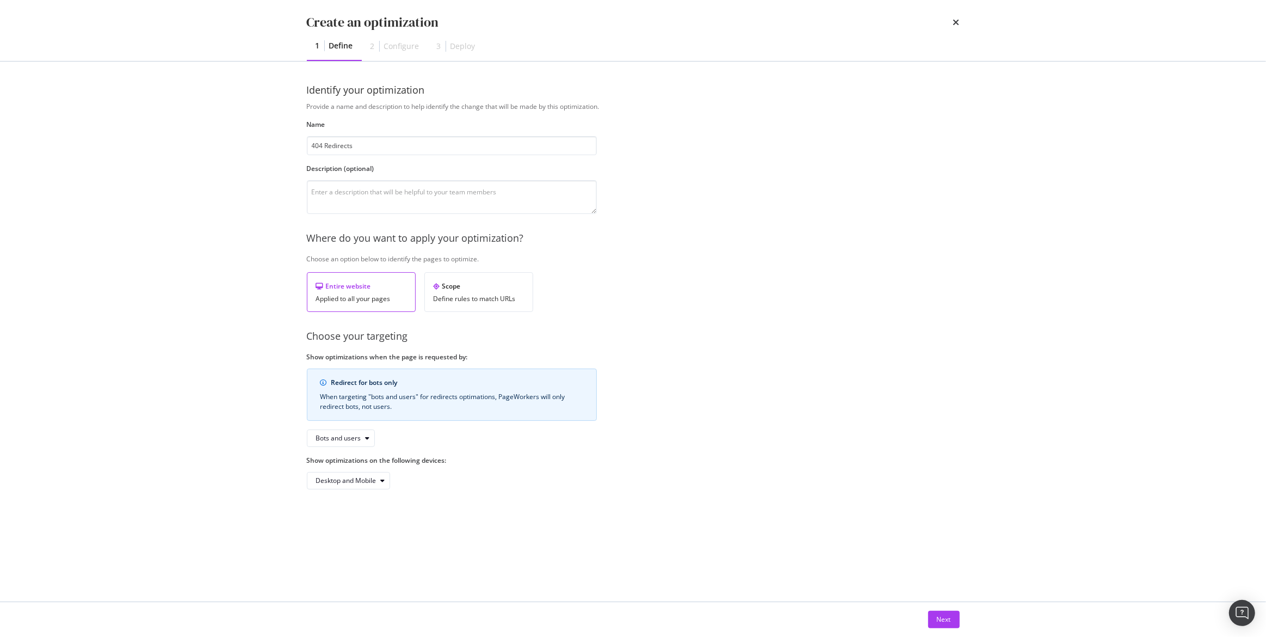
type input "404 Redirects"
click at [379, 300] on div "Applied to all your pages" at bounding box center [361, 299] width 90 height 8
click at [940, 619] on div "Next" at bounding box center [944, 618] width 14 height 9
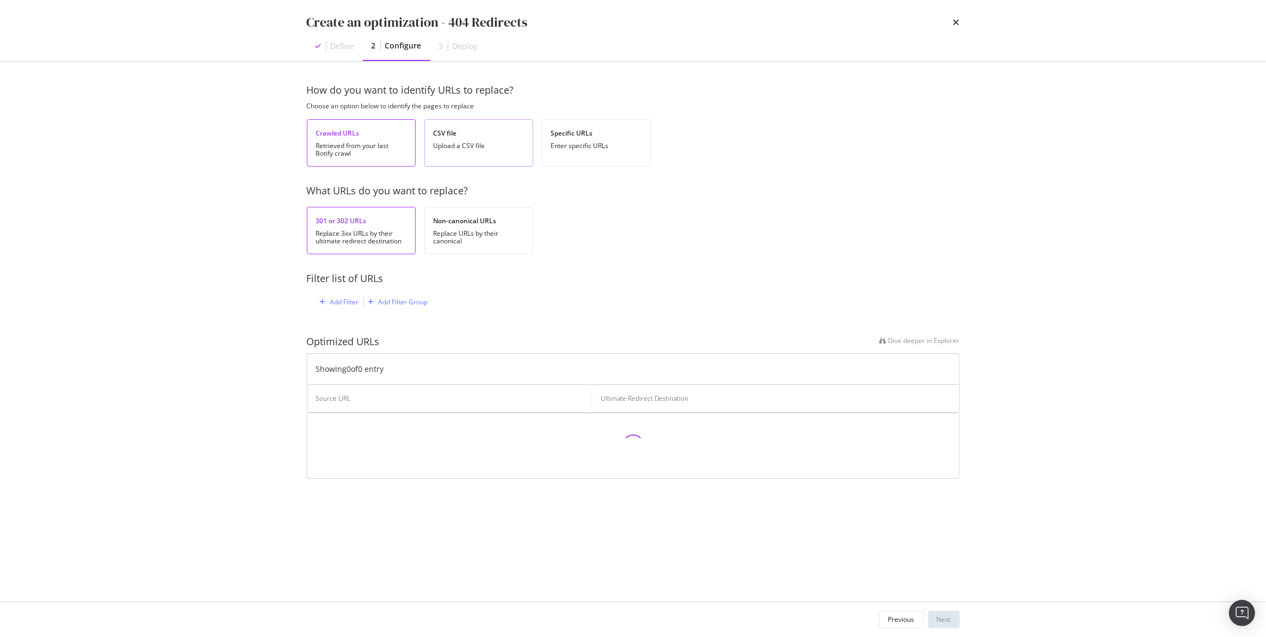
click at [453, 145] on div "Upload a CSV file" at bounding box center [479, 146] width 90 height 8
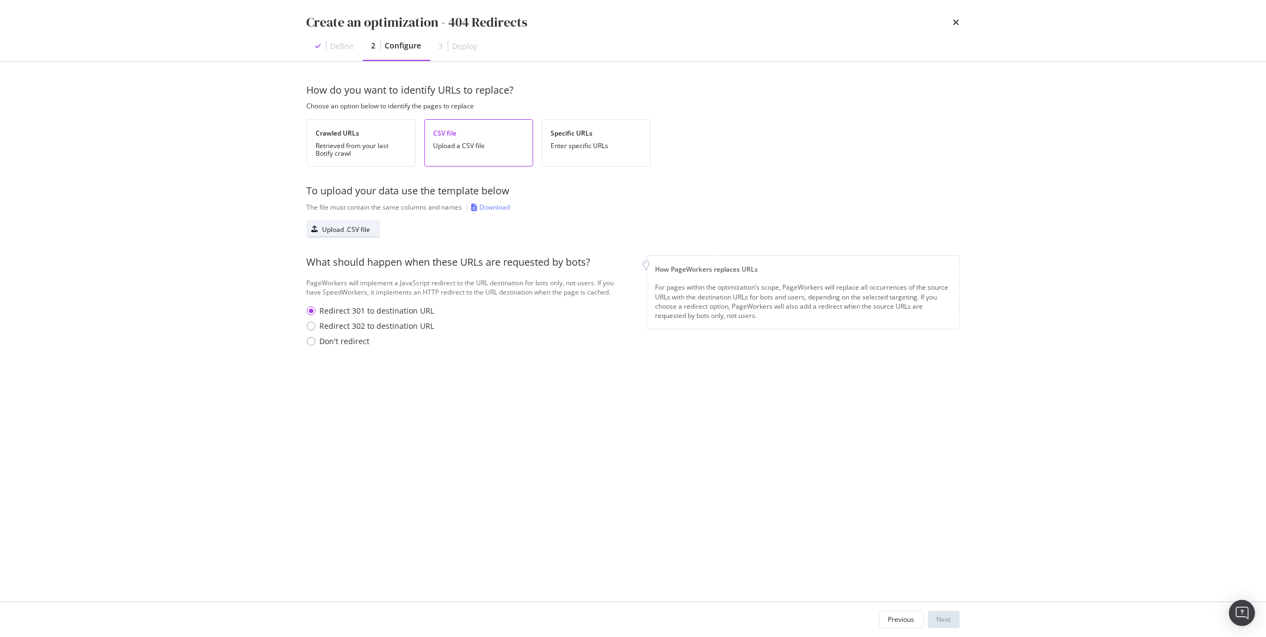
click at [339, 225] on div "Upload .CSV file" at bounding box center [347, 229] width 48 height 9
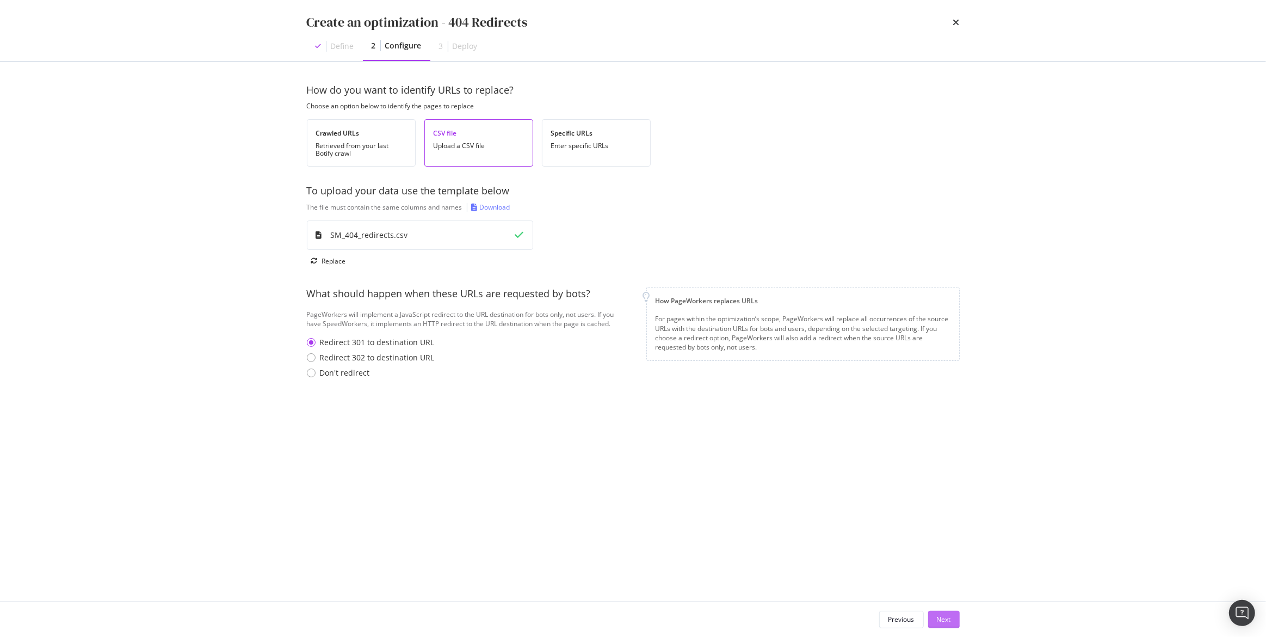
click at [946, 619] on div "Next" at bounding box center [944, 618] width 14 height 9
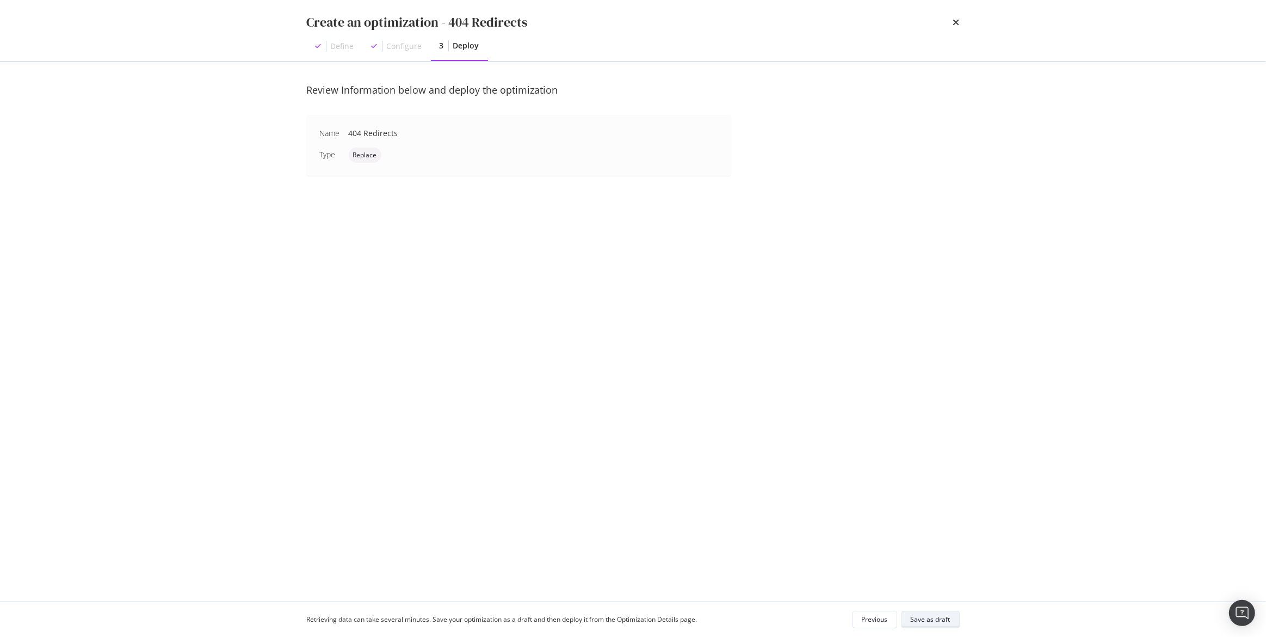
click at [925, 612] on div "Save as draft" at bounding box center [931, 619] width 40 height 15
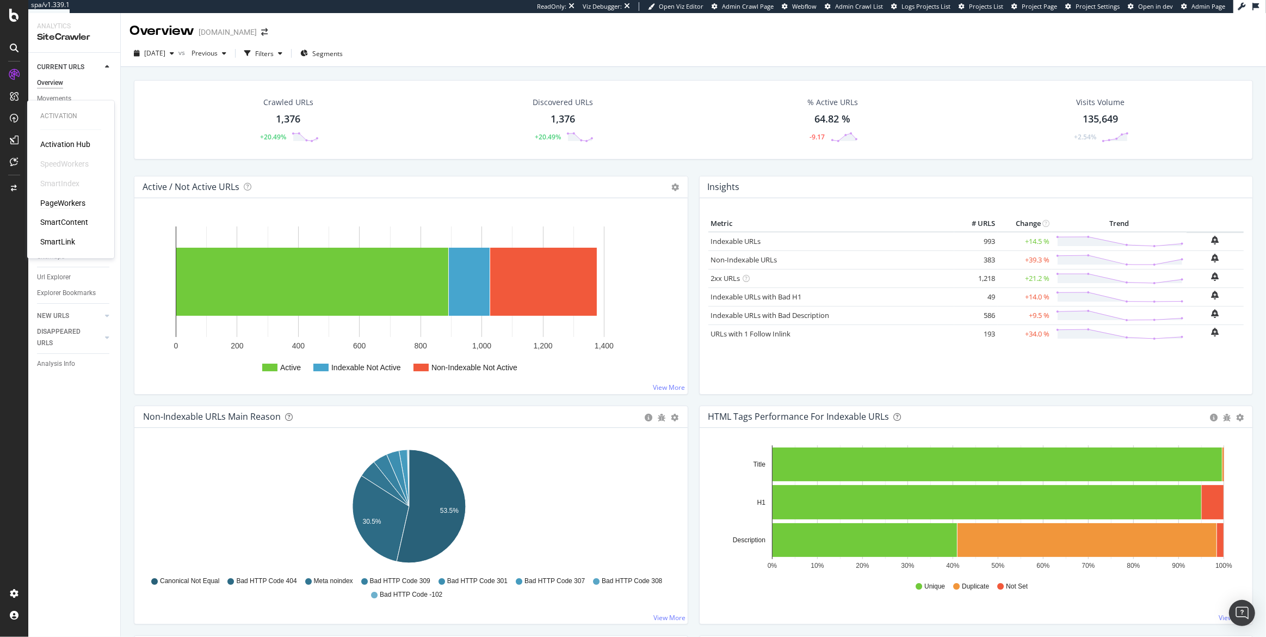
click at [61, 205] on div "PageWorkers" at bounding box center [62, 202] width 45 height 11
